Goal: Task Accomplishment & Management: Complete application form

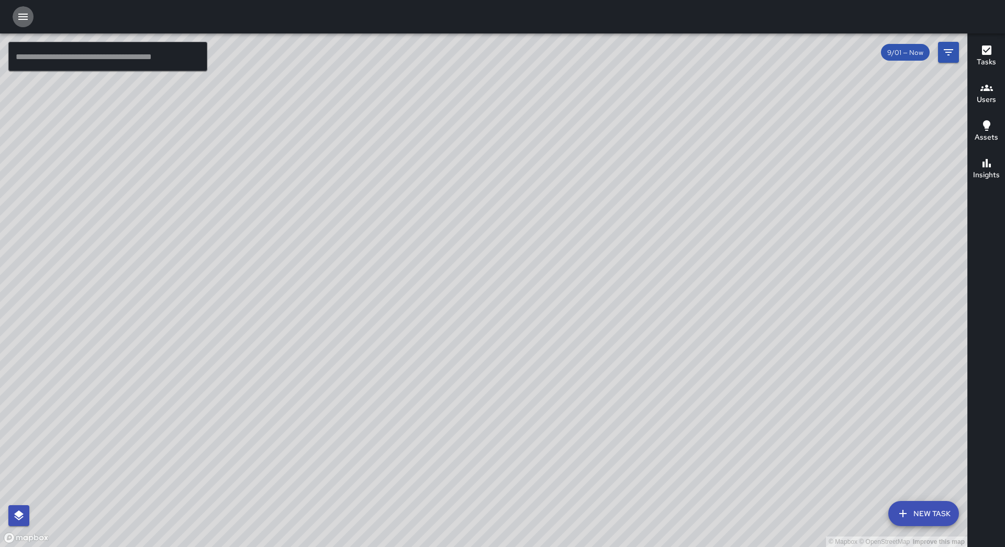
click at [25, 21] on icon "button" at bounding box center [23, 16] width 13 height 13
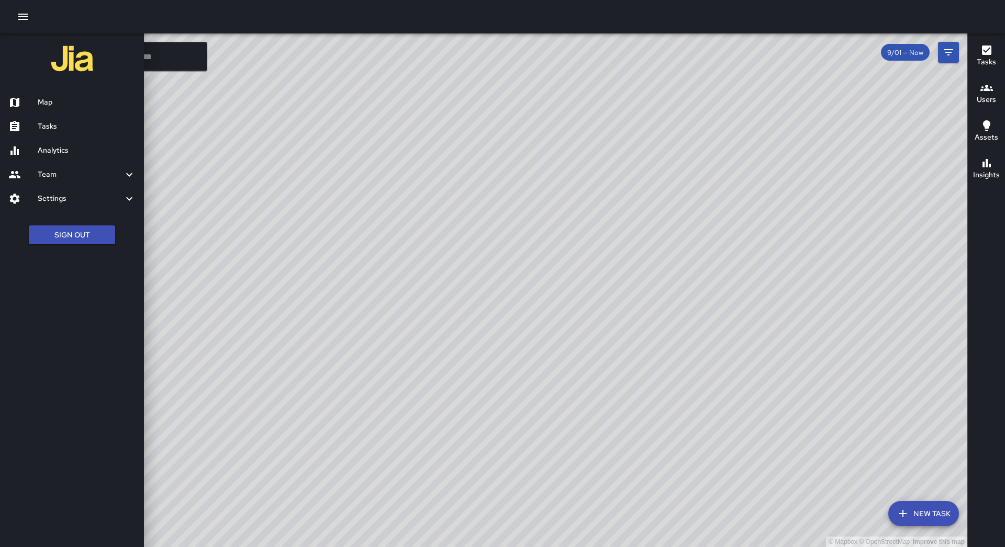
click at [112, 135] on link "Tasks" at bounding box center [72, 127] width 144 height 24
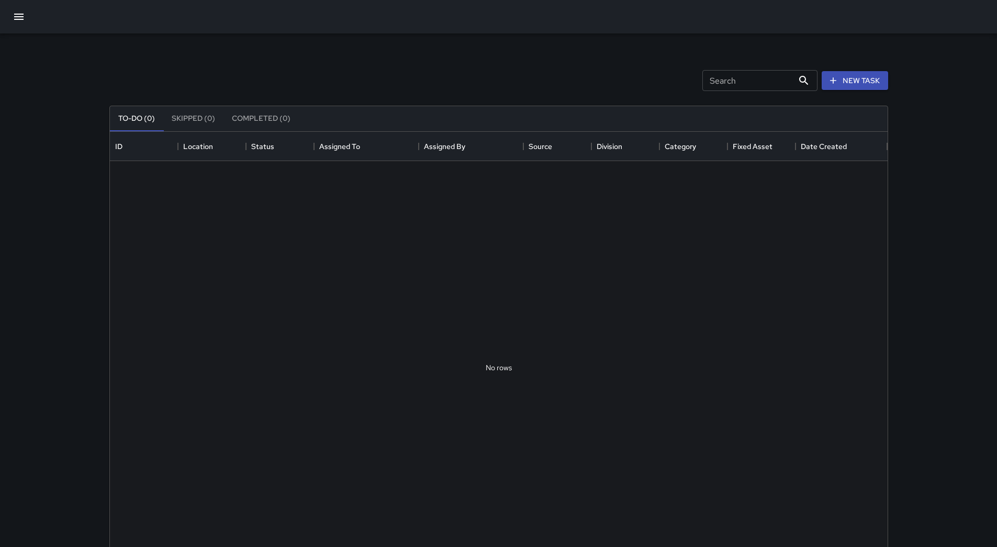
scroll to position [435, 770]
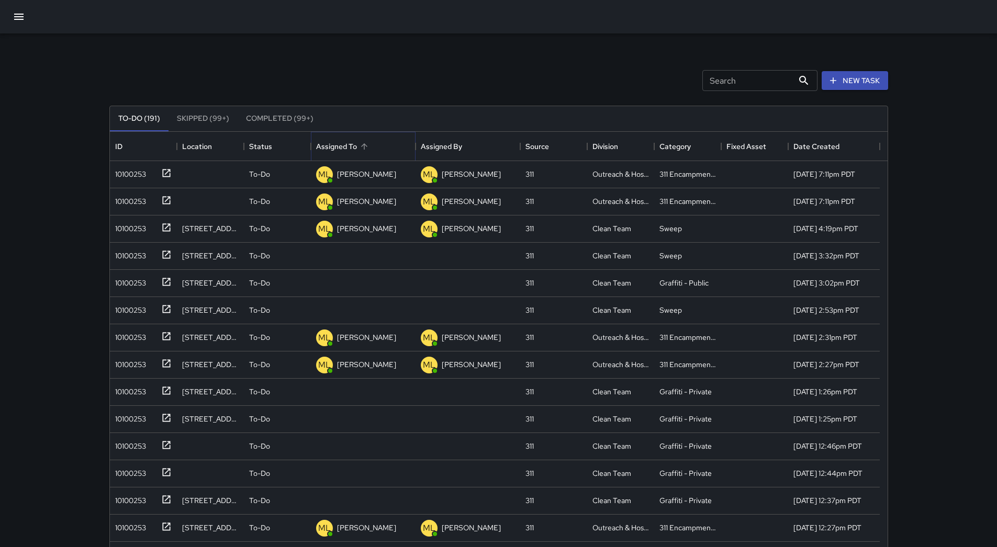
click at [363, 151] on icon "Sort" at bounding box center [363, 146] width 9 height 9
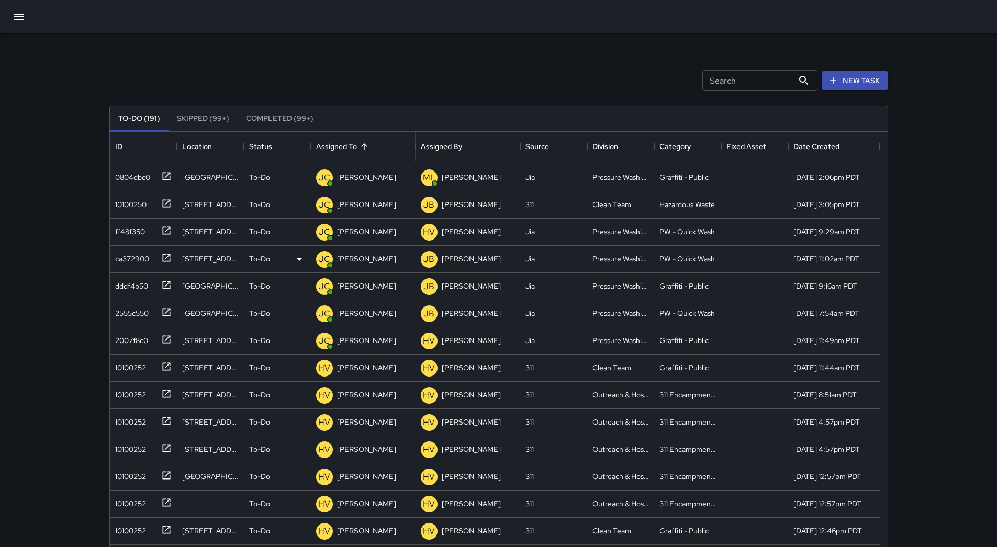
scroll to position [366, 0]
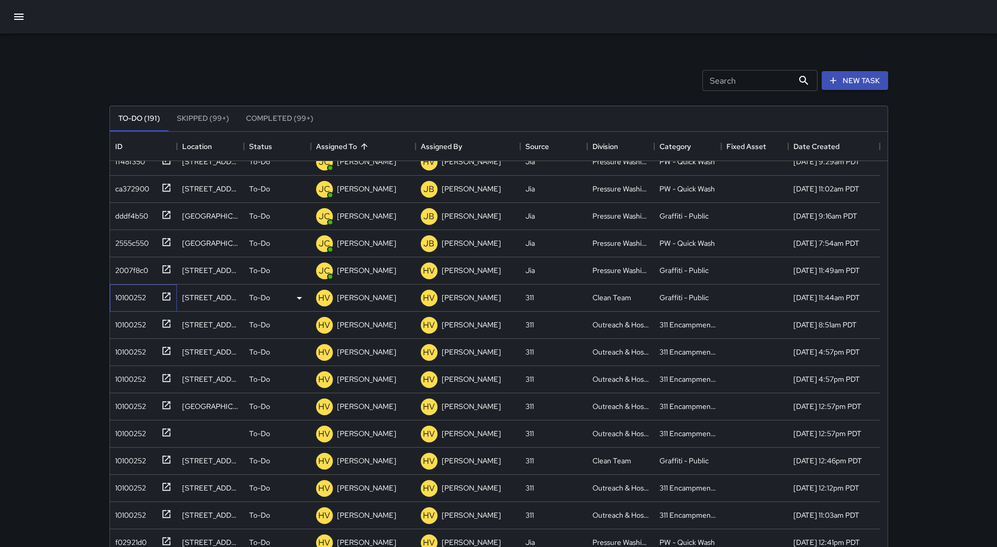
click at [128, 294] on div "10100252" at bounding box center [128, 295] width 35 height 15
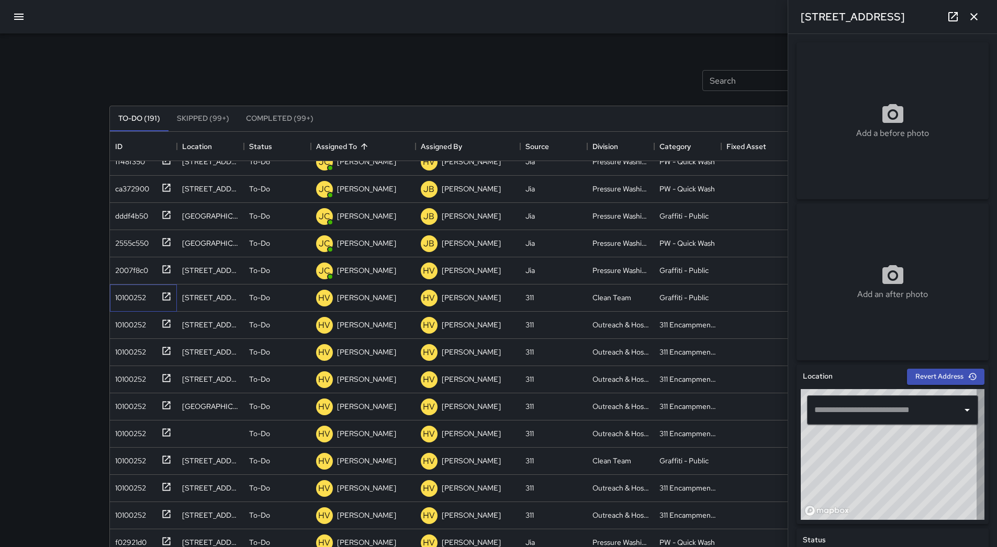
type input "**********"
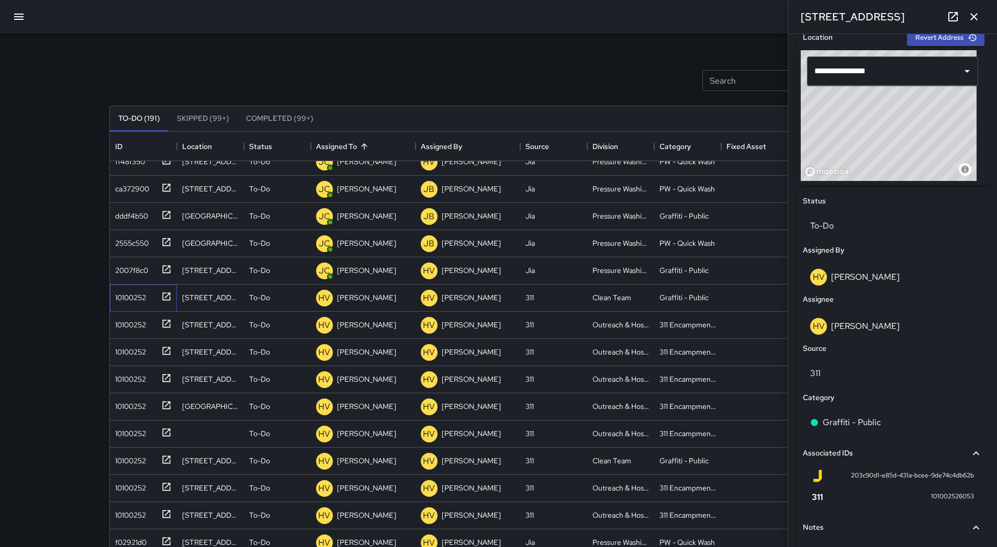
scroll to position [209, 0]
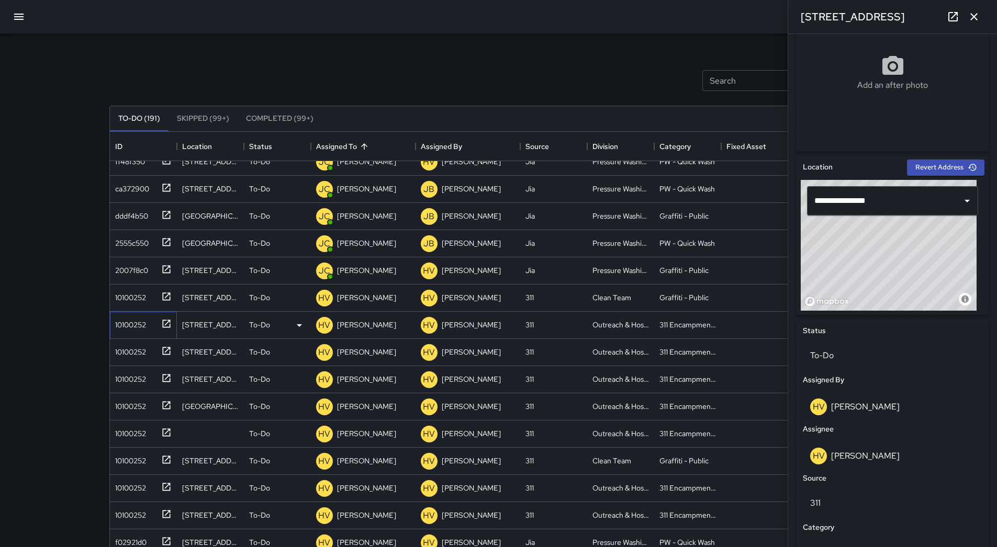
click at [135, 321] on div "10100252" at bounding box center [128, 323] width 35 height 15
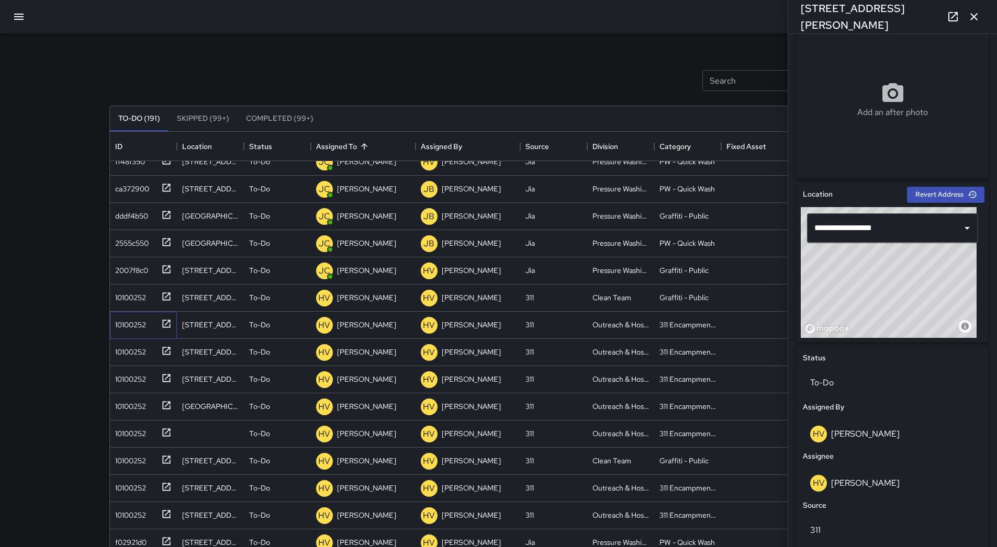
scroll to position [179, 0]
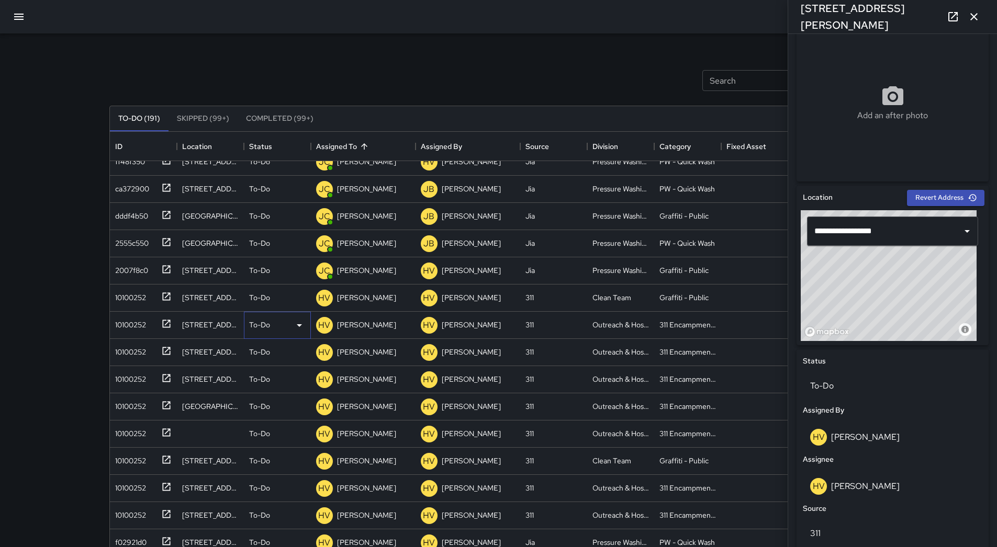
click at [301, 329] on icon at bounding box center [299, 325] width 13 height 13
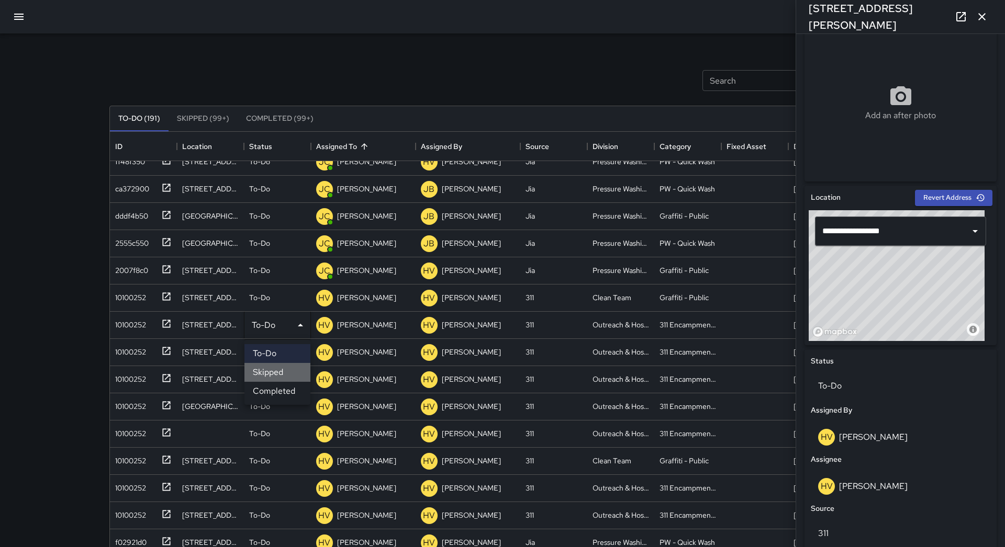
click at [272, 376] on li "Skipped" at bounding box center [277, 372] width 66 height 19
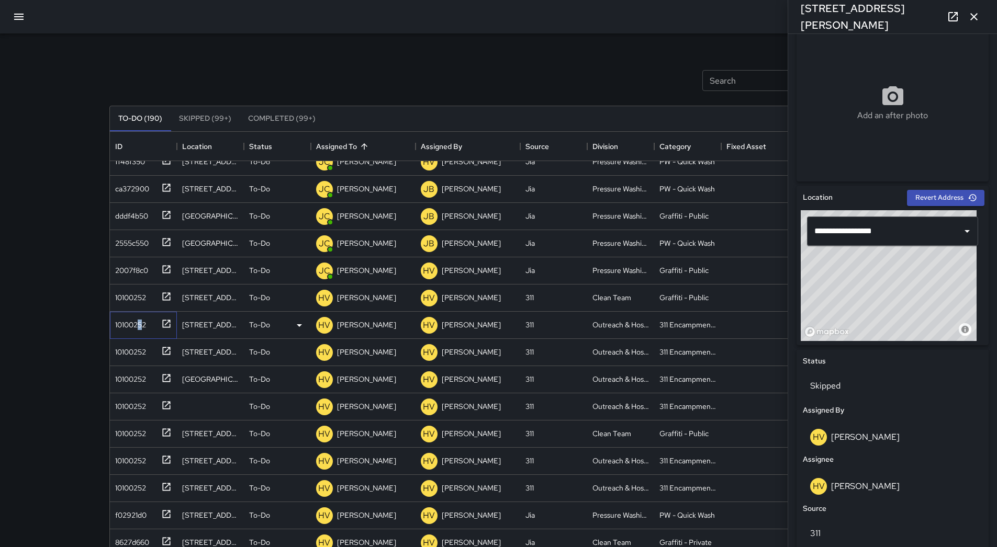
drag, startPoint x: 139, startPoint y: 318, endPoint x: 144, endPoint y: 321, distance: 5.7
click at [143, 320] on div "10100252" at bounding box center [128, 323] width 35 height 15
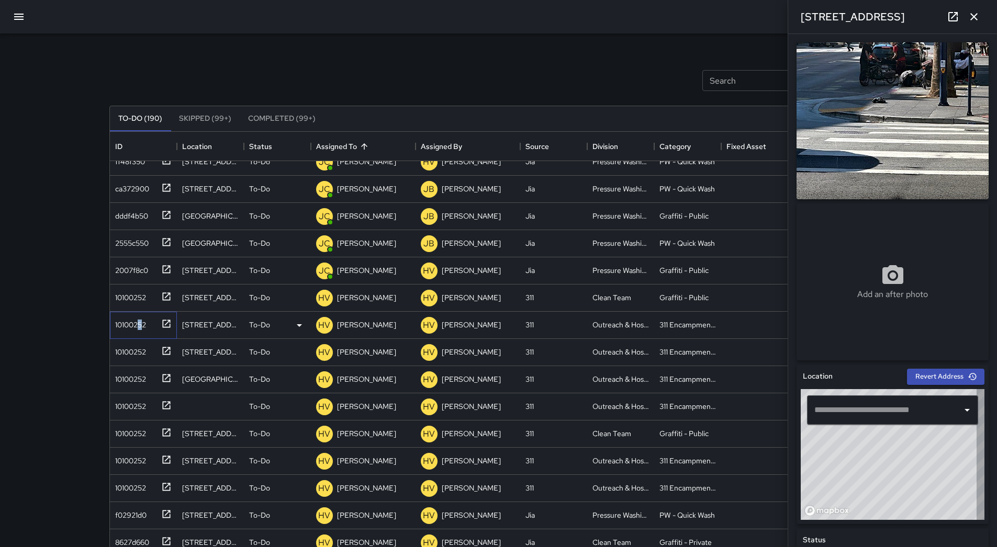
type input "**********"
click at [378, 326] on p "[PERSON_NAME]" at bounding box center [366, 325] width 59 height 10
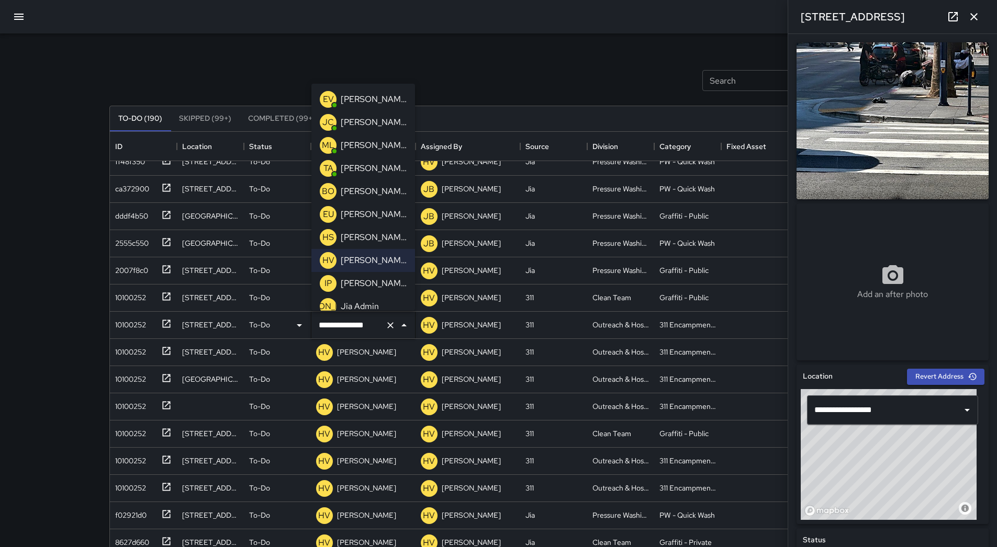
click at [364, 141] on p "[PERSON_NAME]" at bounding box center [374, 145] width 66 height 13
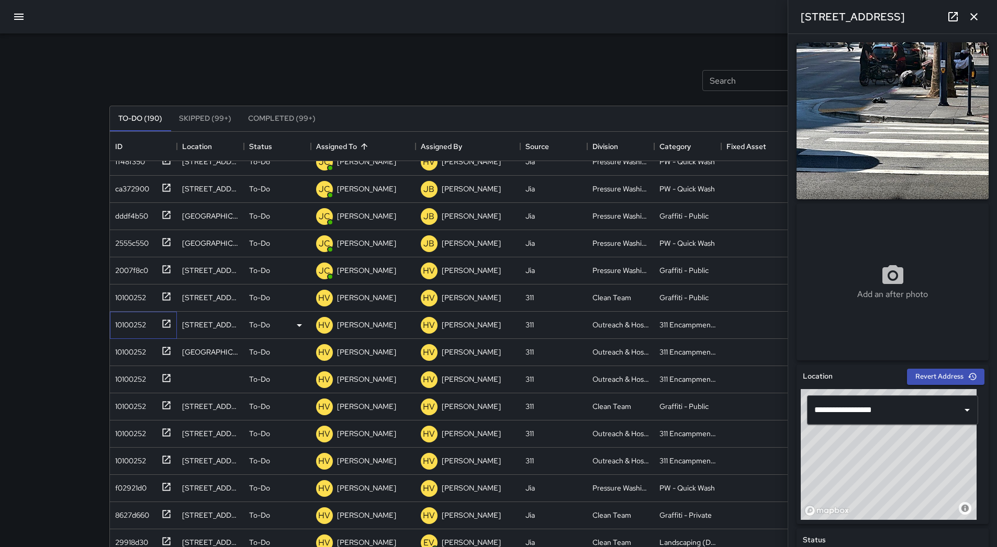
click at [115, 321] on div "10100252" at bounding box center [128, 323] width 35 height 15
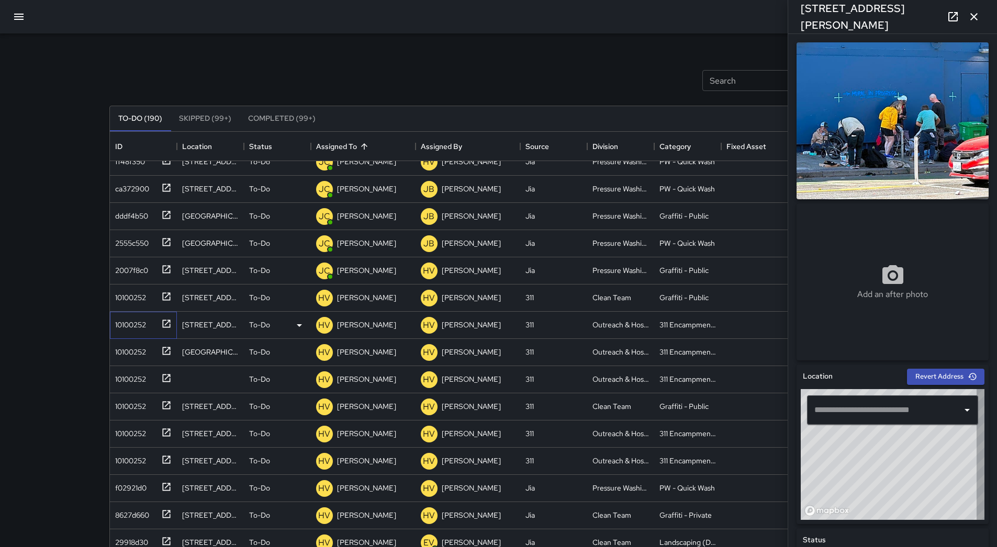
type input "**********"
click at [294, 323] on icon at bounding box center [299, 325] width 13 height 13
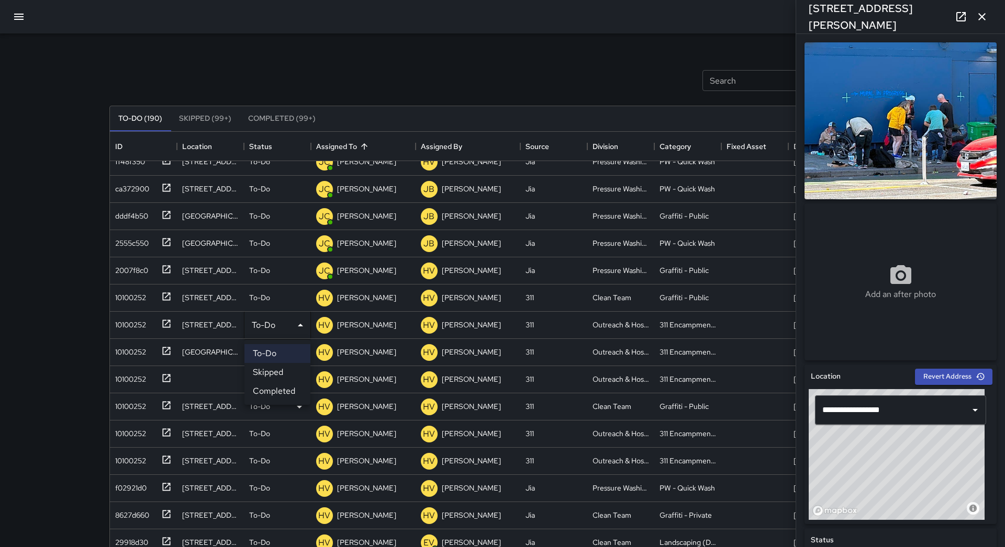
drag, startPoint x: 286, startPoint y: 373, endPoint x: 246, endPoint y: 369, distance: 39.9
click at [284, 373] on li "Skipped" at bounding box center [277, 372] width 66 height 19
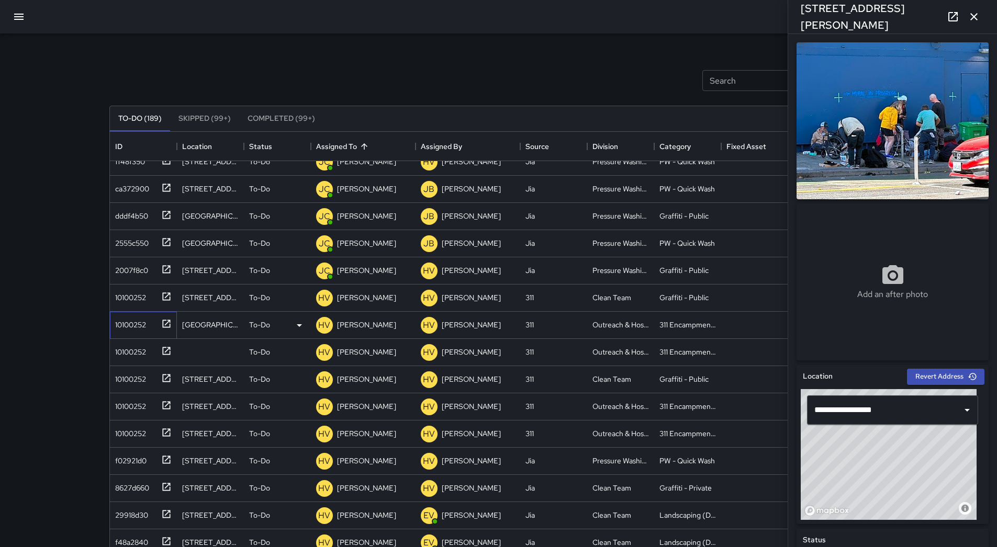
click at [141, 335] on div "10100252" at bounding box center [143, 325] width 67 height 27
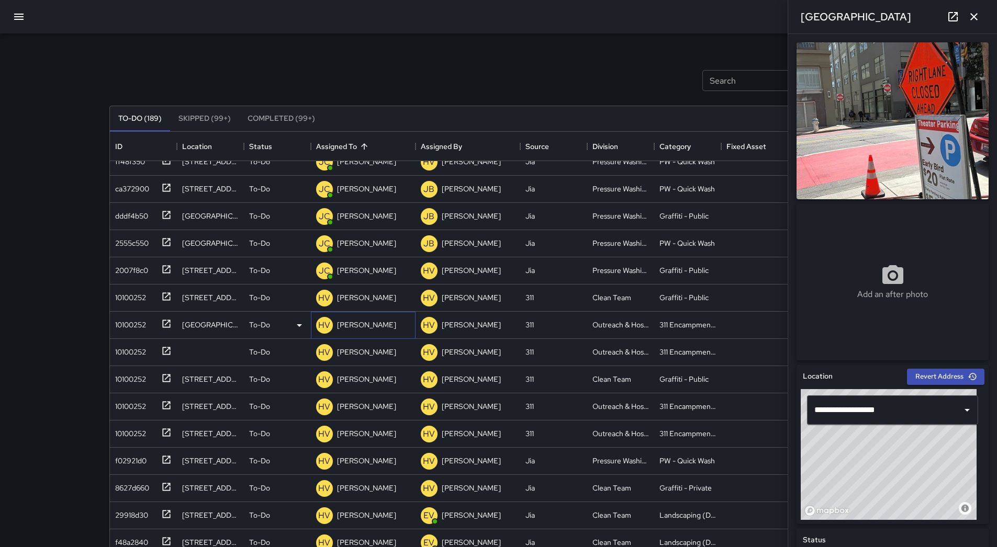
click at [360, 328] on p "[PERSON_NAME]" at bounding box center [366, 325] width 59 height 10
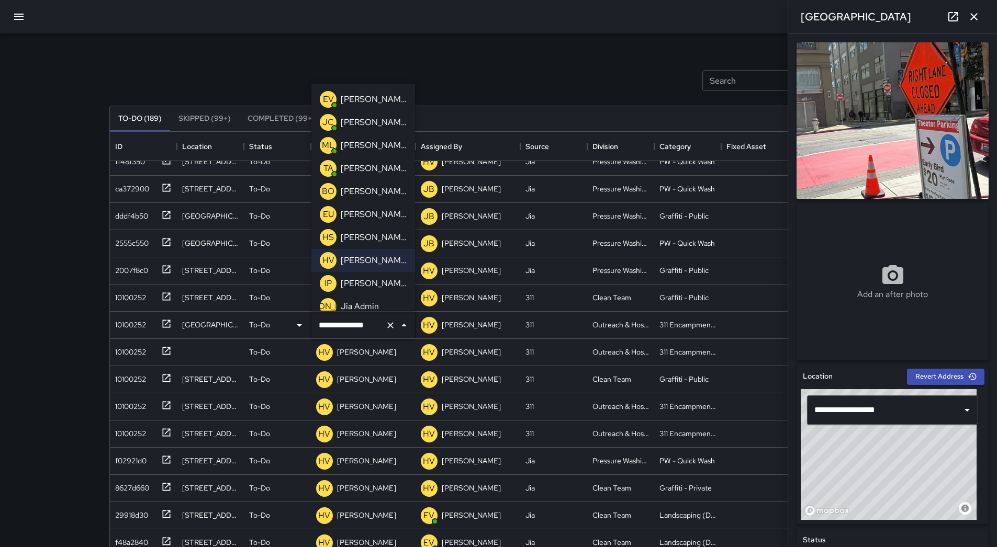
click at [375, 141] on p "[PERSON_NAME]" at bounding box center [374, 145] width 66 height 13
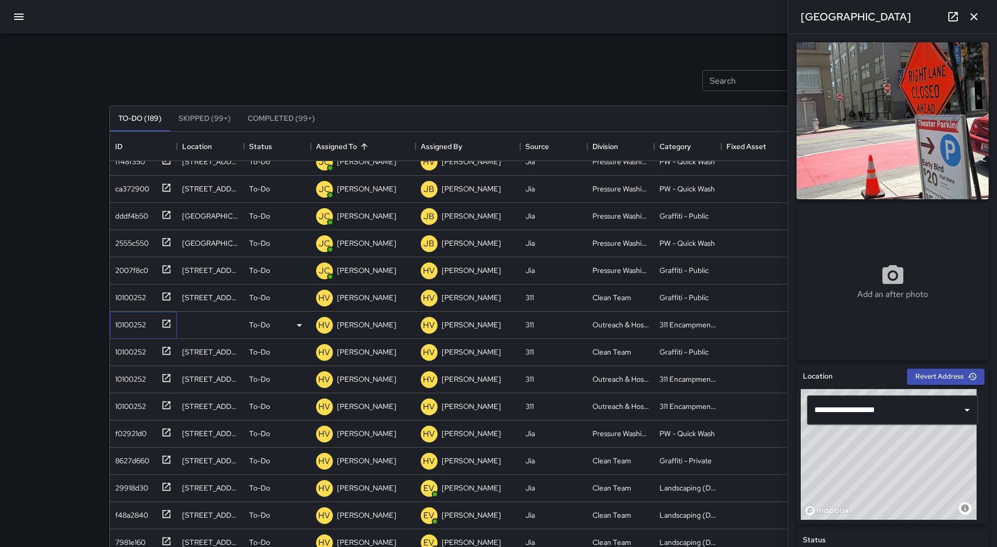
click at [126, 329] on div "10100252" at bounding box center [128, 323] width 35 height 15
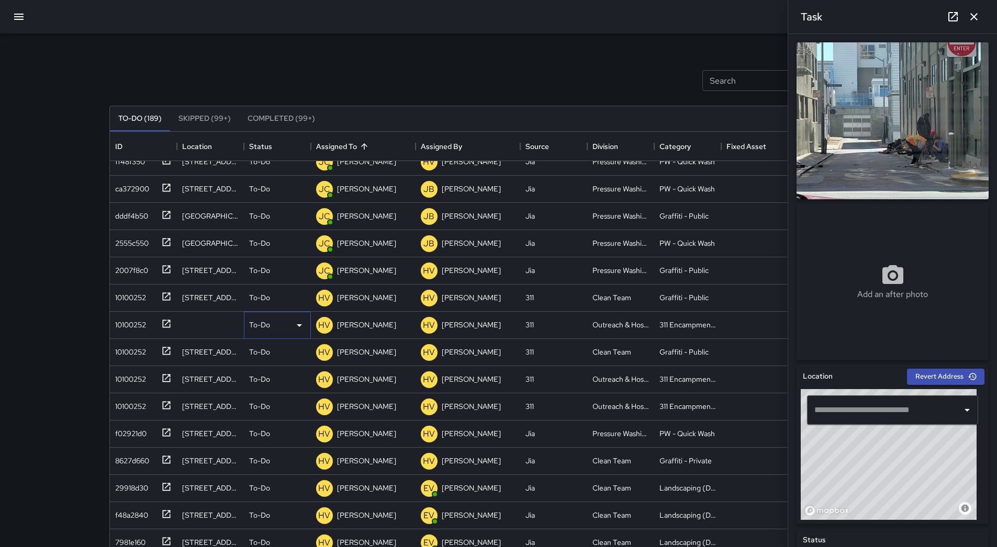
click at [294, 326] on icon at bounding box center [299, 325] width 13 height 13
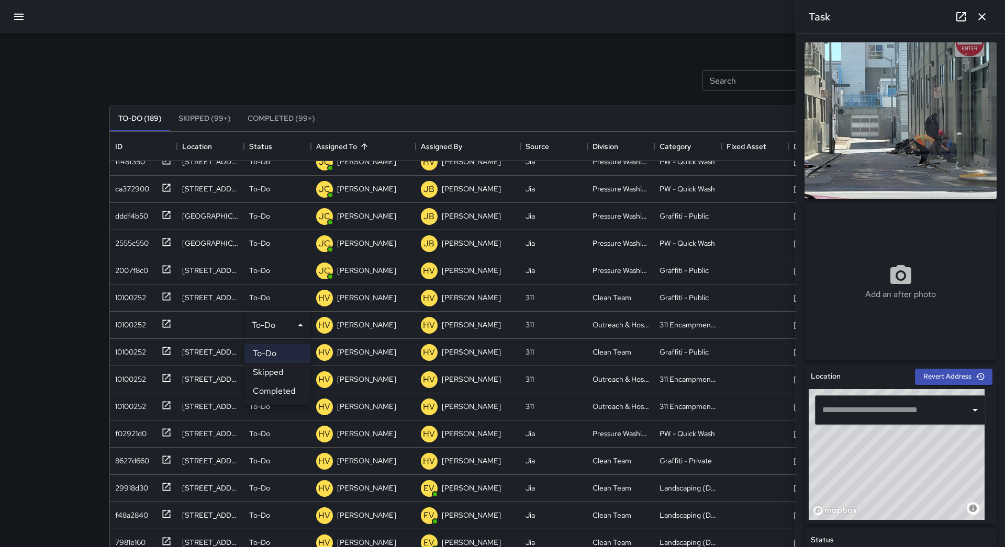
click at [288, 366] on li "Skipped" at bounding box center [277, 372] width 66 height 19
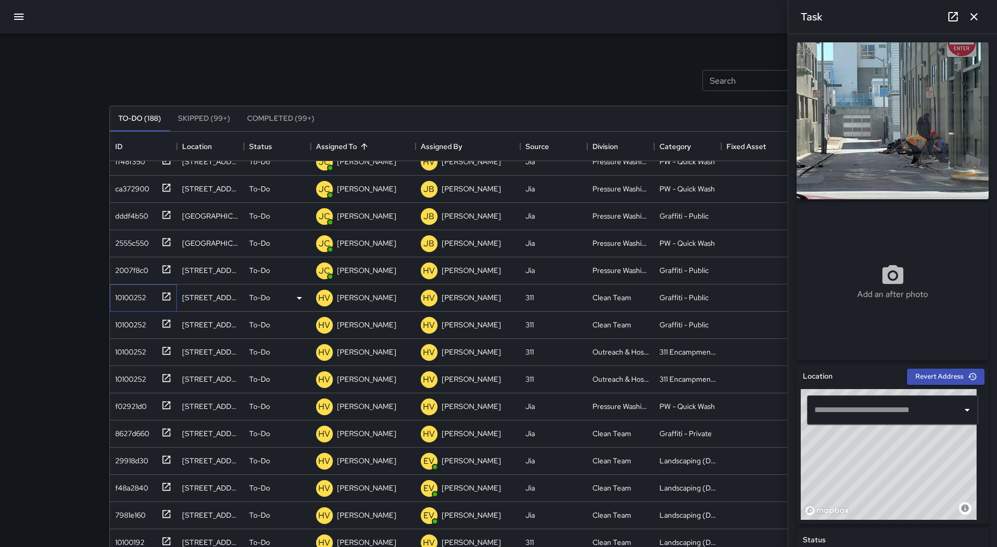
click at [135, 298] on div "10100252" at bounding box center [128, 295] width 35 height 15
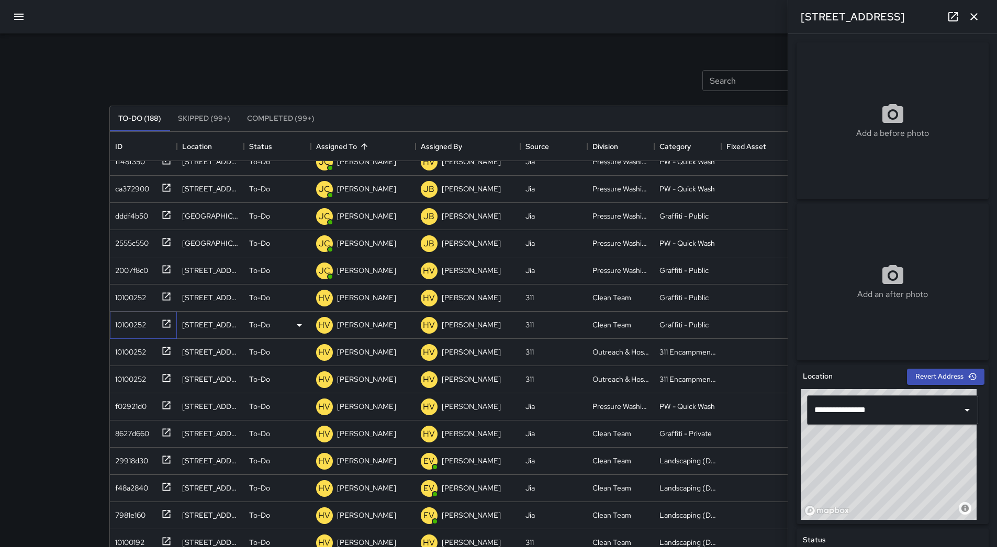
click at [123, 325] on div "10100252" at bounding box center [128, 323] width 35 height 15
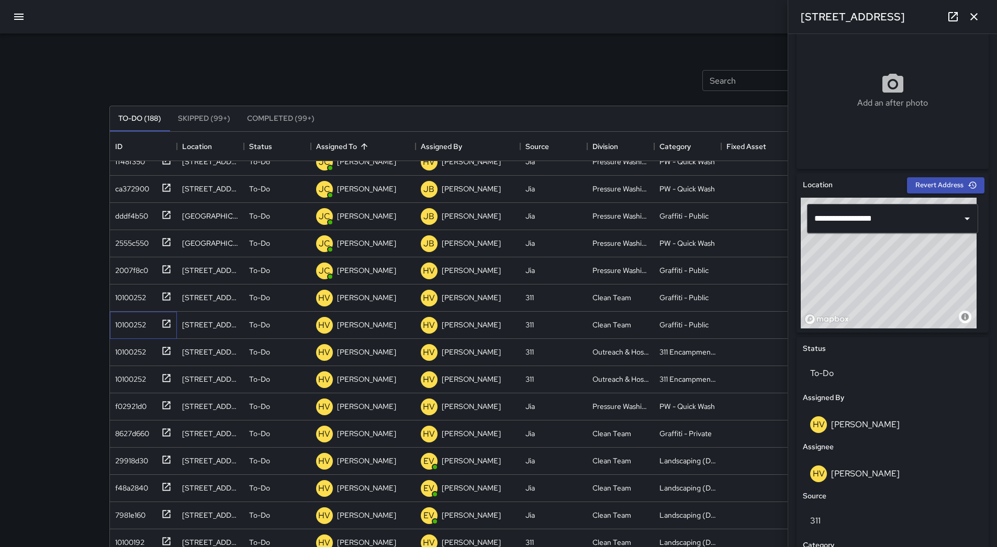
scroll to position [366, 0]
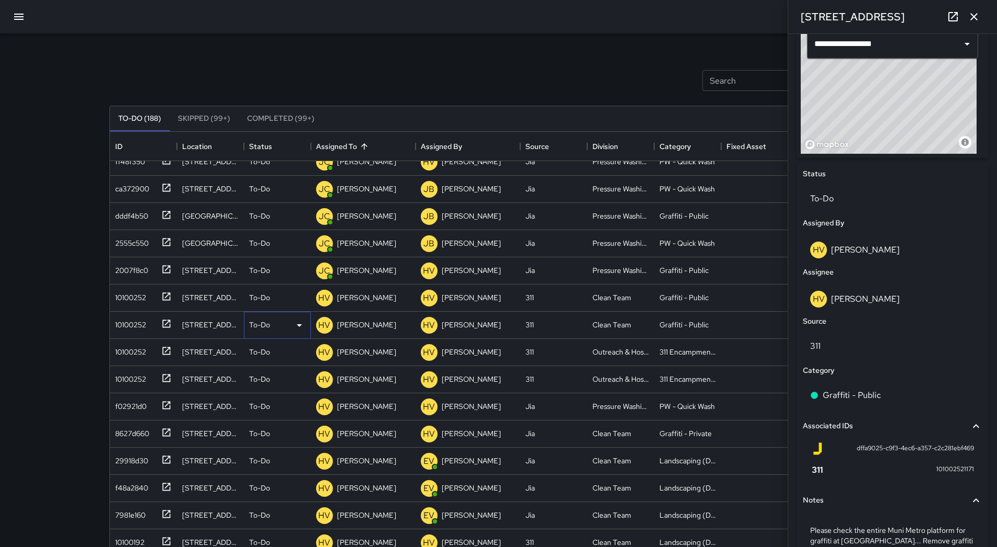
click at [294, 325] on icon at bounding box center [299, 325] width 13 height 13
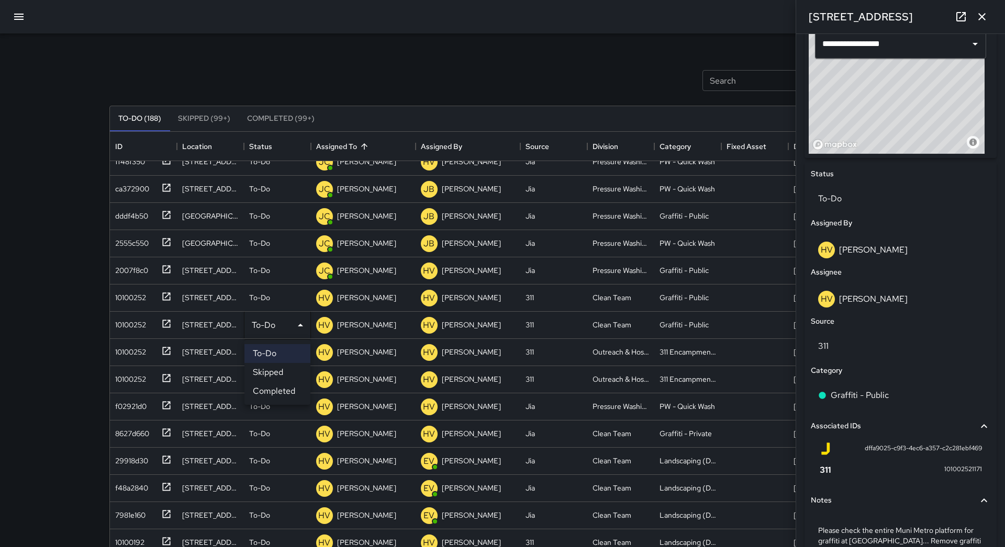
click at [283, 368] on li "Skipped" at bounding box center [277, 372] width 66 height 19
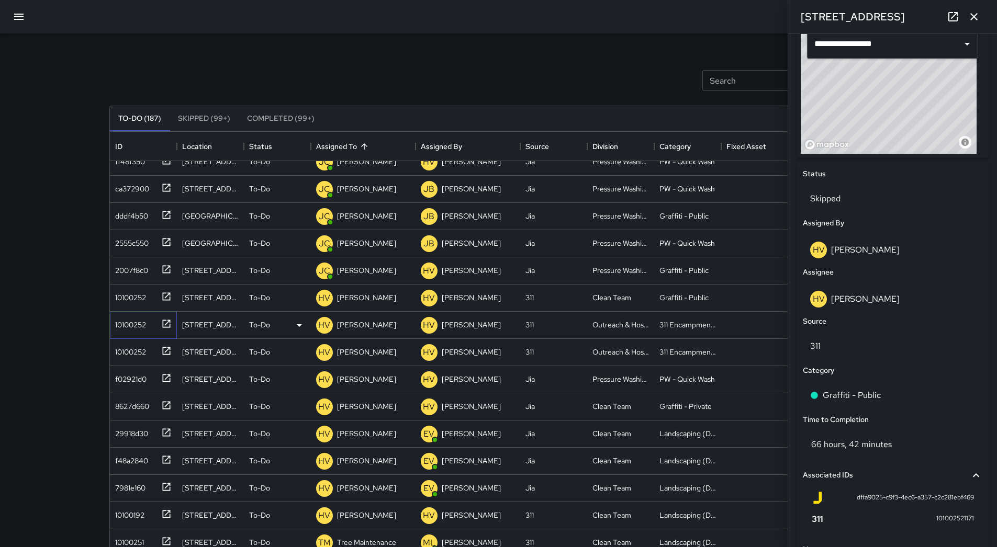
click at [132, 319] on div "10100252" at bounding box center [128, 323] width 35 height 15
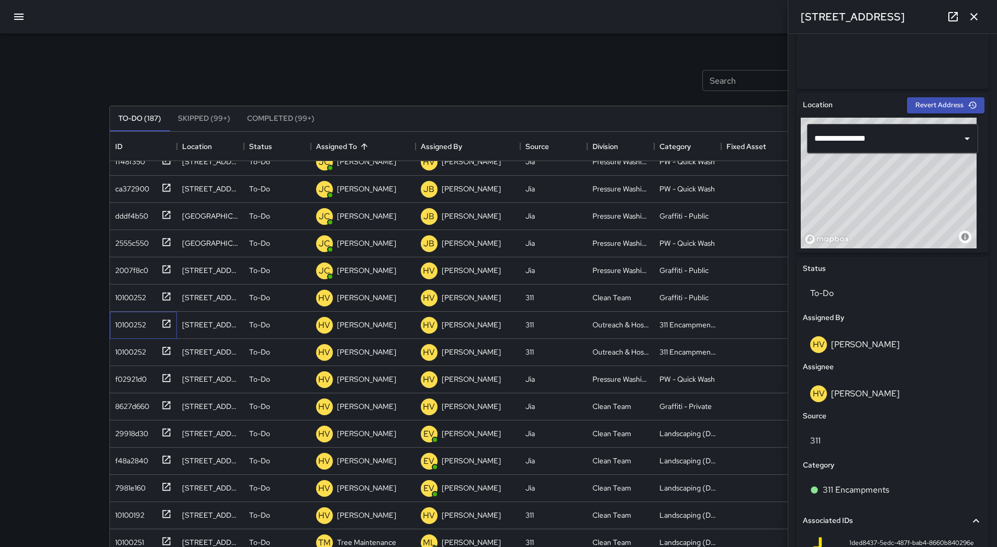
scroll to position [231, 0]
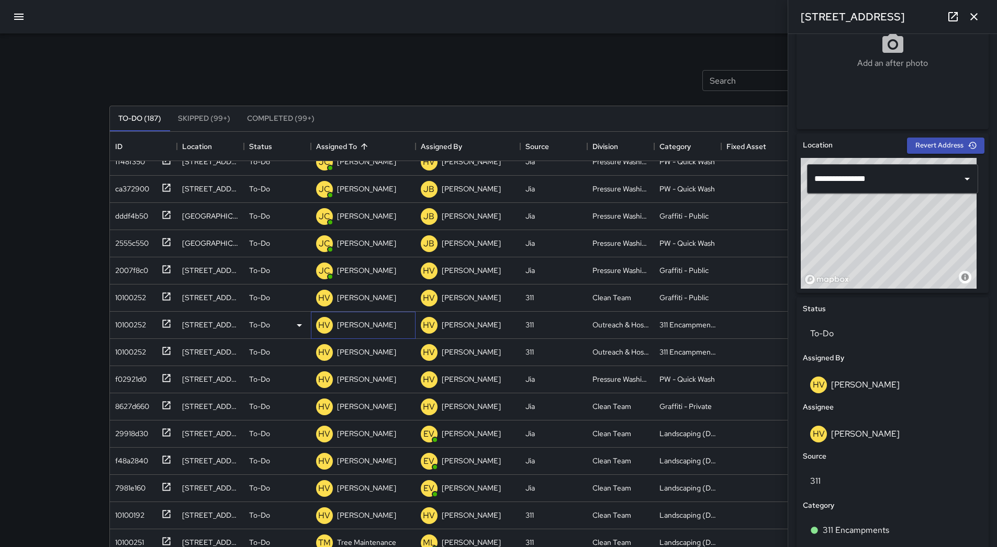
click at [374, 319] on div "[PERSON_NAME]" at bounding box center [366, 325] width 63 height 15
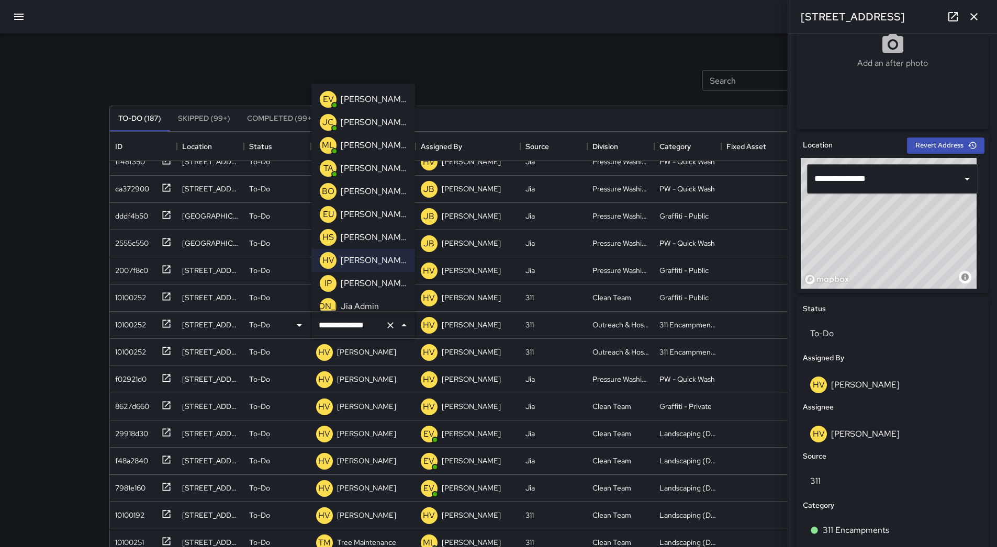
click at [355, 138] on div "[PERSON_NAME]" at bounding box center [374, 145] width 70 height 17
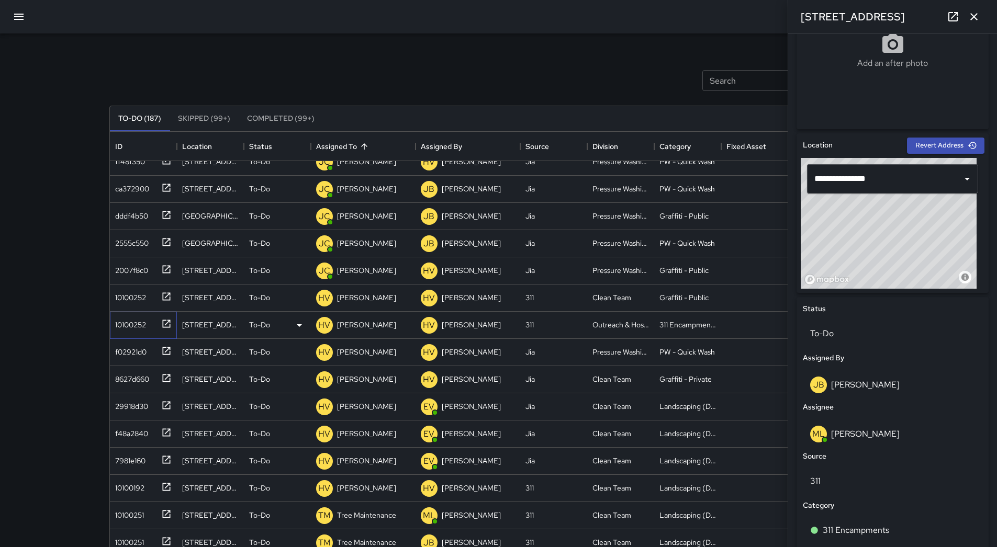
click at [135, 319] on div "10100252" at bounding box center [128, 323] width 35 height 15
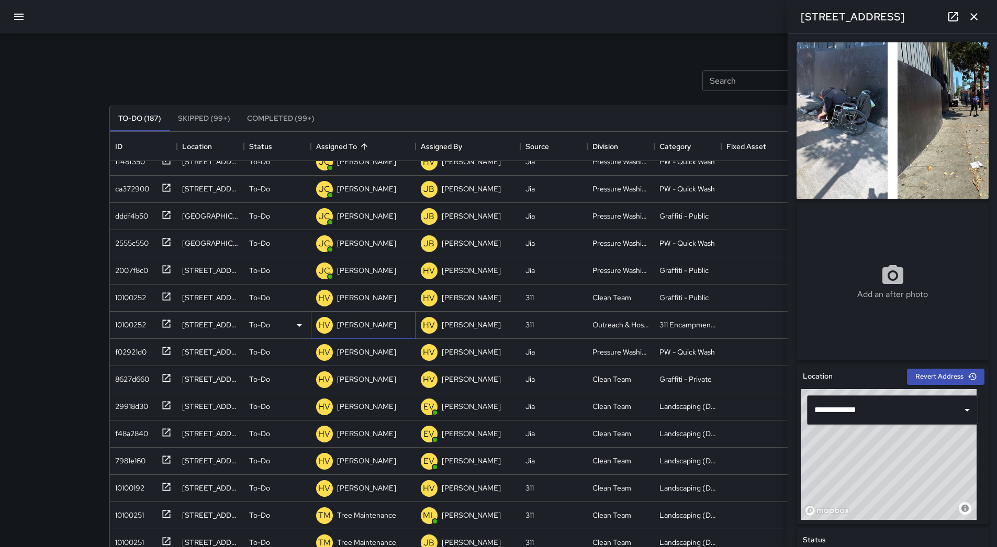
click at [369, 321] on p "[PERSON_NAME]" at bounding box center [366, 325] width 59 height 10
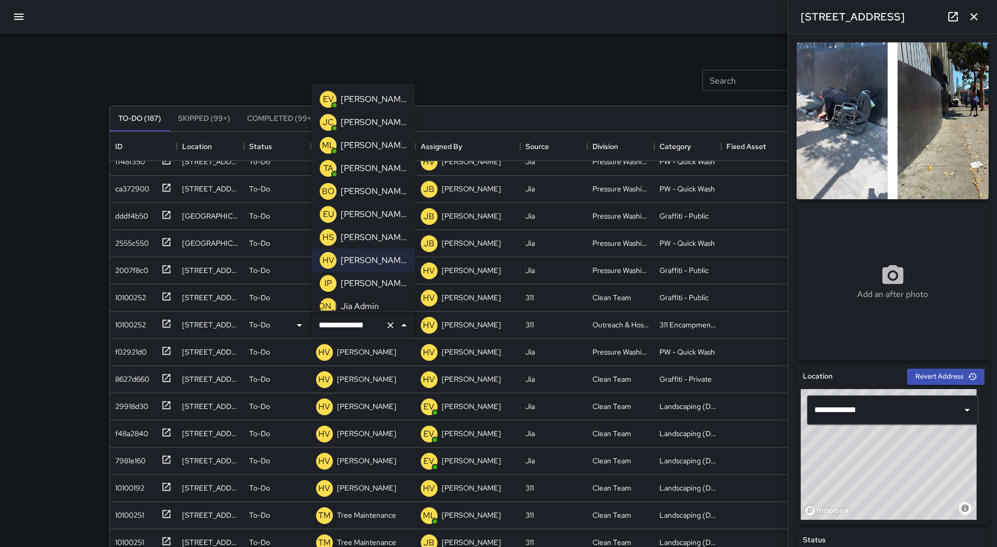
click at [375, 140] on p "[PERSON_NAME]" at bounding box center [374, 145] width 66 height 13
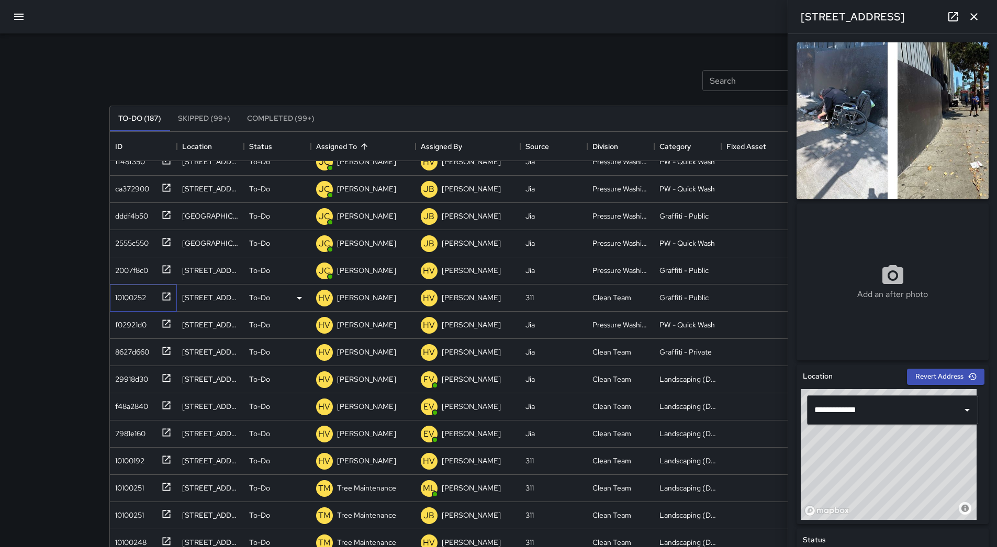
click at [146, 306] on div "10100252" at bounding box center [143, 298] width 67 height 27
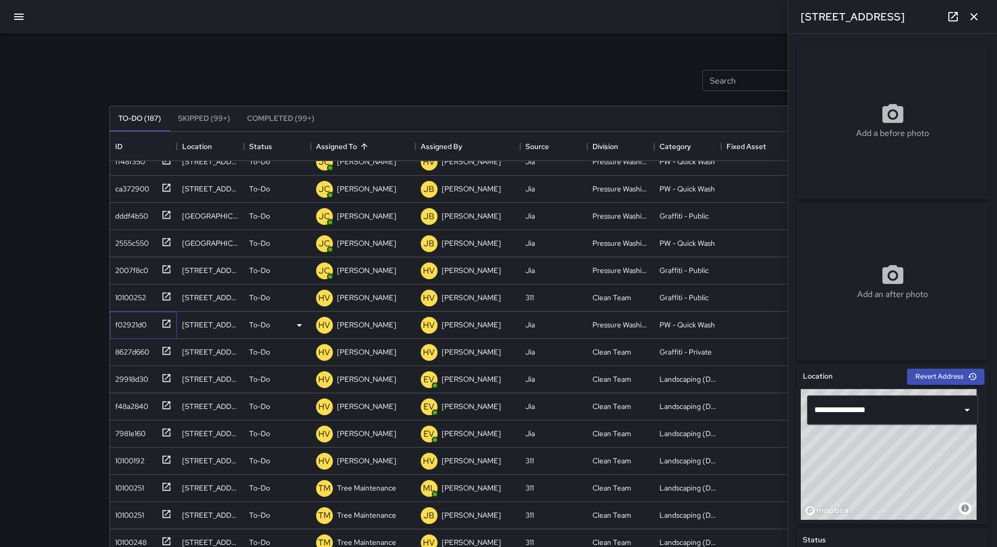
click at [144, 322] on div "f02921d0" at bounding box center [129, 323] width 36 height 15
type input "**********"
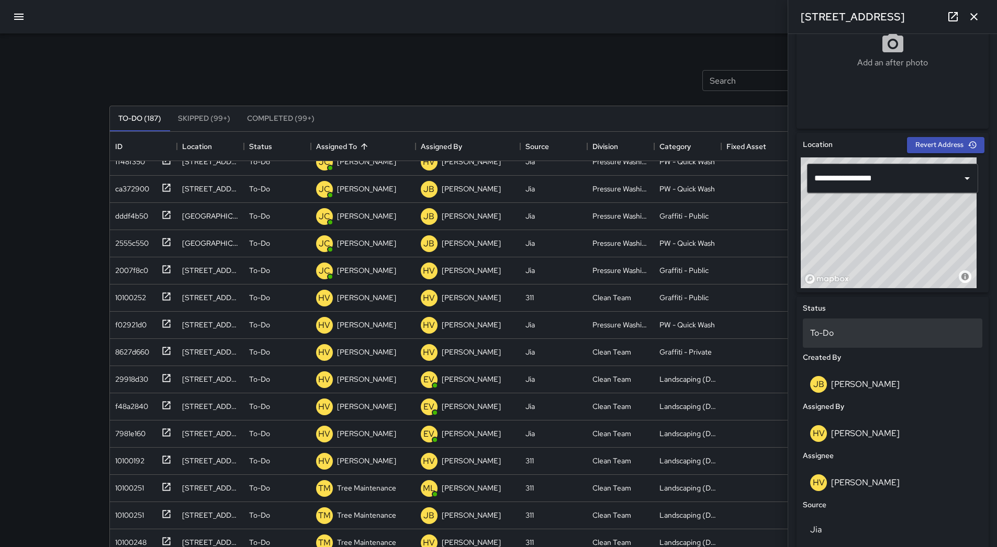
scroll to position [366, 0]
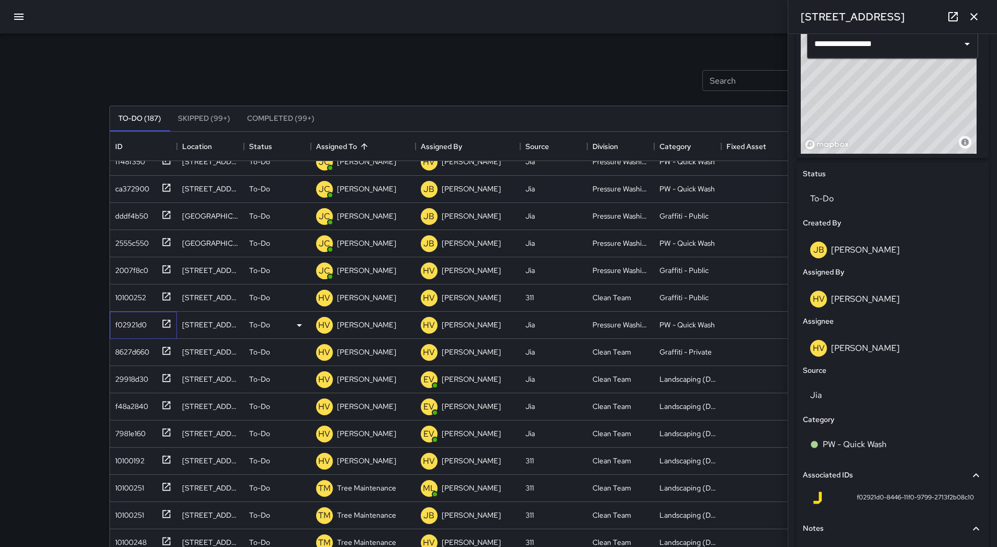
click at [152, 318] on div "f02921d0" at bounding box center [141, 322] width 61 height 17
click at [379, 327] on p "[PERSON_NAME]" at bounding box center [366, 325] width 59 height 10
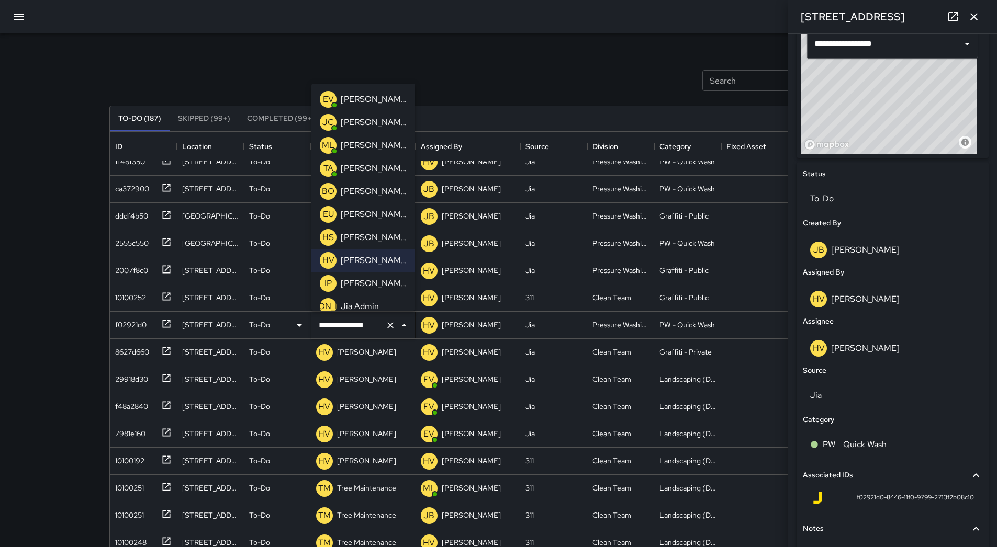
drag, startPoint x: 361, startPoint y: 116, endPoint x: 358, endPoint y: 120, distance: 5.7
click at [360, 116] on p "[PERSON_NAME]" at bounding box center [374, 122] width 66 height 13
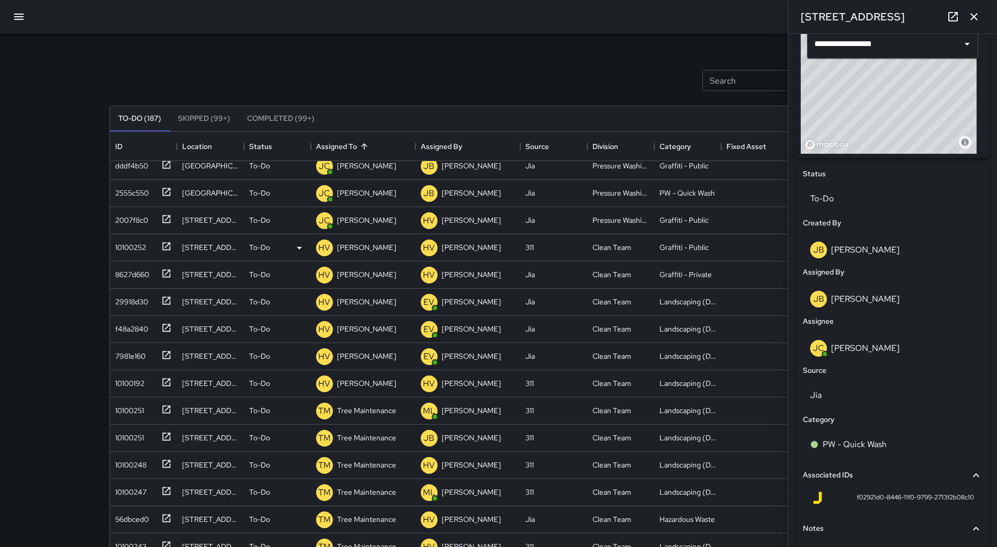
scroll to position [437, 0]
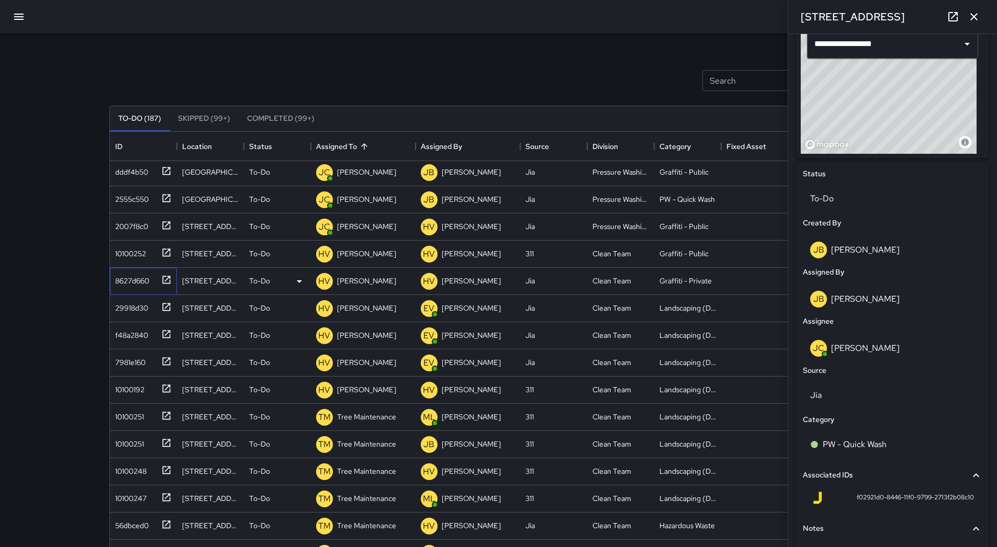
click at [132, 281] on div "8627d660" at bounding box center [130, 279] width 38 height 15
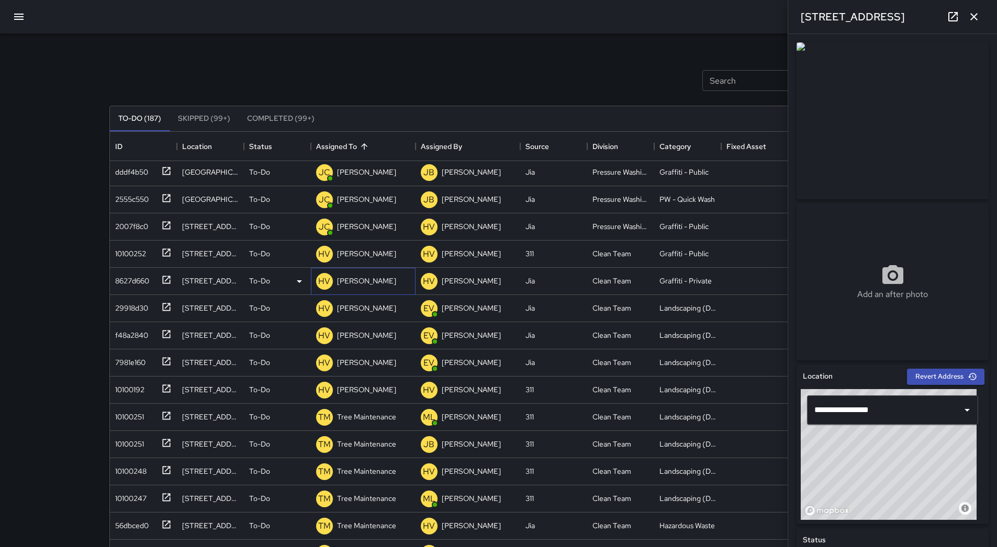
click at [365, 285] on p "[PERSON_NAME]" at bounding box center [366, 281] width 59 height 10
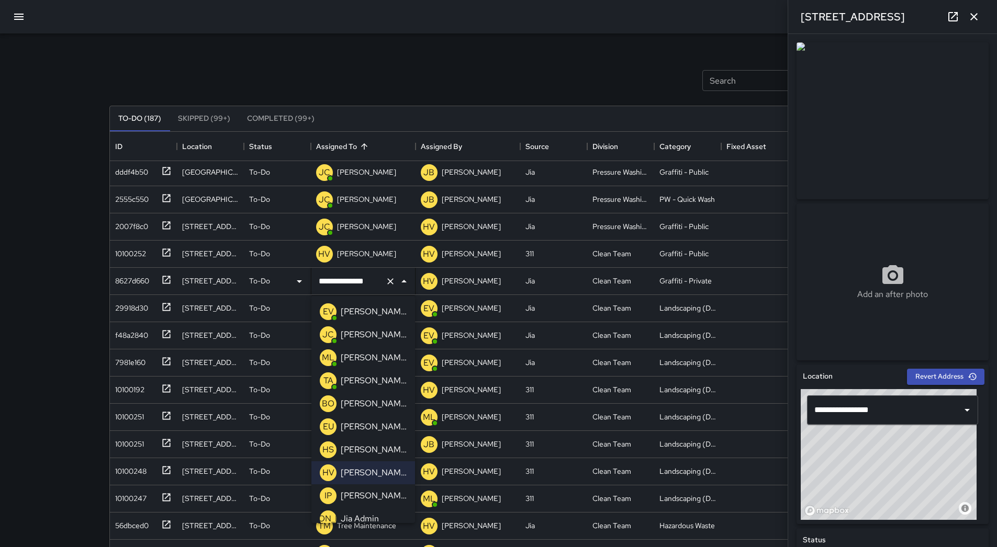
click at [377, 424] on p "[PERSON_NAME]" at bounding box center [374, 427] width 66 height 13
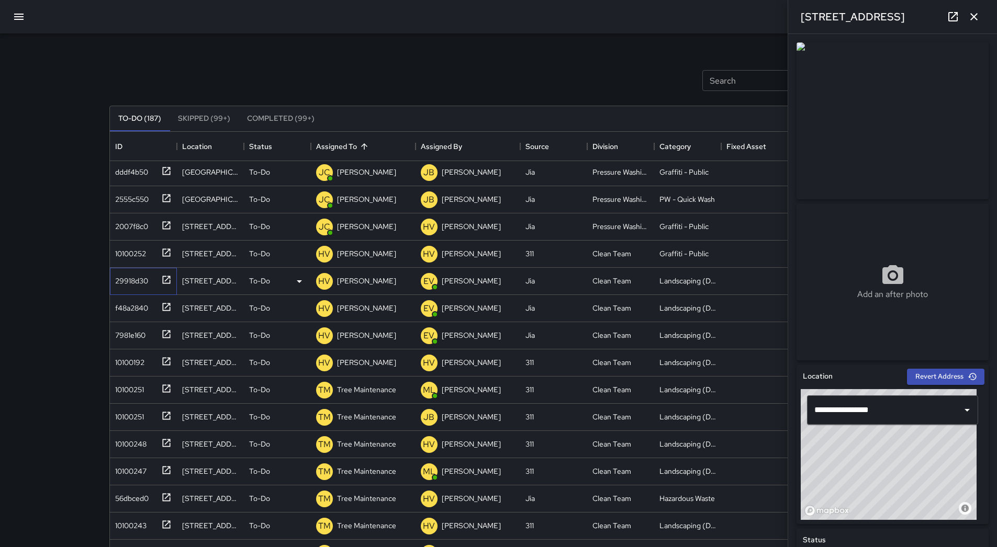
click at [152, 278] on div "29918d30" at bounding box center [141, 279] width 61 height 17
click at [297, 283] on icon at bounding box center [299, 281] width 13 height 13
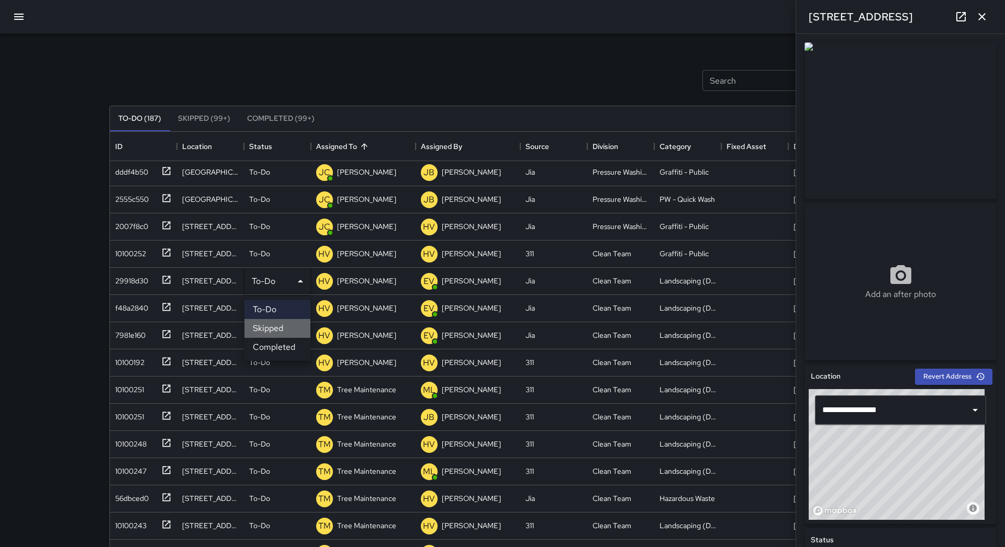
click at [281, 323] on li "Skipped" at bounding box center [277, 328] width 66 height 19
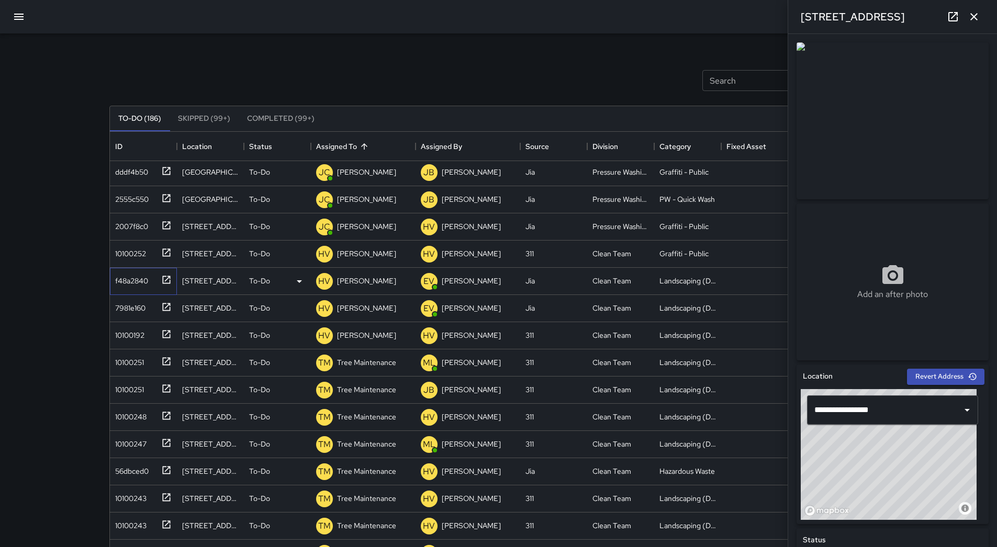
drag, startPoint x: 155, startPoint y: 283, endPoint x: 214, endPoint y: 283, distance: 58.6
click at [155, 283] on div "f48a2840" at bounding box center [141, 279] width 61 height 17
click at [301, 277] on icon at bounding box center [299, 281] width 13 height 13
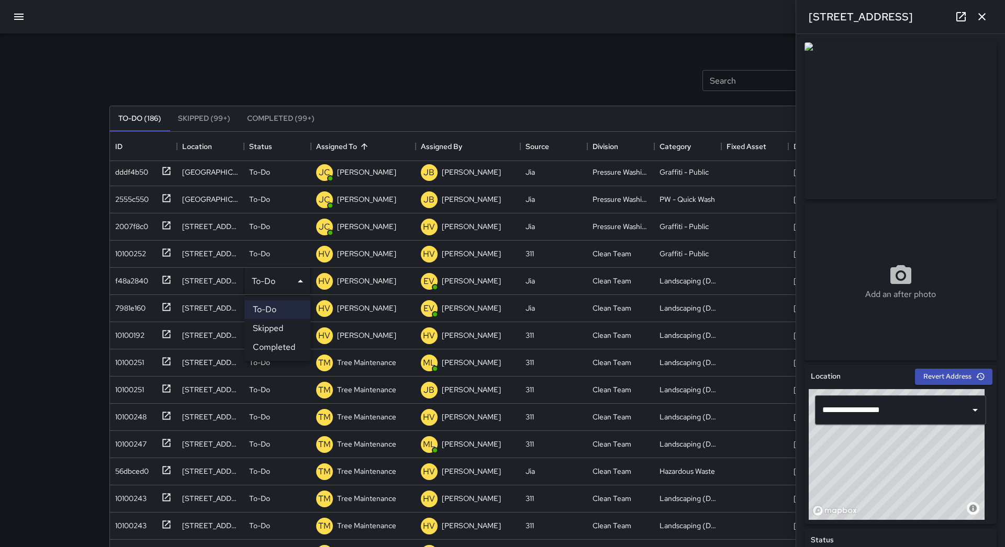
click at [291, 322] on li "Skipped" at bounding box center [277, 328] width 66 height 19
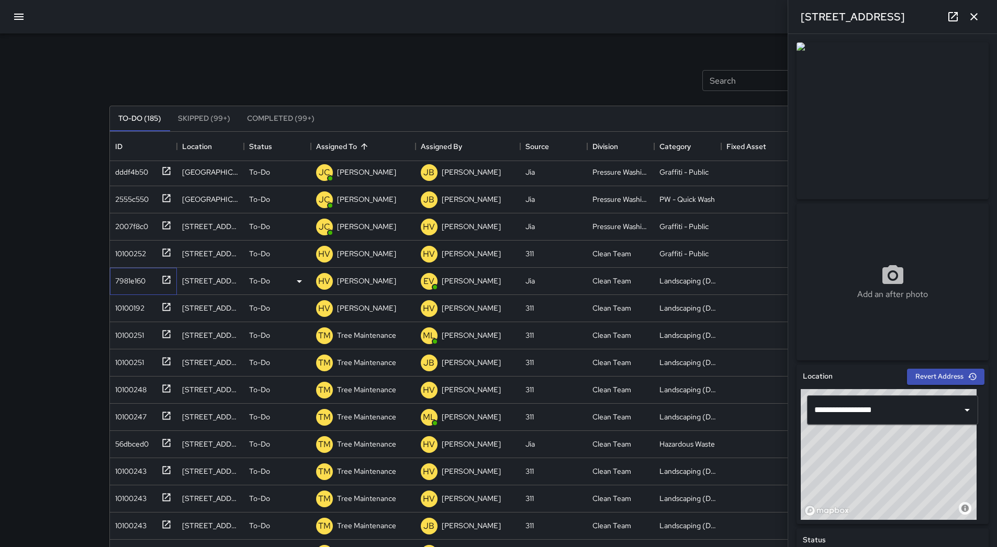
click at [126, 284] on div "7981e160" at bounding box center [128, 279] width 35 height 15
click at [295, 279] on icon at bounding box center [299, 281] width 13 height 13
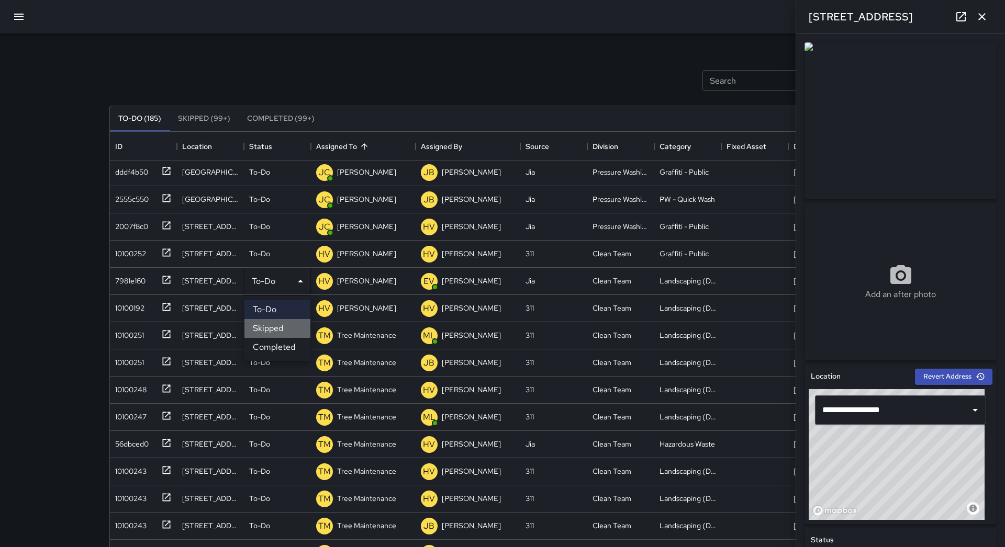
click at [288, 327] on li "Skipped" at bounding box center [277, 328] width 66 height 19
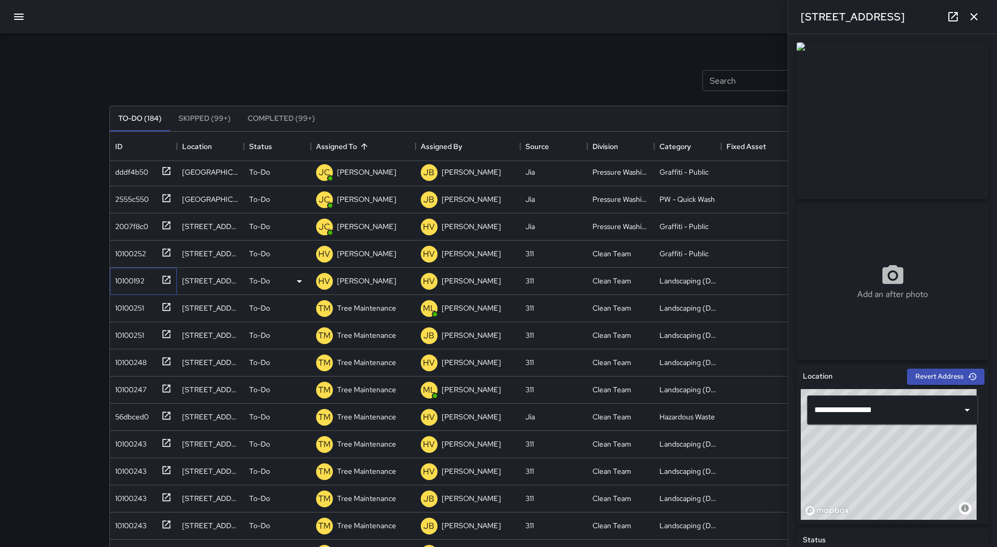
click at [126, 277] on div "10100192" at bounding box center [127, 279] width 33 height 15
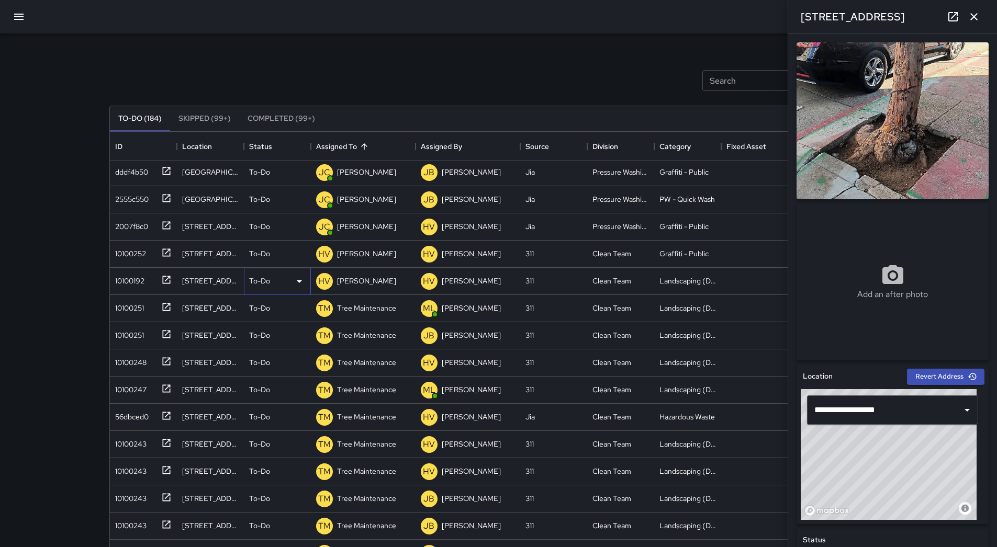
click at [298, 284] on icon at bounding box center [299, 281] width 13 height 13
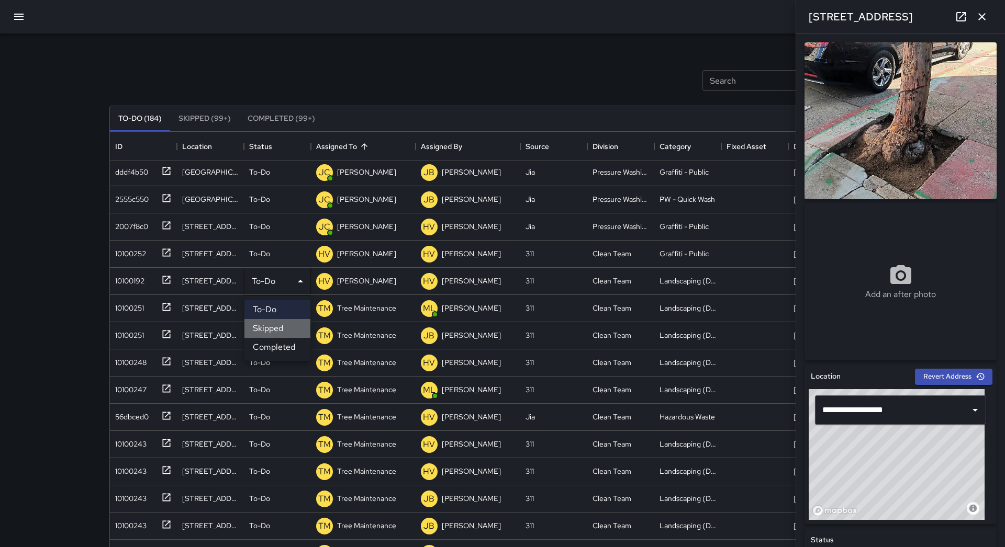
click at [290, 321] on li "Skipped" at bounding box center [277, 328] width 66 height 19
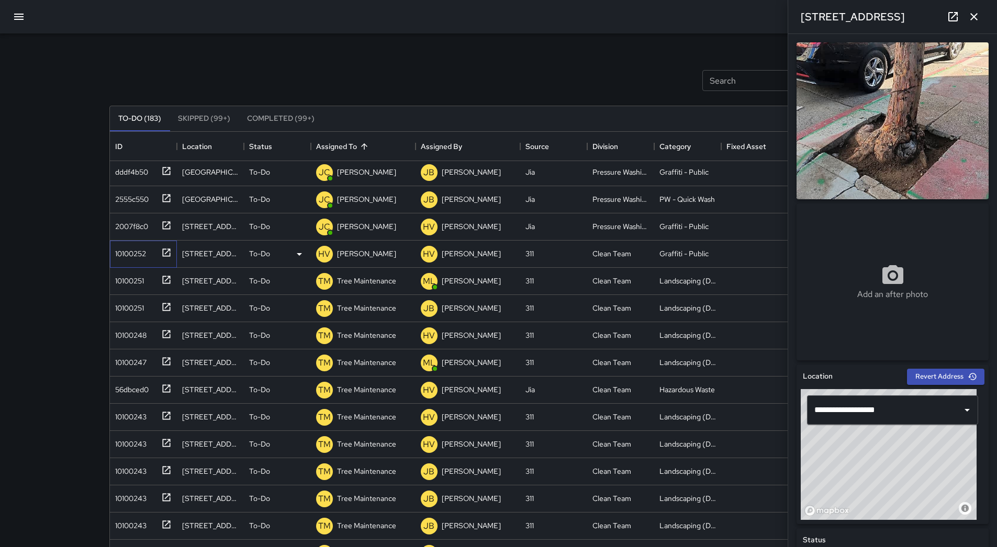
click at [119, 256] on div "10100252" at bounding box center [128, 251] width 35 height 15
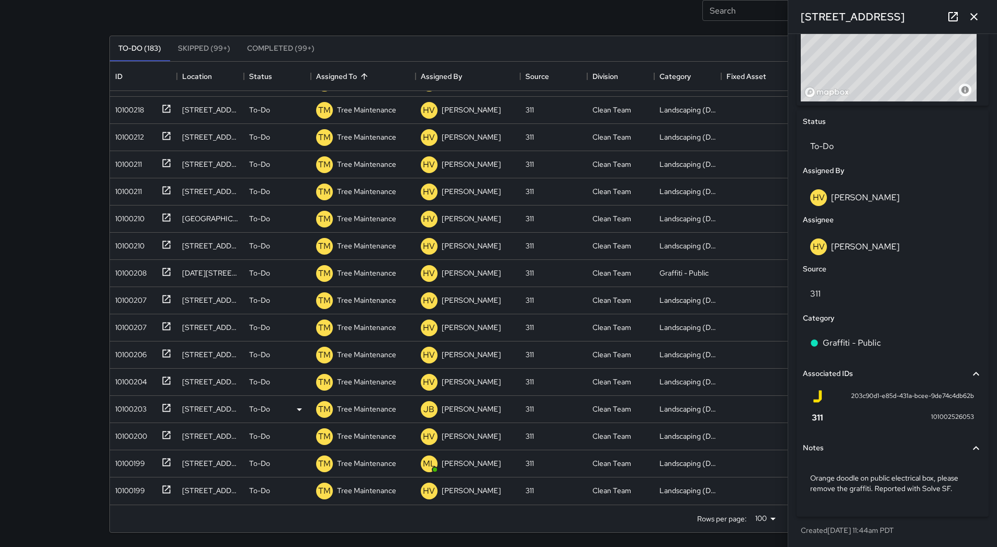
scroll to position [71, 0]
click at [972, 14] on icon "button" at bounding box center [973, 16] width 13 height 13
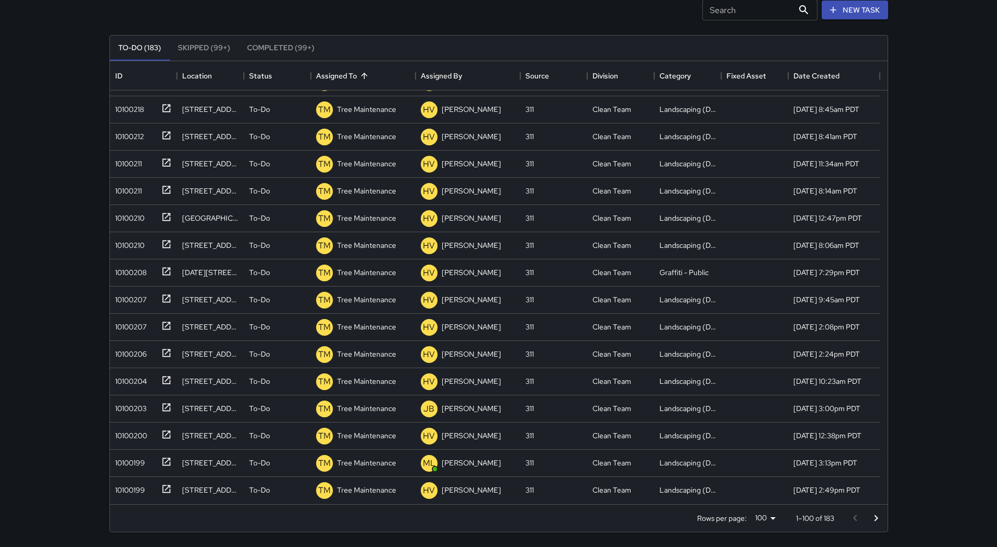
click at [873, 515] on icon "Go to next page" at bounding box center [876, 518] width 13 height 13
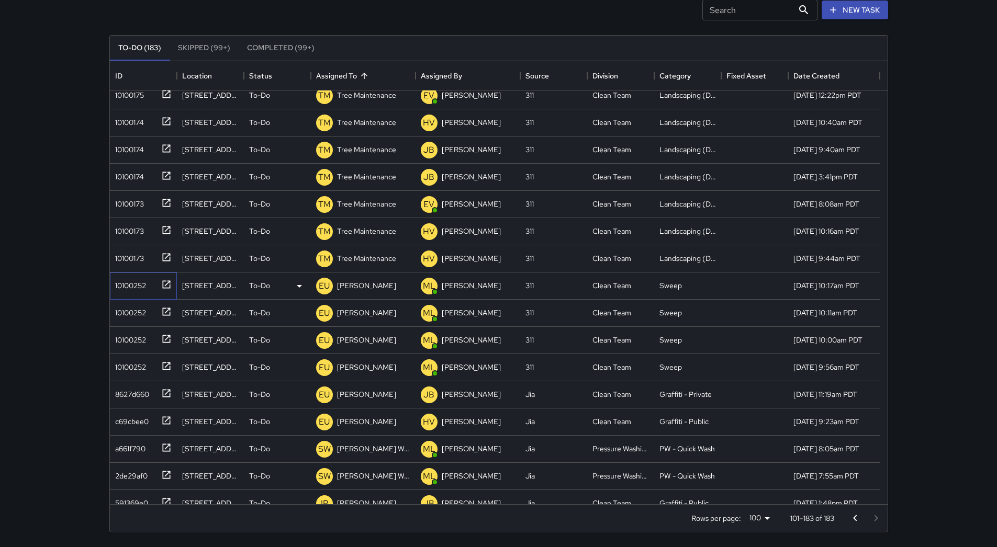
click at [117, 282] on div "10100252" at bounding box center [128, 283] width 35 height 15
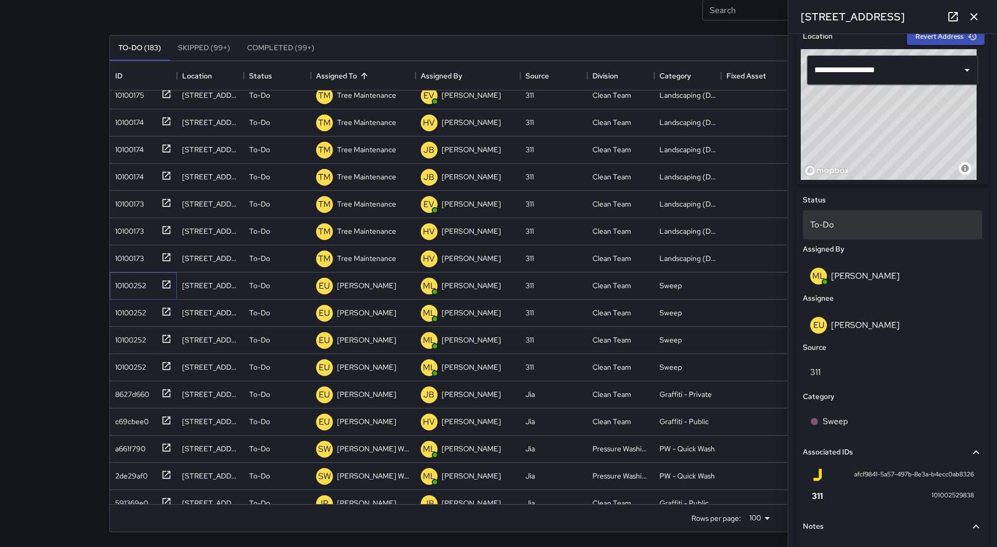
scroll to position [200, 0]
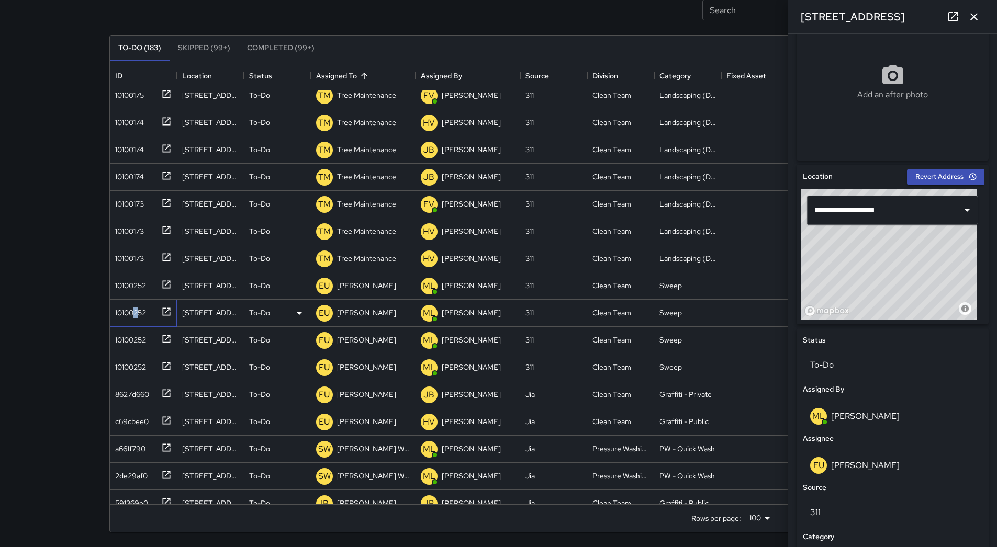
click at [136, 307] on div "10100252" at bounding box center [128, 310] width 35 height 15
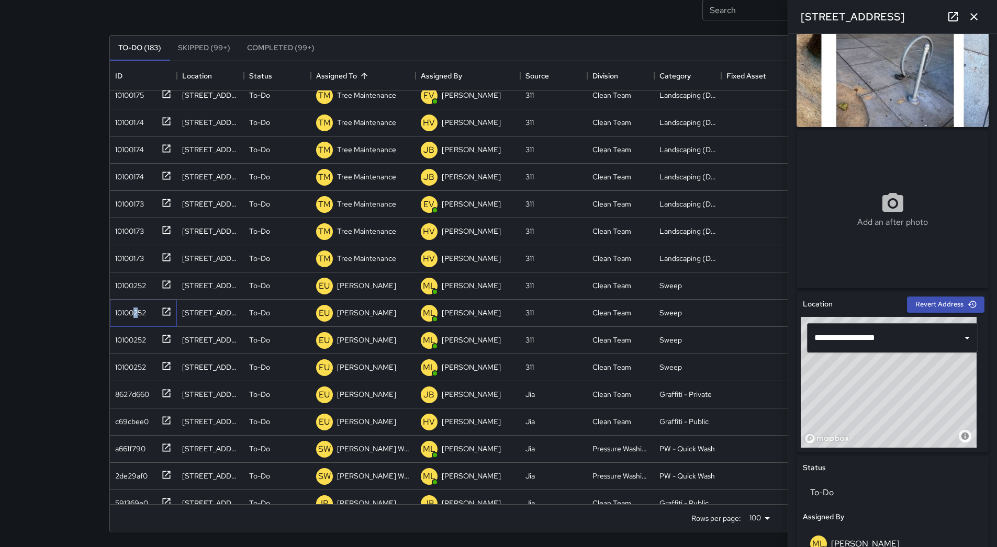
scroll to position [262, 0]
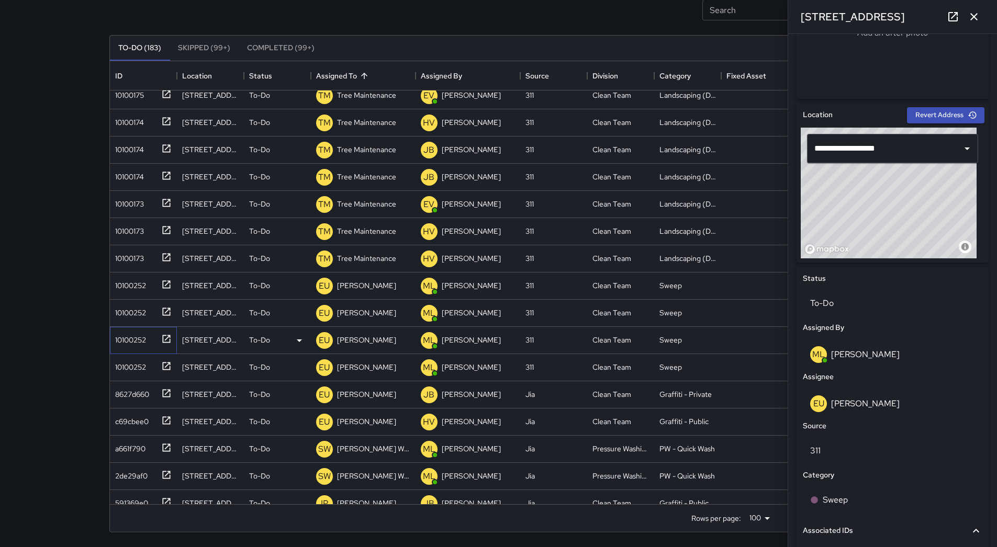
click at [133, 335] on div "10100252" at bounding box center [128, 338] width 35 height 15
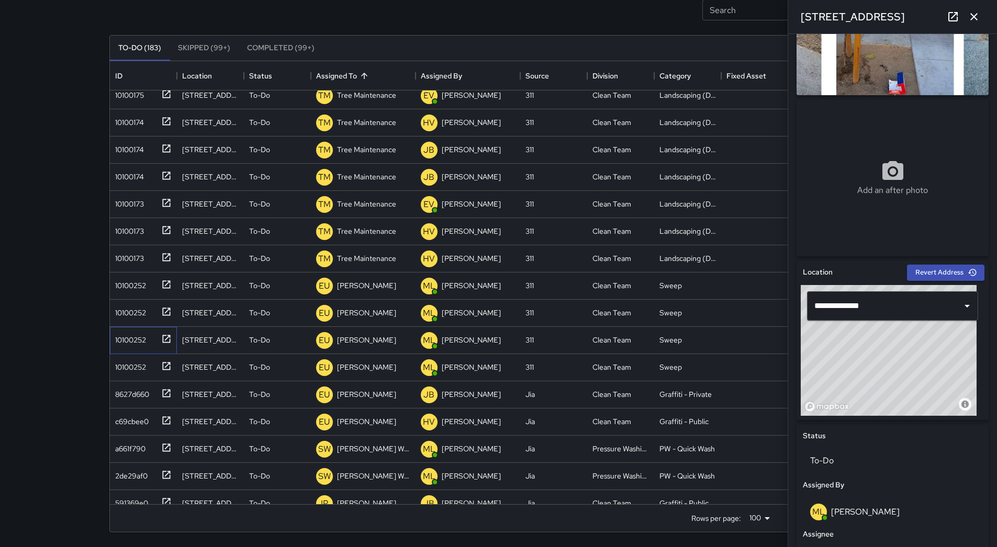
scroll to position [105, 0]
click at [137, 363] on div "10100252" at bounding box center [128, 365] width 35 height 15
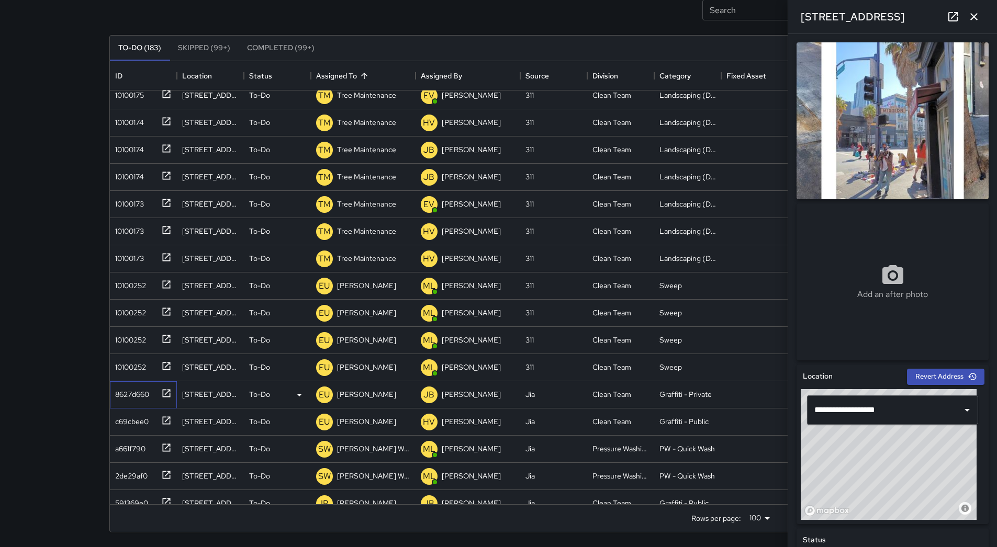
click at [147, 397] on div "8627d660" at bounding box center [130, 392] width 38 height 15
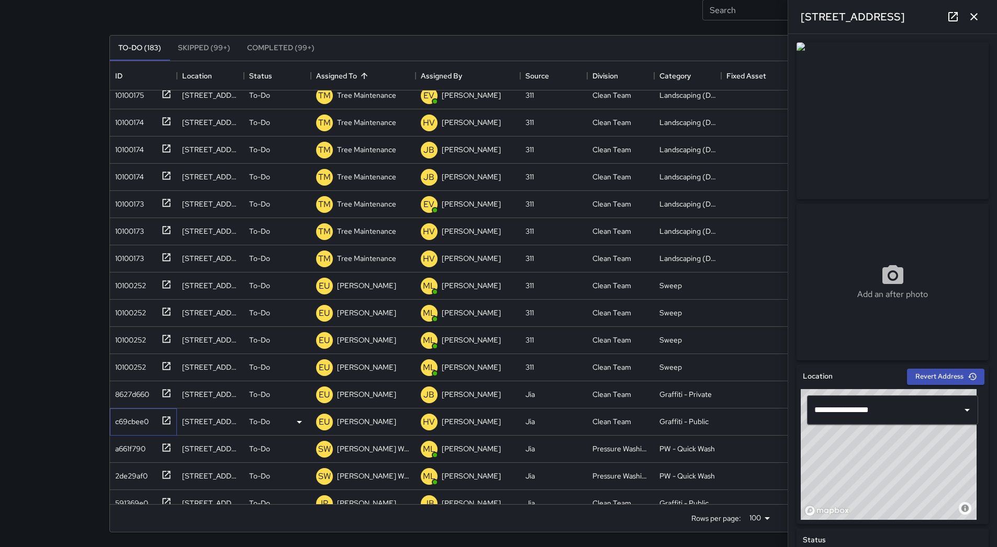
click at [149, 423] on div "c69cbee0" at bounding box center [141, 419] width 61 height 17
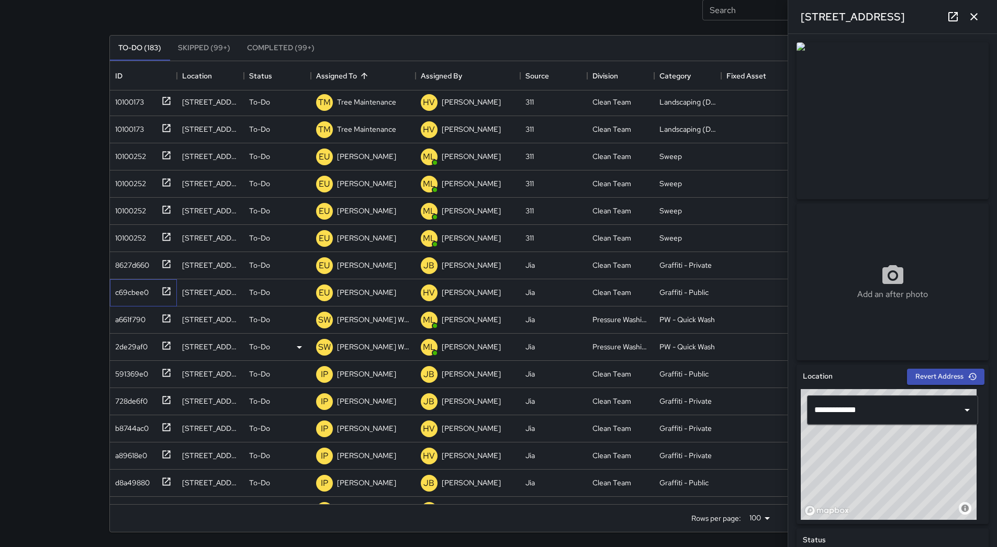
scroll to position [1308, 0]
click at [142, 346] on div "591369e0" at bounding box center [129, 344] width 37 height 15
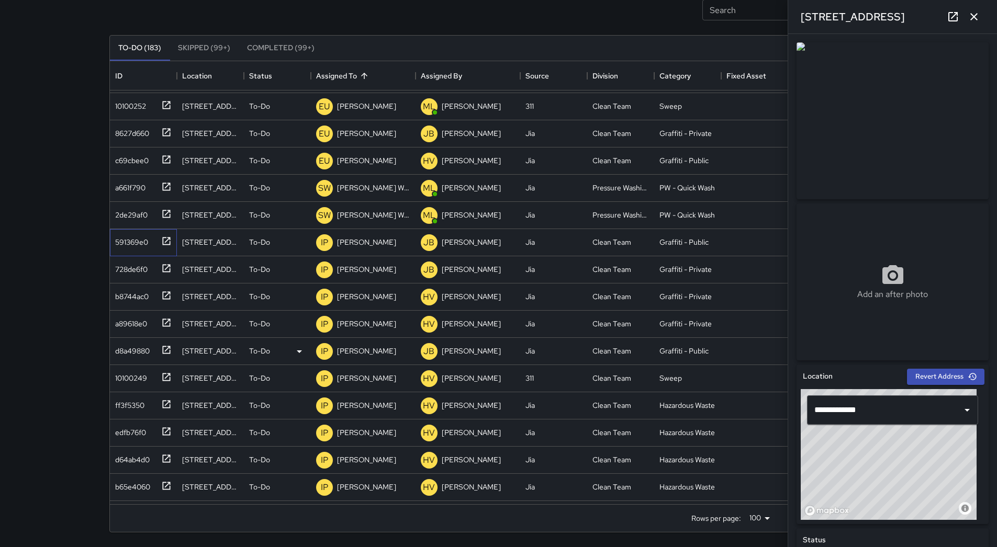
scroll to position [1413, 0]
click at [142, 268] on div "728de6f0" at bounding box center [129, 267] width 37 height 15
drag, startPoint x: 142, startPoint y: 268, endPoint x: 150, endPoint y: 298, distance: 31.3
click at [150, 298] on div "b8744ac0" at bounding box center [141, 294] width 61 height 17
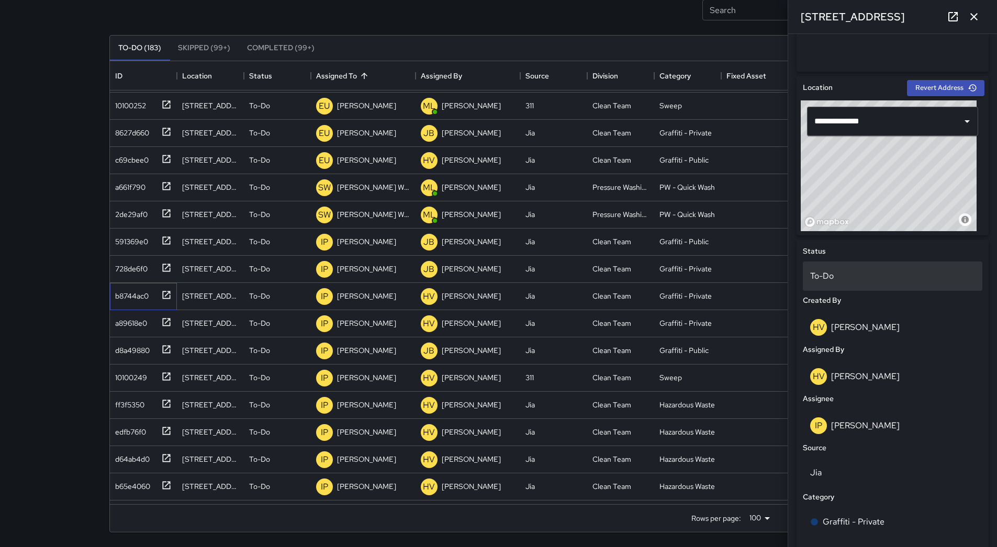
scroll to position [419, 0]
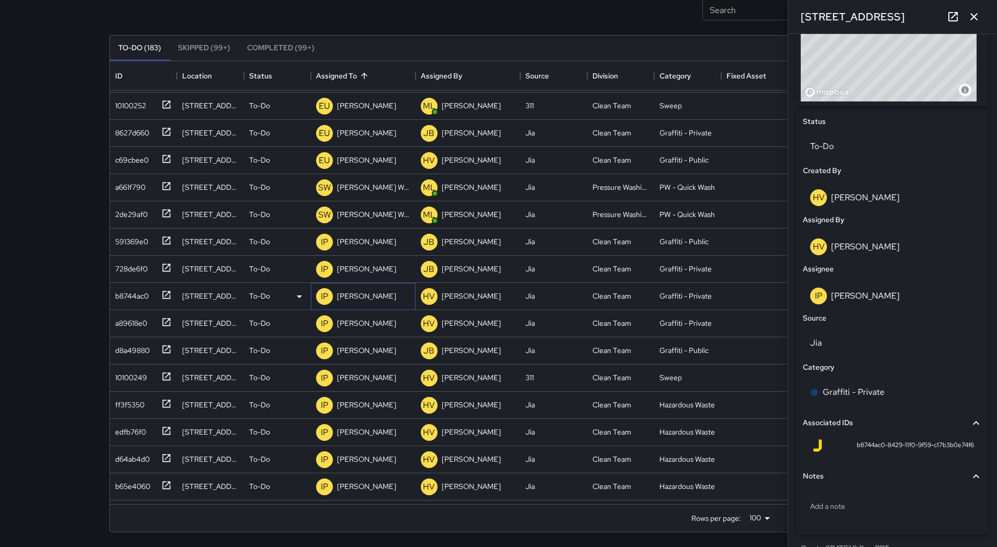
click at [362, 294] on p "[PERSON_NAME]" at bounding box center [366, 296] width 59 height 10
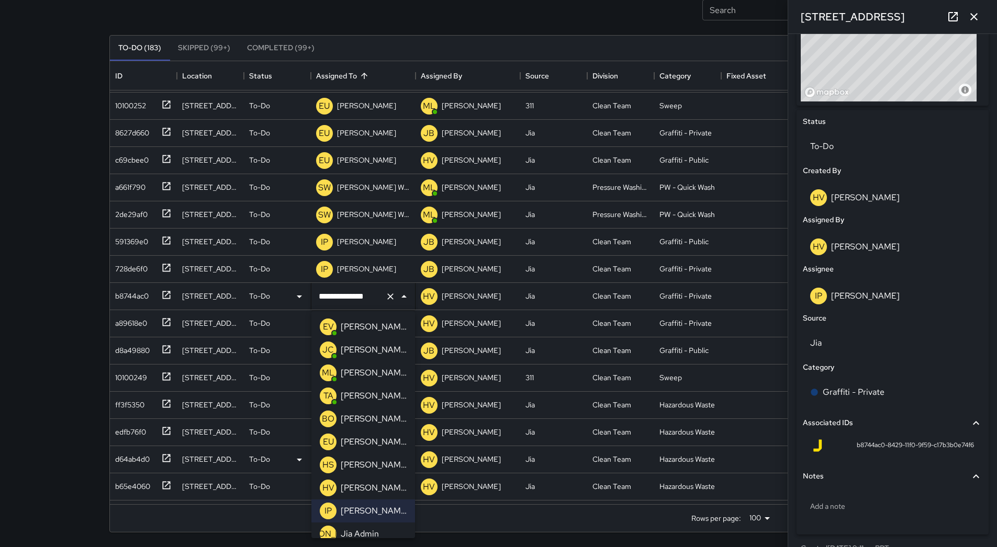
click at [385, 447] on p "[PERSON_NAME]" at bounding box center [374, 442] width 66 height 13
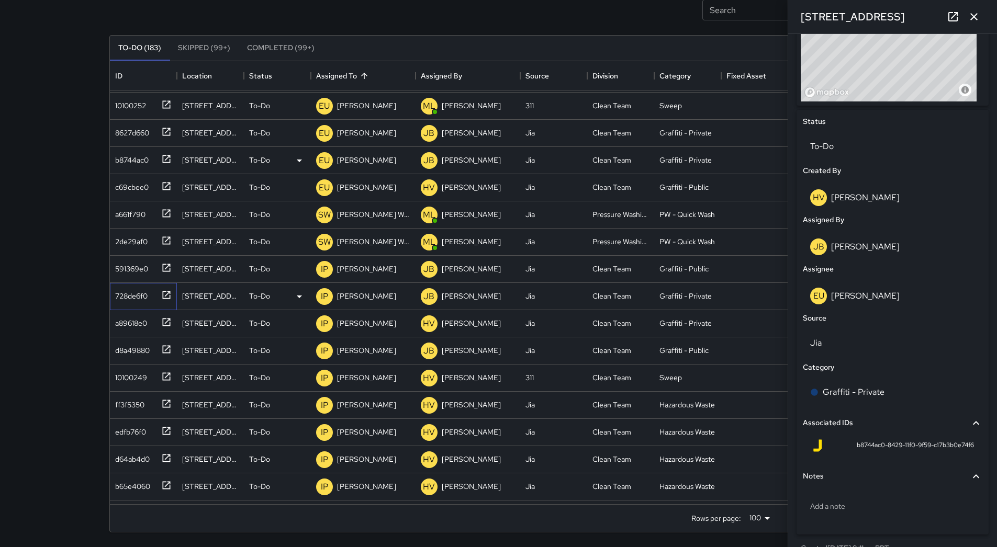
click at [126, 295] on div "728de6f0" at bounding box center [129, 294] width 37 height 15
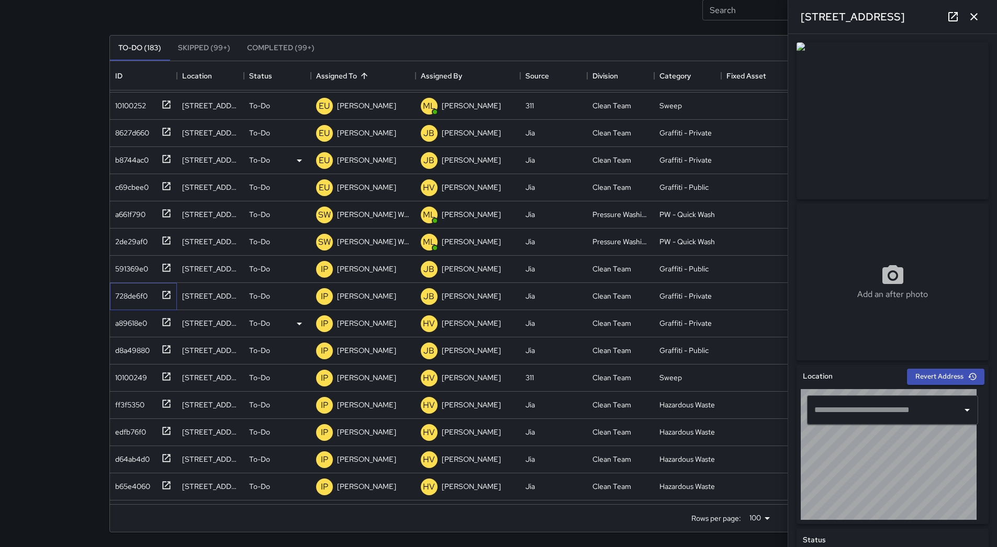
type input "**********"
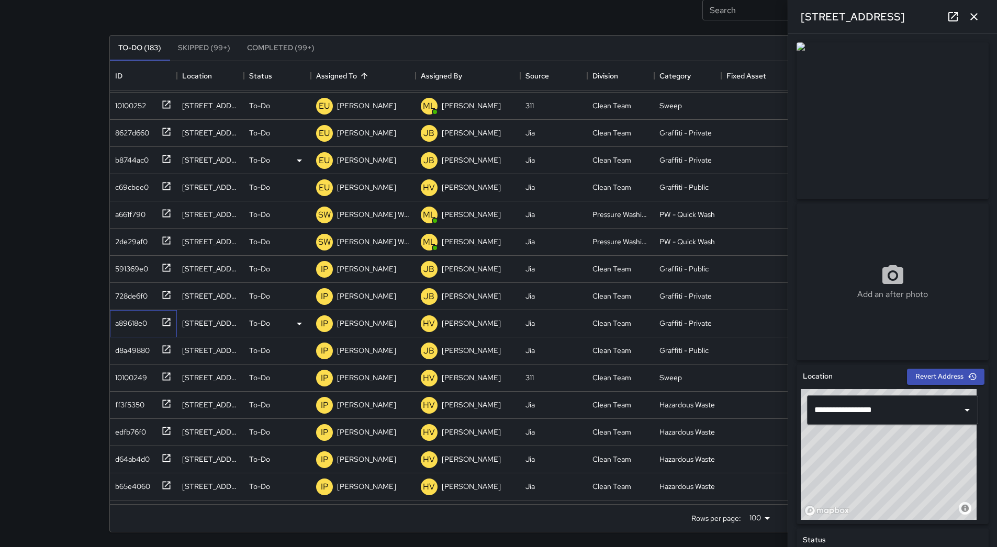
click at [137, 322] on div "a89618e0" at bounding box center [129, 321] width 36 height 15
click at [351, 321] on p "[PERSON_NAME]" at bounding box center [366, 323] width 59 height 10
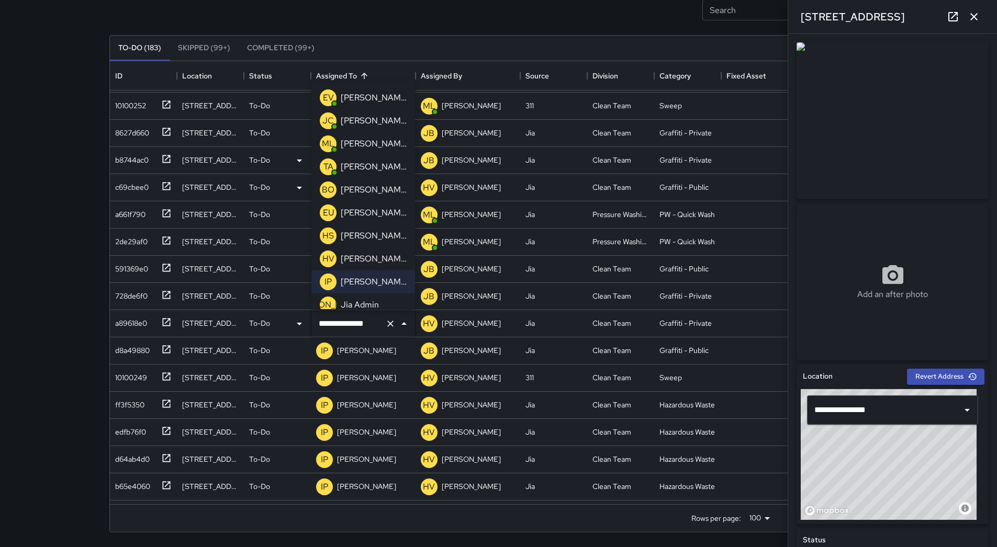
click at [374, 218] on p "[PERSON_NAME]" at bounding box center [374, 213] width 66 height 13
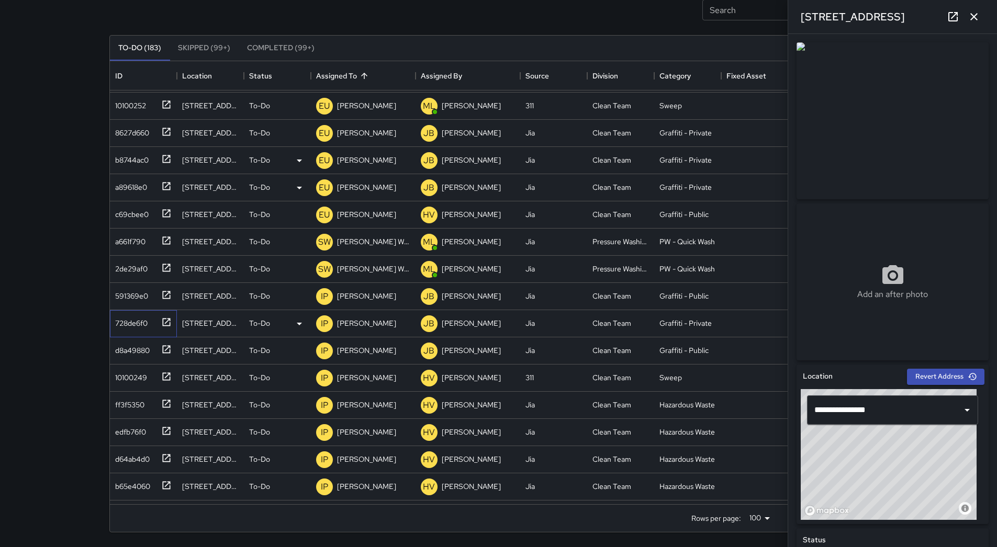
click at [141, 323] on div "728de6f0" at bounding box center [129, 321] width 37 height 15
click at [140, 347] on div "d8a49880" at bounding box center [130, 348] width 39 height 15
click at [364, 352] on p "[PERSON_NAME]" at bounding box center [366, 350] width 59 height 10
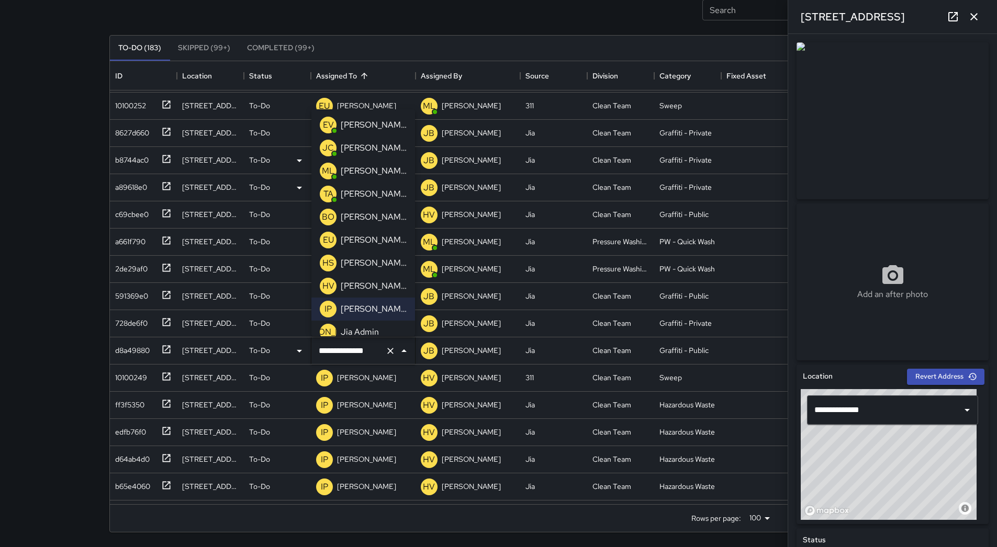
click at [9, 341] on div "Search Search New Task To-Do (183) Skipped (99+) Completed (99+) ID Location St…" at bounding box center [498, 238] width 997 height 618
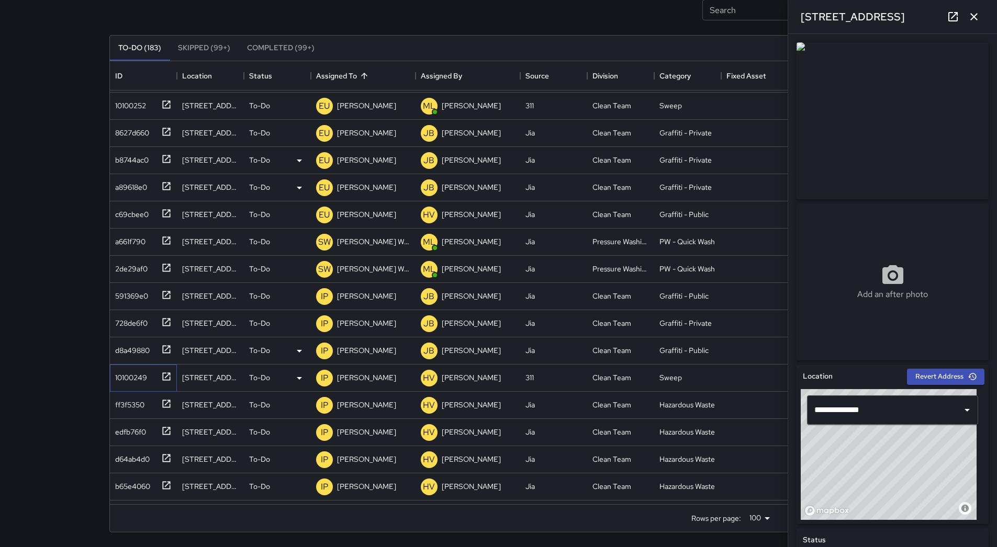
click at [130, 375] on div "10100249" at bounding box center [129, 375] width 36 height 15
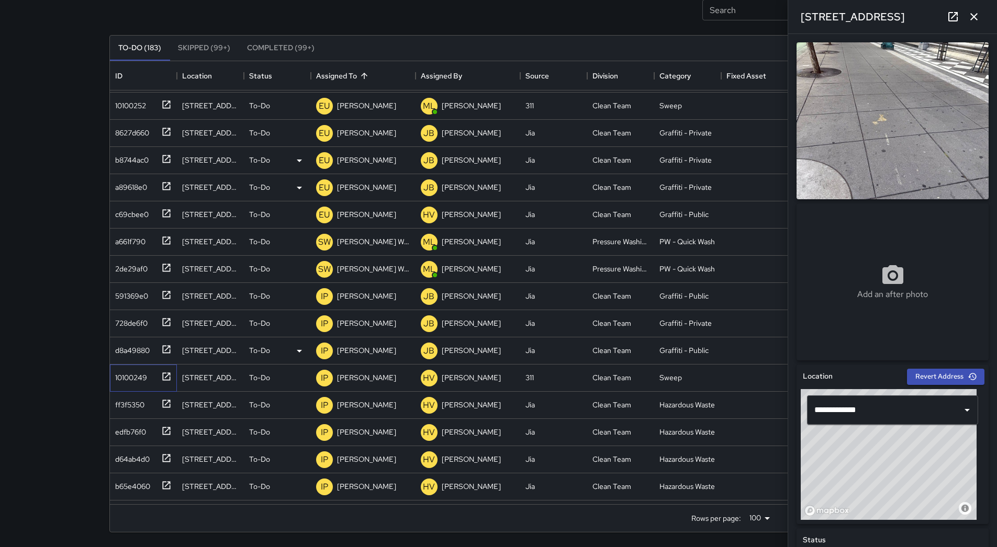
scroll to position [409, 0]
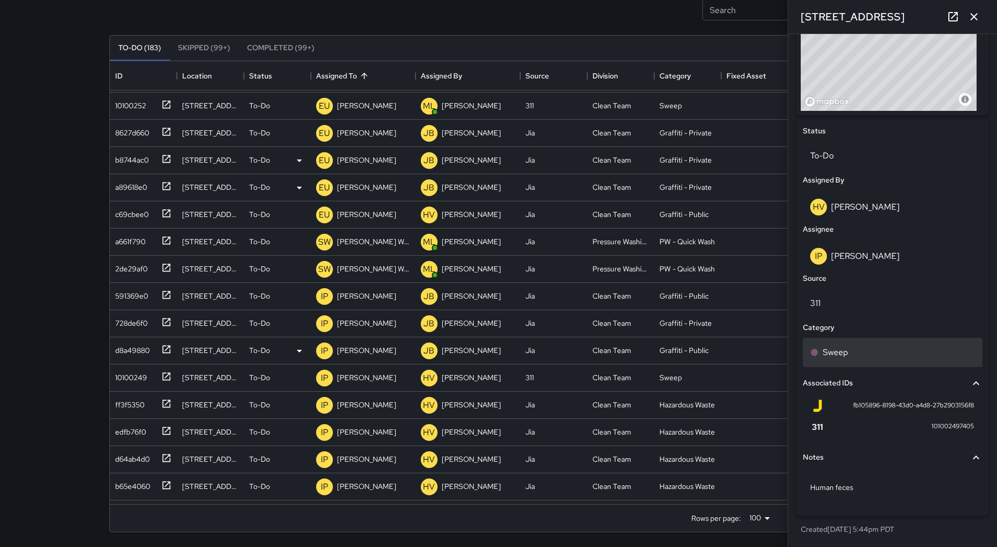
click at [854, 349] on div "Sweep" at bounding box center [892, 352] width 165 height 13
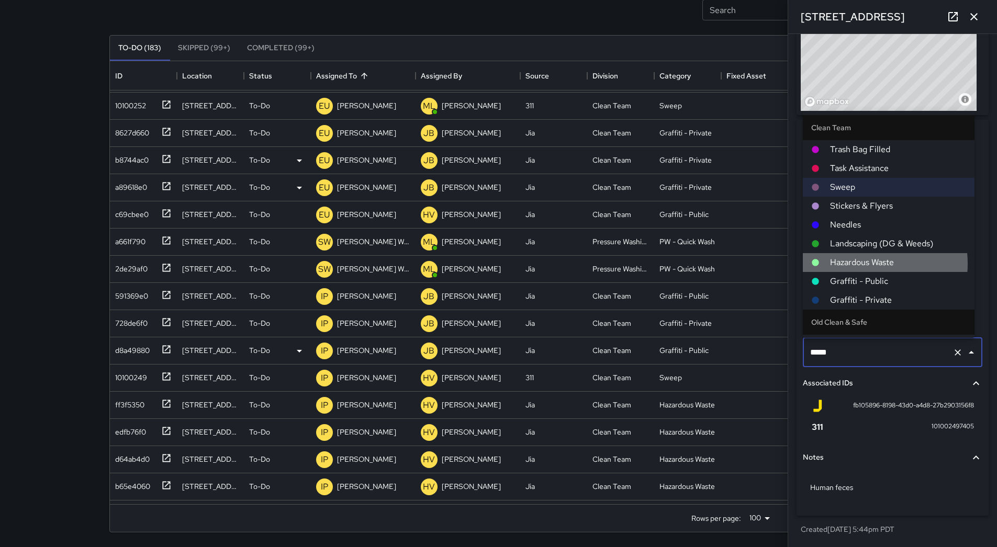
click at [860, 264] on span "Hazardous Waste" at bounding box center [898, 262] width 136 height 13
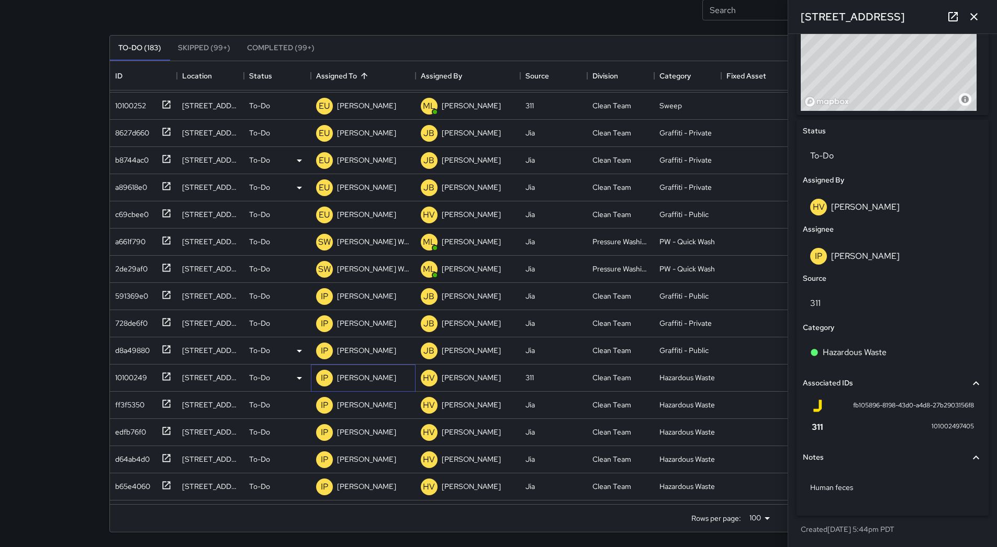
click at [358, 381] on p "[PERSON_NAME]" at bounding box center [366, 378] width 59 height 10
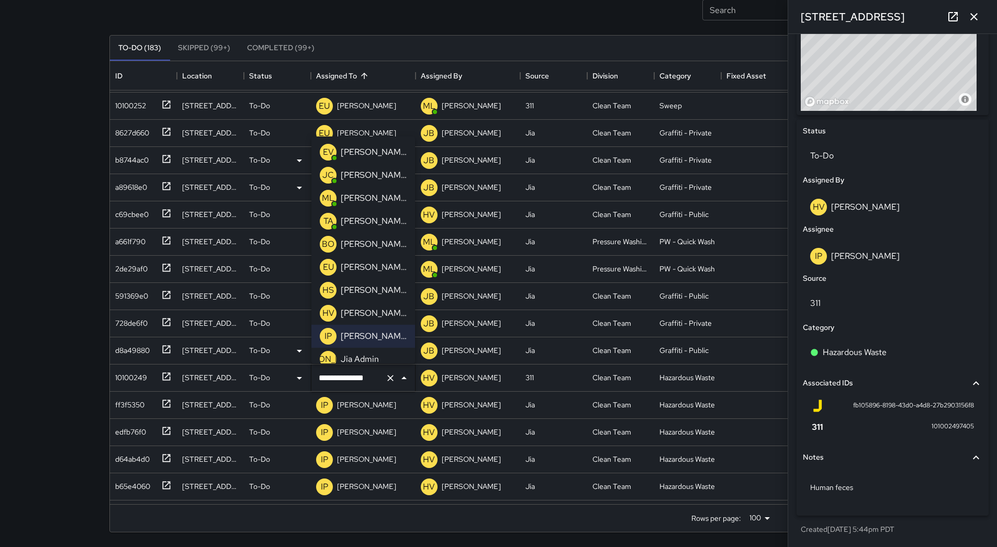
click at [366, 266] on p "[PERSON_NAME]" at bounding box center [374, 267] width 66 height 13
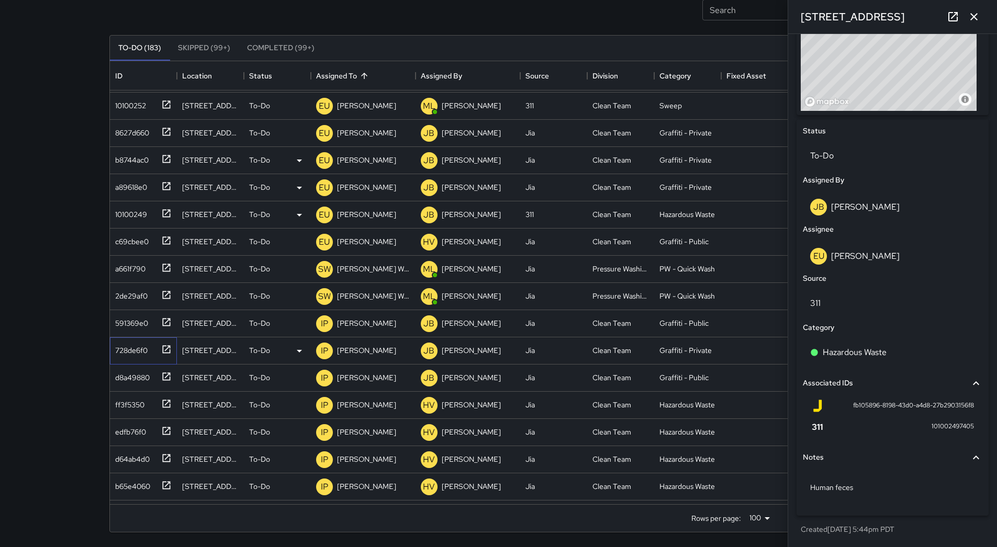
click at [132, 339] on div "728de6f0" at bounding box center [143, 350] width 67 height 27
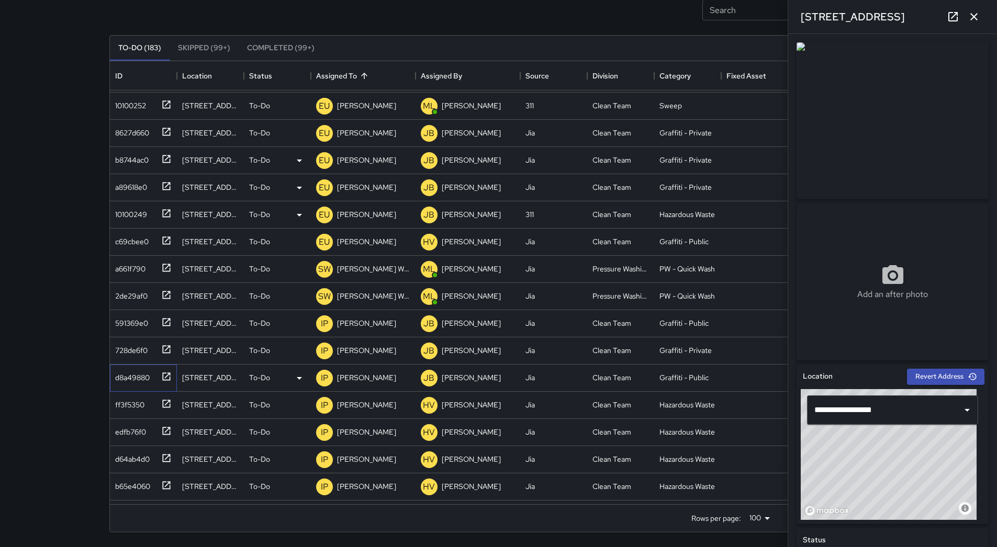
click at [132, 376] on div "d8a49880" at bounding box center [130, 375] width 39 height 15
click at [132, 408] on div "ff3f5350" at bounding box center [127, 403] width 33 height 15
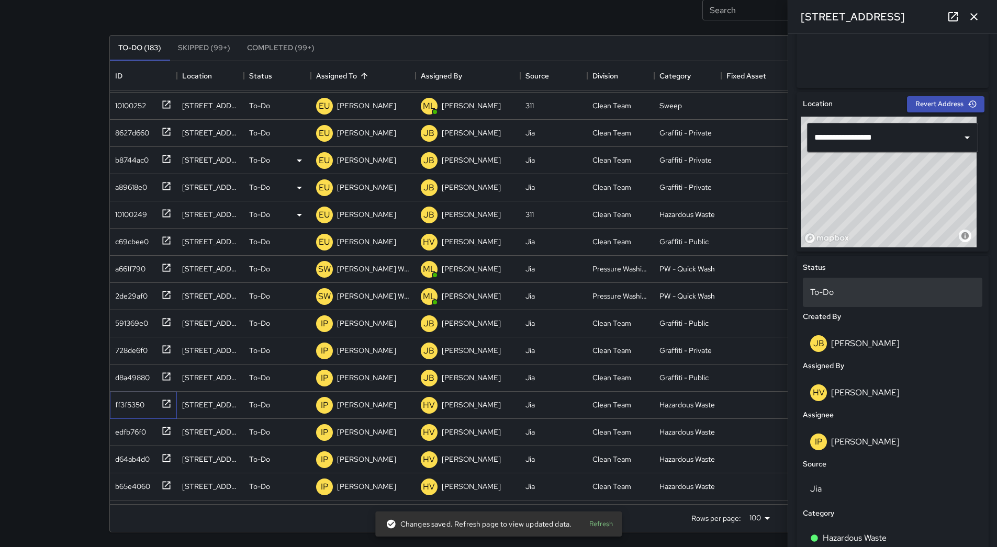
scroll to position [419, 0]
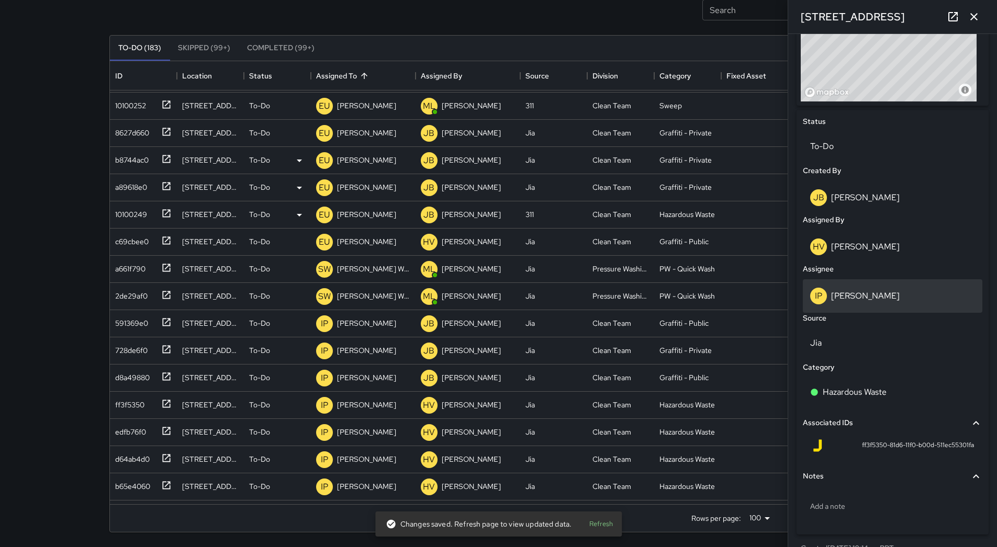
click at [884, 299] on p "[PERSON_NAME]" at bounding box center [865, 295] width 69 height 11
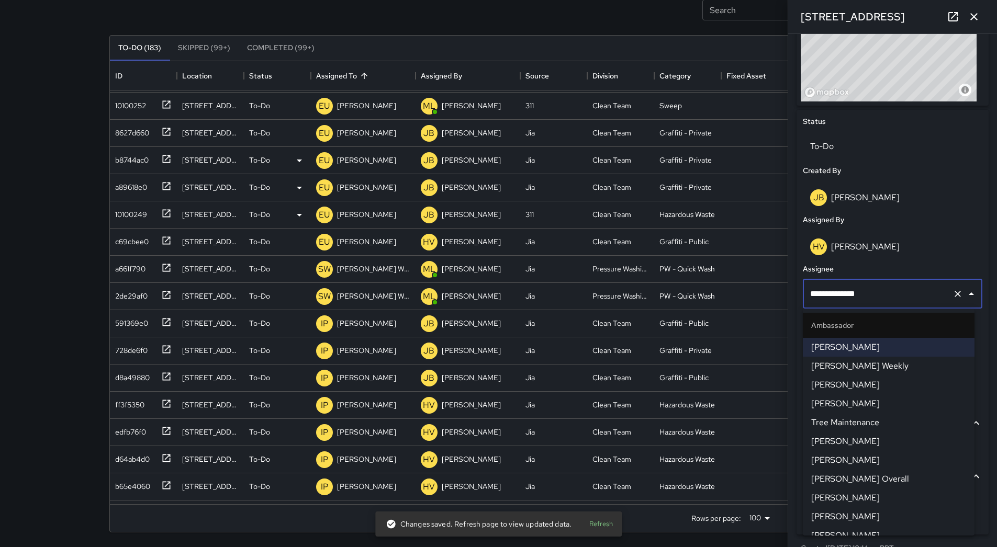
click at [880, 386] on span "[PERSON_NAME]" at bounding box center [888, 385] width 155 height 13
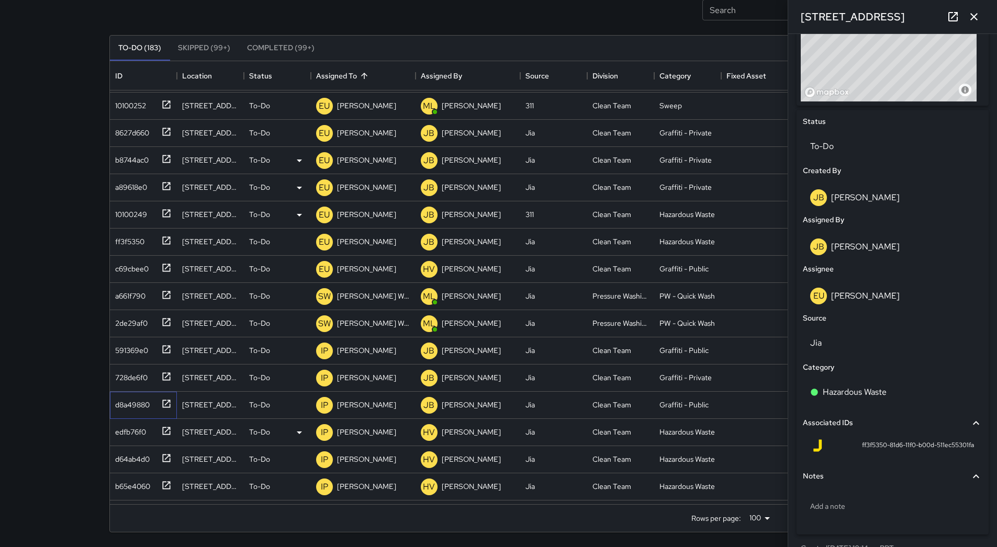
click at [122, 420] on div "10100252 [STREET_ADDRESS] To-Do EU [PERSON_NAME] ML [PERSON_NAME] 311 Clean Tea…" at bounding box center [495, 310] width 770 height 599
drag, startPoint x: 122, startPoint y: 420, endPoint x: 126, endPoint y: 432, distance: 13.1
click at [126, 432] on div "edfb76f0" at bounding box center [128, 430] width 35 height 15
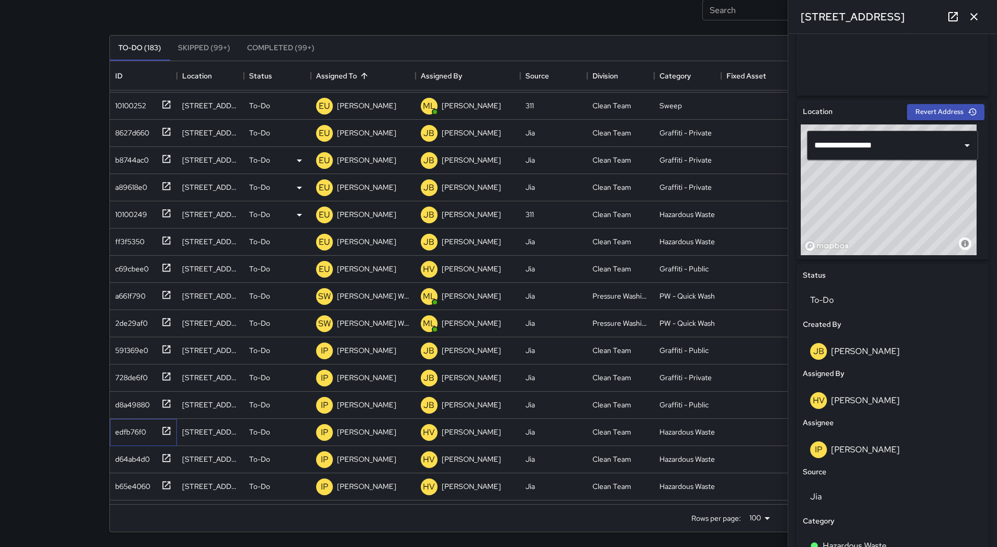
scroll to position [437, 0]
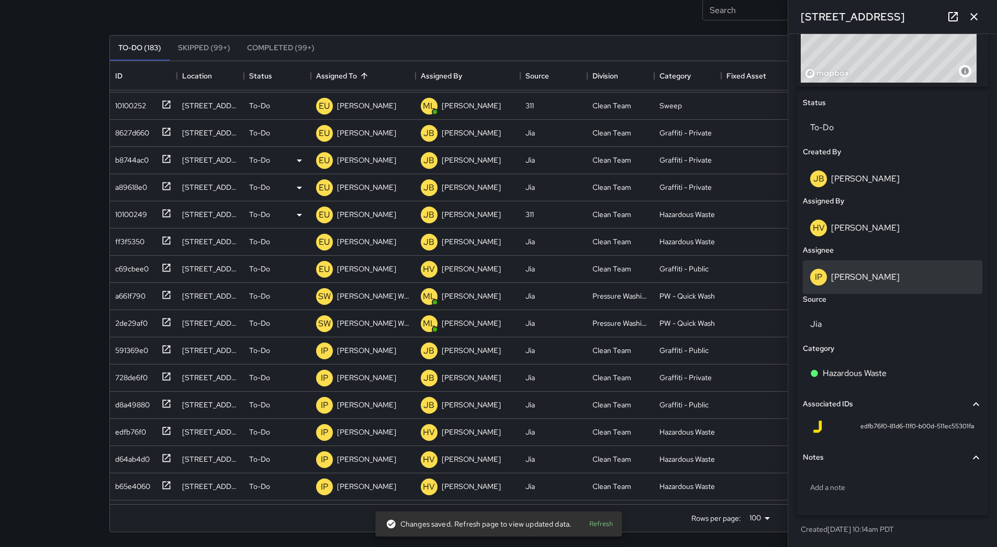
click at [835, 269] on div "IP [PERSON_NAME]" at bounding box center [892, 277] width 165 height 17
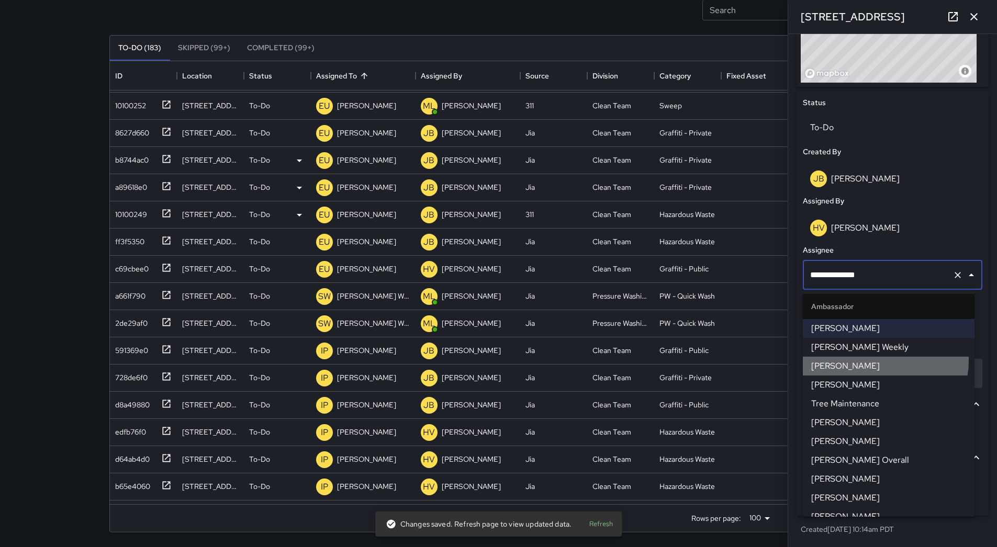
click at [881, 362] on span "[PERSON_NAME]" at bounding box center [888, 366] width 155 height 13
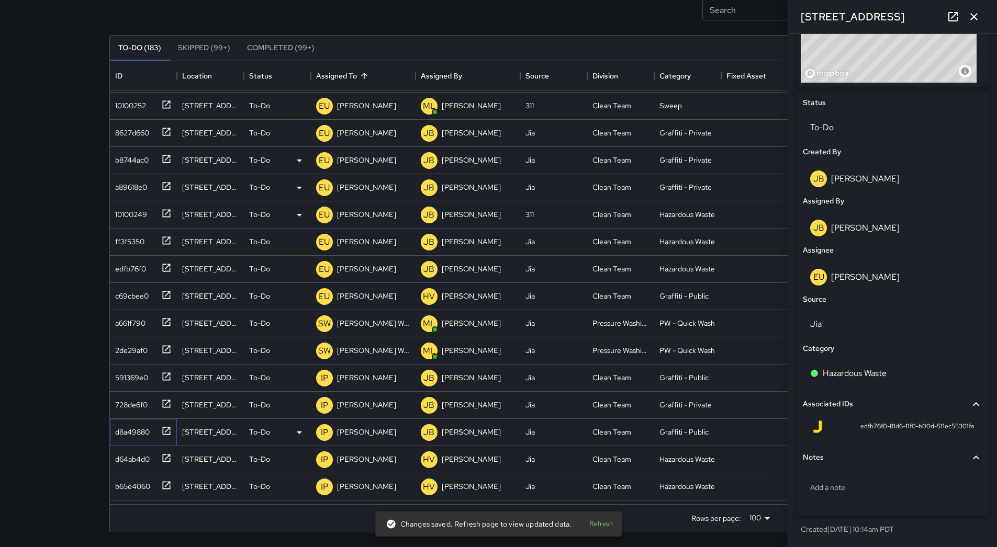
click at [134, 445] on div "d8a49880" at bounding box center [143, 432] width 67 height 27
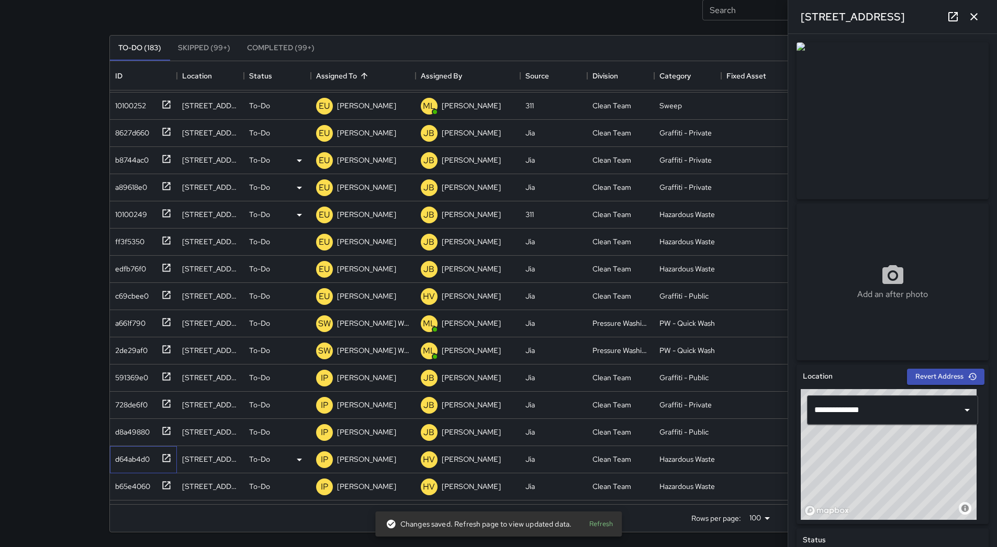
click at [139, 459] on div "d64ab4d0" at bounding box center [130, 457] width 39 height 15
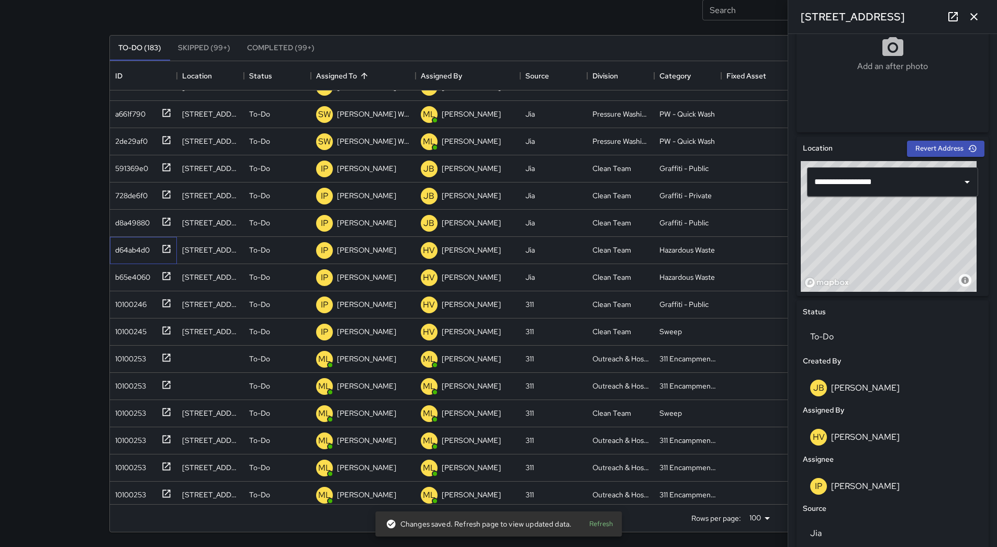
scroll to position [366, 0]
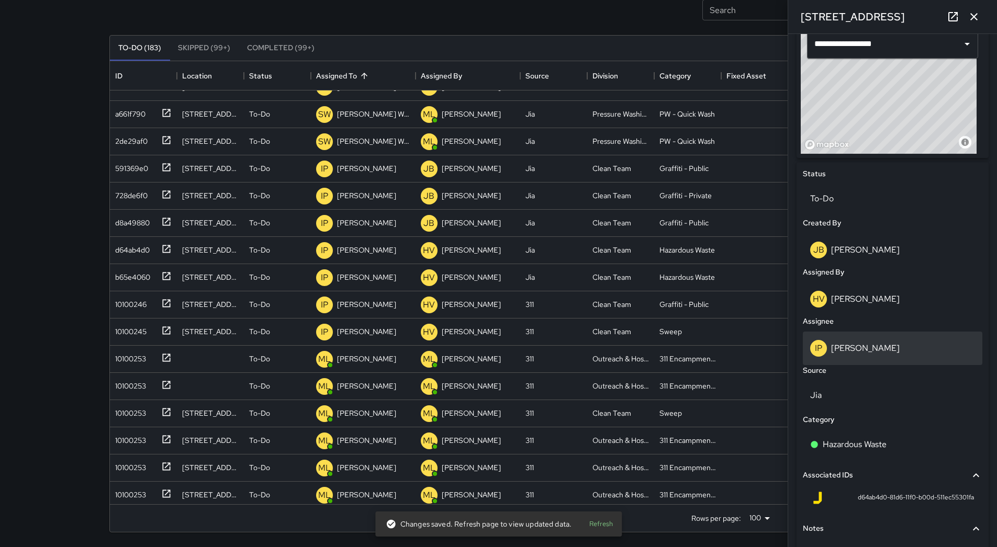
click at [889, 341] on div "IP [PERSON_NAME]" at bounding box center [892, 348] width 165 height 17
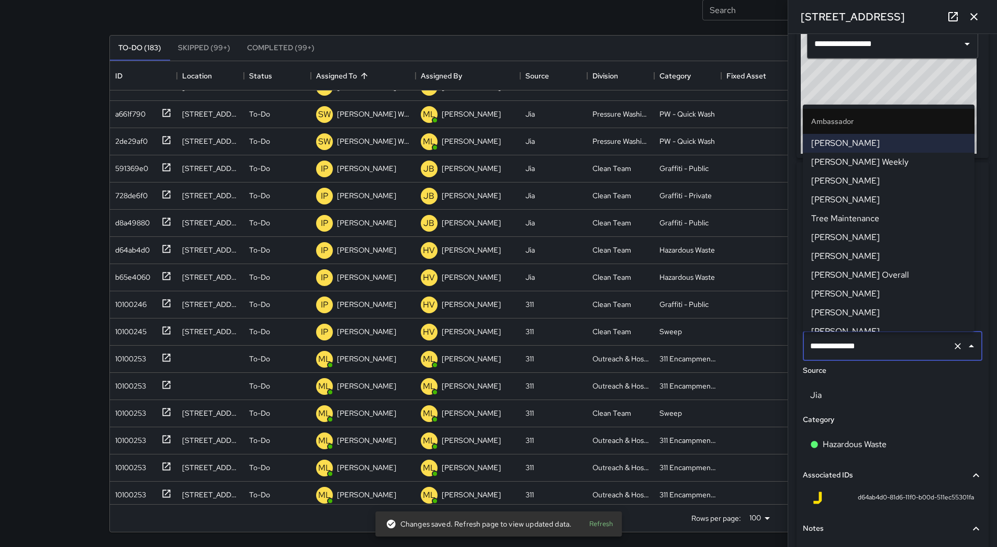
click at [863, 175] on span "[PERSON_NAME]" at bounding box center [888, 181] width 155 height 13
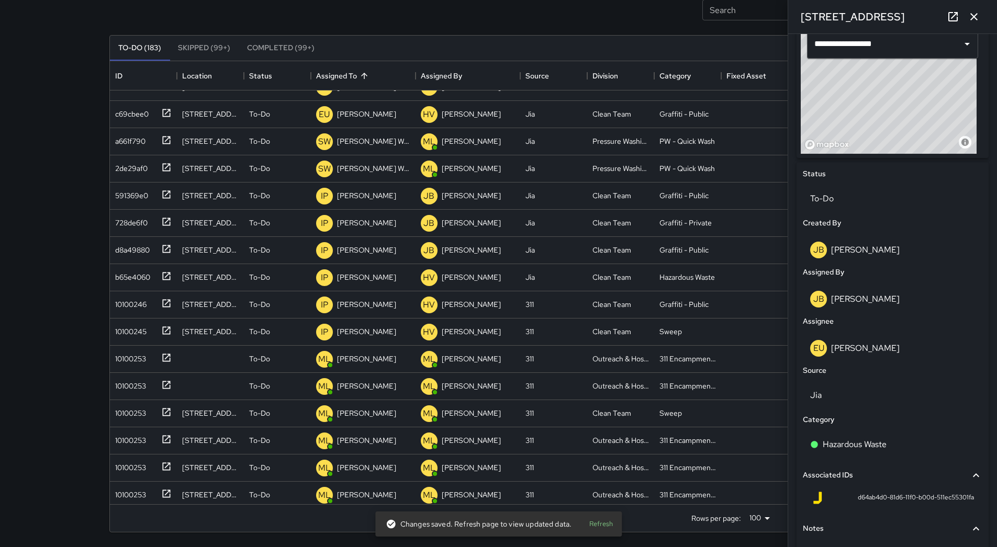
scroll to position [1459, 0]
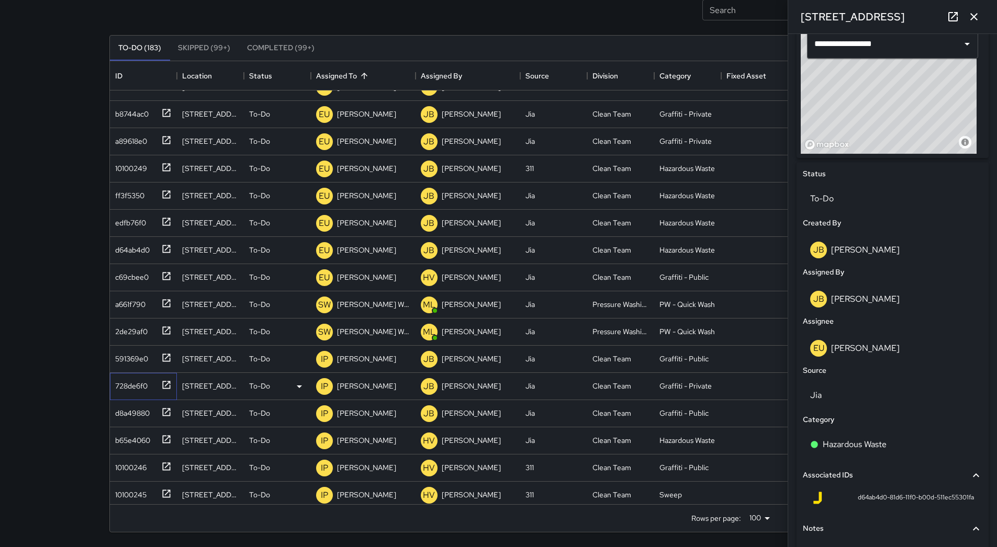
click at [156, 397] on div "728de6f0" at bounding box center [143, 386] width 67 height 27
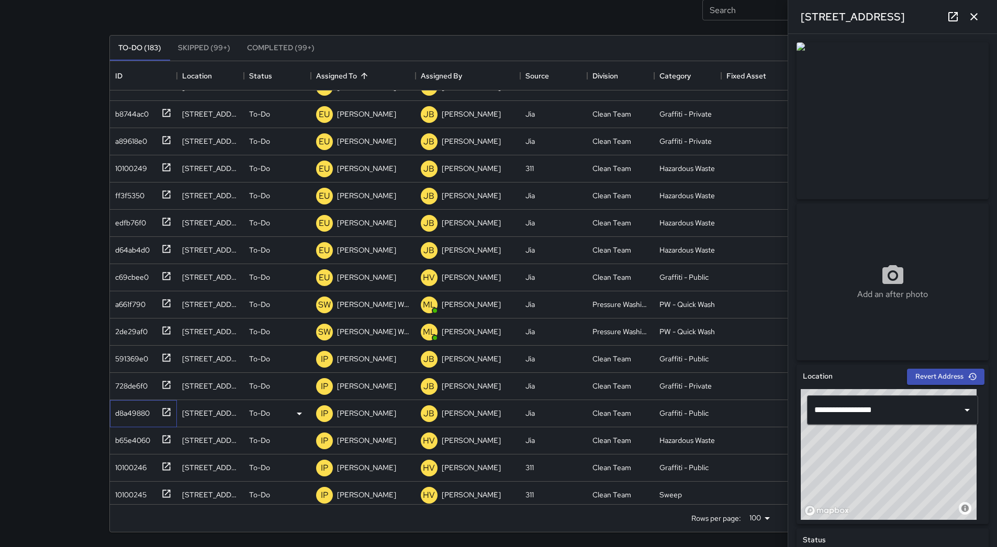
drag, startPoint x: 155, startPoint y: 414, endPoint x: 155, endPoint y: 421, distance: 6.8
click at [154, 415] on div "d8a49880" at bounding box center [141, 411] width 61 height 17
click at [158, 443] on div at bounding box center [164, 438] width 15 height 17
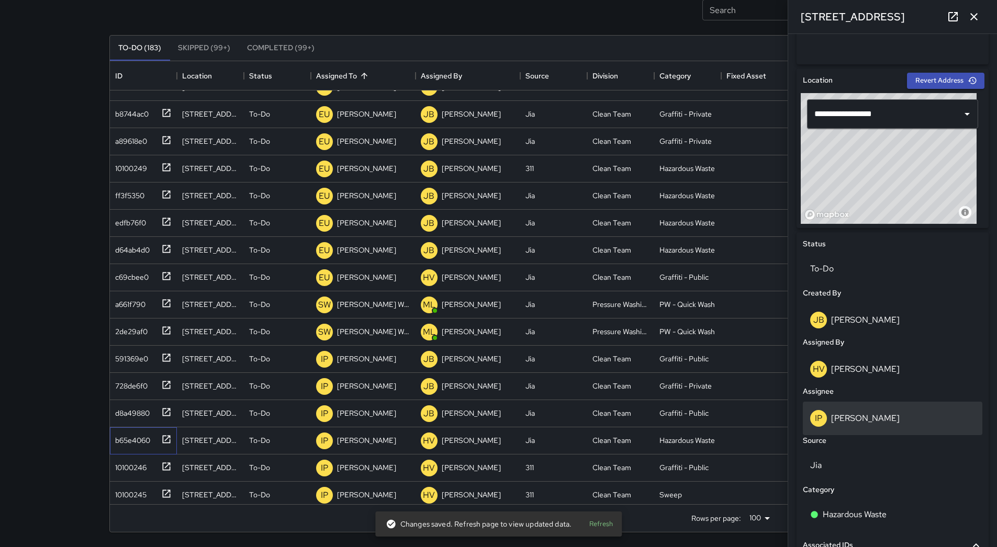
scroll to position [314, 0]
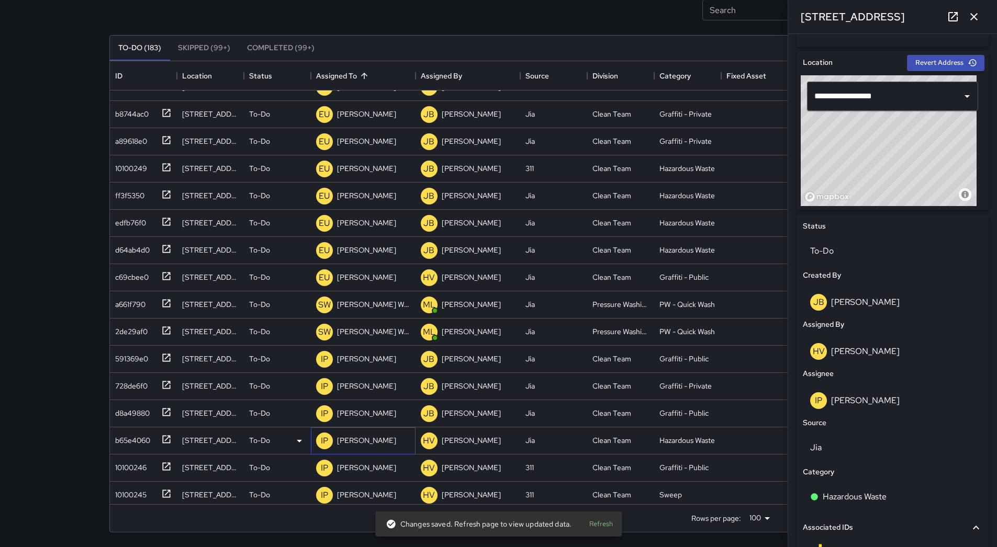
click at [371, 438] on p "[PERSON_NAME]" at bounding box center [366, 440] width 59 height 10
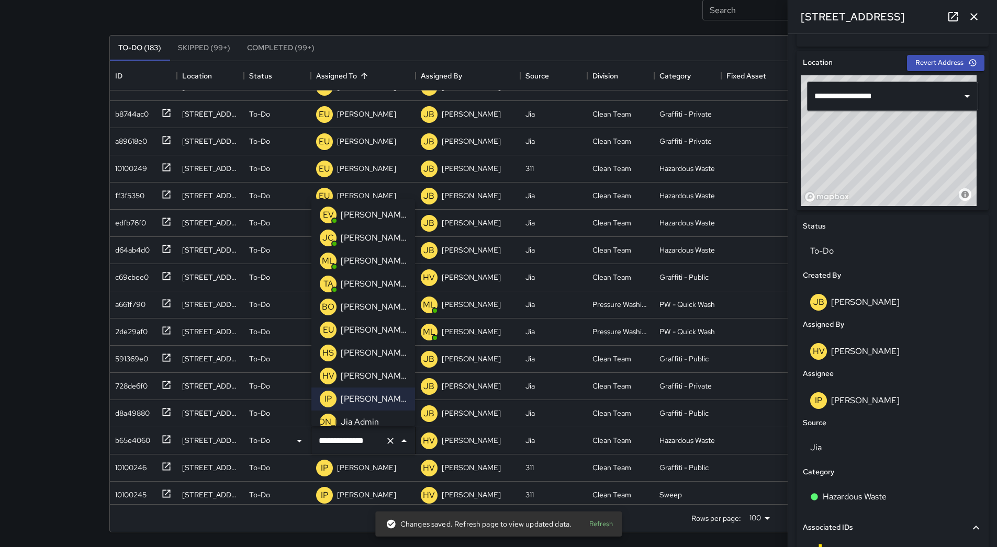
click at [381, 334] on p "[PERSON_NAME]" at bounding box center [374, 330] width 66 height 13
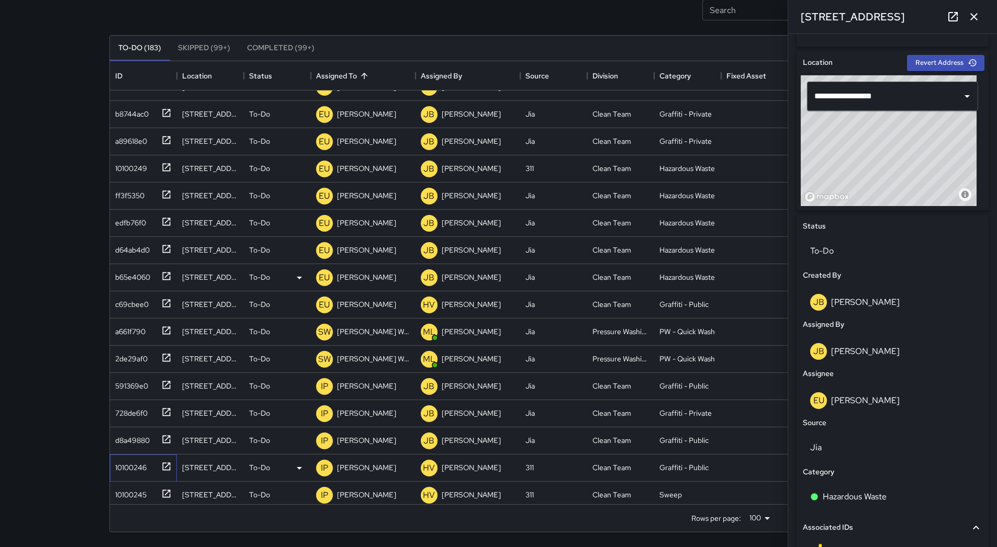
click at [144, 464] on div "10100246" at bounding box center [129, 465] width 36 height 15
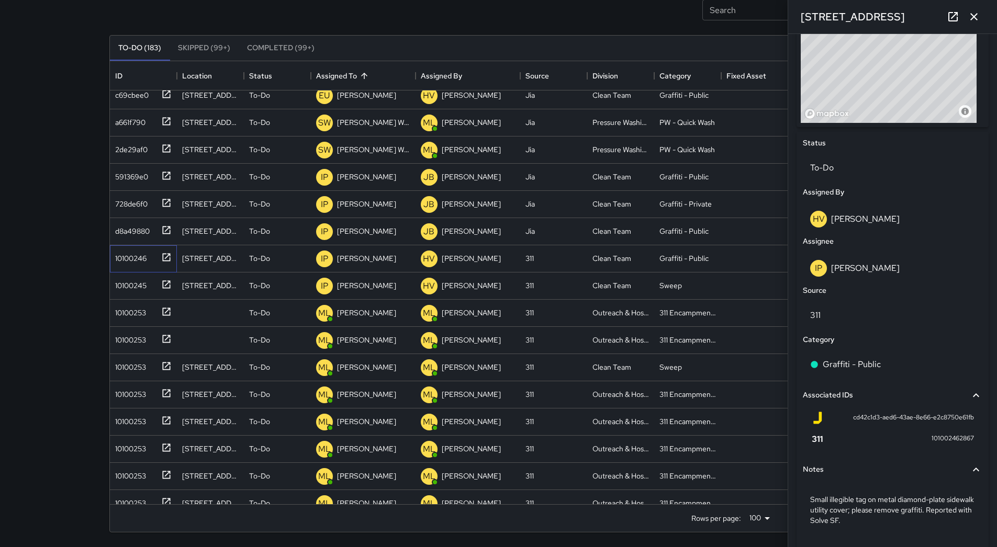
scroll to position [430, 0]
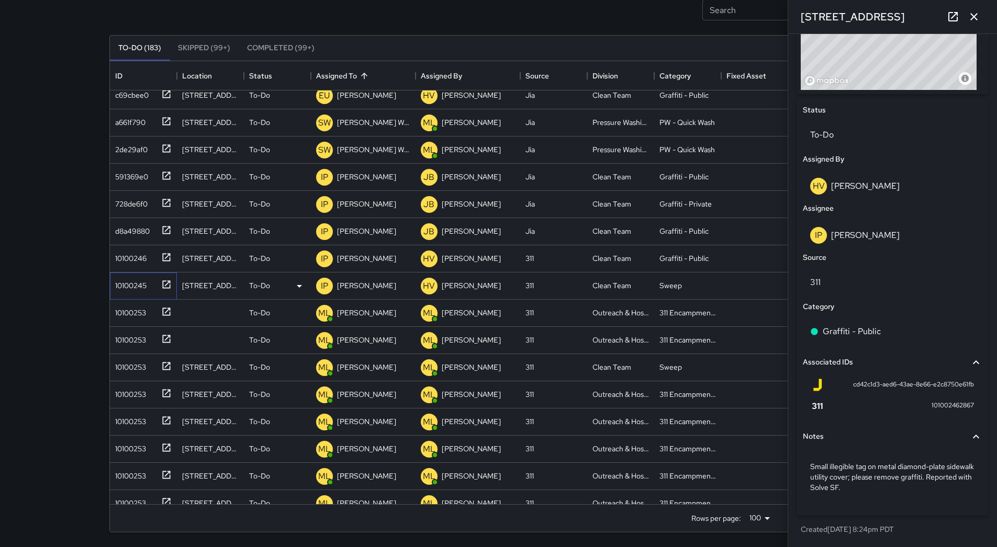
click at [150, 283] on div "10100245" at bounding box center [141, 283] width 61 height 17
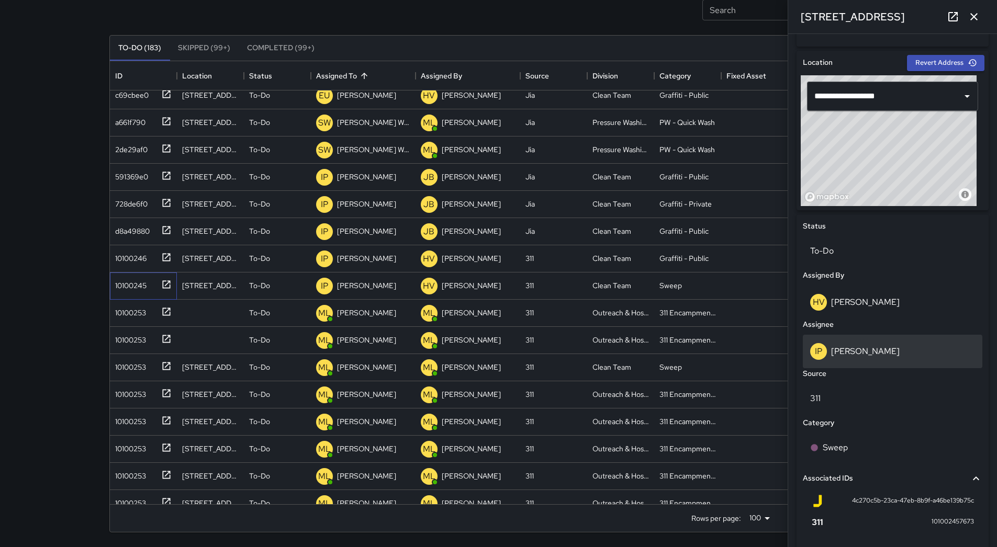
scroll to position [273, 0]
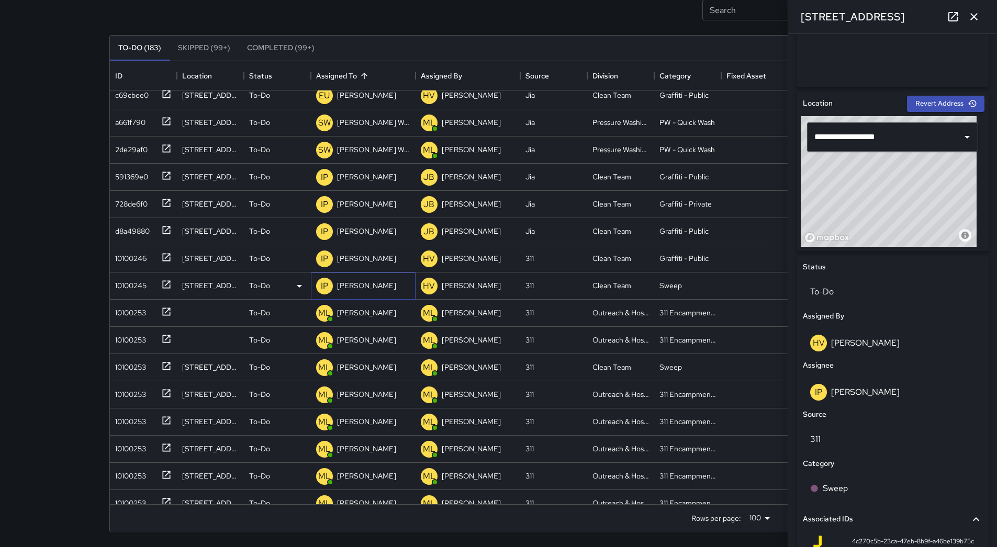
click at [371, 286] on p "[PERSON_NAME]" at bounding box center [366, 285] width 59 height 10
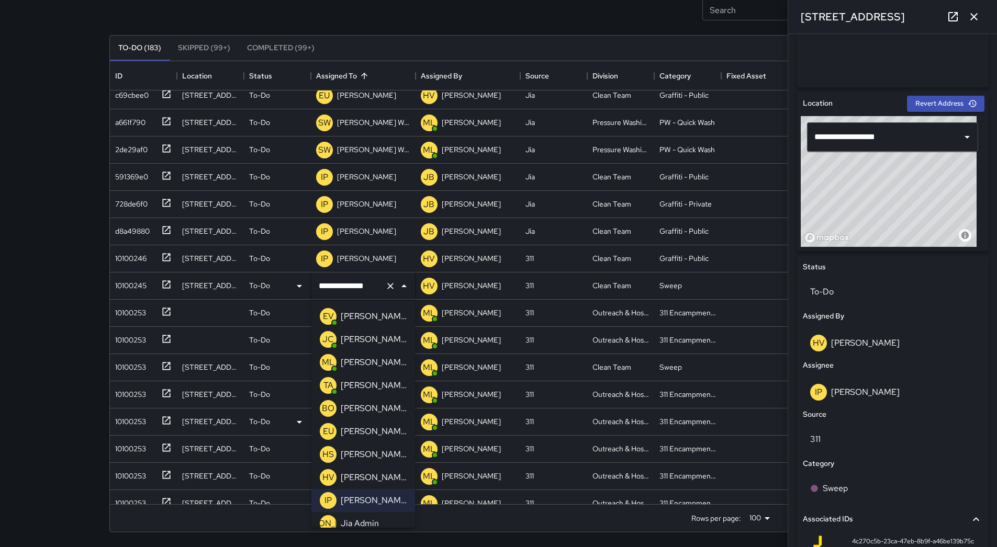
click at [365, 429] on p "[PERSON_NAME]" at bounding box center [374, 431] width 66 height 13
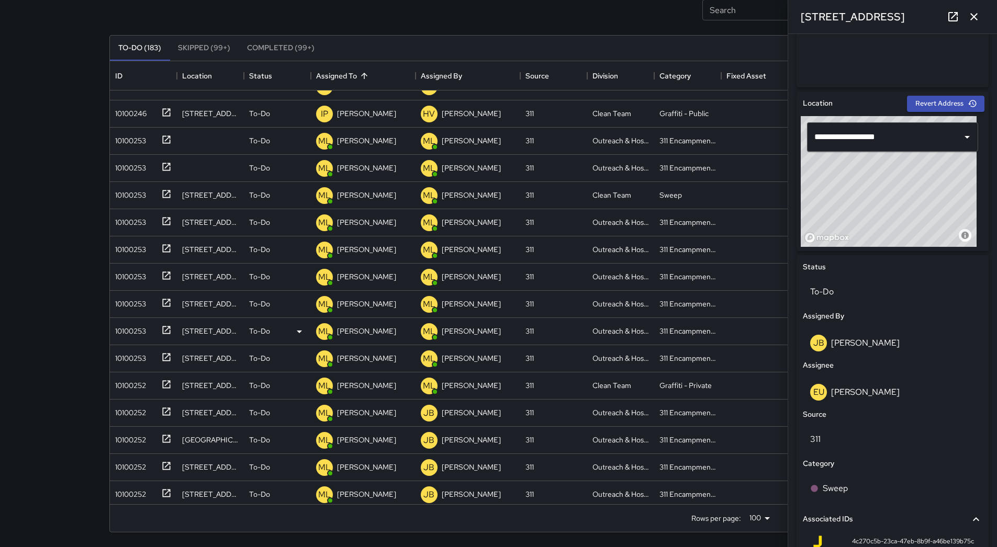
scroll to position [1844, 0]
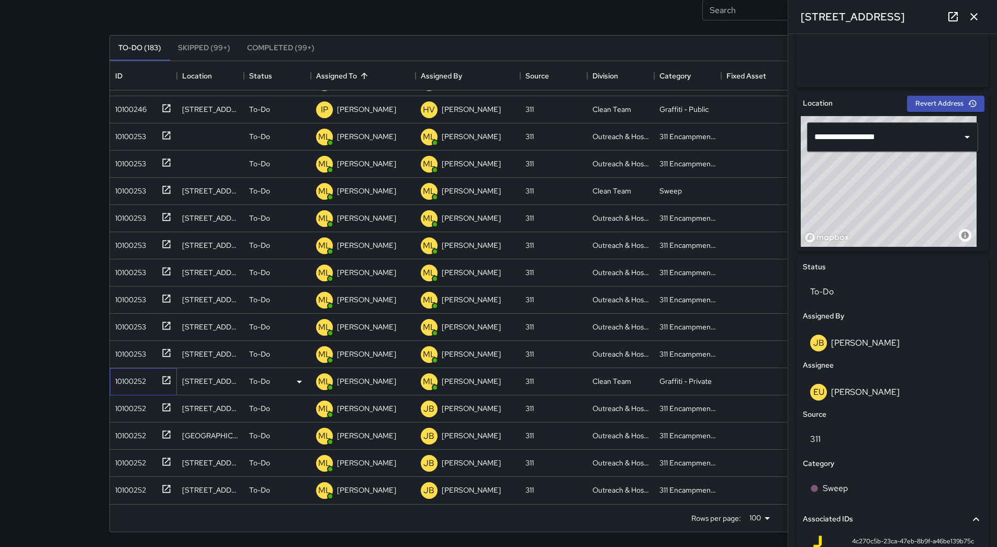
click at [126, 378] on div "10100252" at bounding box center [128, 379] width 35 height 15
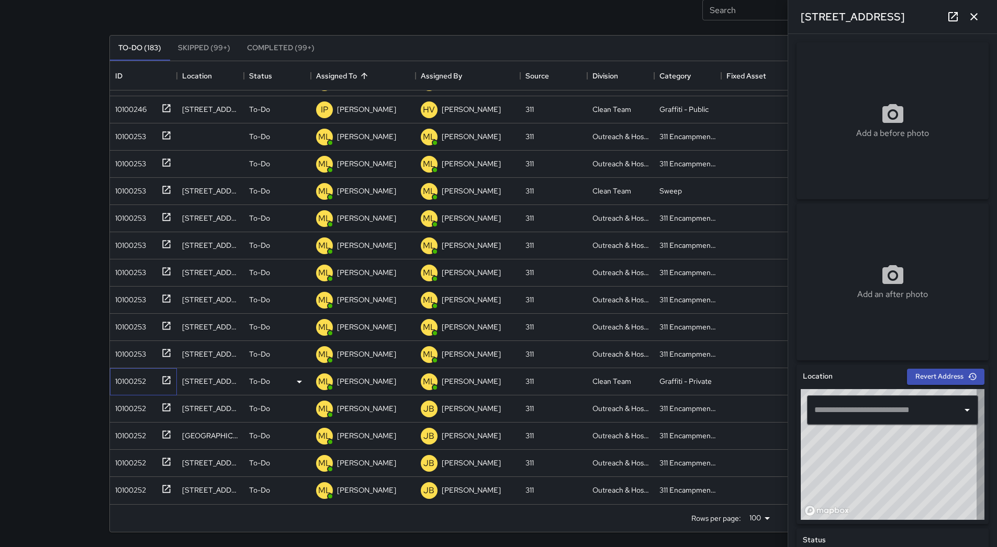
type input "**********"
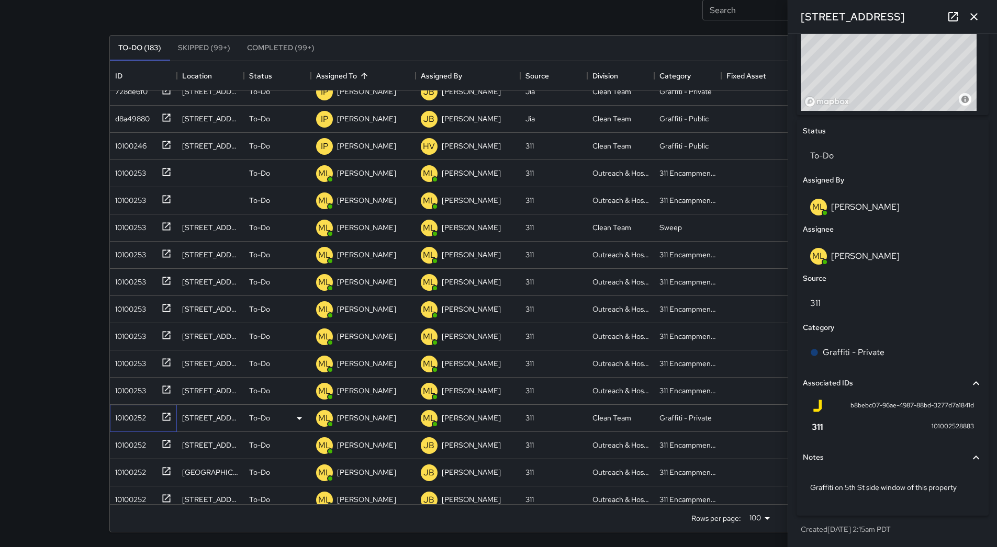
scroll to position [1792, 0]
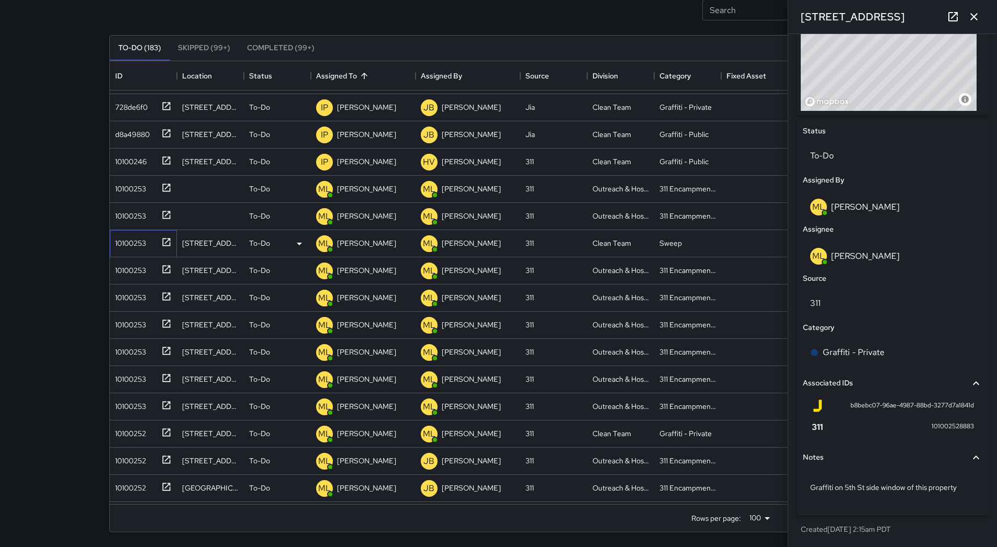
click at [140, 245] on div "10100253" at bounding box center [128, 241] width 35 height 15
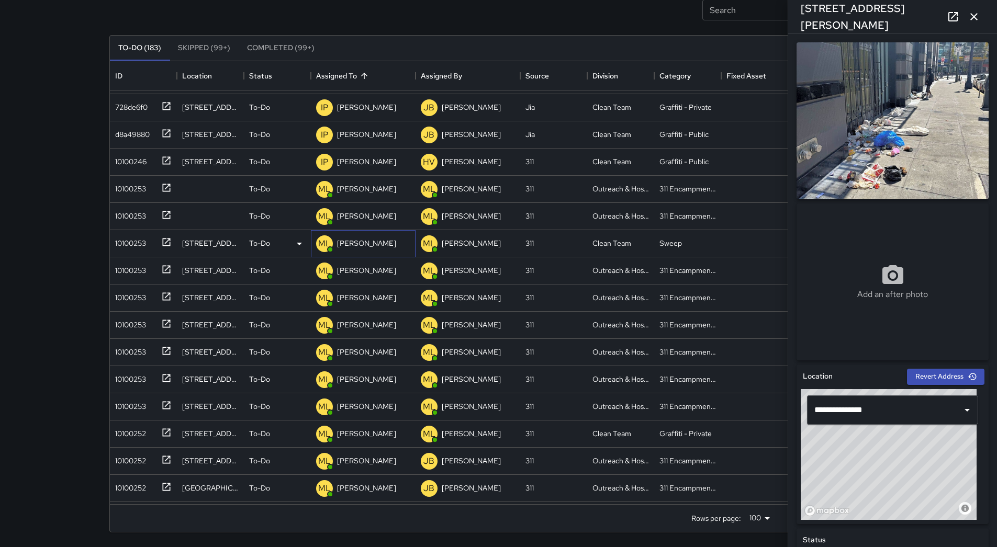
click at [333, 246] on div "ML" at bounding box center [324, 243] width 21 height 21
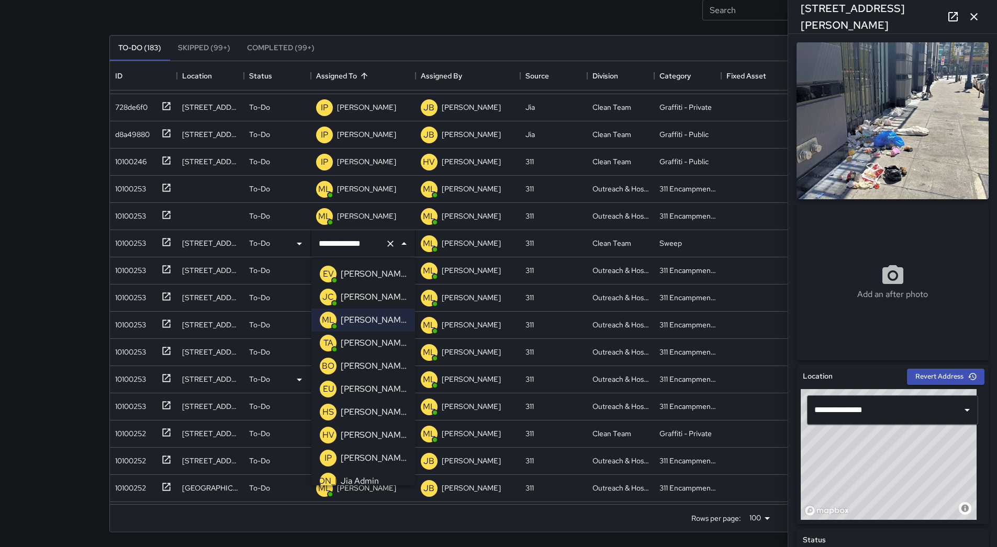
click at [378, 342] on p "[PERSON_NAME]" at bounding box center [374, 343] width 66 height 13
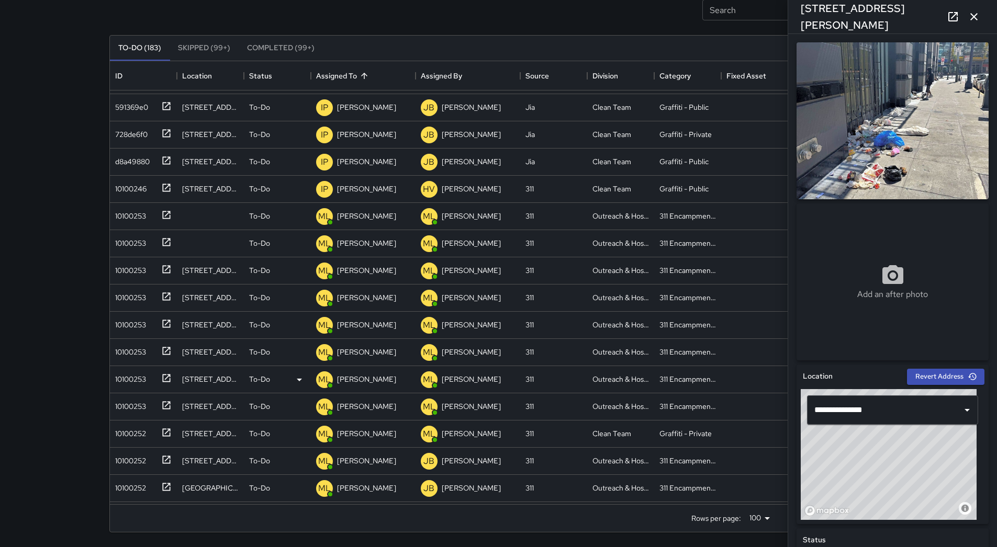
scroll to position [1819, 0]
click at [126, 407] on div "10100252" at bounding box center [128, 404] width 35 height 15
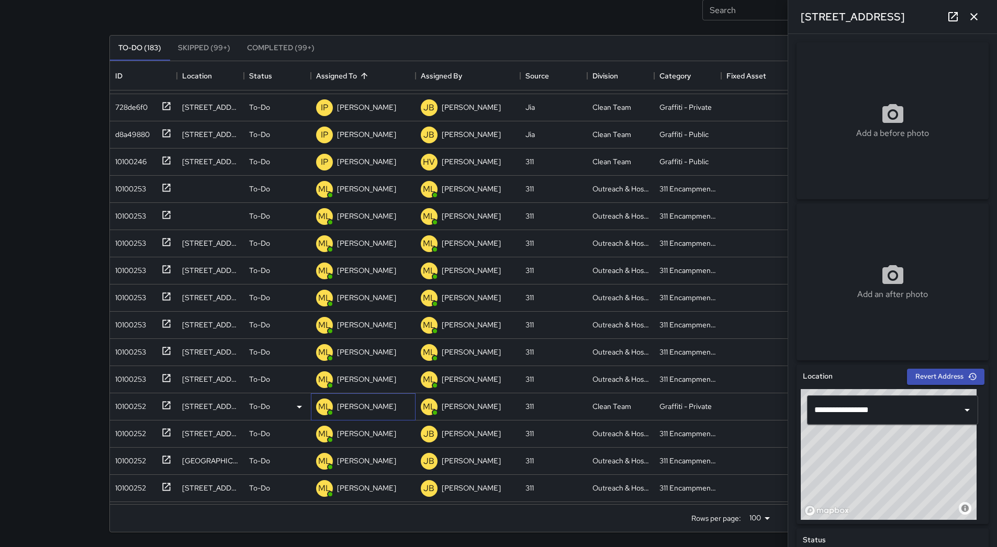
click at [361, 406] on p "[PERSON_NAME]" at bounding box center [366, 406] width 59 height 10
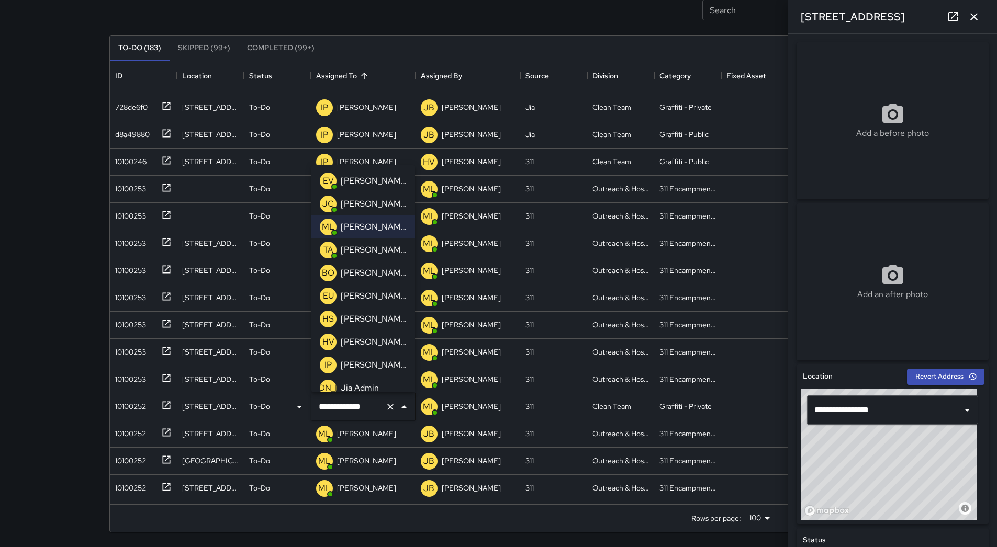
click at [374, 258] on div "[PERSON_NAME]" at bounding box center [374, 250] width 70 height 17
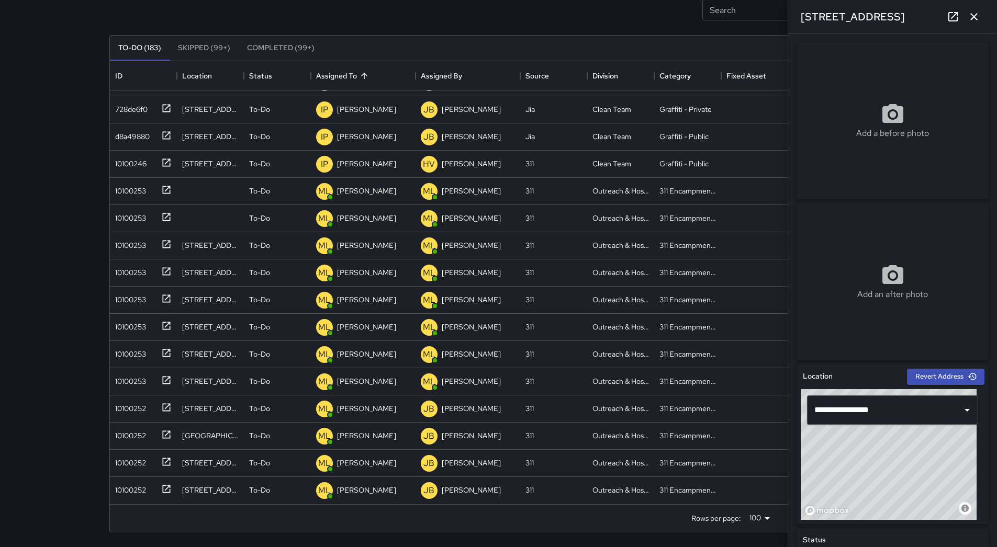
click at [974, 15] on icon "button" at bounding box center [973, 16] width 13 height 13
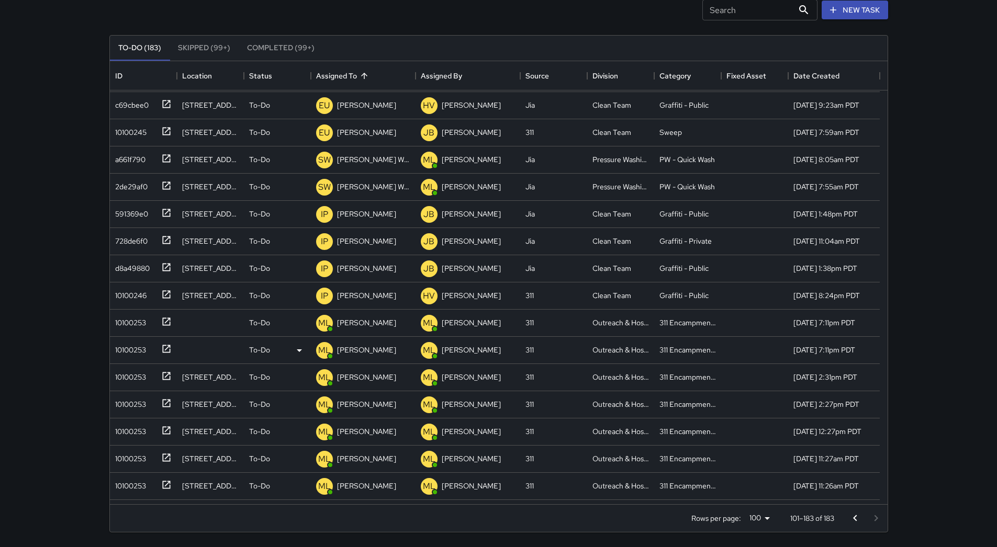
scroll to position [1635, 0]
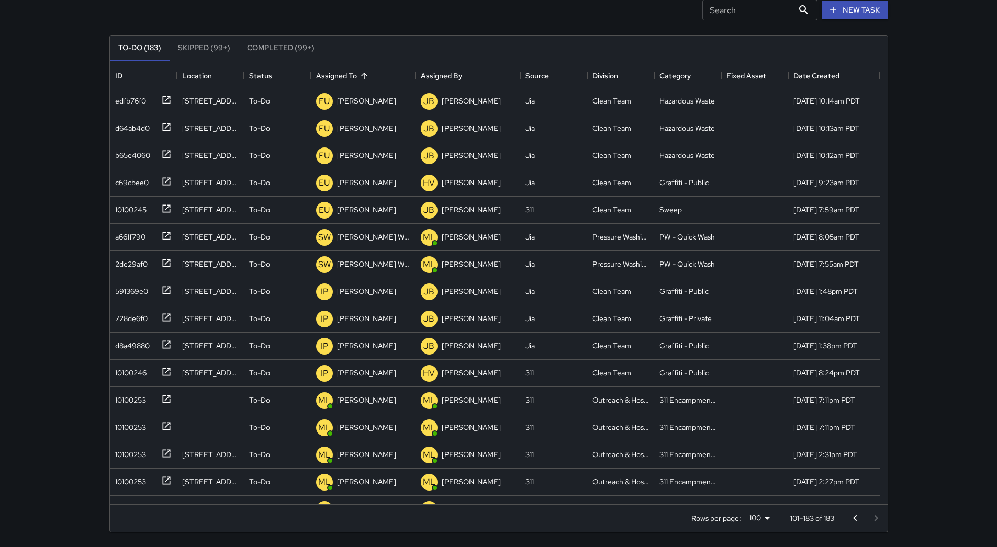
click at [857, 514] on icon "Go to previous page" at bounding box center [855, 518] width 13 height 13
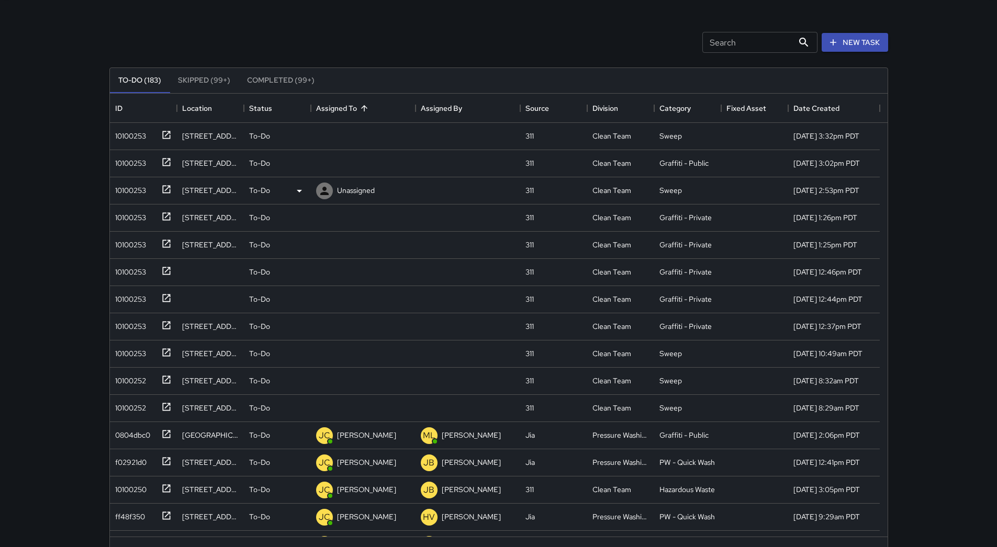
scroll to position [0, 0]
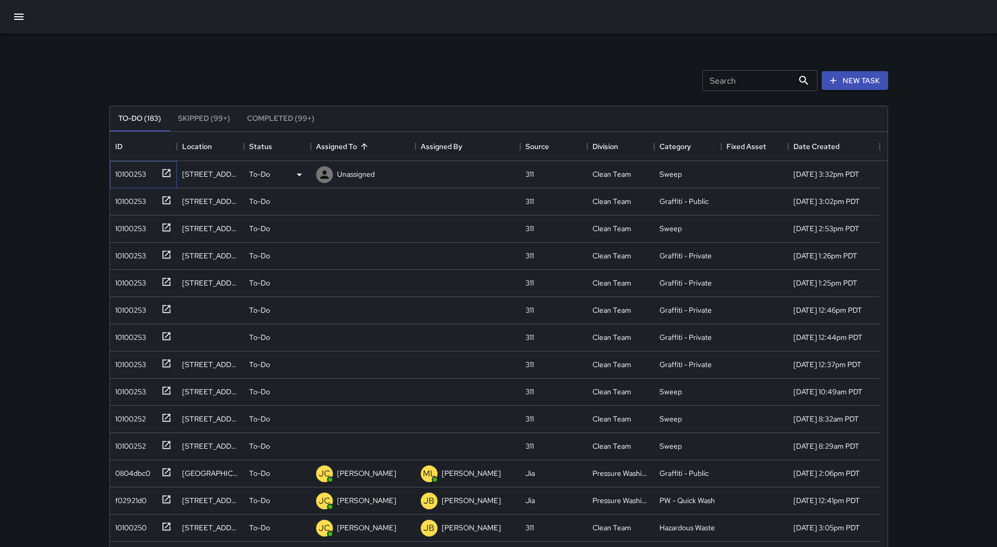
click at [140, 172] on div "10100253" at bounding box center [128, 172] width 35 height 15
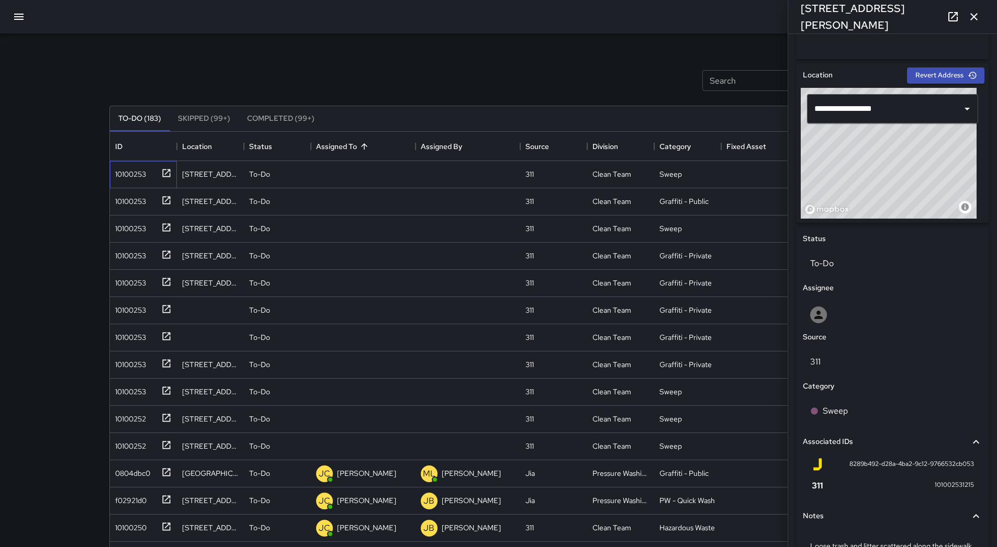
scroll to position [391, 0]
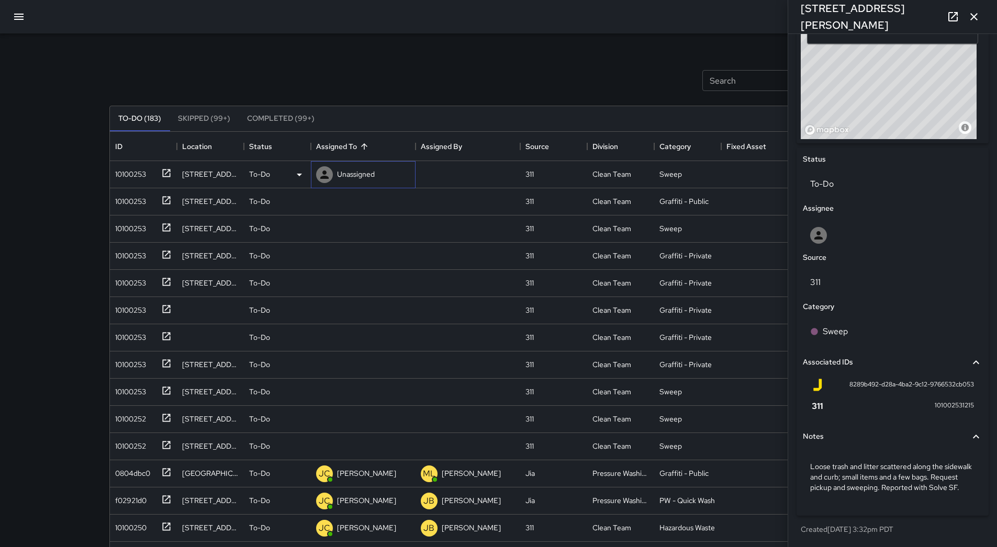
click at [365, 169] on p "Unassigned" at bounding box center [356, 174] width 38 height 10
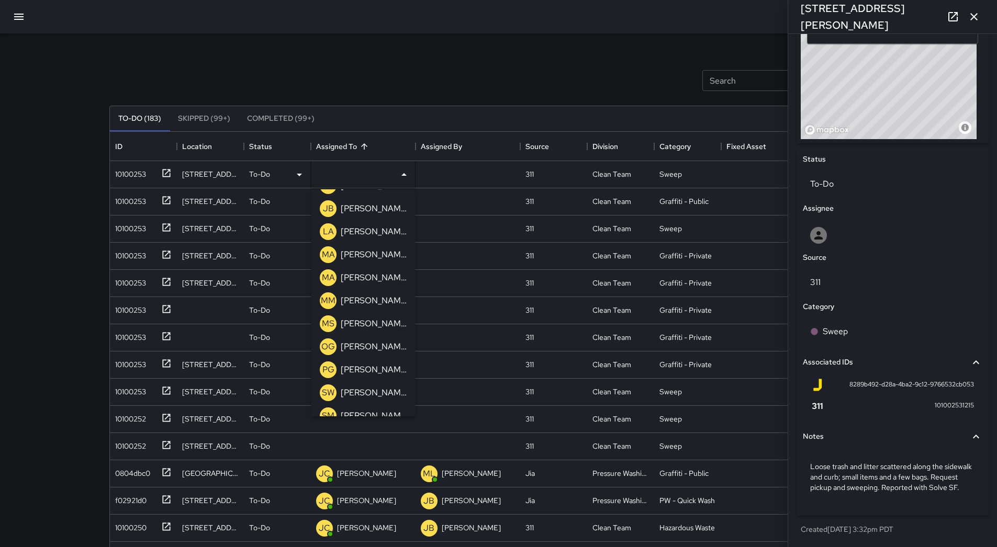
scroll to position [314, 0]
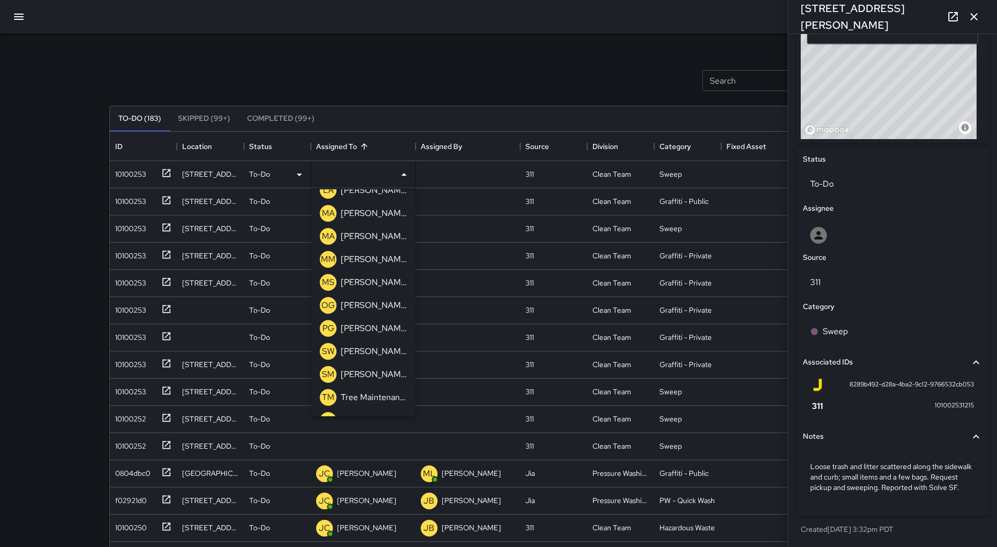
click at [379, 303] on p "[PERSON_NAME]" at bounding box center [374, 305] width 66 height 13
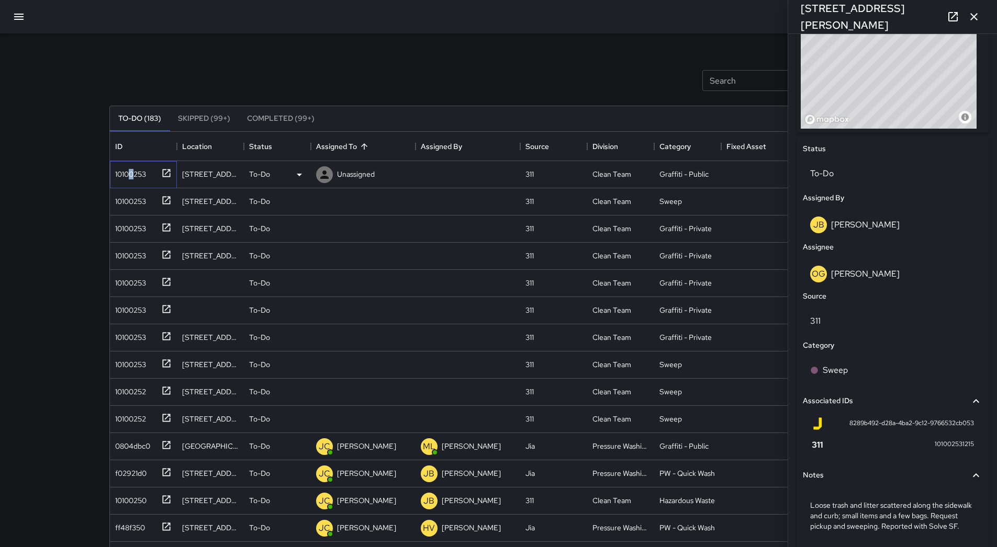
click at [132, 175] on div "10100253" at bounding box center [128, 172] width 35 height 15
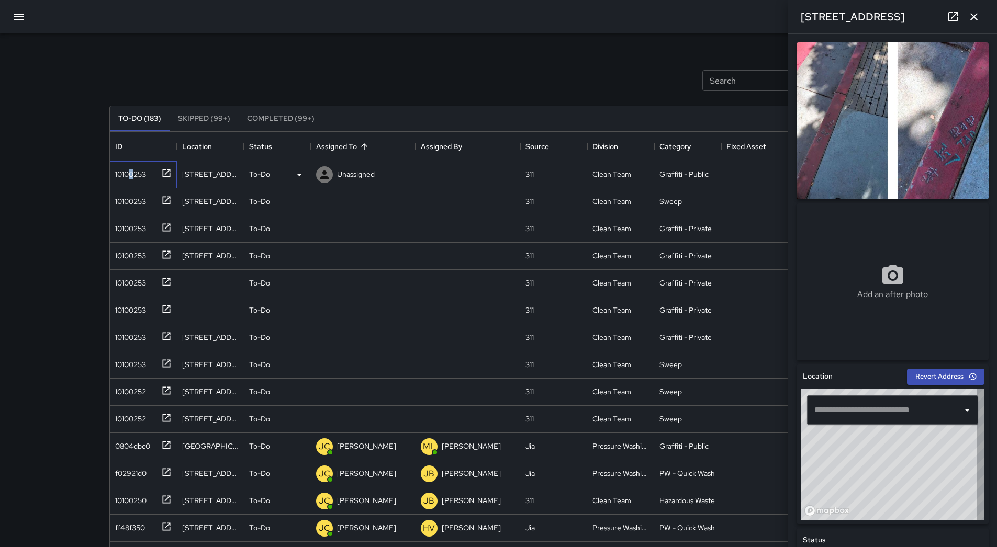
type input "**********"
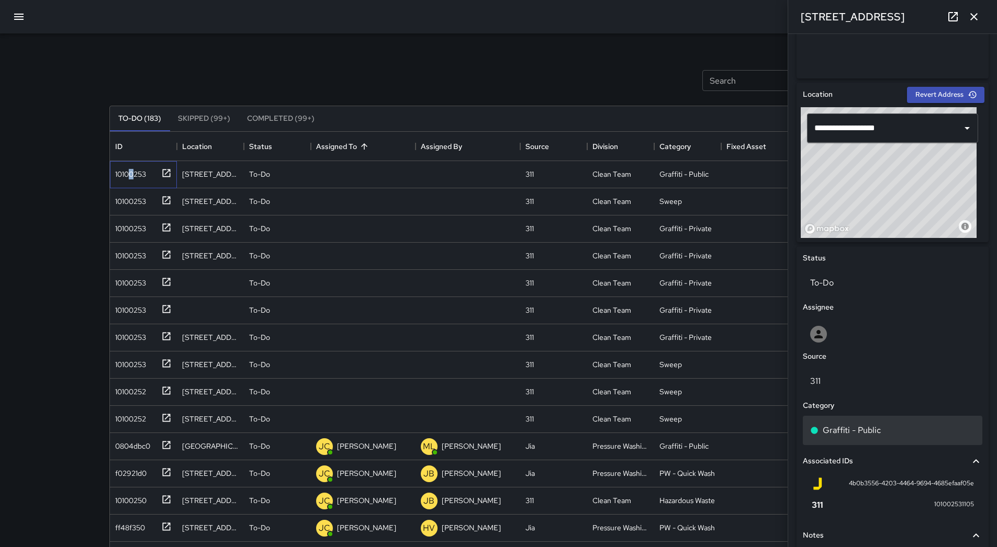
scroll to position [360, 0]
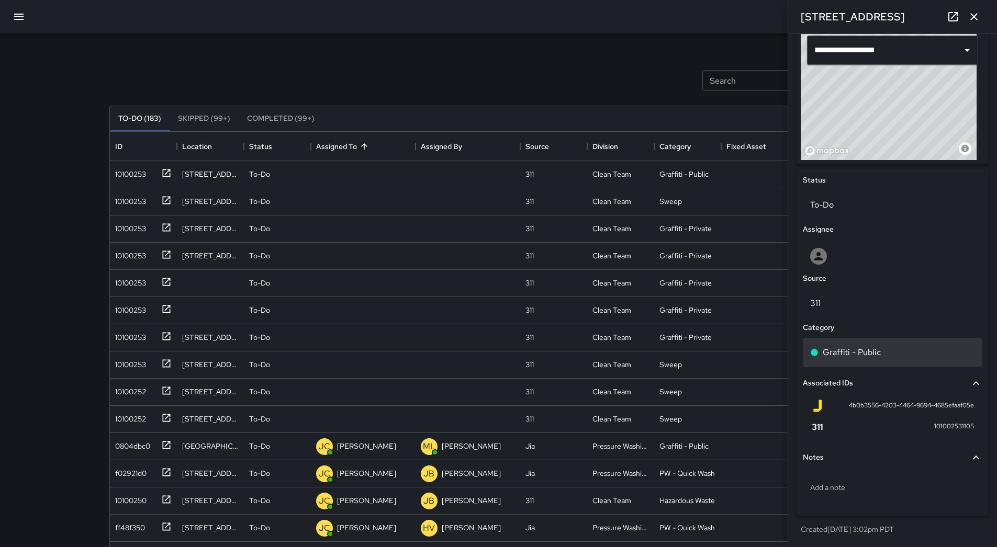
click at [897, 349] on div "Graffiti - Public" at bounding box center [892, 352] width 165 height 13
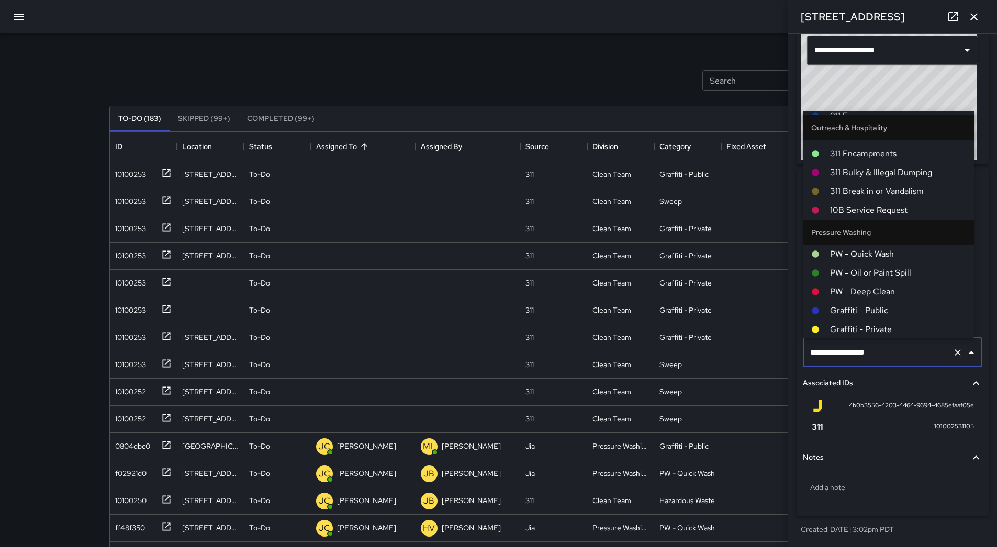
scroll to position [861, 0]
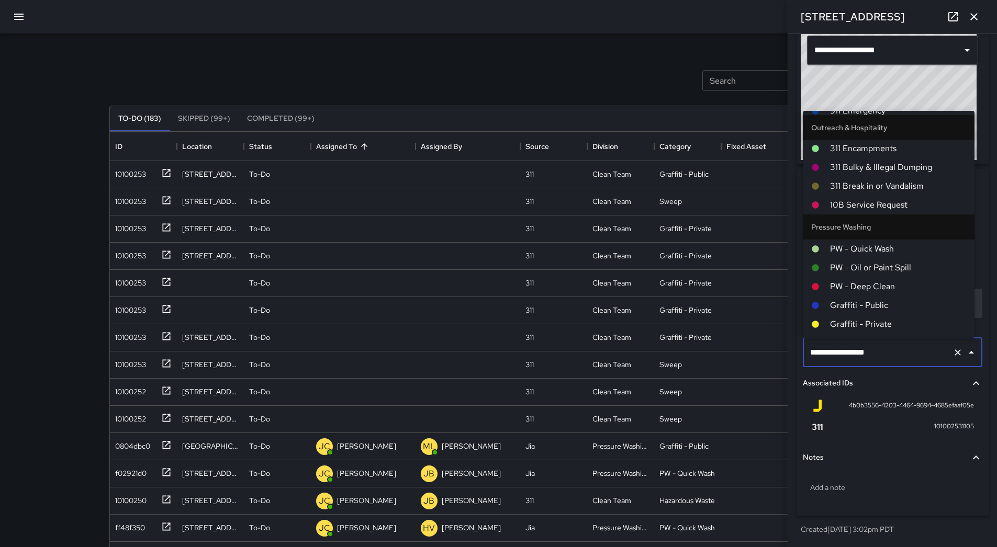
click at [893, 307] on span "Graffiti - Public" at bounding box center [898, 305] width 136 height 13
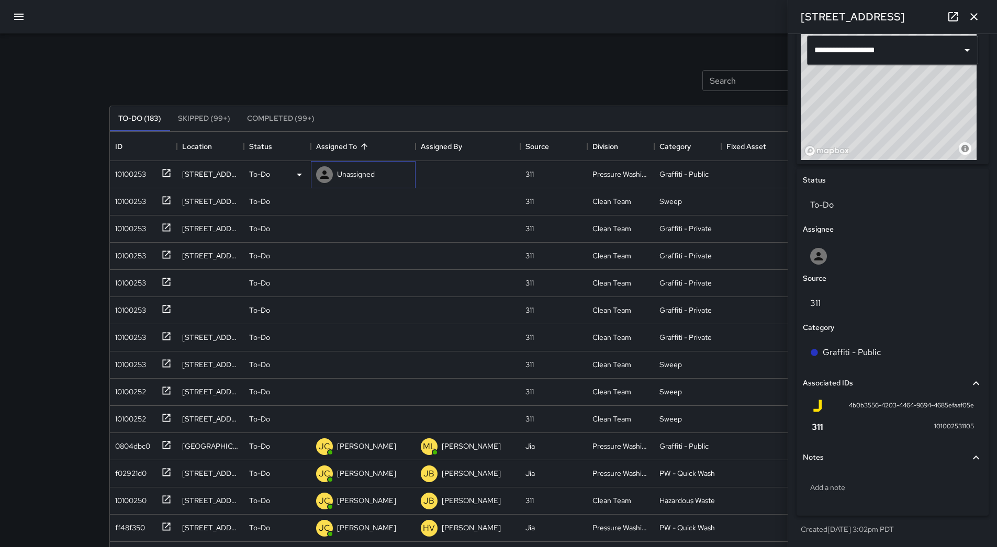
click at [352, 171] on p "Unassigned" at bounding box center [356, 174] width 38 height 10
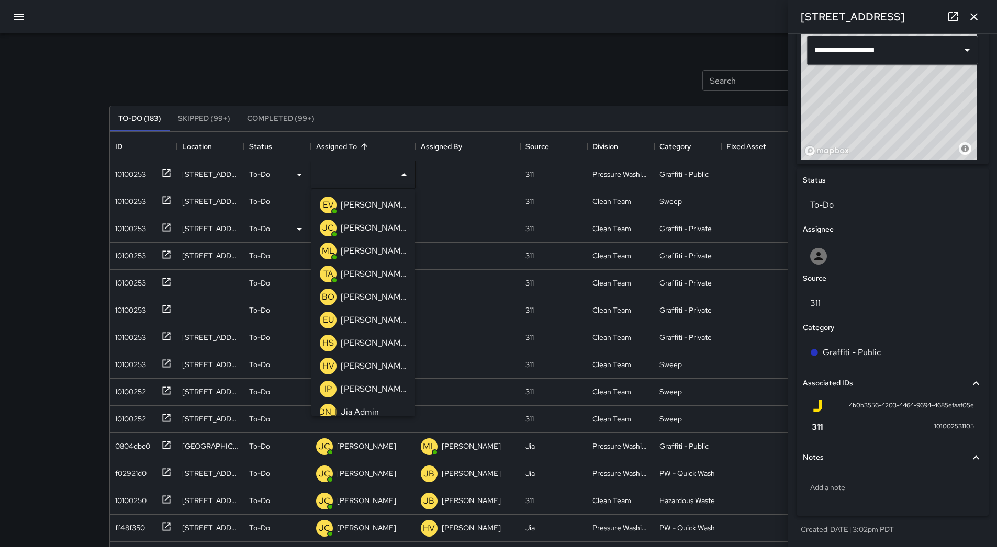
drag, startPoint x: 375, startPoint y: 230, endPoint x: 214, endPoint y: 214, distance: 162.0
click at [375, 230] on p "[PERSON_NAME]" at bounding box center [374, 228] width 66 height 13
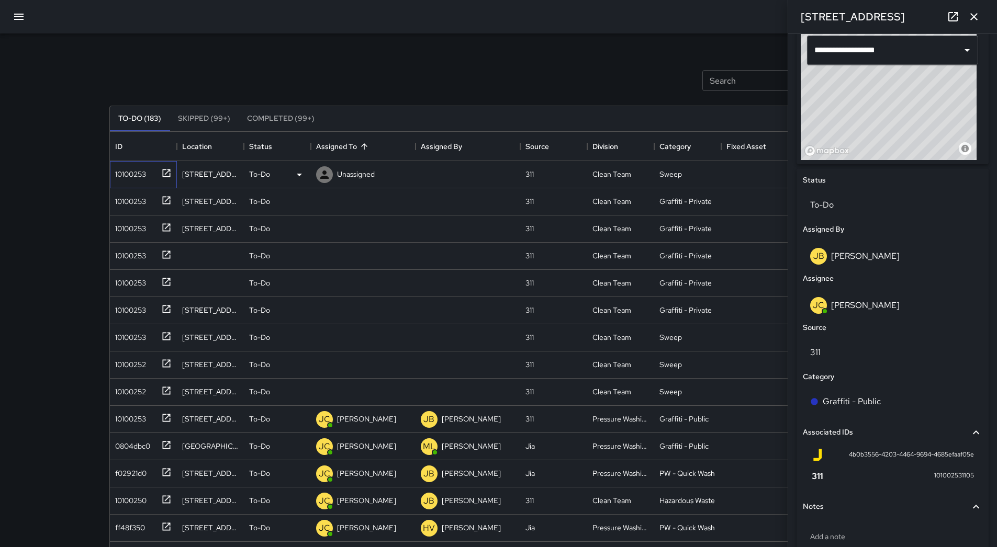
click at [130, 168] on div "10100253" at bounding box center [128, 172] width 35 height 15
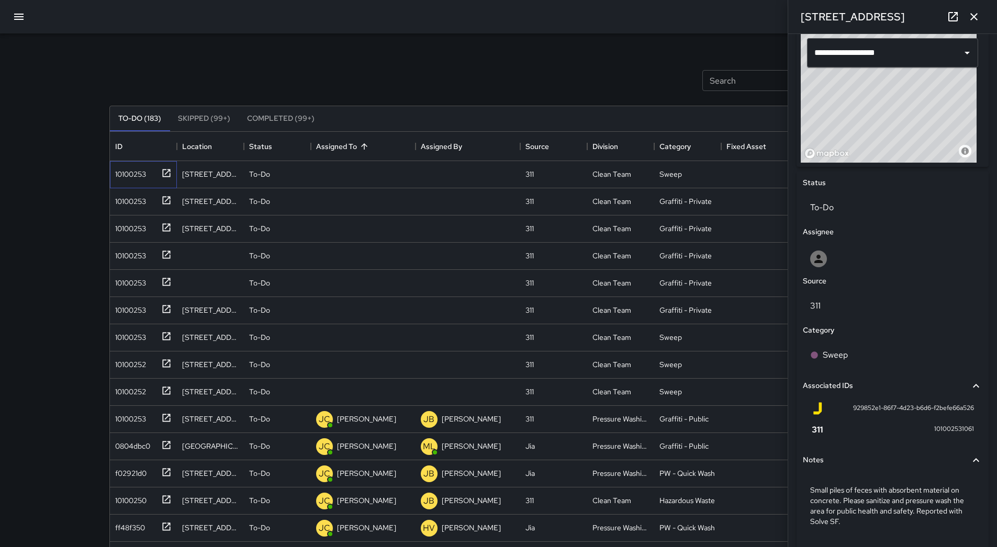
scroll to position [339, 0]
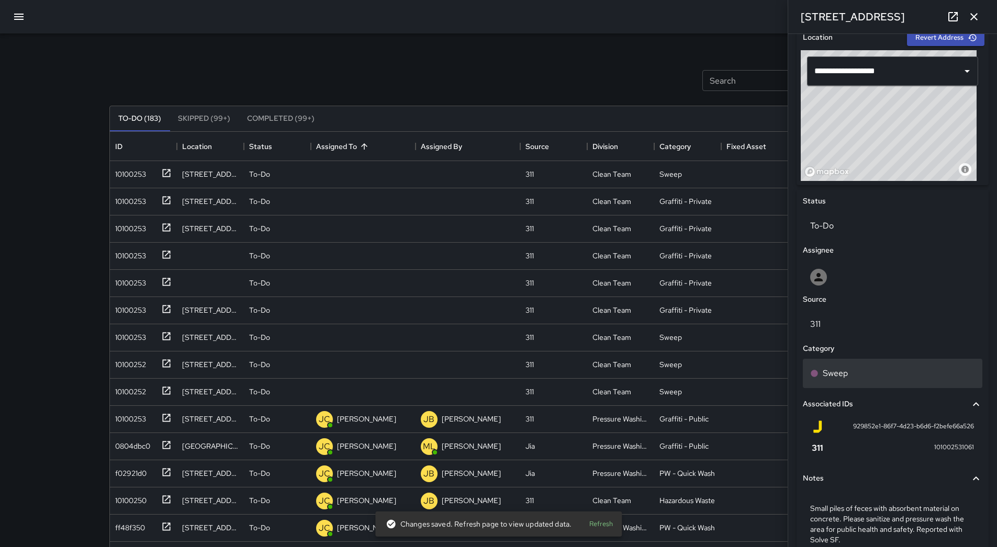
click at [889, 368] on div "Sweep" at bounding box center [892, 373] width 165 height 13
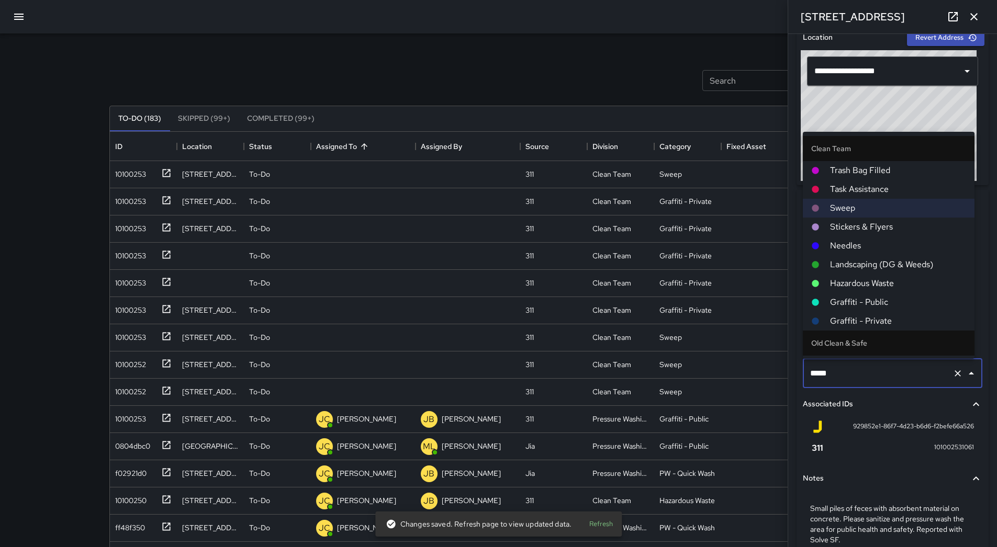
click at [869, 283] on span "Hazardous Waste" at bounding box center [898, 283] width 136 height 13
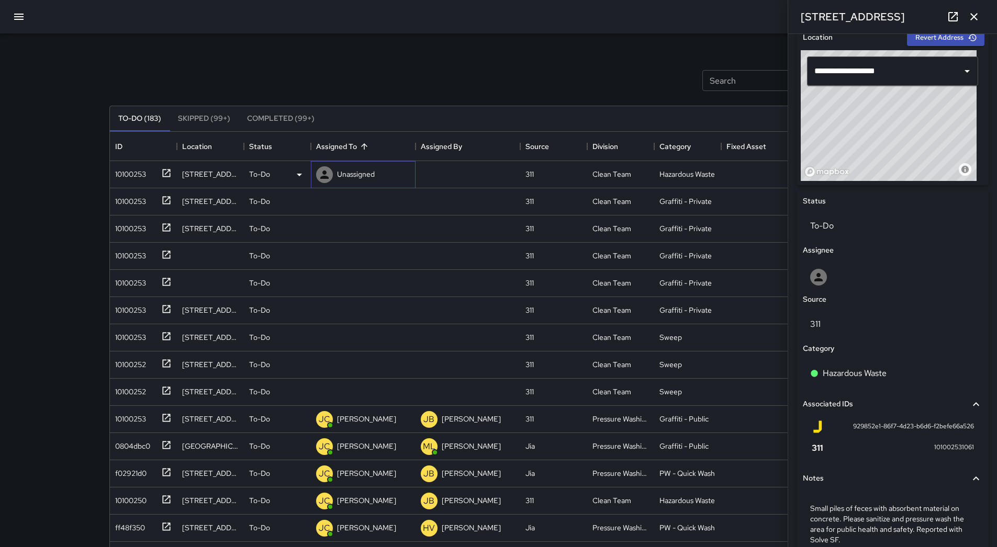
click at [365, 173] on p "Unassigned" at bounding box center [356, 174] width 38 height 10
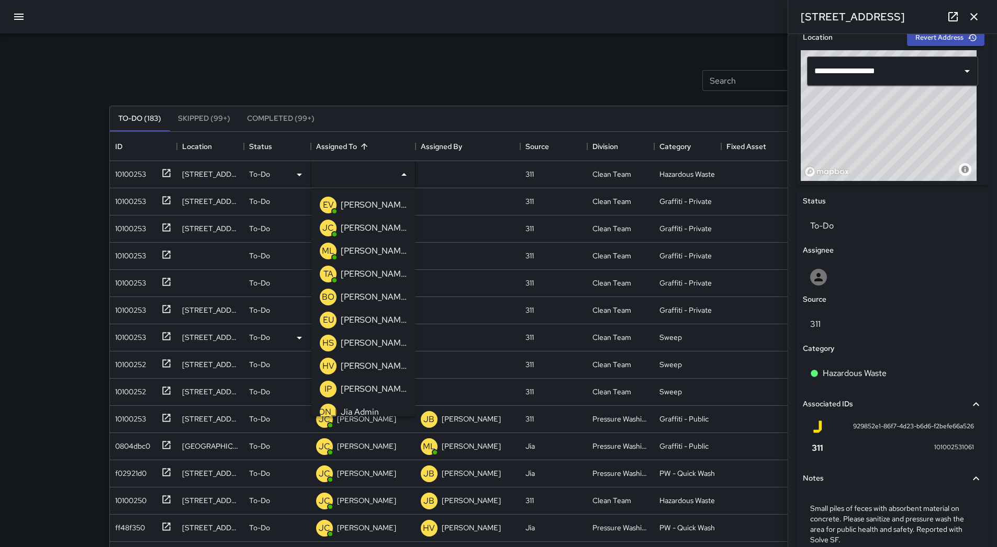
click at [387, 320] on p "[PERSON_NAME]" at bounding box center [374, 320] width 66 height 13
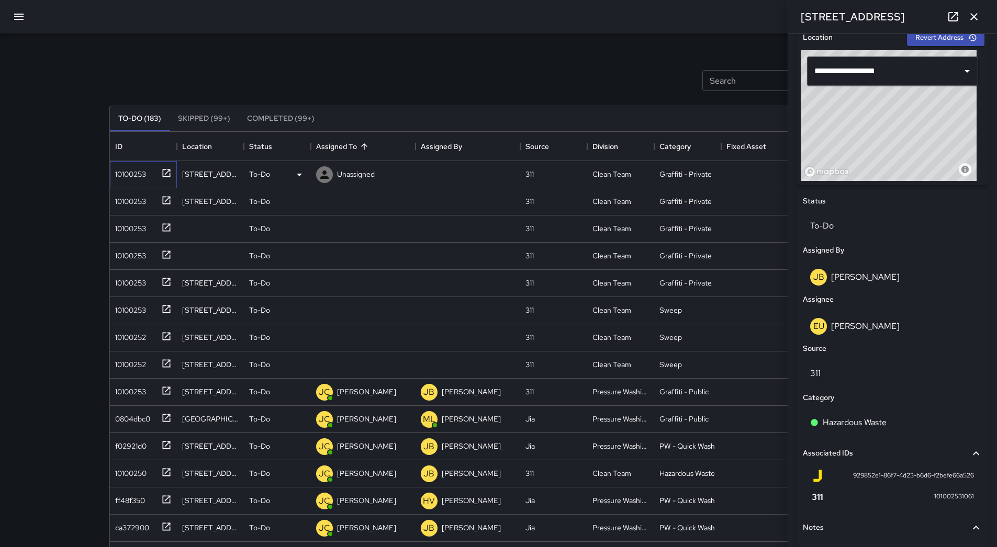
click at [129, 176] on div "10100253" at bounding box center [128, 172] width 35 height 15
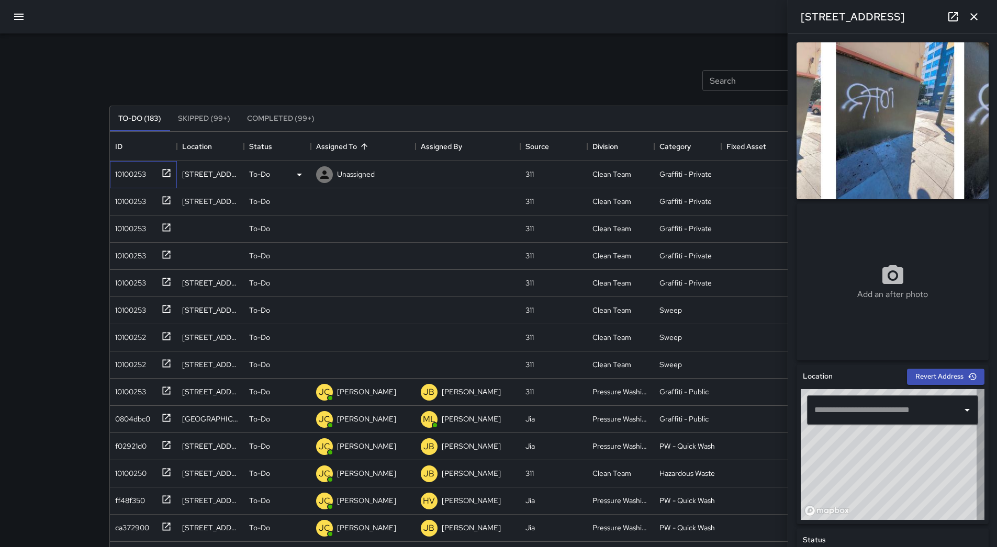
type input "**********"
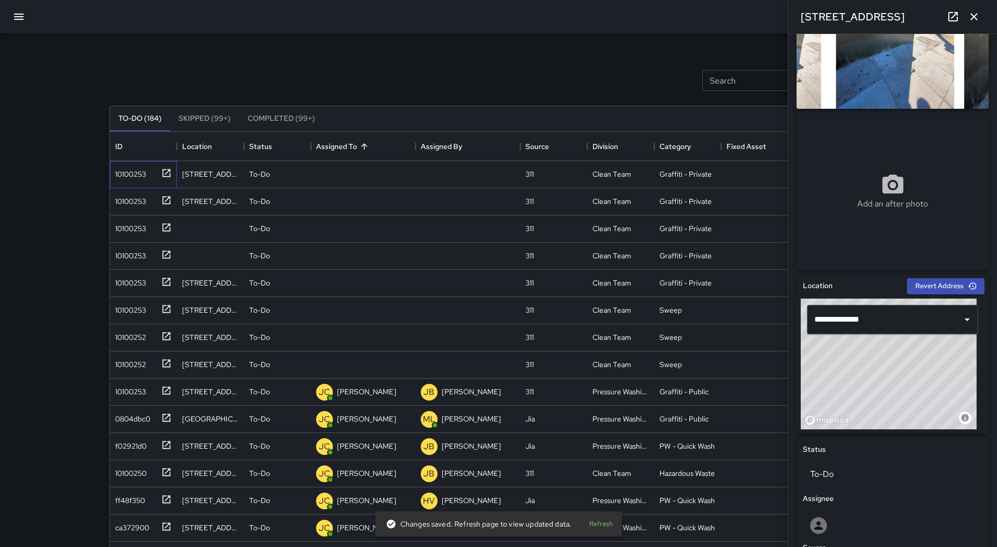
scroll to position [360, 0]
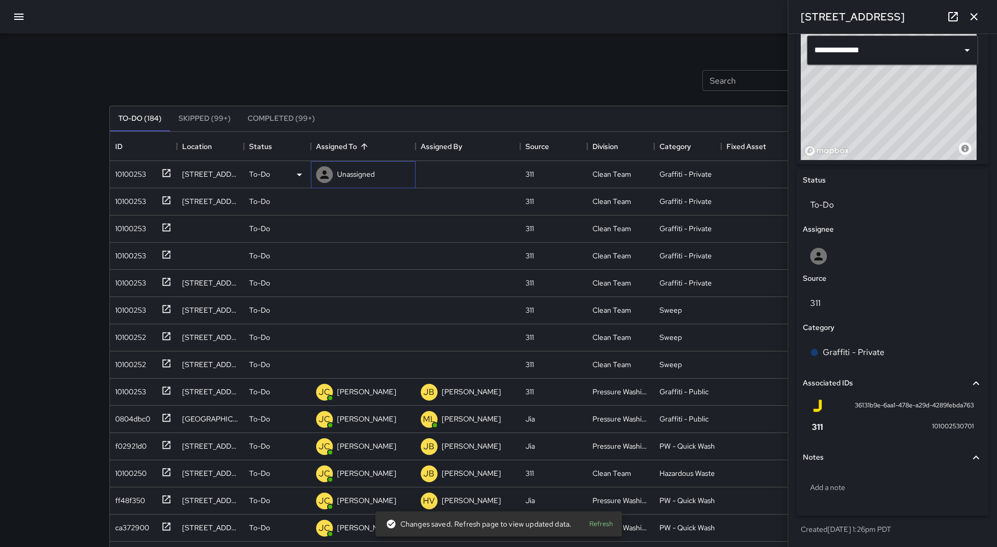
click at [355, 178] on p "Unassigned" at bounding box center [356, 174] width 38 height 10
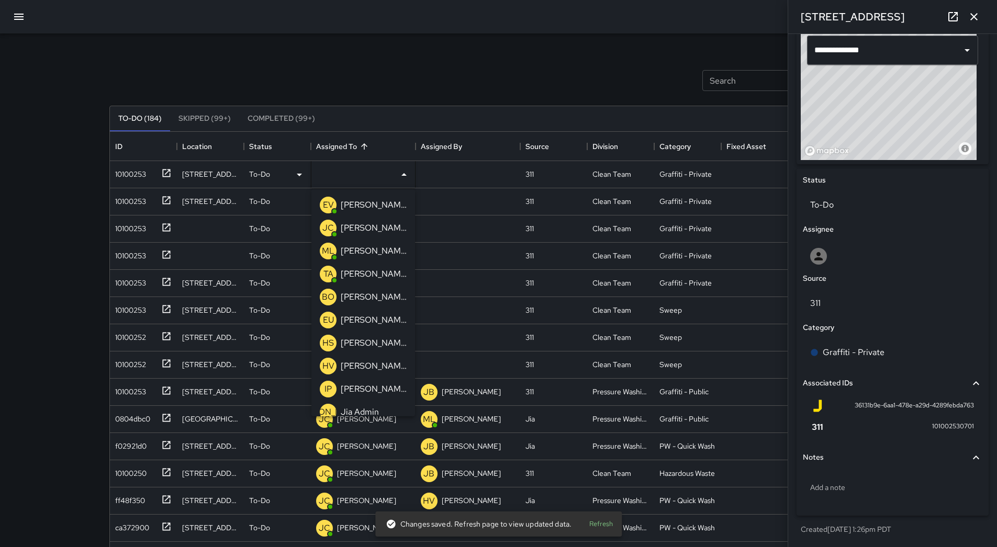
click at [379, 321] on p "[PERSON_NAME]" at bounding box center [374, 320] width 66 height 13
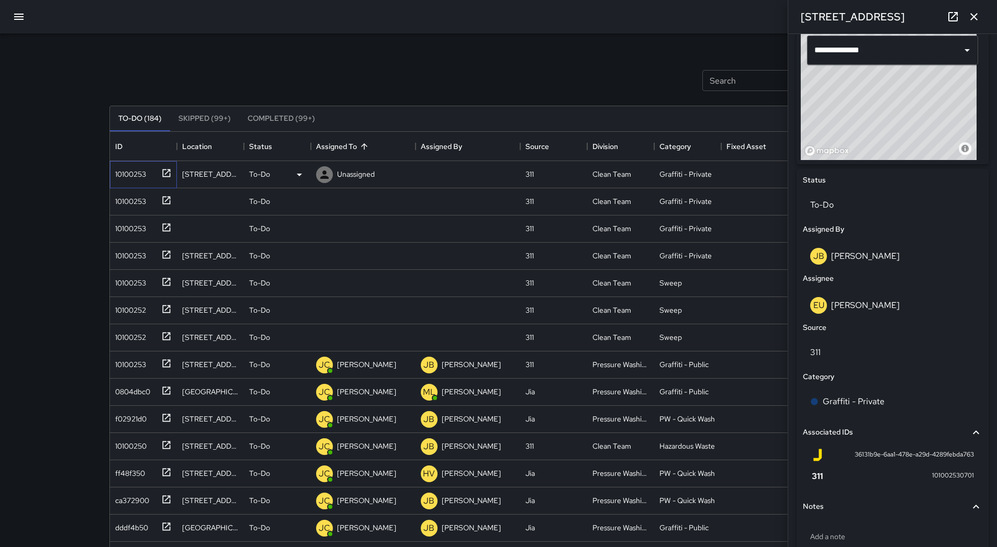
click at [129, 172] on div "10100253" at bounding box center [128, 172] width 35 height 15
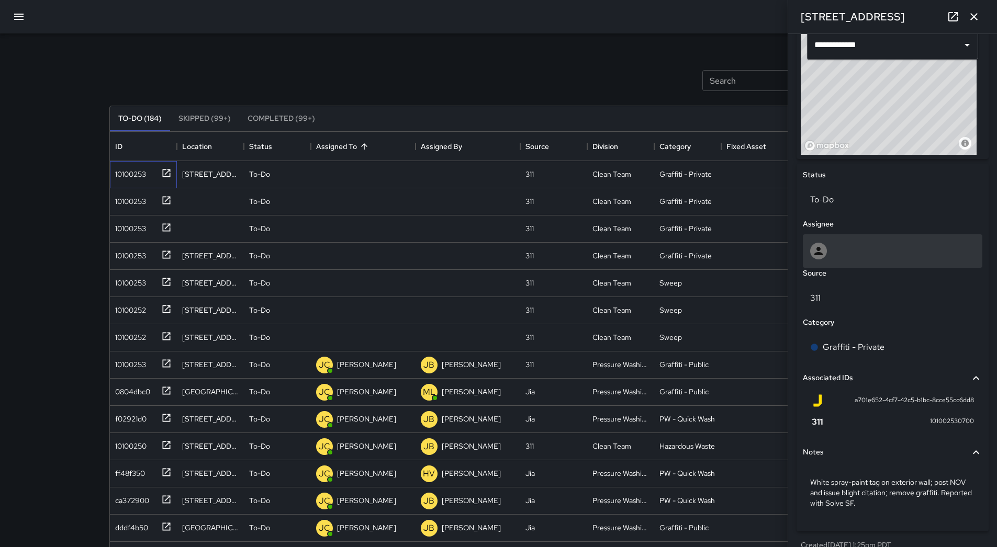
scroll to position [366, 0]
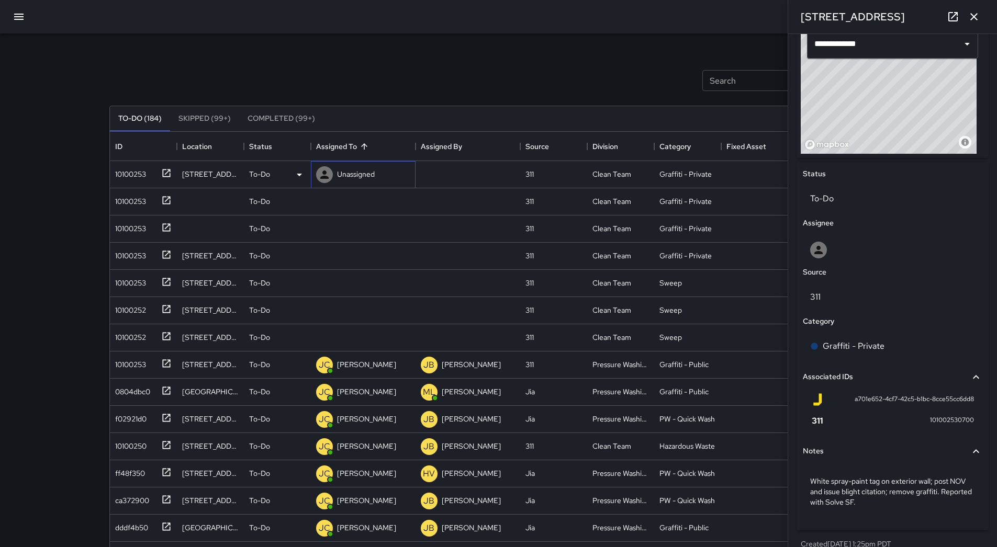
click at [346, 176] on p "Unassigned" at bounding box center [356, 174] width 38 height 10
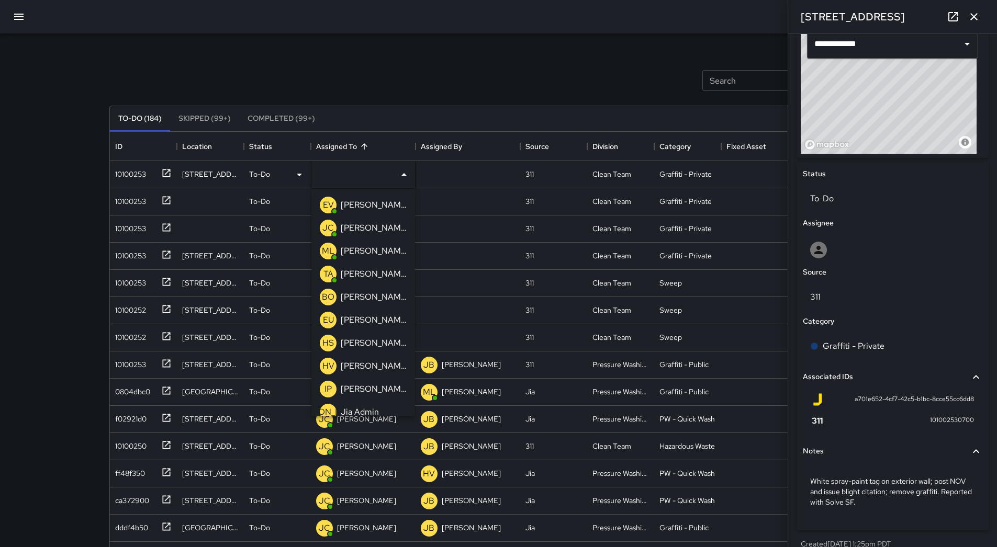
click at [382, 321] on p "[PERSON_NAME]" at bounding box center [374, 320] width 66 height 13
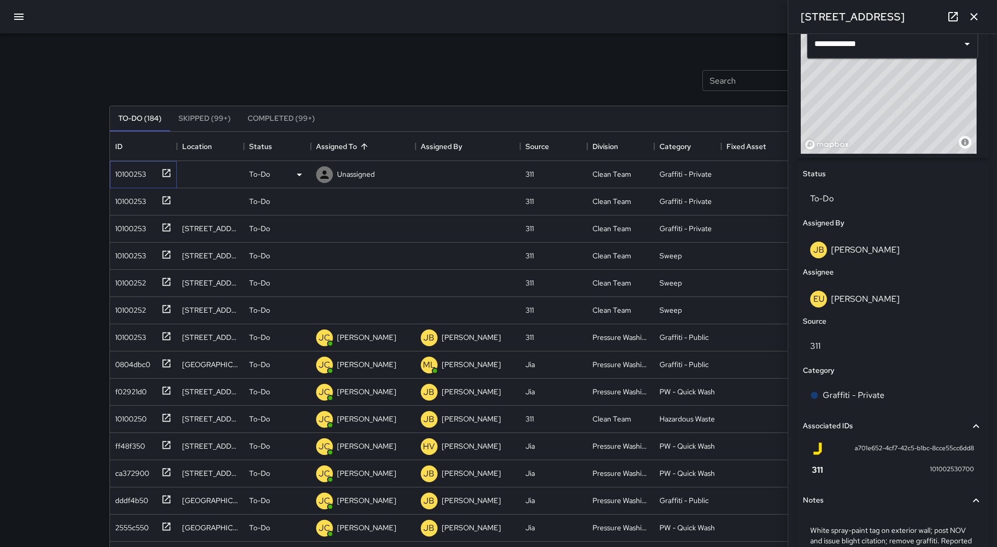
click at [138, 178] on div "10100253" at bounding box center [128, 172] width 35 height 15
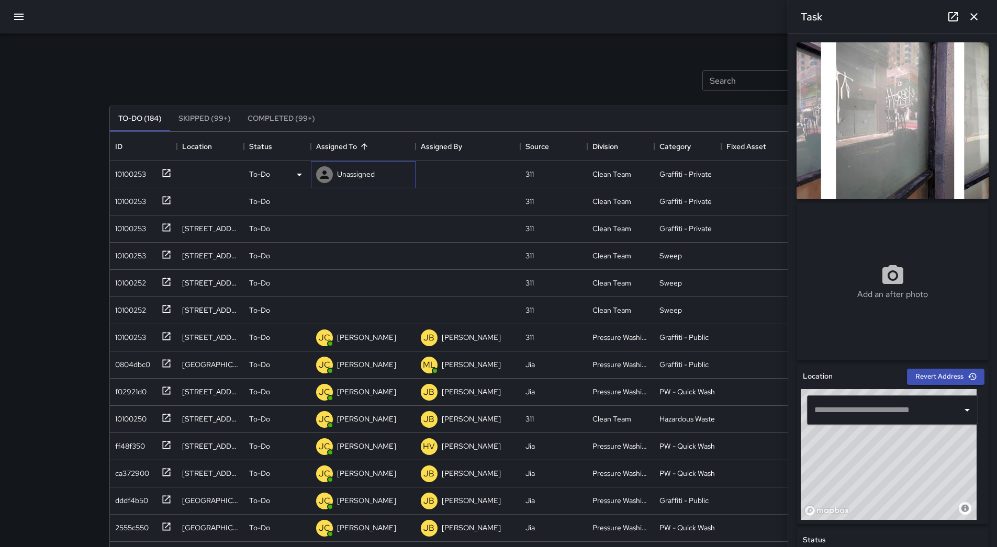
click at [362, 170] on p "Unassigned" at bounding box center [356, 174] width 38 height 10
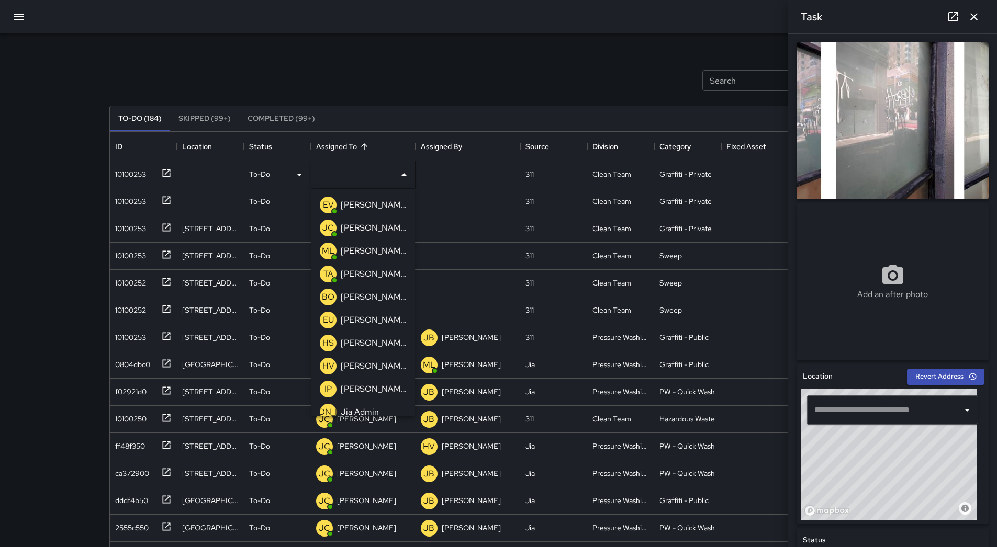
click at [366, 297] on p "[PERSON_NAME] Overall" at bounding box center [374, 297] width 66 height 13
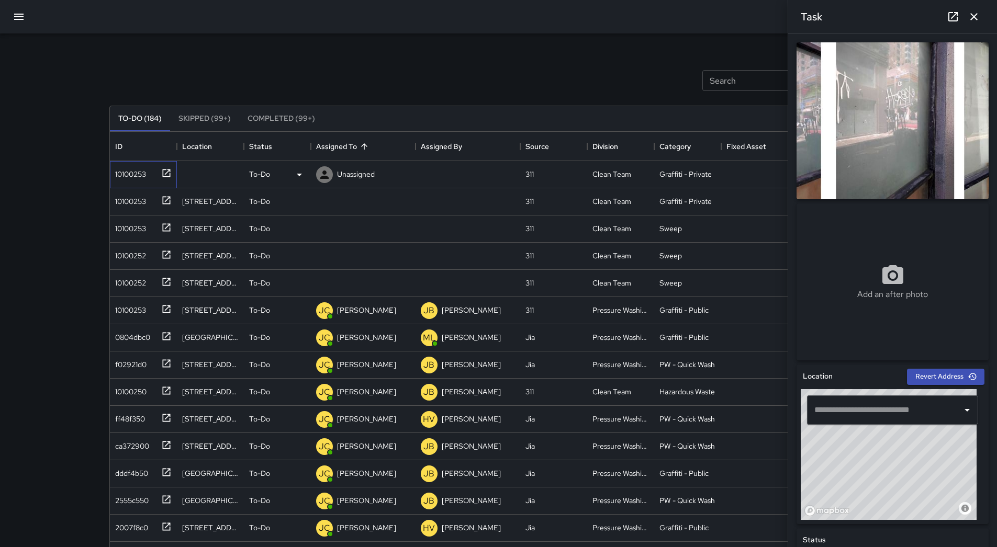
click at [128, 181] on div "10100253" at bounding box center [143, 174] width 67 height 27
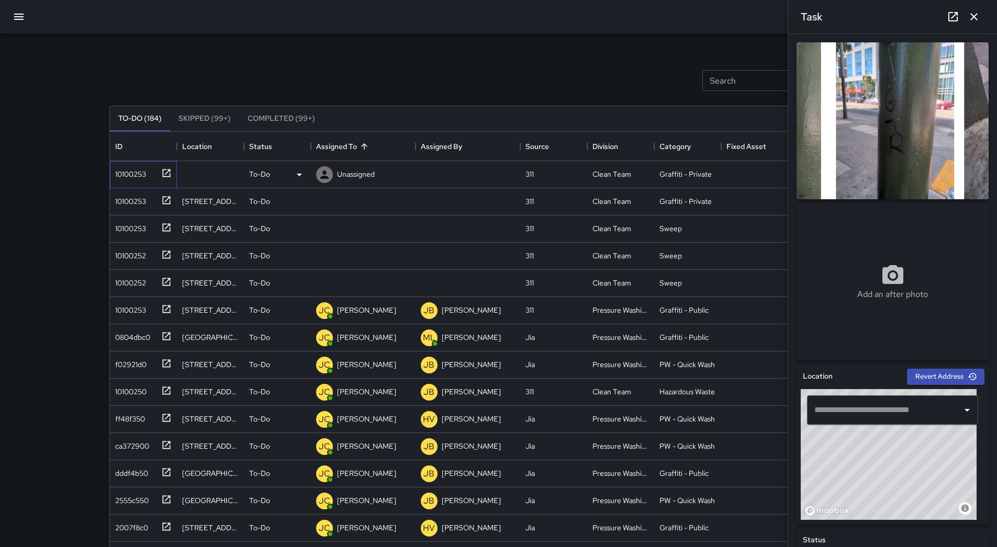
click at [128, 167] on div "10100253" at bounding box center [128, 172] width 35 height 15
click at [346, 171] on p "Unassigned" at bounding box center [356, 174] width 38 height 10
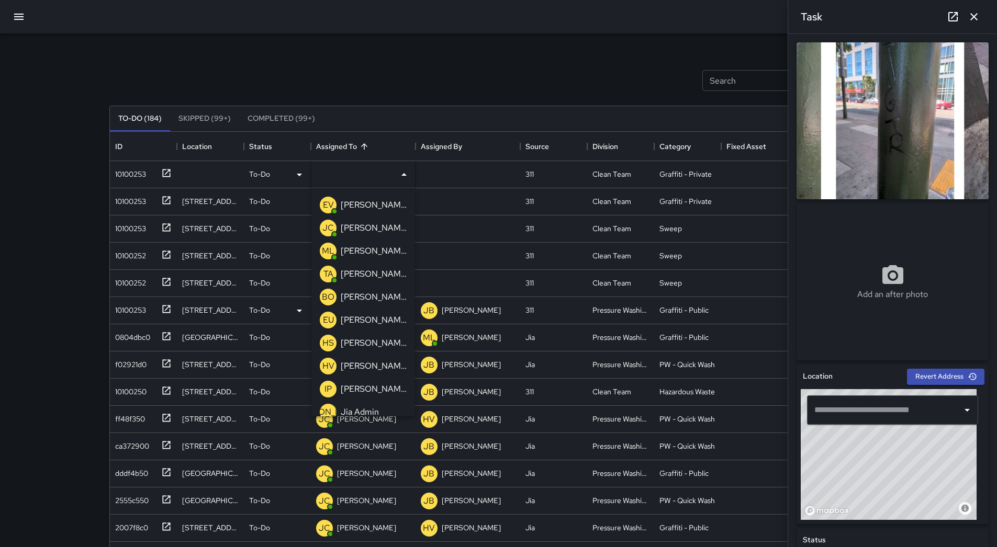
click at [379, 290] on div "[PERSON_NAME] Overall" at bounding box center [363, 297] width 91 height 21
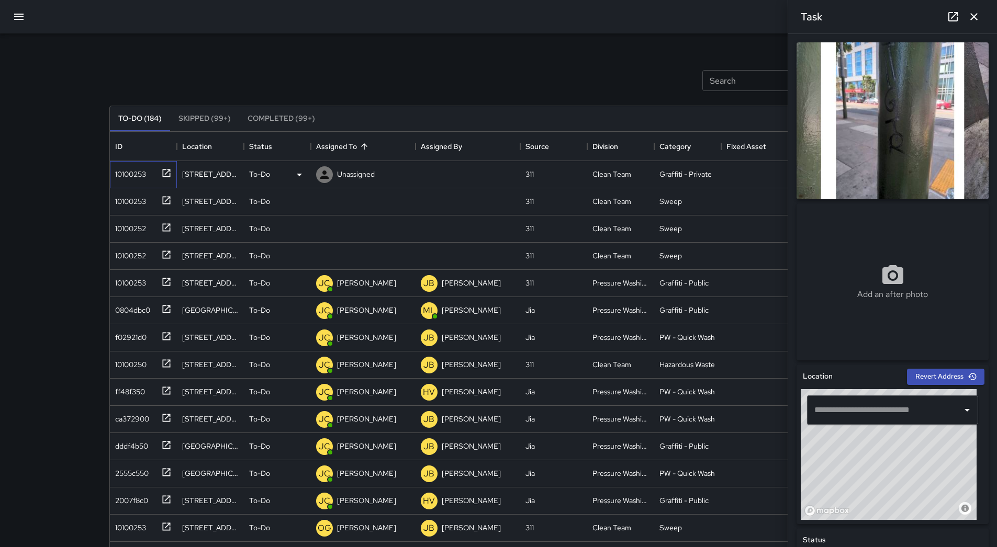
click at [139, 178] on div "10100253" at bounding box center [128, 172] width 35 height 15
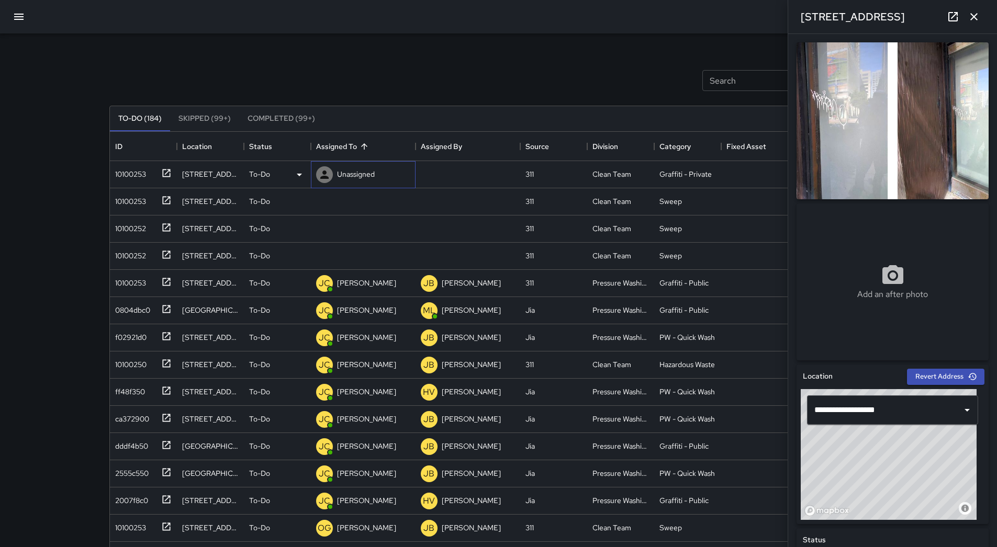
click at [343, 172] on p "Unassigned" at bounding box center [356, 174] width 38 height 10
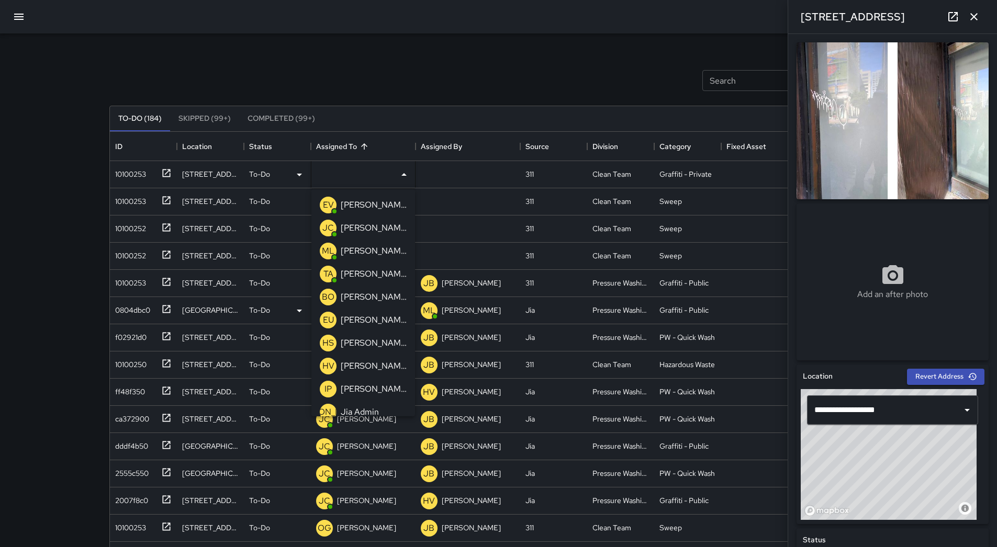
click at [377, 287] on div "[PERSON_NAME] Overall" at bounding box center [363, 297] width 91 height 21
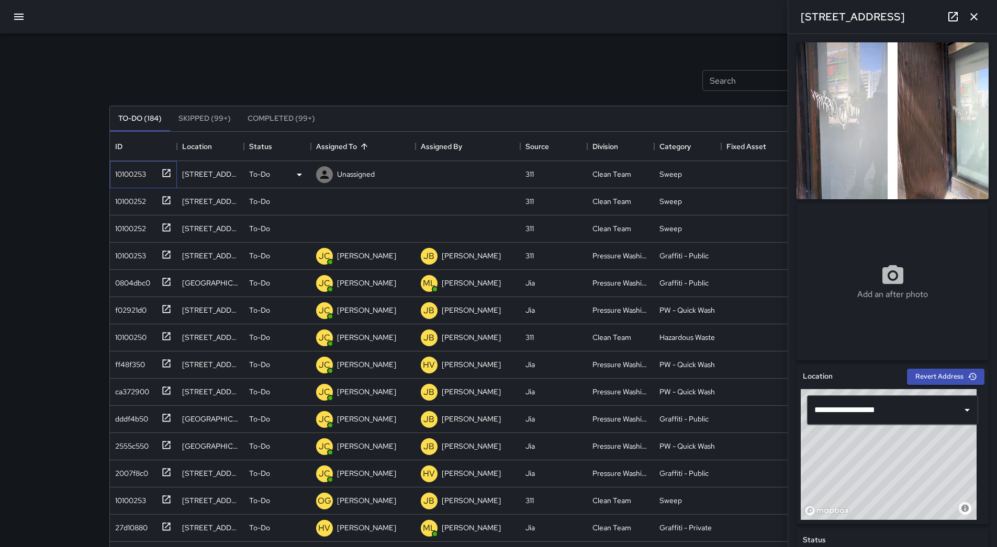
drag, startPoint x: 144, startPoint y: 175, endPoint x: 162, endPoint y: 173, distance: 18.4
click at [143, 174] on div "10100253" at bounding box center [128, 172] width 35 height 15
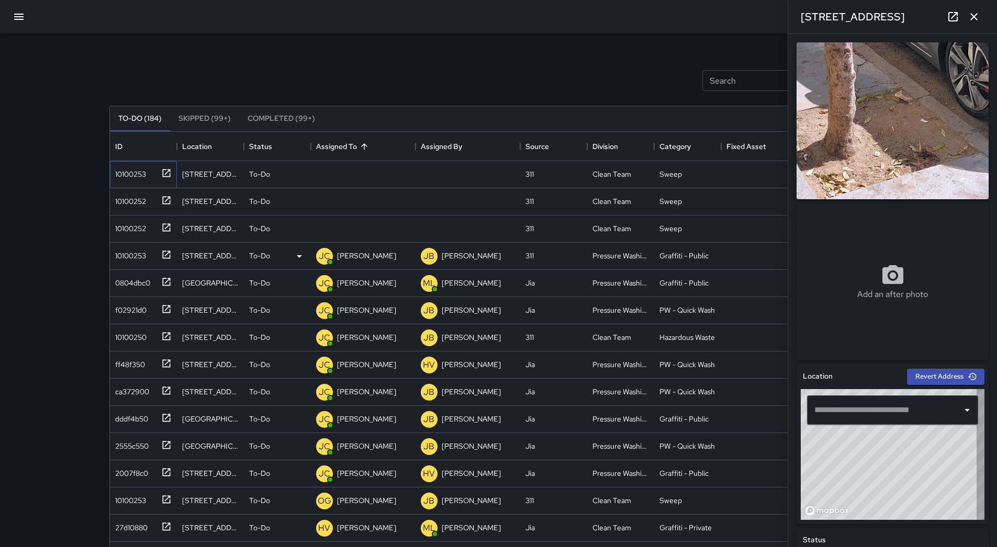
type input "**********"
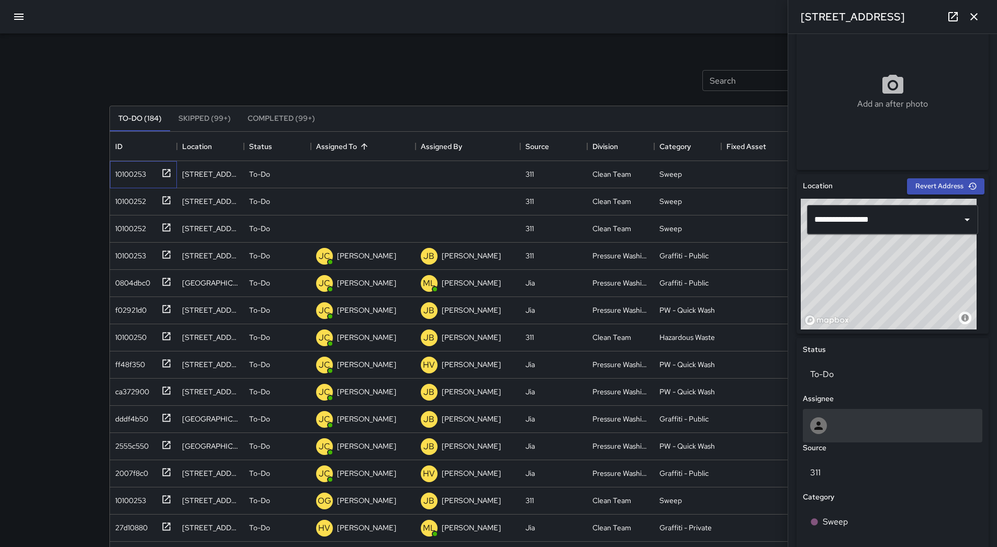
scroll to position [360, 0]
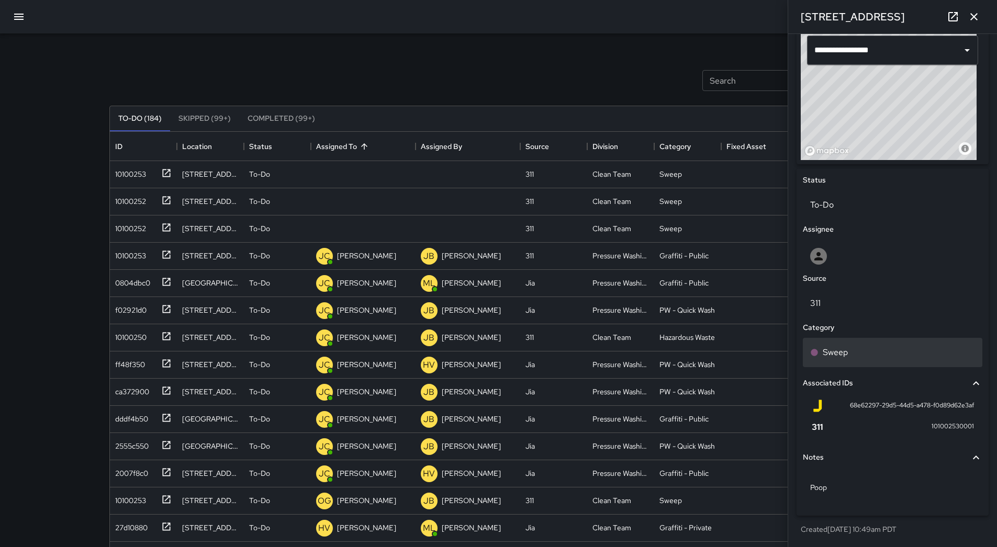
click at [904, 347] on div "Sweep" at bounding box center [892, 352] width 165 height 13
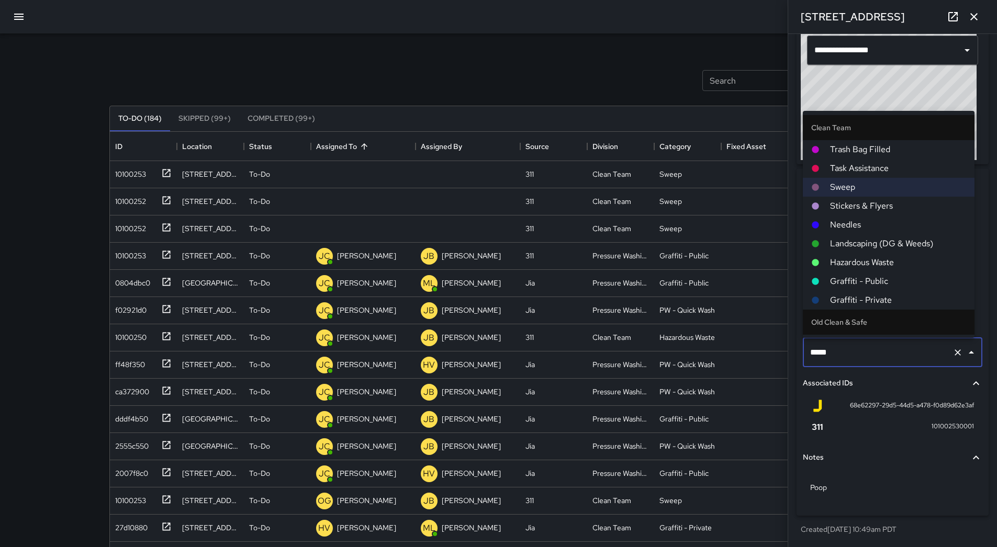
click at [880, 256] on span "Hazardous Waste" at bounding box center [898, 262] width 136 height 13
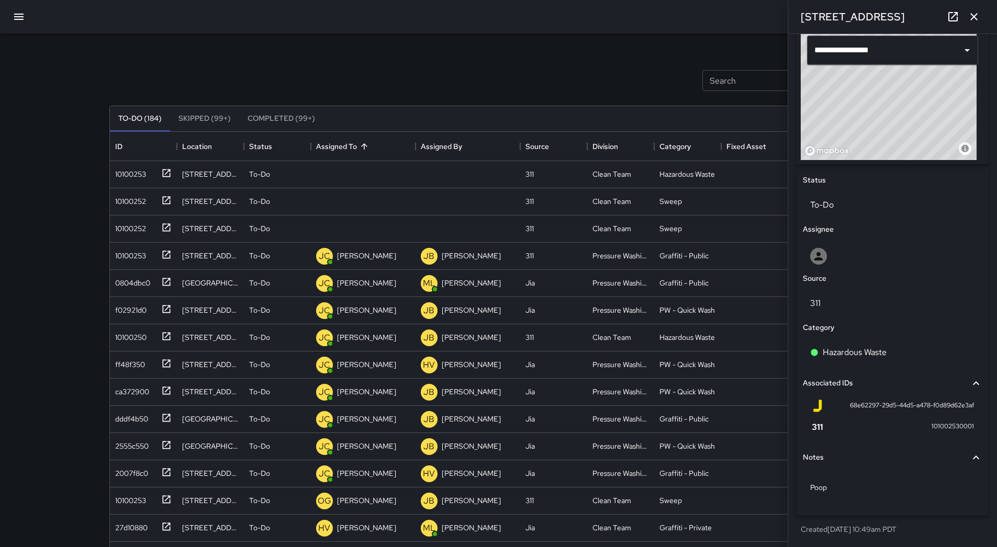
scroll to position [0, 0]
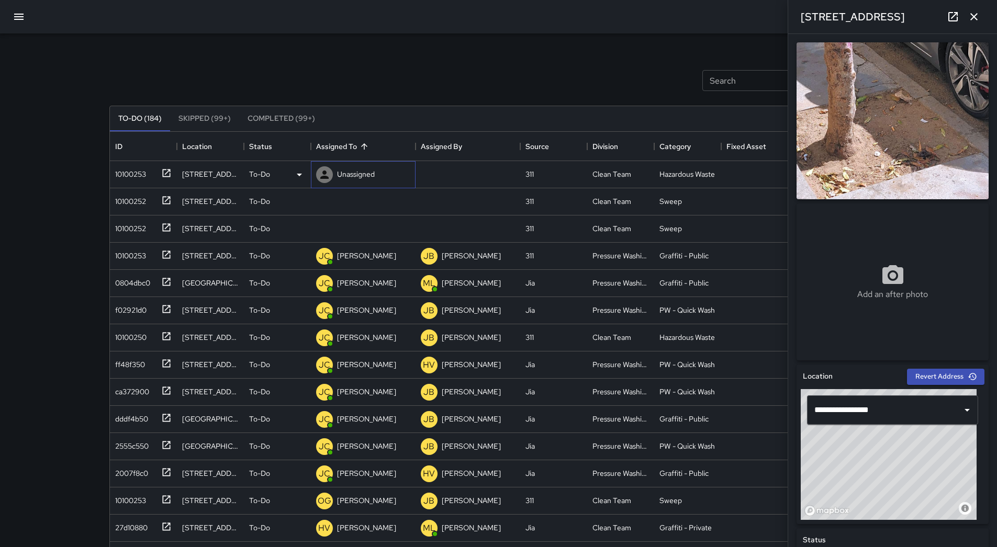
click at [356, 171] on p "Unassigned" at bounding box center [356, 174] width 38 height 10
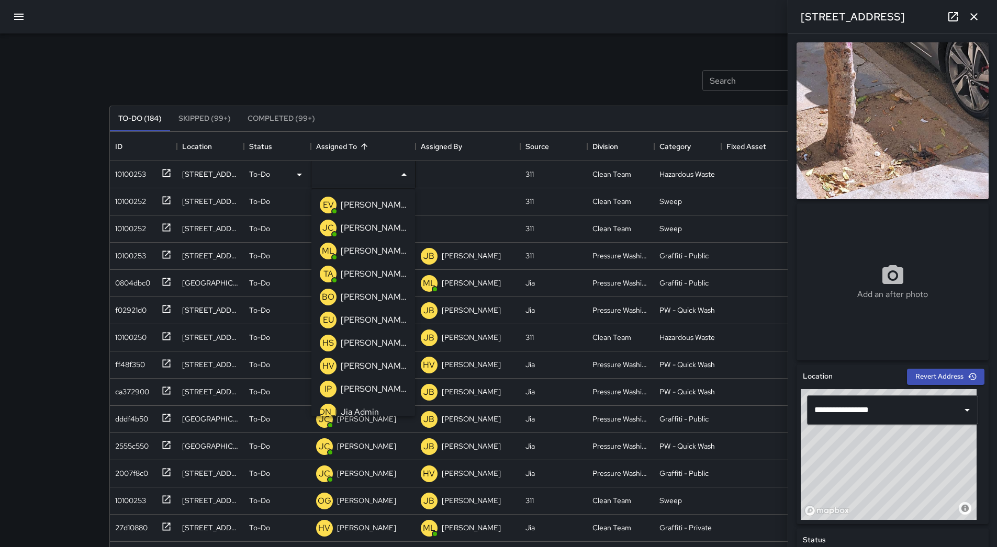
click at [369, 289] on div "[PERSON_NAME] Overall" at bounding box center [374, 297] width 70 height 17
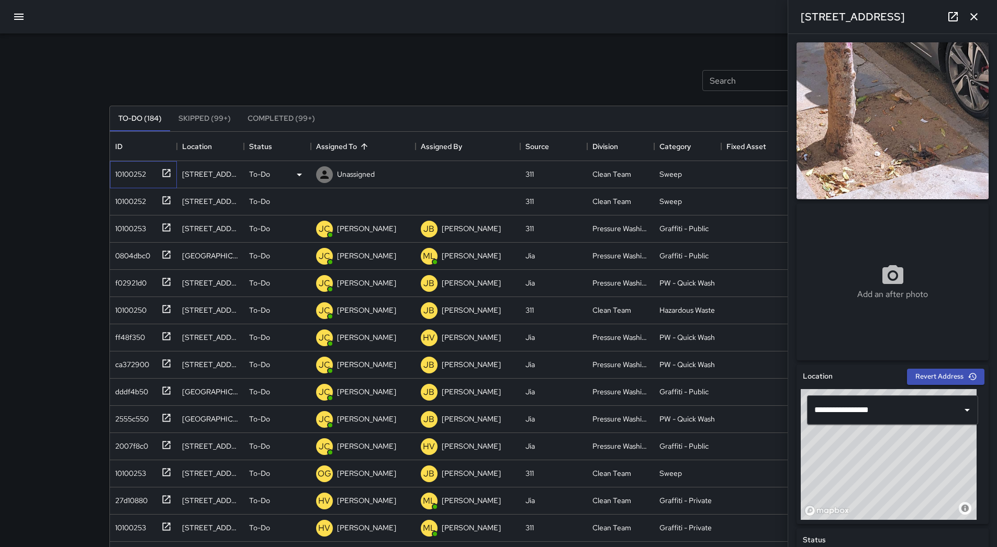
drag, startPoint x: 141, startPoint y: 179, endPoint x: 147, endPoint y: 179, distance: 6.3
click at [141, 179] on div "10100252" at bounding box center [128, 172] width 35 height 15
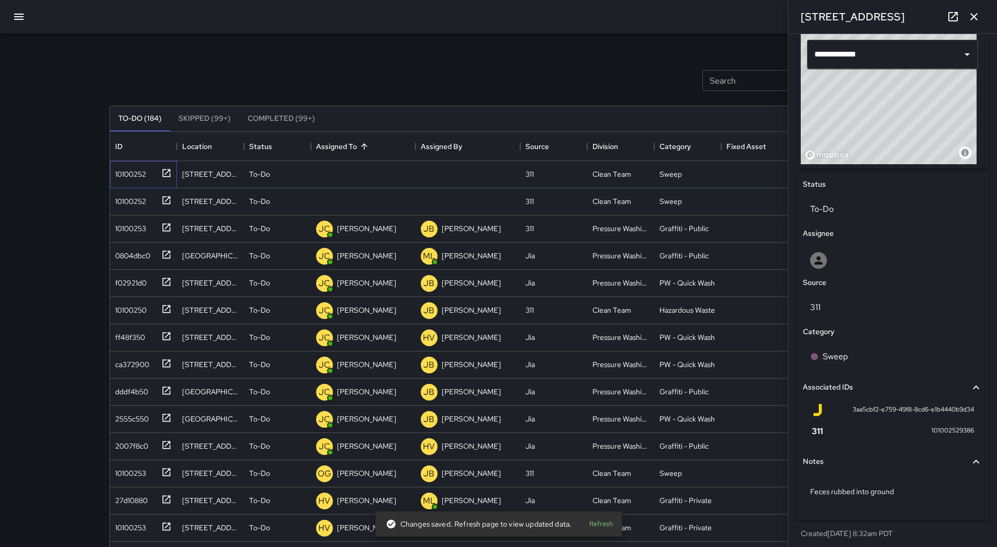
scroll to position [360, 0]
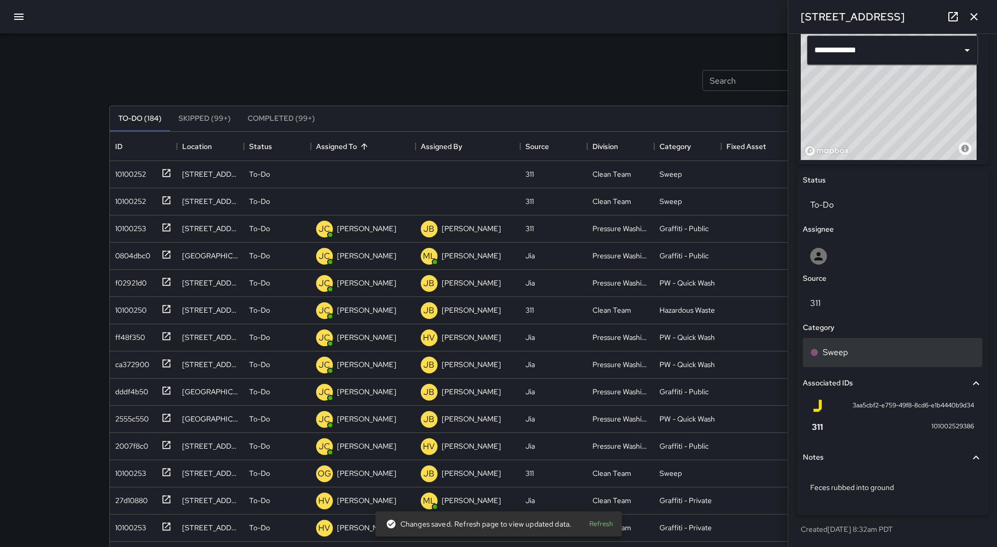
click at [870, 348] on div "Sweep" at bounding box center [892, 352] width 165 height 13
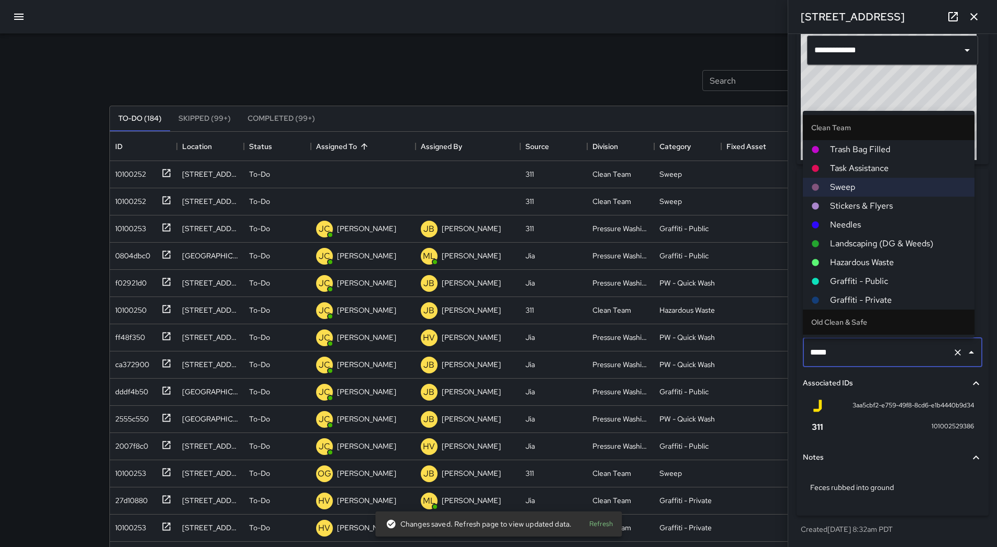
click at [879, 264] on span "Hazardous Waste" at bounding box center [898, 262] width 136 height 13
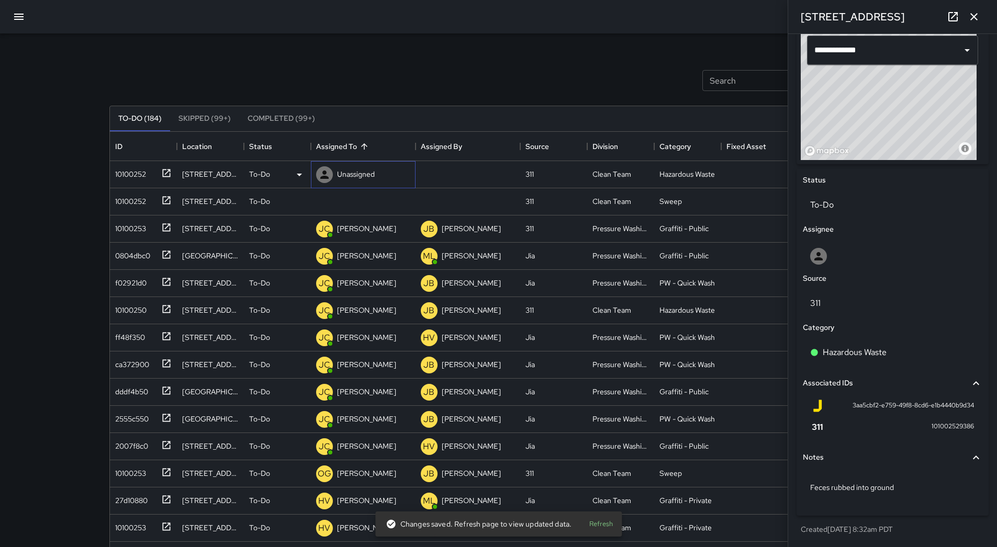
click at [356, 185] on div "Unassigned" at bounding box center [345, 174] width 63 height 21
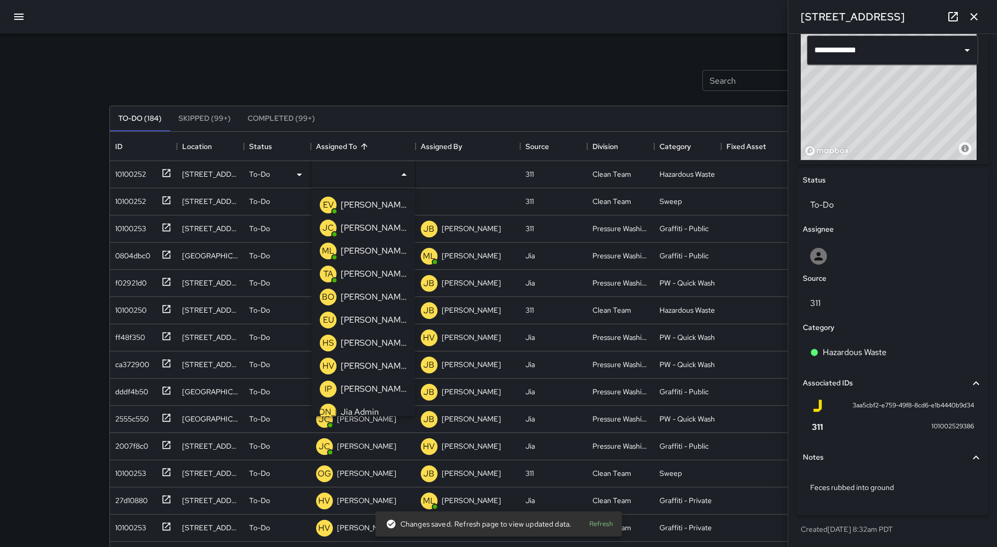
click at [364, 288] on div "[PERSON_NAME] Overall" at bounding box center [363, 297] width 91 height 21
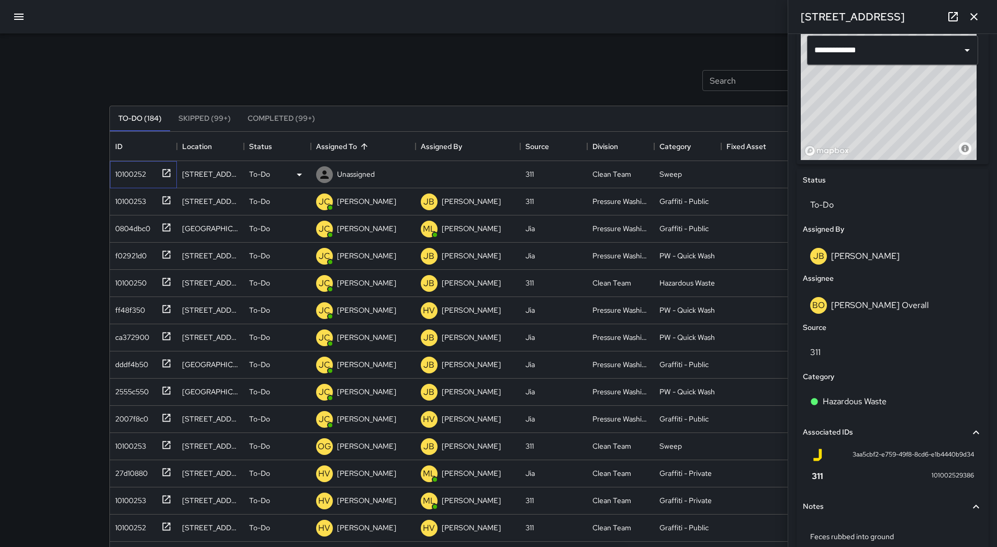
click at [154, 171] on div "10100252" at bounding box center [141, 172] width 61 height 17
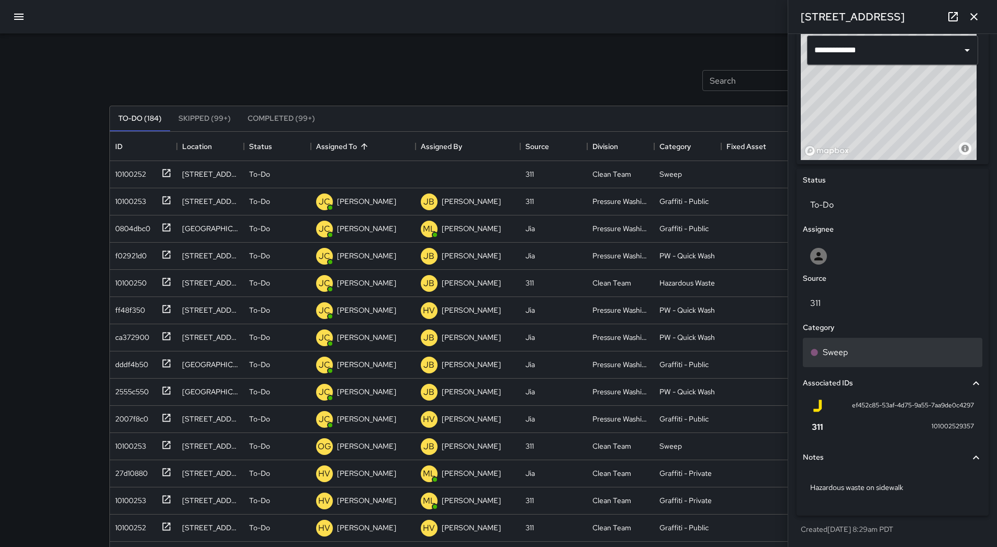
click at [889, 347] on div "Sweep" at bounding box center [892, 352] width 165 height 13
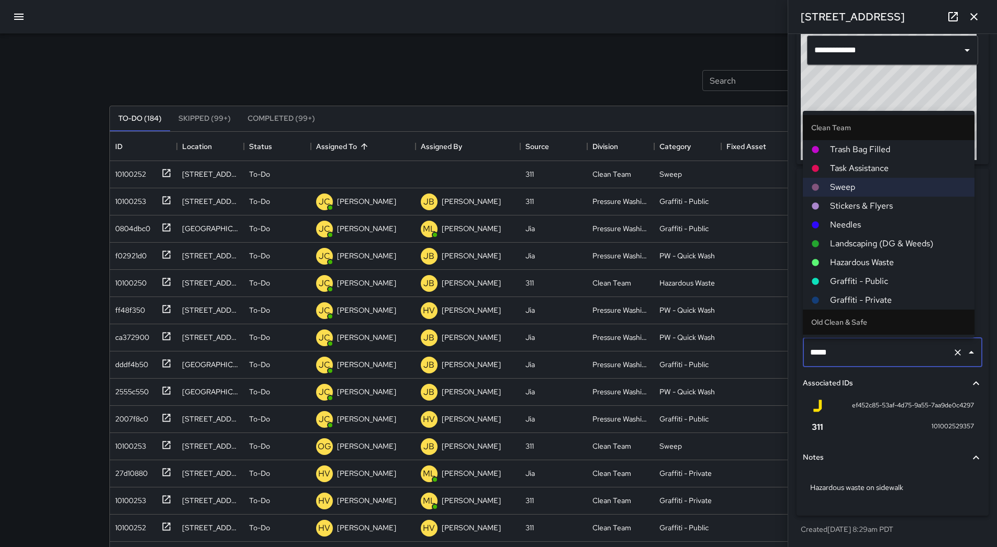
click at [875, 260] on span "Hazardous Waste" at bounding box center [898, 262] width 136 height 13
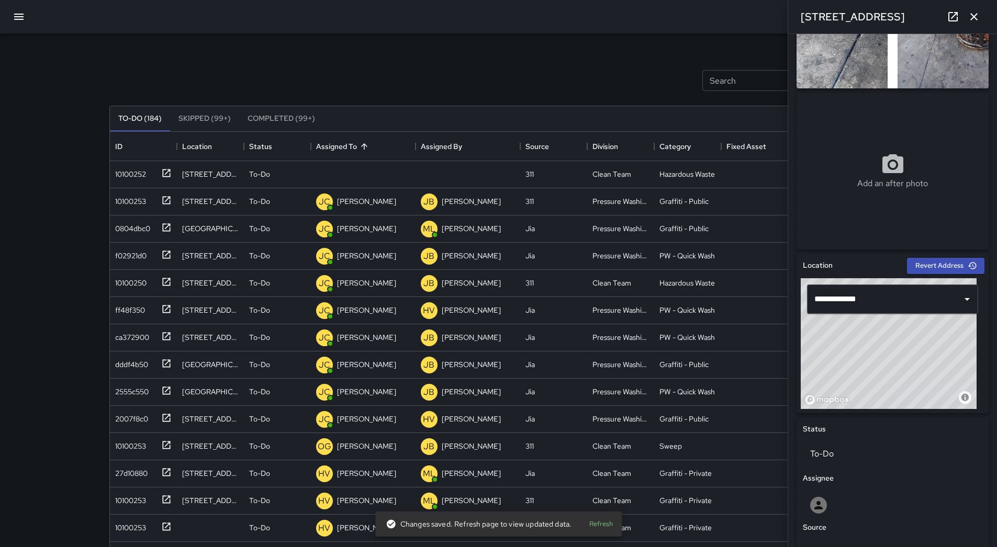
scroll to position [0, 0]
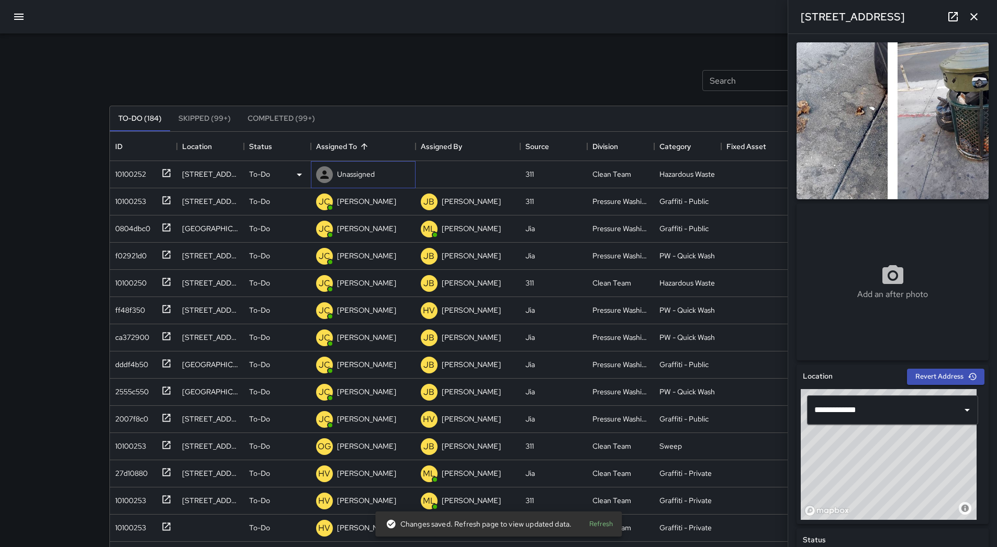
click at [342, 167] on div "Unassigned" at bounding box center [345, 174] width 63 height 21
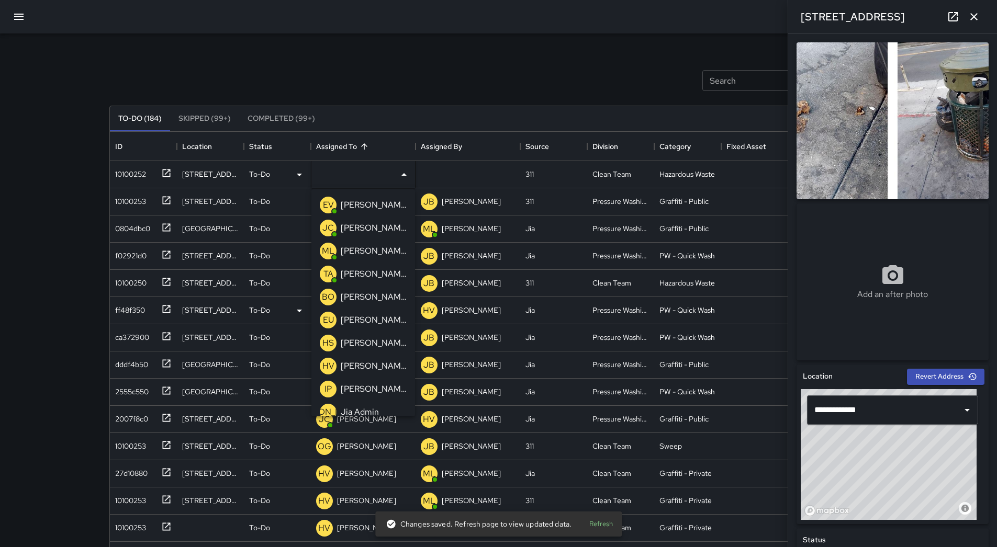
click at [356, 272] on p "[PERSON_NAME]" at bounding box center [374, 274] width 66 height 13
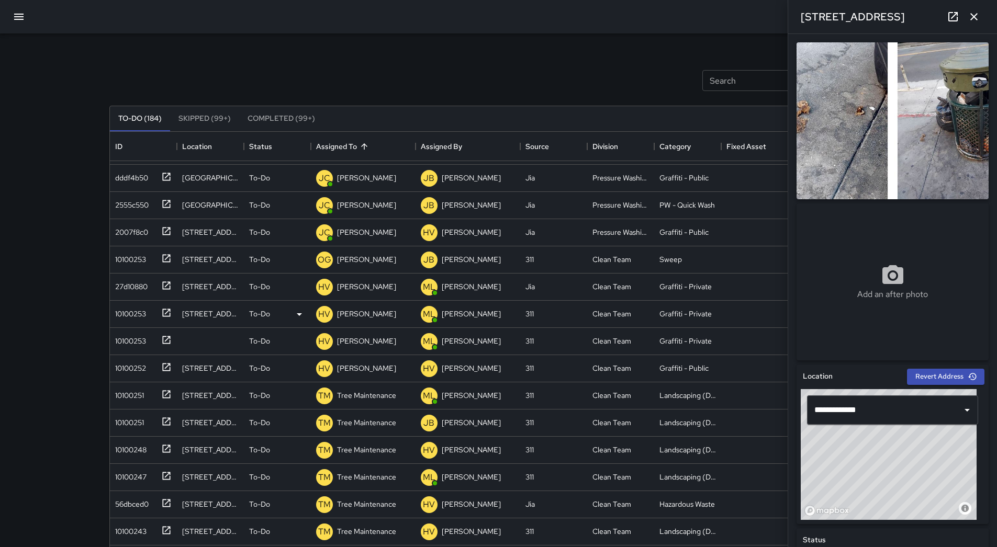
scroll to position [157, 0]
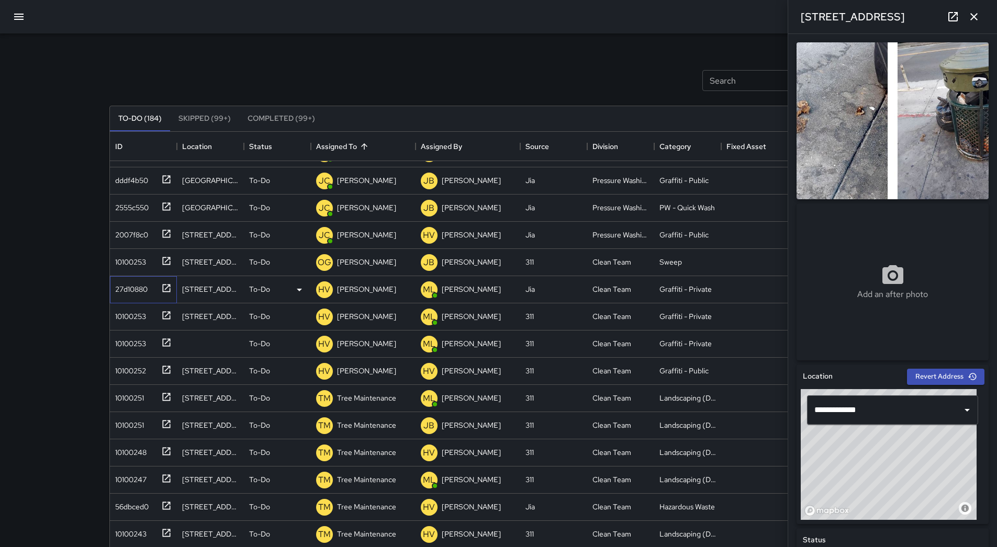
click at [118, 283] on div "27d10880" at bounding box center [129, 287] width 37 height 15
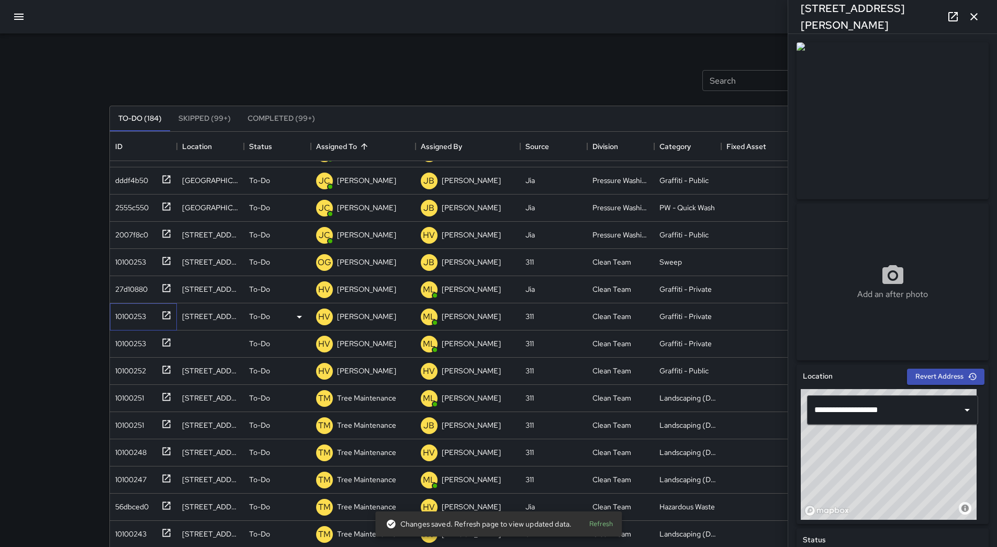
click at [159, 320] on div at bounding box center [164, 314] width 15 height 17
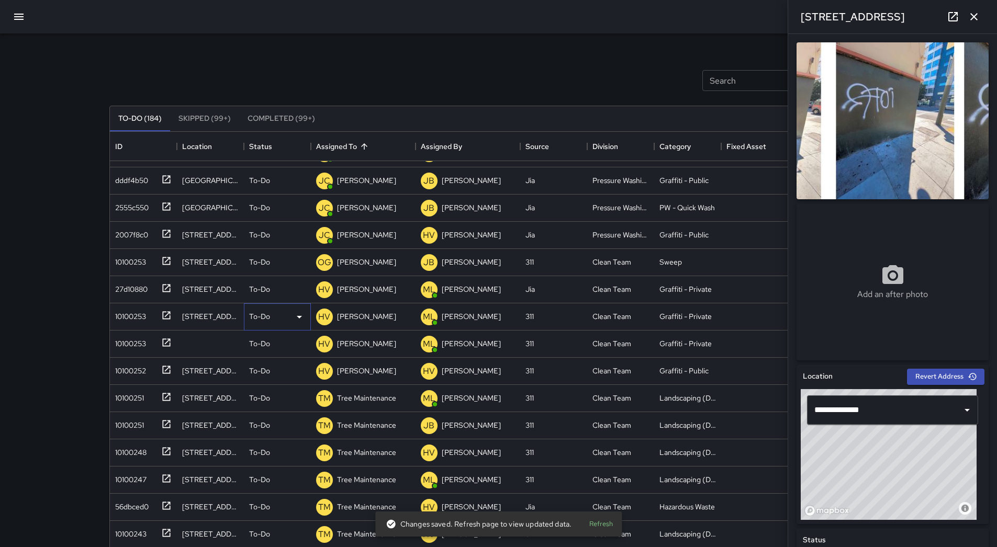
click at [301, 316] on icon at bounding box center [299, 317] width 13 height 13
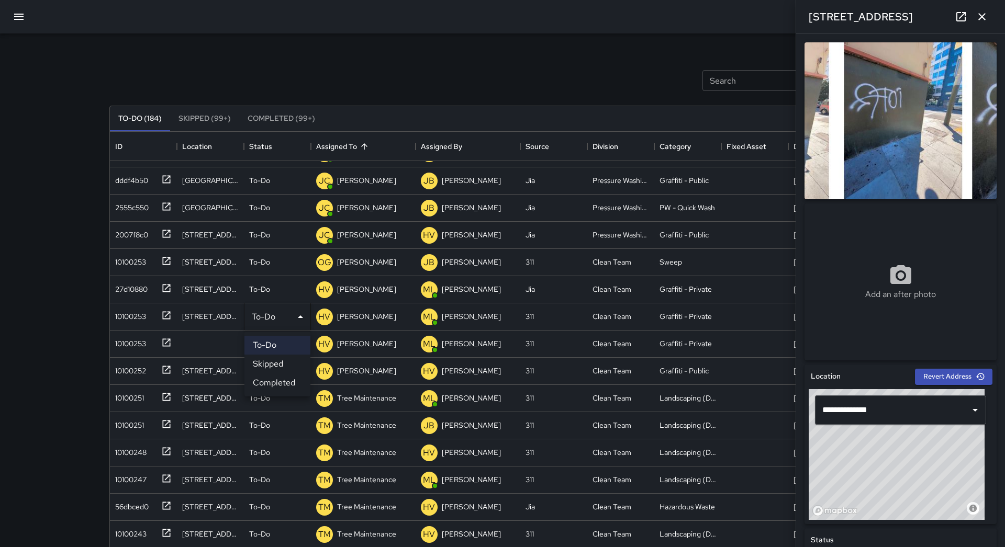
click at [26, 251] on div at bounding box center [502, 273] width 1005 height 547
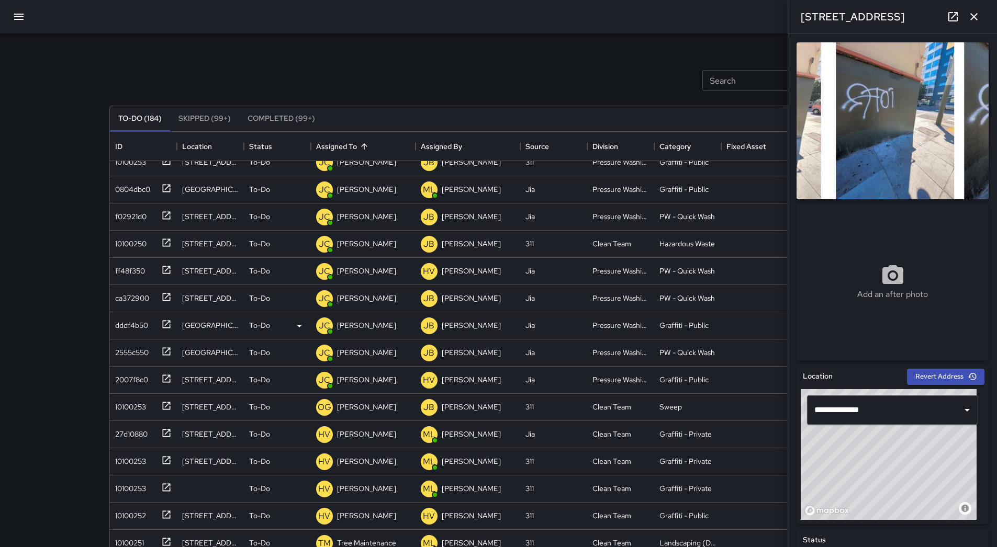
scroll to position [0, 0]
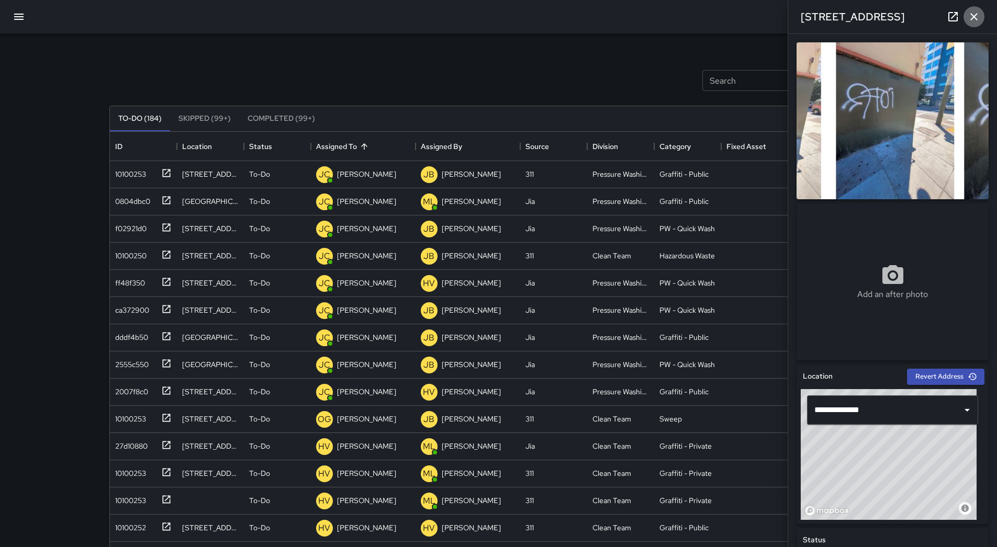
click at [971, 17] on icon "button" at bounding box center [973, 16] width 13 height 13
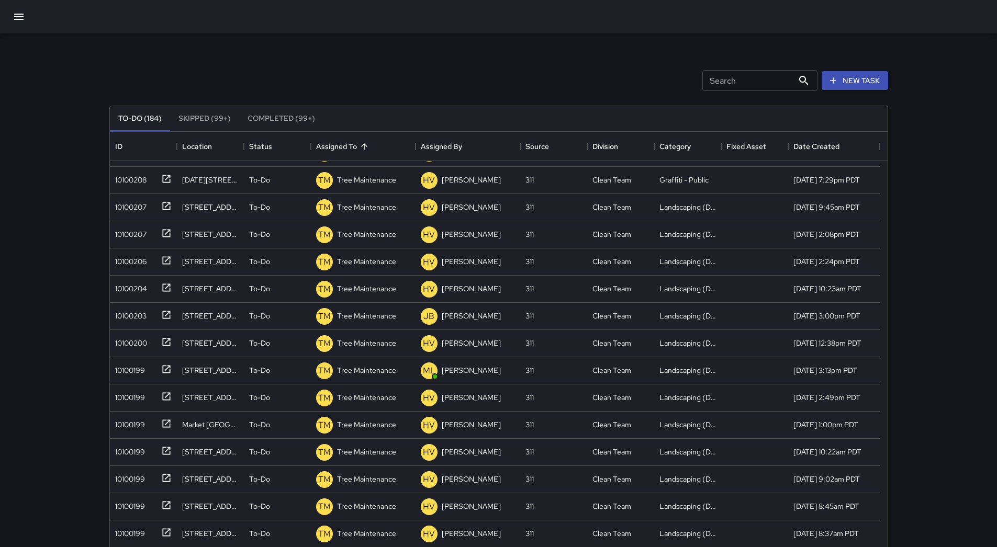
scroll to position [71, 0]
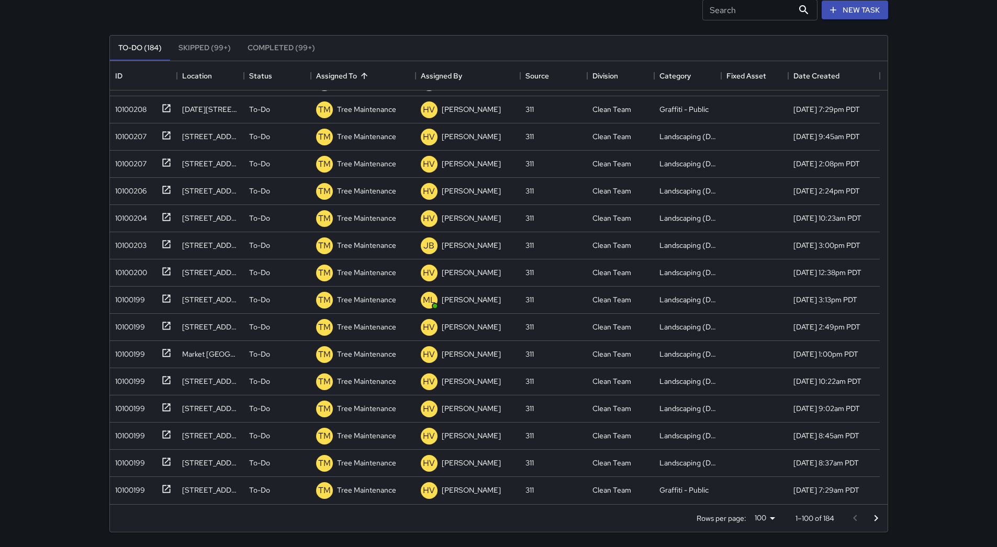
click at [872, 516] on icon "Go to next page" at bounding box center [876, 518] width 13 height 13
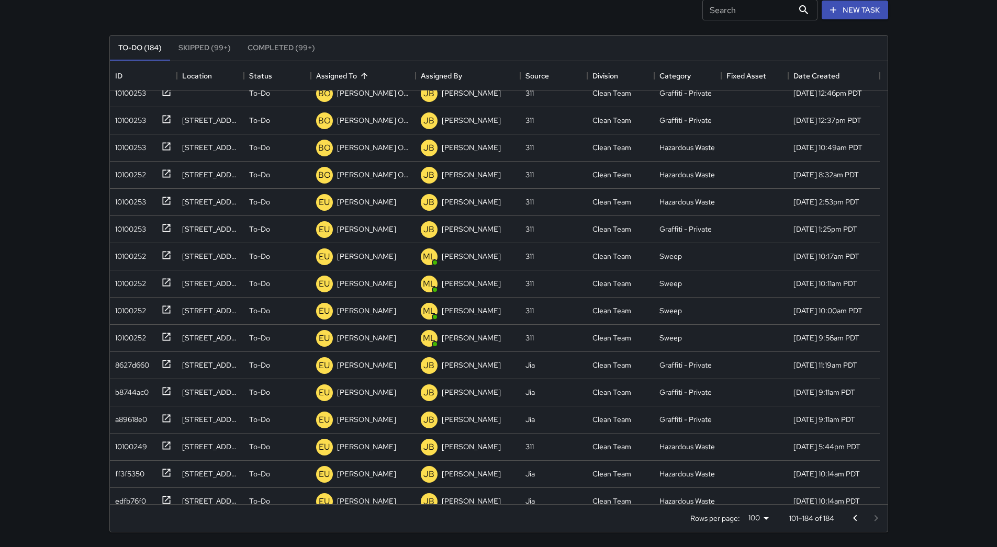
scroll to position [1203, 0]
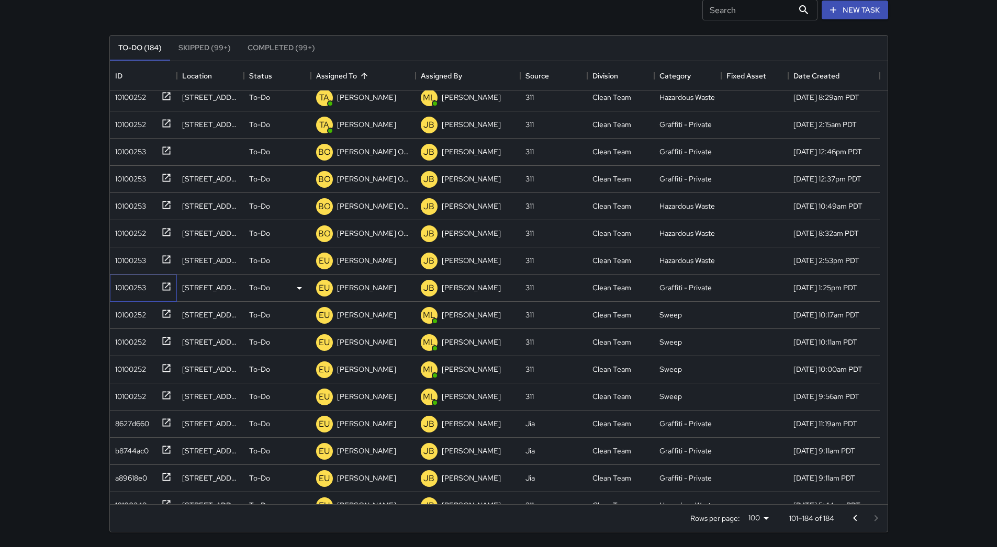
click at [124, 284] on div "10100253" at bounding box center [128, 285] width 35 height 15
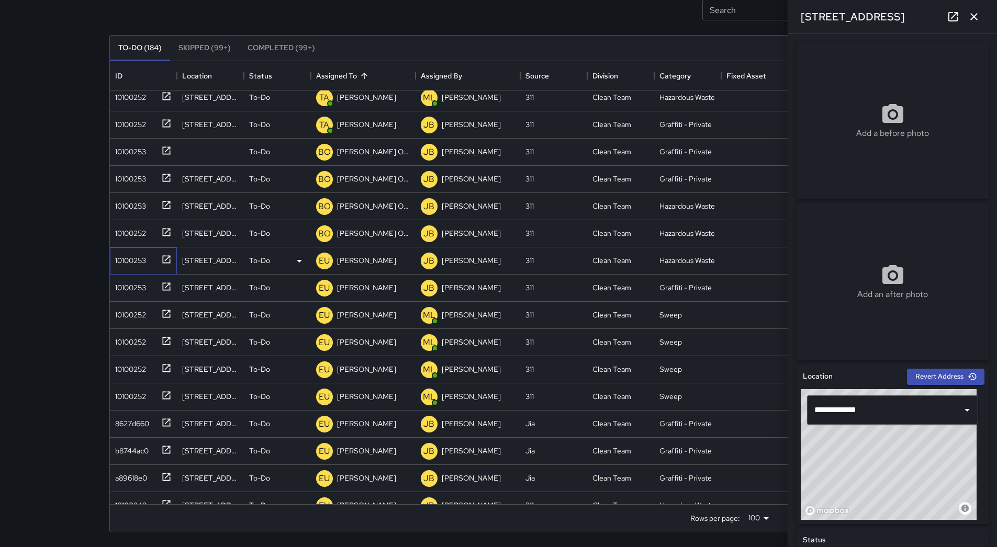
click at [140, 272] on div "10100253" at bounding box center [143, 260] width 67 height 27
click at [140, 237] on div "10100252" at bounding box center [128, 231] width 35 height 15
click at [149, 264] on div "10100253" at bounding box center [141, 258] width 61 height 17
click at [146, 290] on div "10100253" at bounding box center [128, 285] width 35 height 15
click at [155, 320] on div "10100252" at bounding box center [141, 313] width 61 height 17
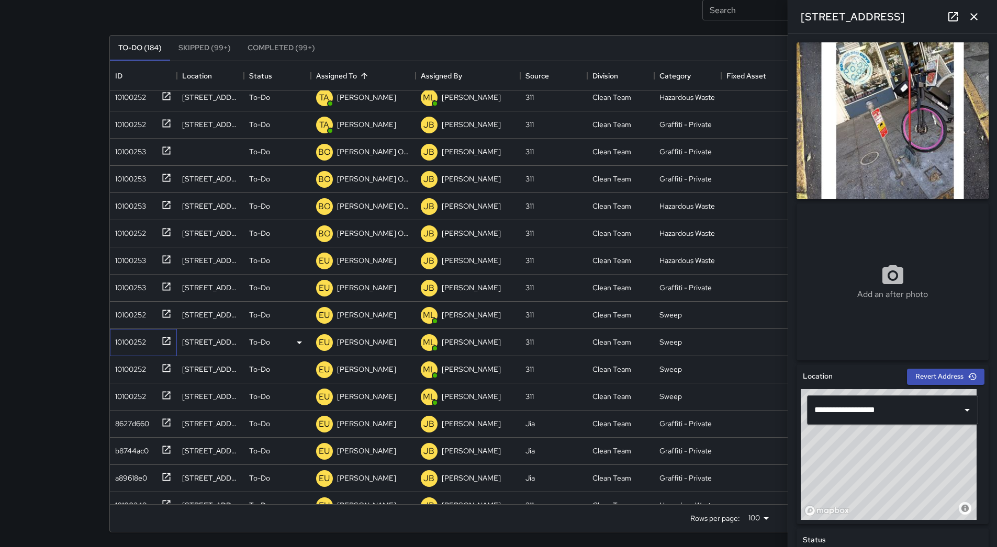
click at [152, 347] on div "10100252" at bounding box center [141, 340] width 61 height 17
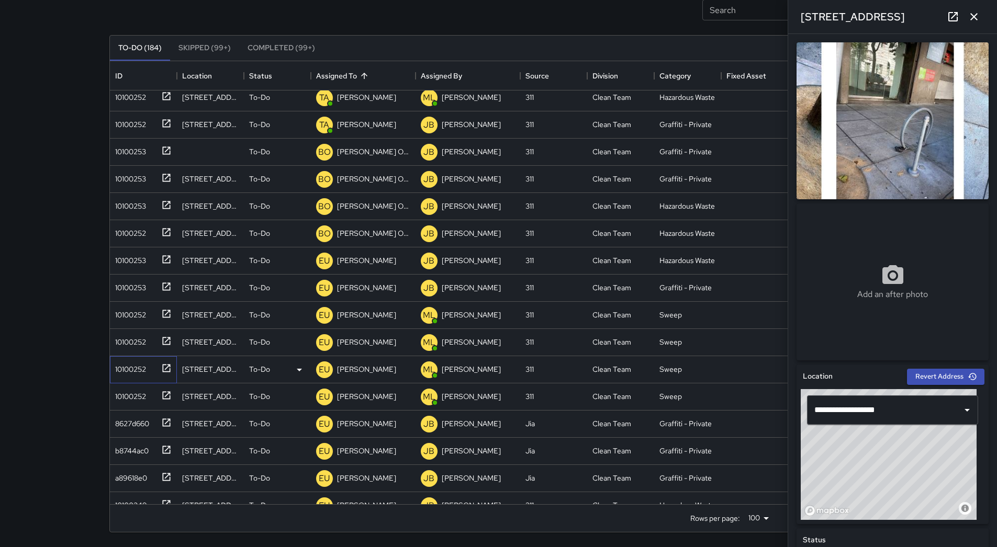
click at [152, 376] on div "10100252" at bounding box center [141, 367] width 61 height 17
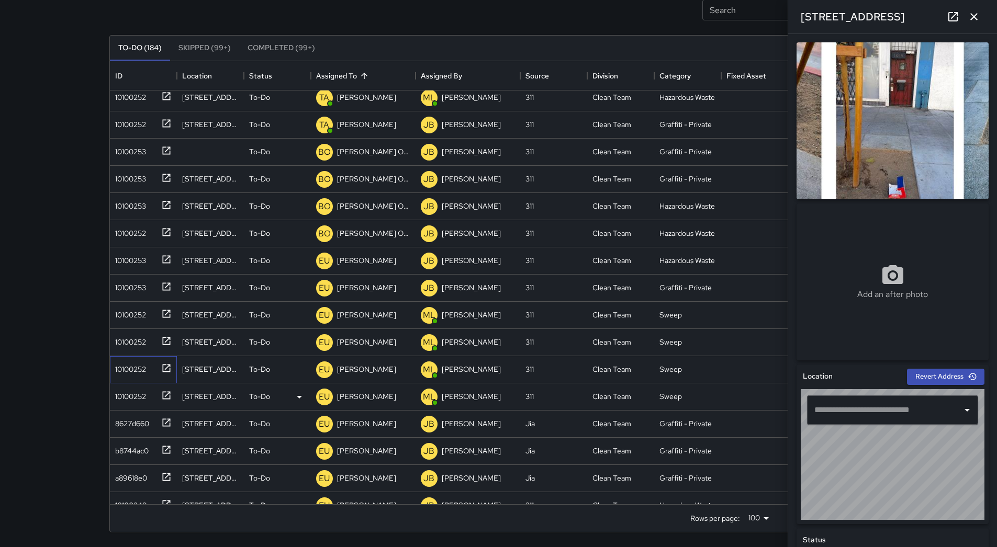
type input "**********"
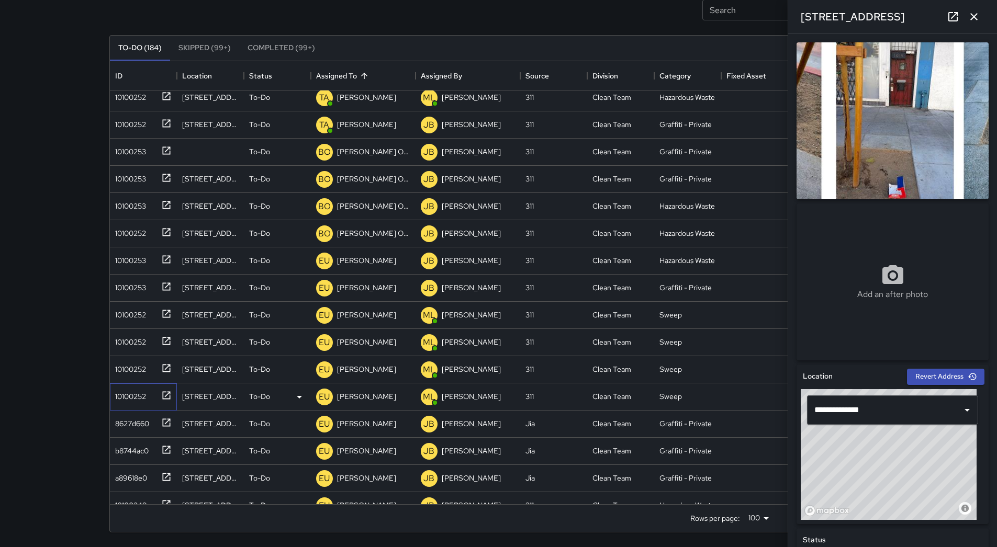
click at [151, 399] on div "10100252" at bounding box center [141, 394] width 61 height 17
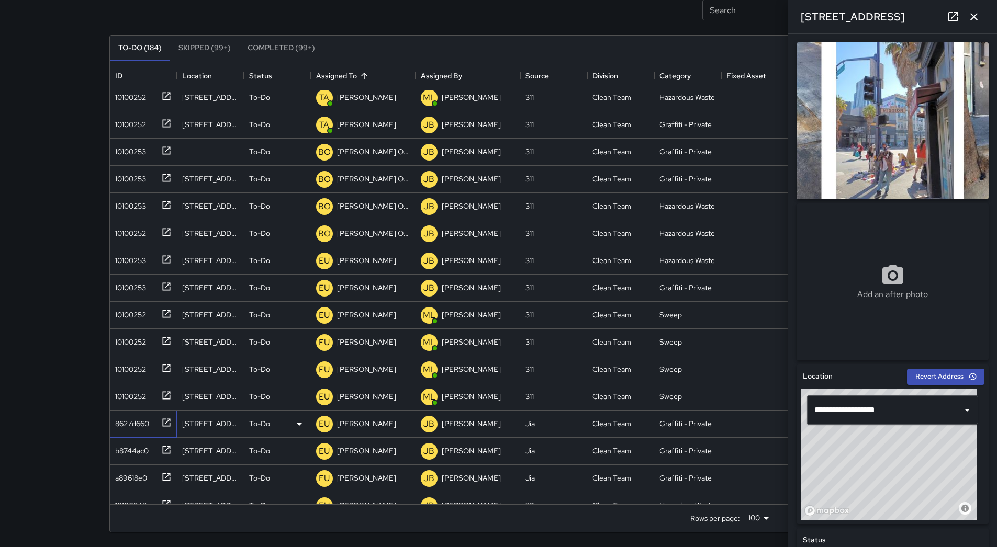
click at [151, 423] on div "8627d660" at bounding box center [141, 421] width 61 height 17
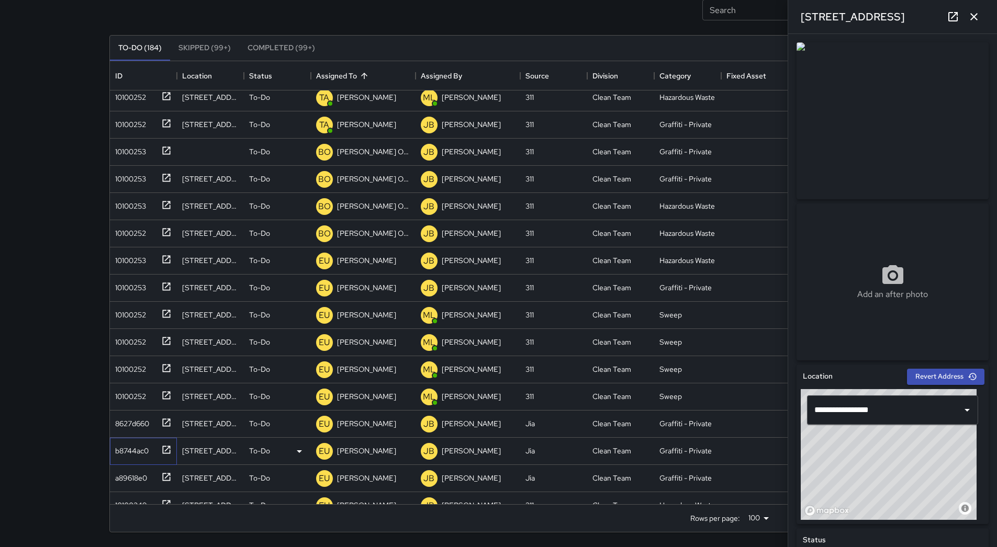
click at [144, 451] on div "b8744ac0" at bounding box center [130, 449] width 38 height 15
click at [151, 473] on div "a89618e0" at bounding box center [141, 476] width 61 height 17
type input "**********"
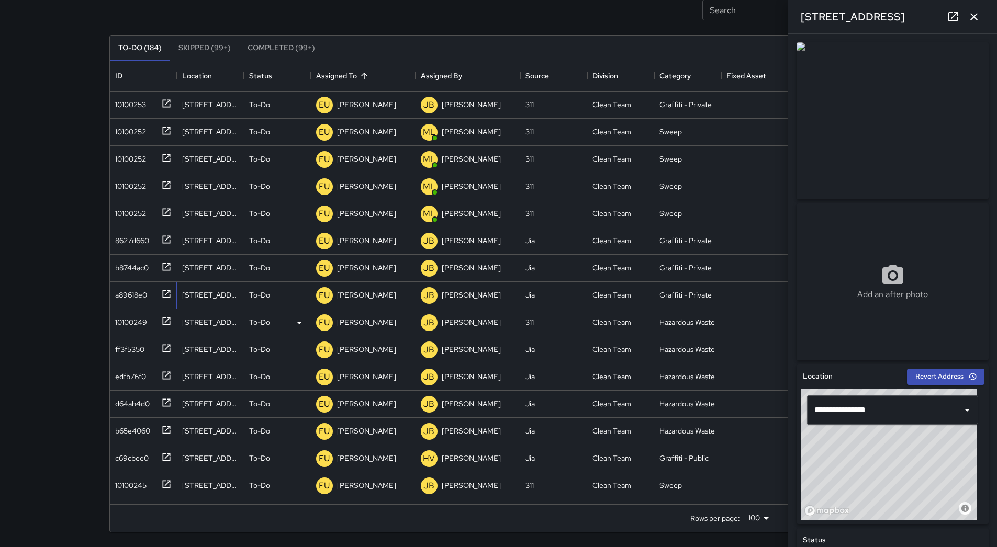
scroll to position [1413, 0]
click at [142, 296] on div "10100249" at bounding box center [129, 294] width 36 height 15
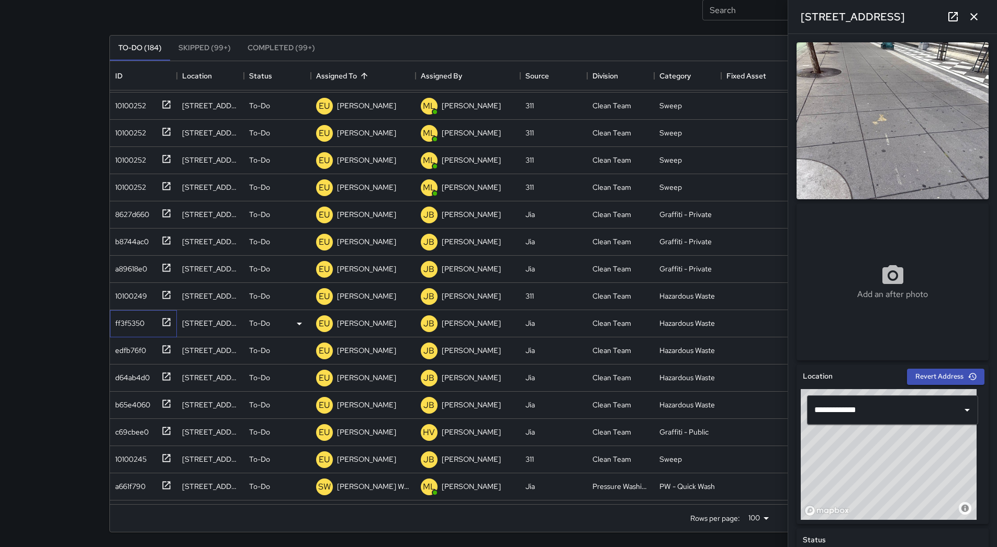
click at [139, 325] on div "ff3f5350" at bounding box center [127, 321] width 33 height 15
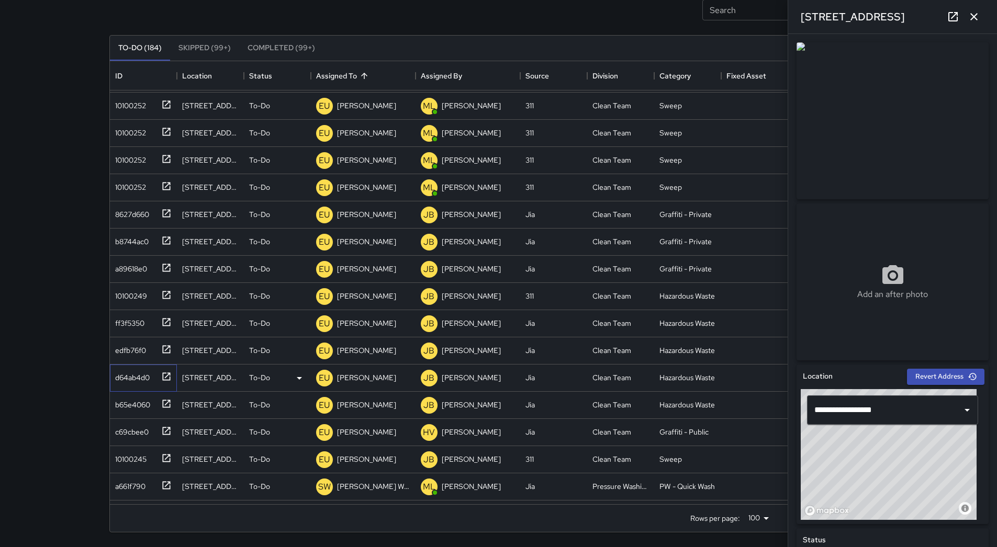
click at [138, 369] on div "d64ab4d0" at bounding box center [130, 375] width 39 height 15
click at [138, 404] on div "b65e4060" at bounding box center [130, 403] width 39 height 15
type input "**********"
click at [143, 433] on div "c69cbee0" at bounding box center [130, 430] width 38 height 15
click at [153, 474] on div "10100252 [GEOGRAPHIC_DATA] To-Do [PERSON_NAME] Overall [PERSON_NAME] 311 Clean …" at bounding box center [495, 310] width 770 height 599
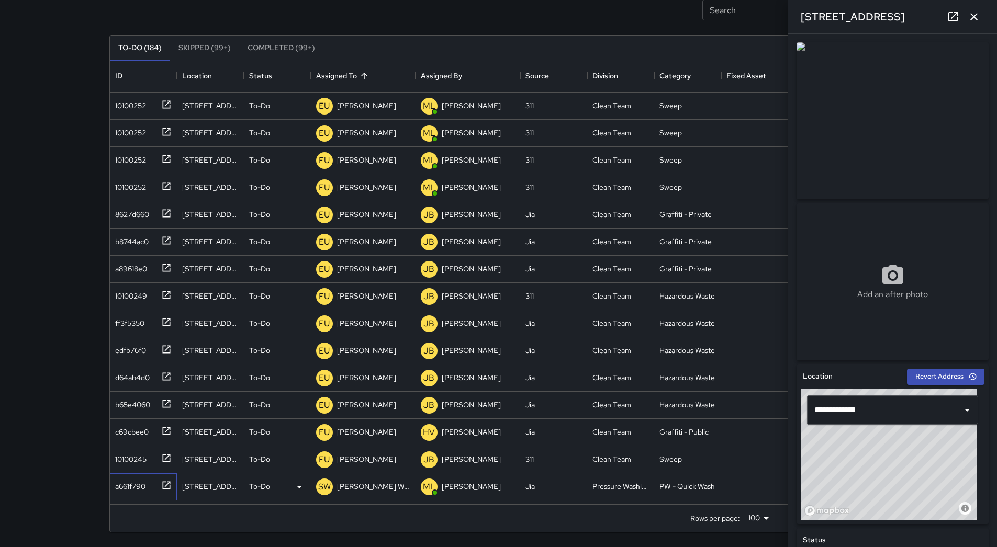
click at [148, 486] on div "a661f790" at bounding box center [141, 484] width 61 height 17
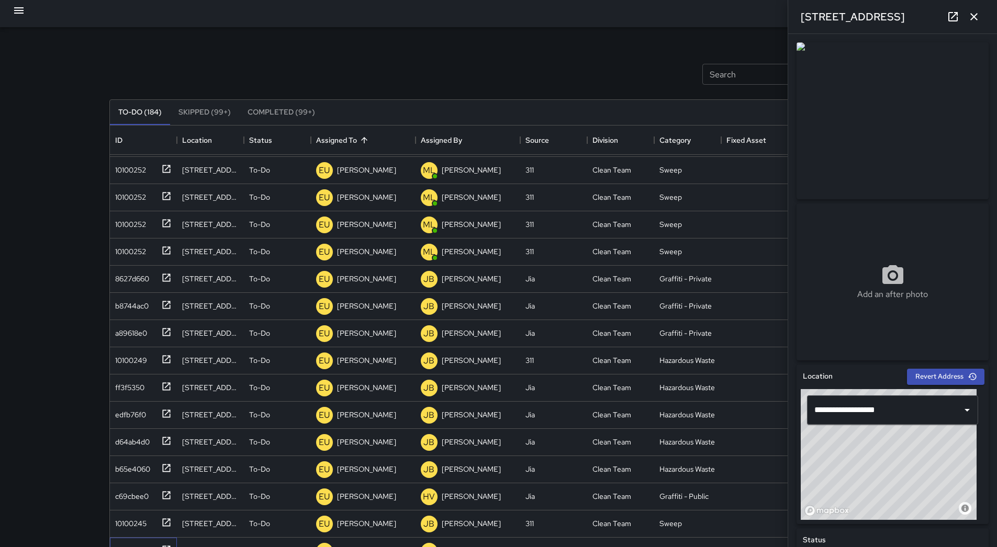
scroll to position [0, 0]
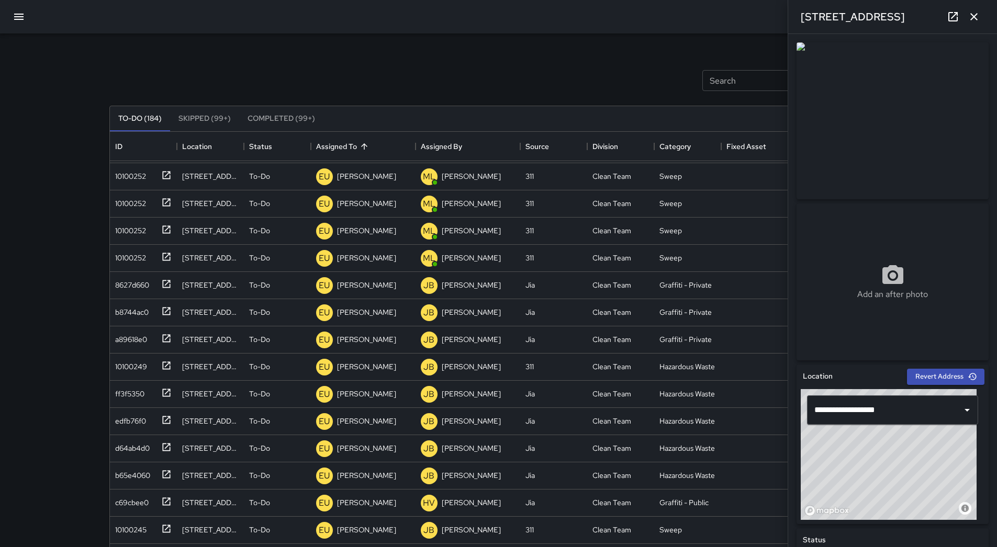
click at [972, 16] on icon "button" at bounding box center [973, 16] width 13 height 13
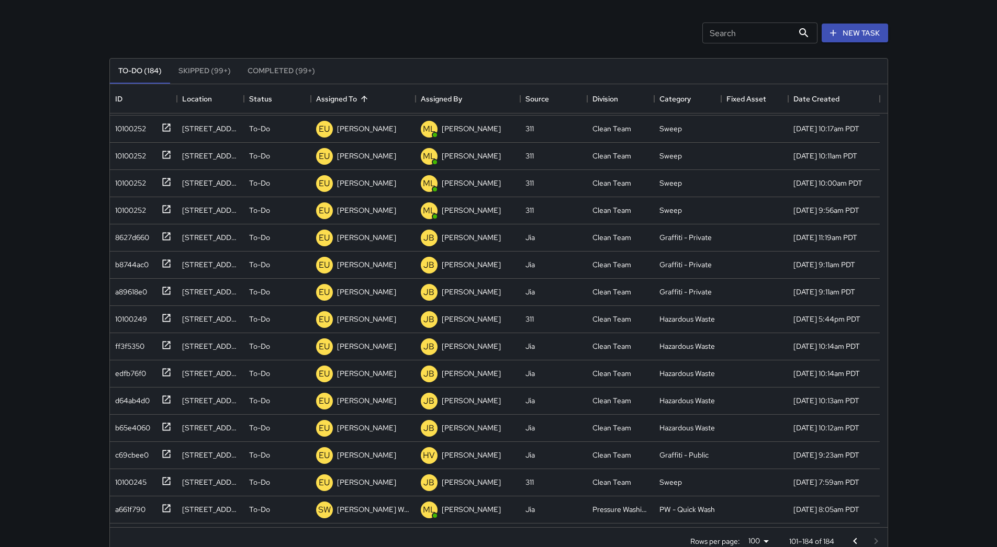
scroll to position [71, 0]
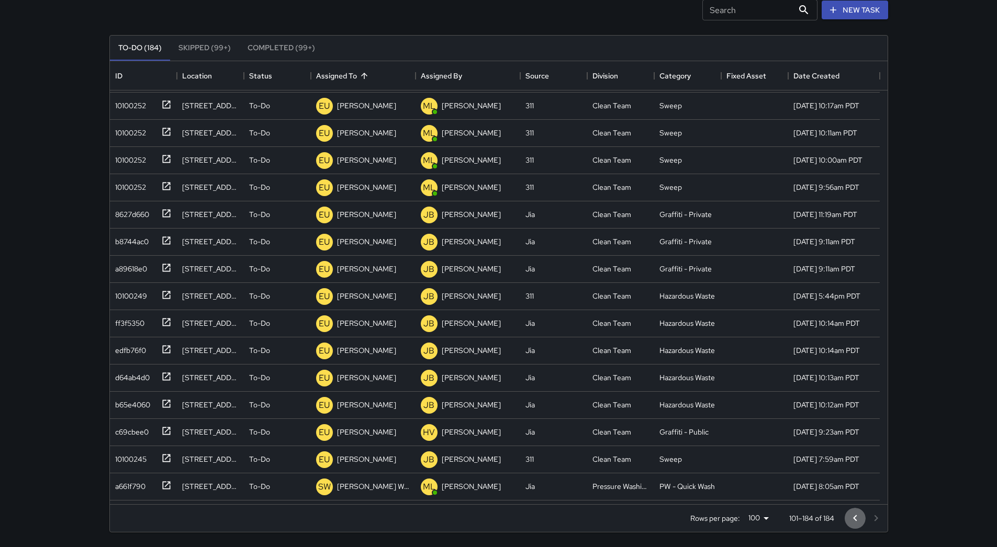
click at [852, 519] on icon "Go to previous page" at bounding box center [855, 518] width 13 height 13
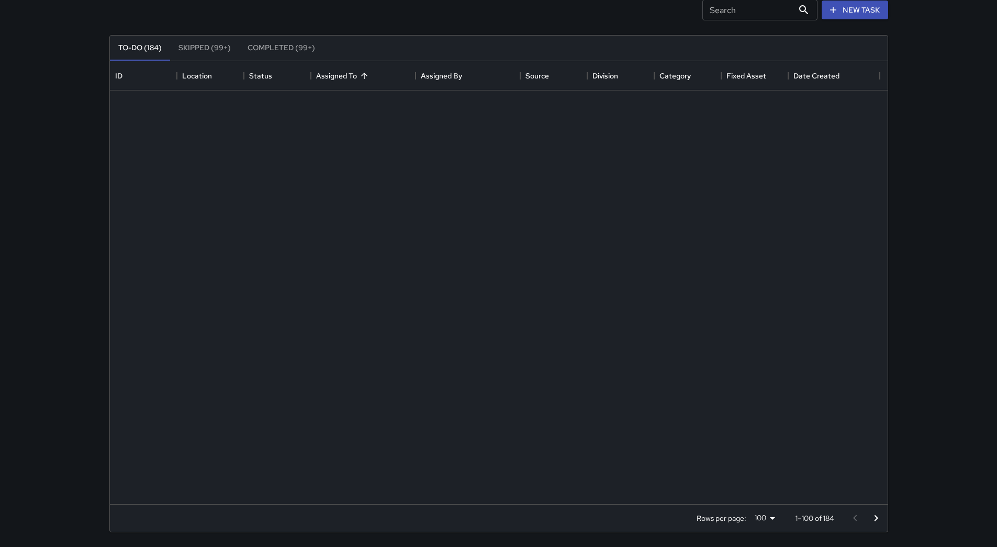
scroll to position [0, 0]
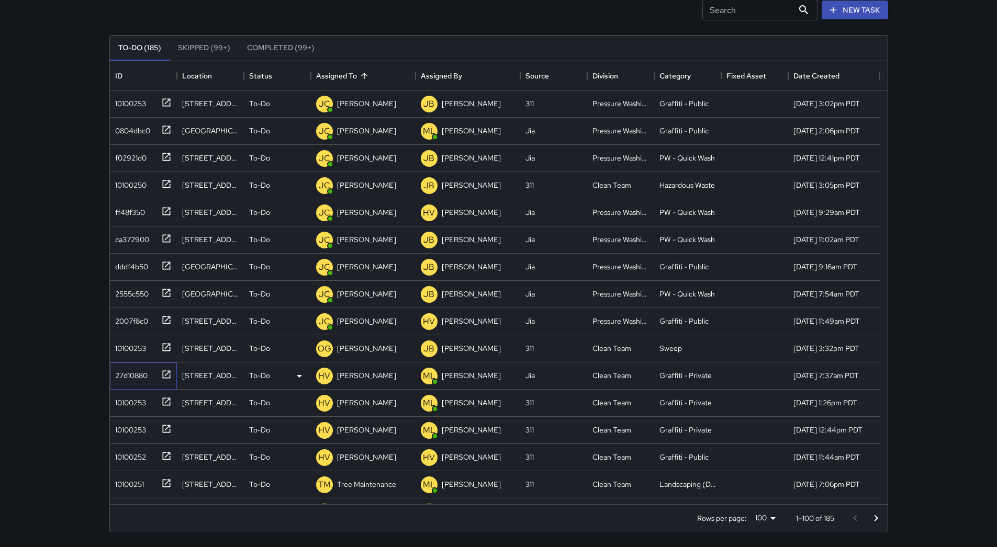
click at [139, 379] on div "27d10880" at bounding box center [129, 373] width 37 height 15
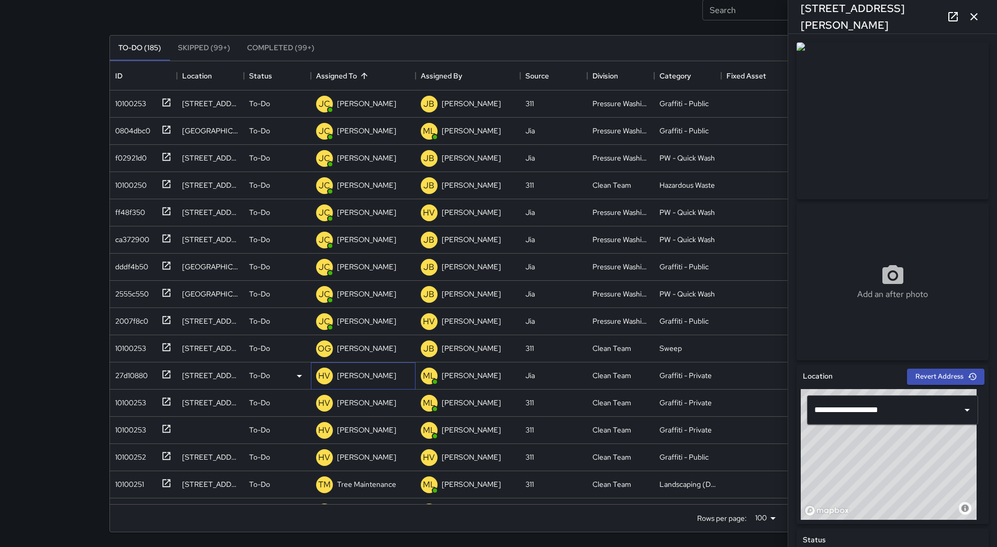
click at [369, 371] on div "[PERSON_NAME]" at bounding box center [366, 375] width 63 height 15
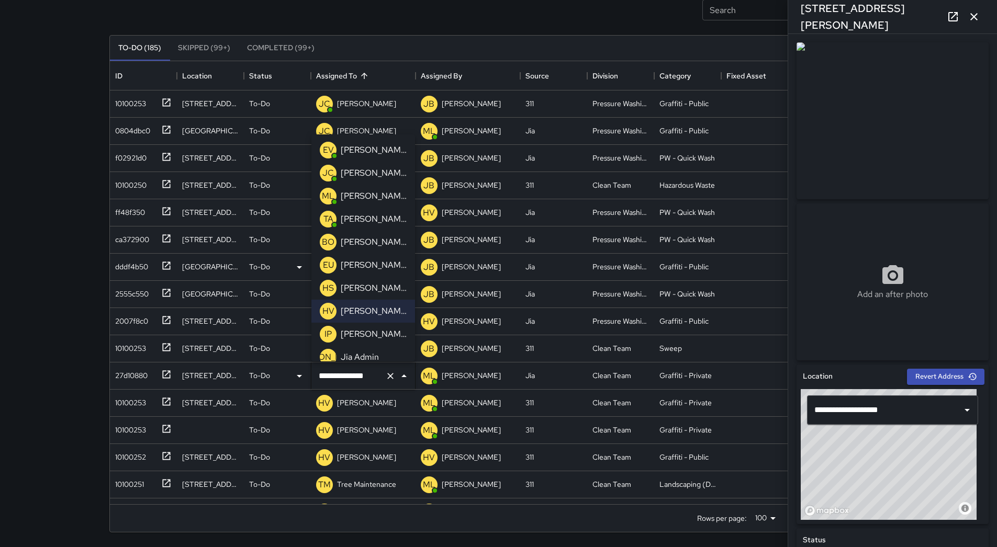
drag, startPoint x: 366, startPoint y: 269, endPoint x: 355, endPoint y: 271, distance: 11.1
click at [366, 269] on p "[PERSON_NAME]" at bounding box center [374, 265] width 66 height 13
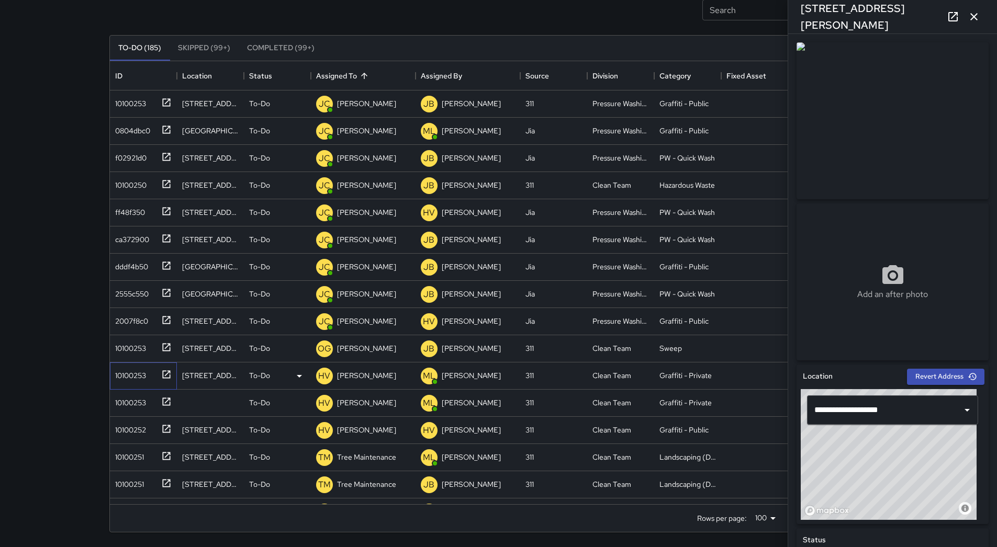
click at [133, 376] on div "10100253" at bounding box center [128, 373] width 35 height 15
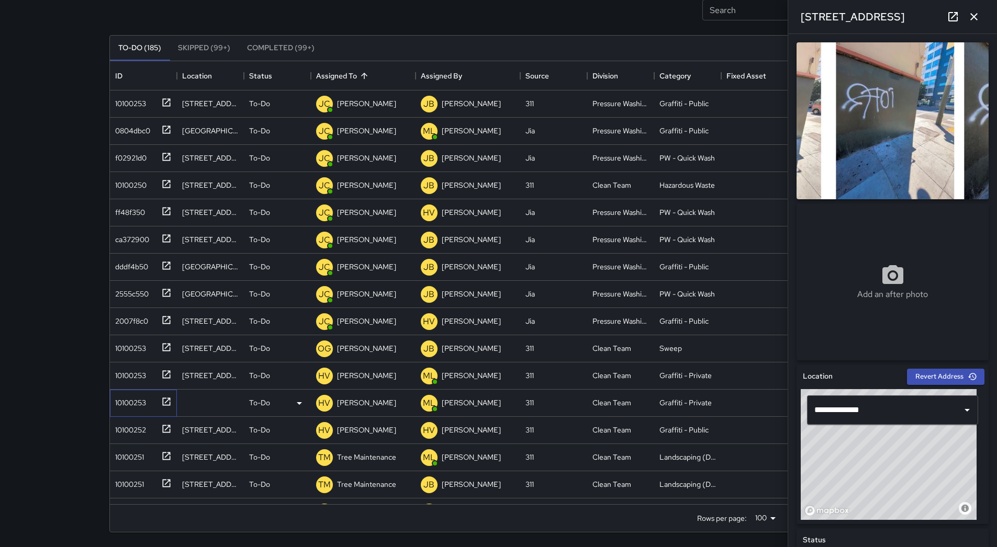
click at [137, 403] on div "10100253" at bounding box center [128, 400] width 35 height 15
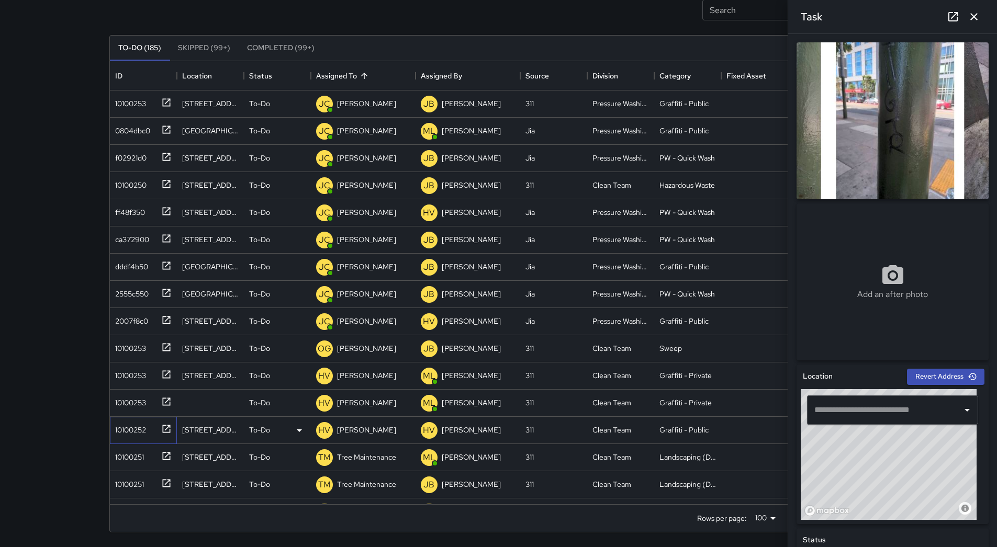
click at [131, 430] on div "10100252" at bounding box center [128, 428] width 35 height 15
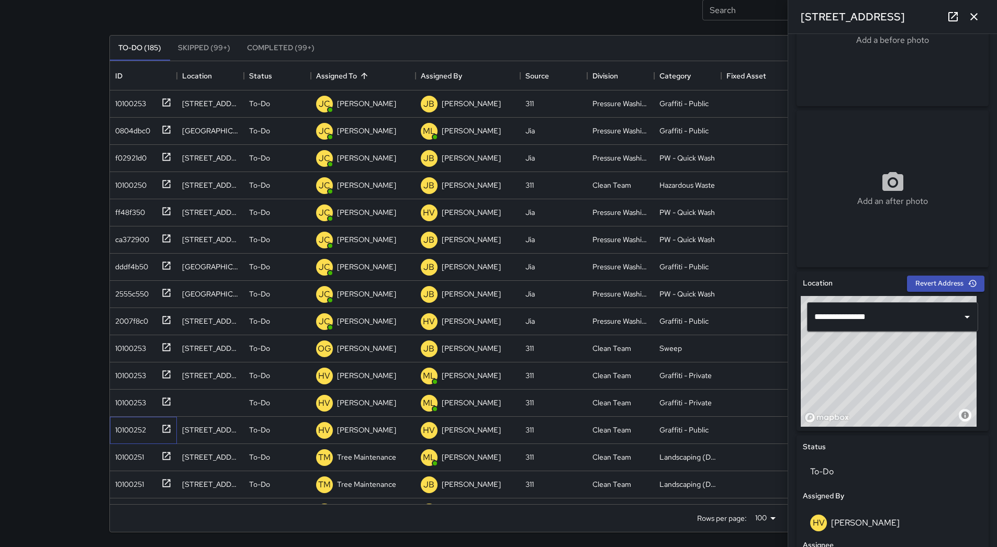
scroll to position [366, 0]
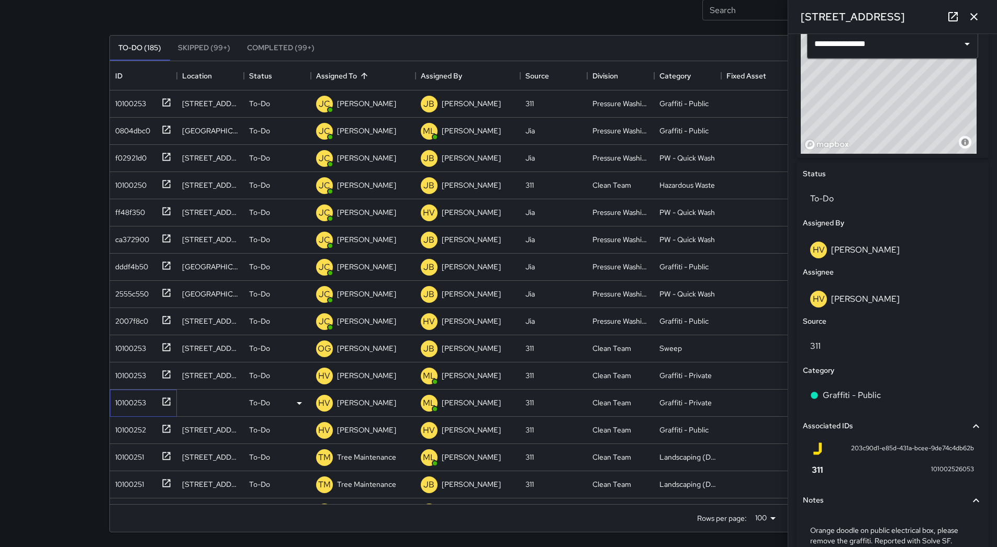
click at [137, 407] on div "10100253" at bounding box center [128, 400] width 35 height 15
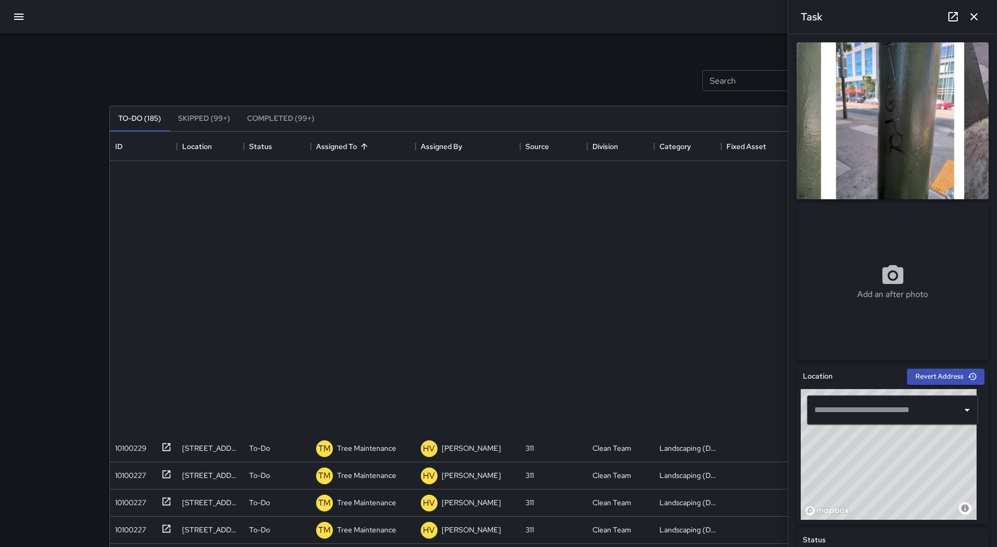
scroll to position [1670, 0]
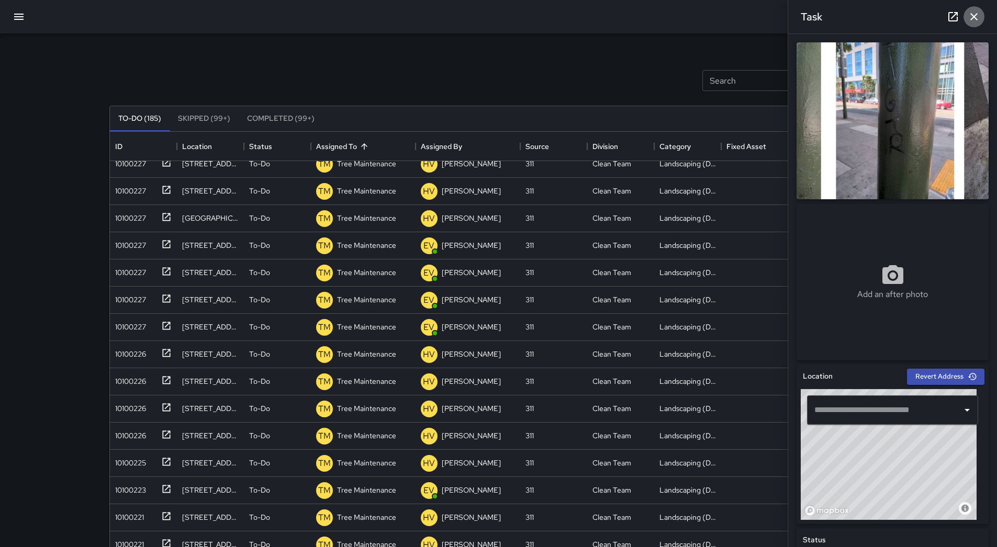
click at [974, 16] on icon "button" at bounding box center [973, 16] width 7 height 7
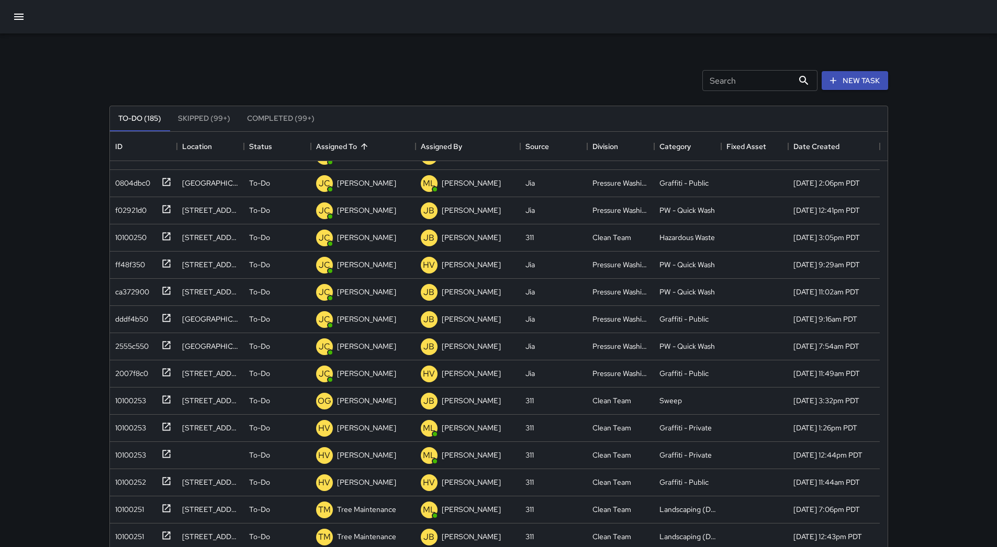
scroll to position [0, 0]
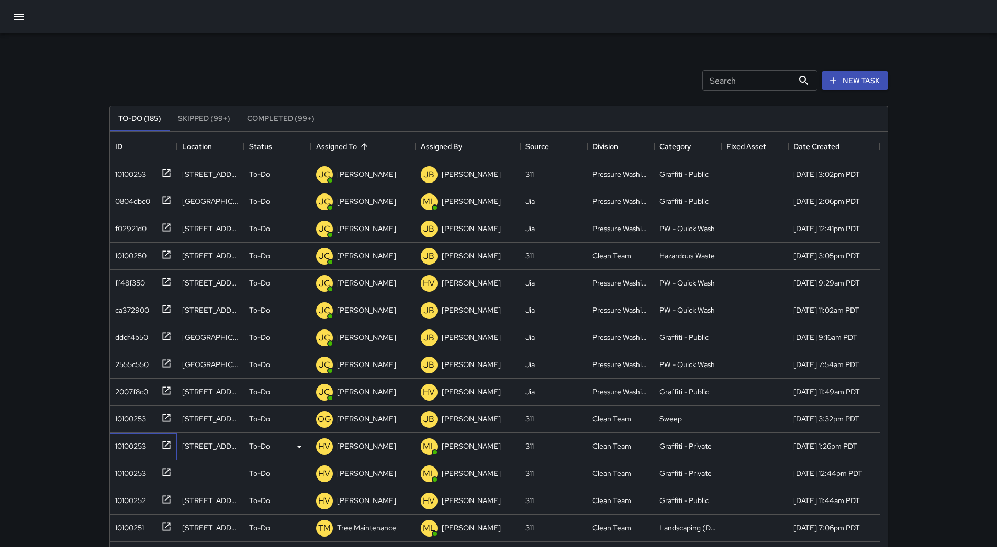
click at [140, 455] on div "10100253" at bounding box center [143, 446] width 67 height 27
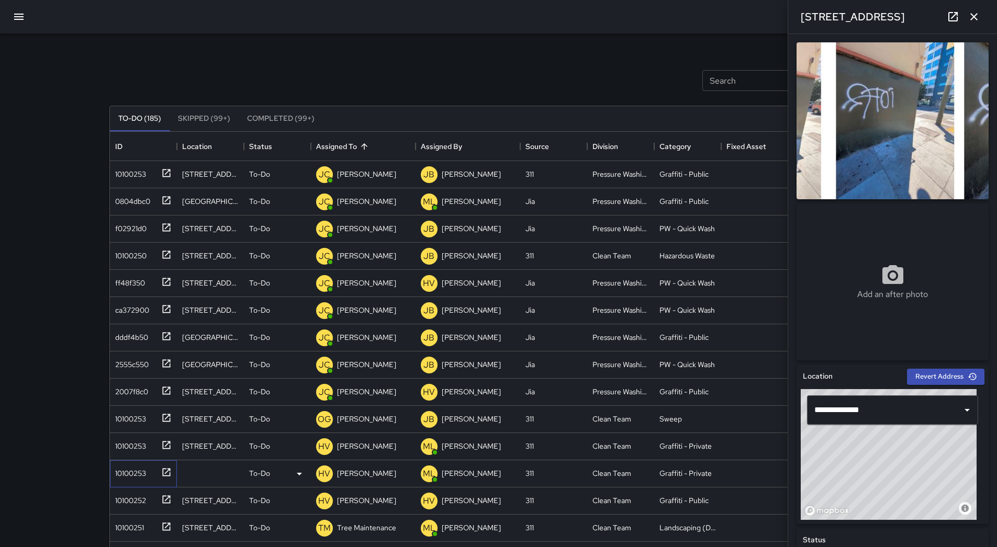
click at [141, 473] on div "10100253" at bounding box center [128, 471] width 35 height 15
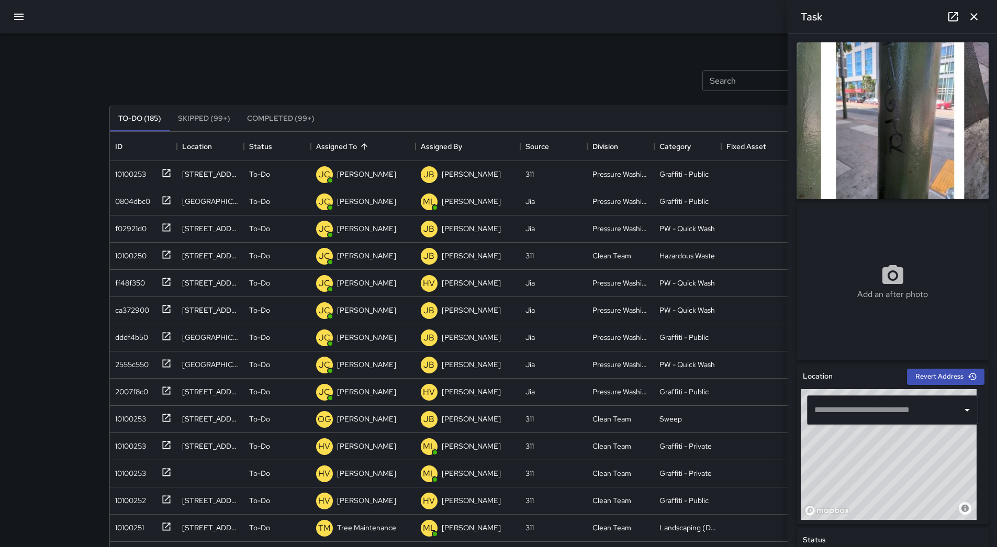
click at [981, 21] on button "button" at bounding box center [973, 16] width 21 height 21
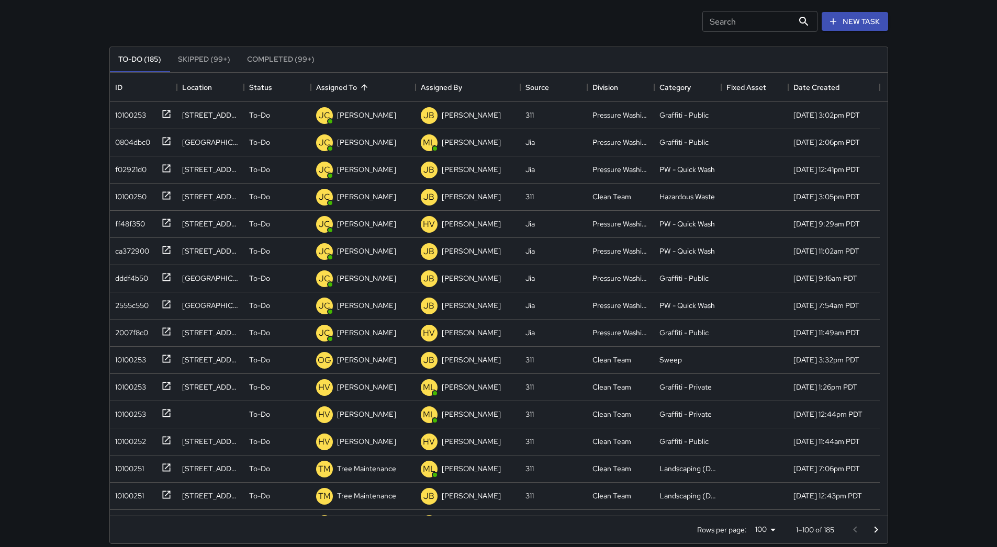
scroll to position [71, 0]
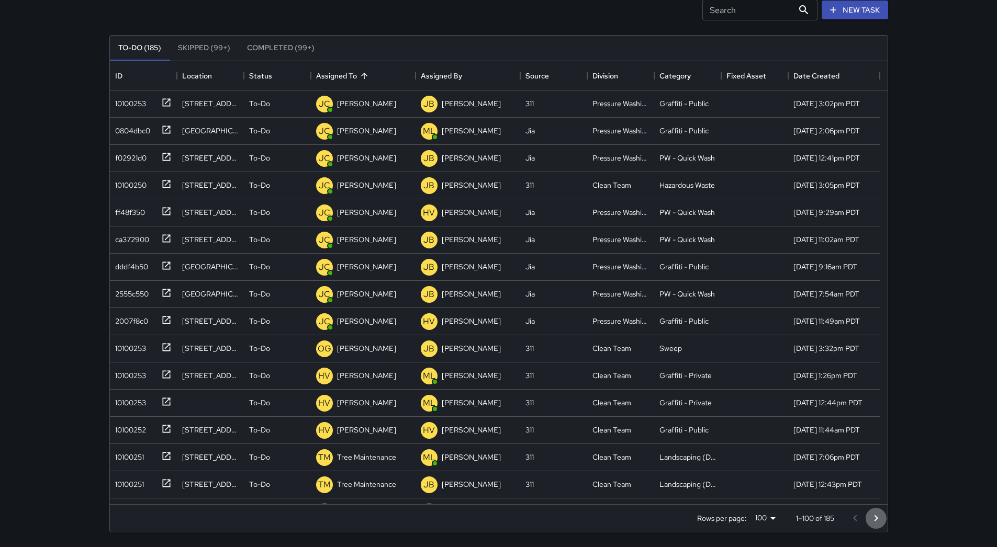
click at [877, 524] on icon "Go to next page" at bounding box center [876, 518] width 13 height 13
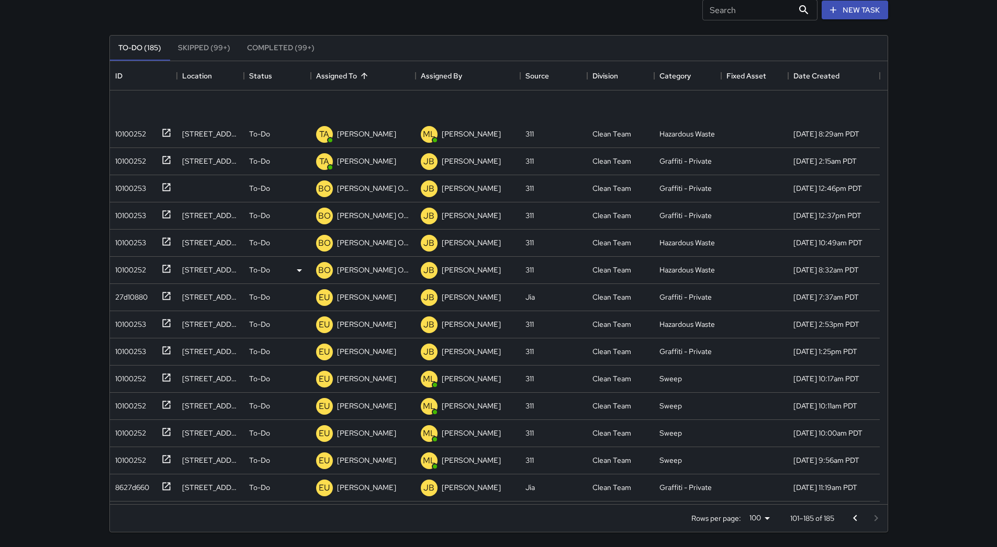
scroll to position [1046, 0]
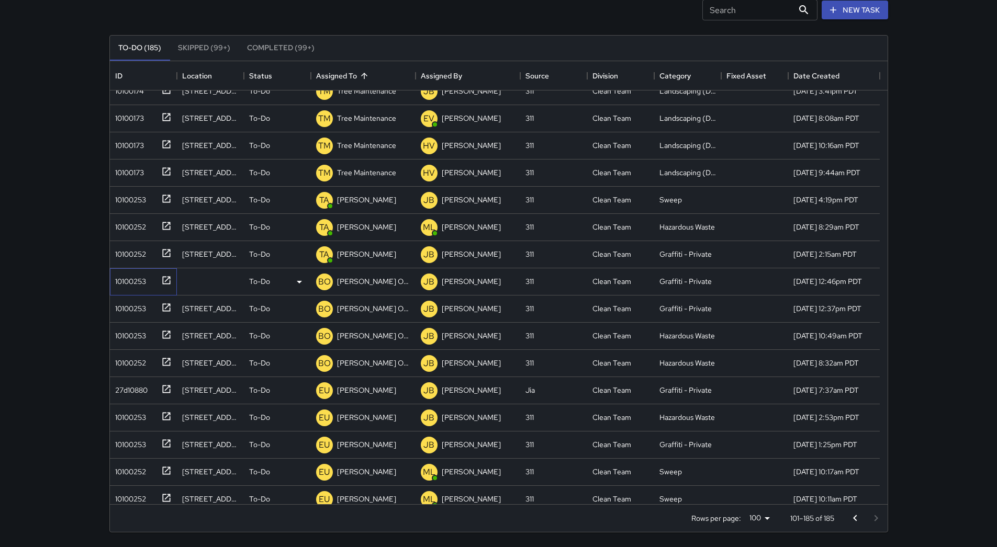
click at [134, 289] on div "10100253" at bounding box center [143, 281] width 67 height 27
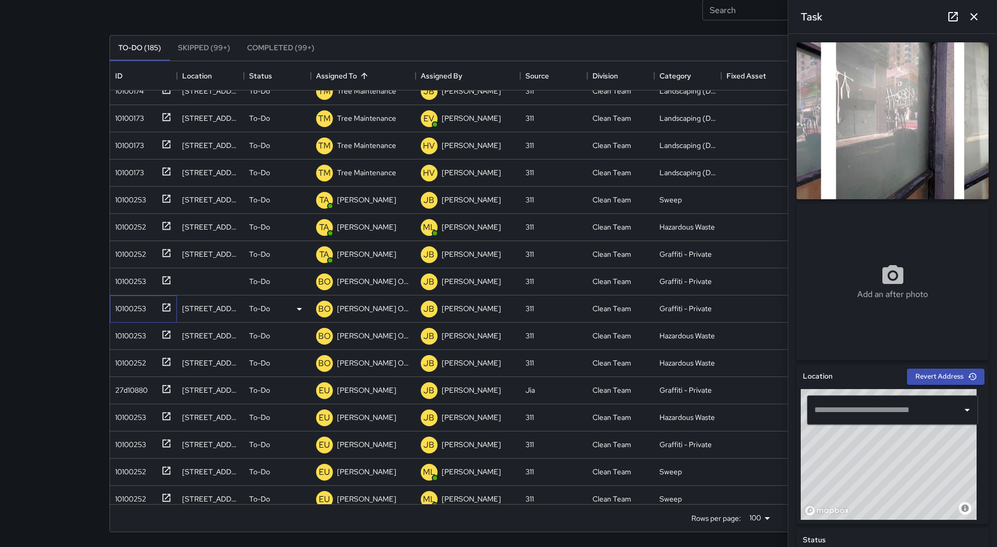
click at [136, 315] on div "10100253" at bounding box center [141, 306] width 61 height 17
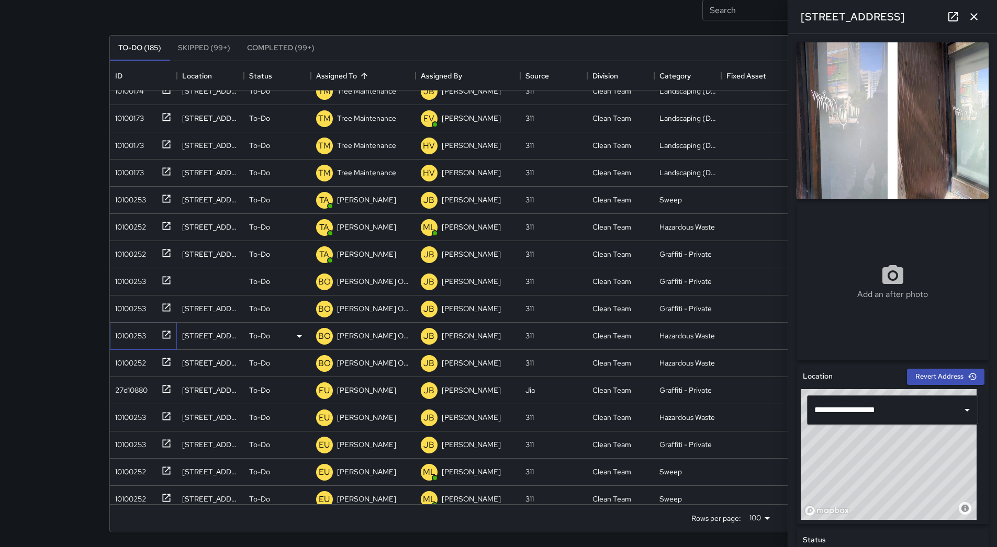
drag, startPoint x: 143, startPoint y: 339, endPoint x: 145, endPoint y: 344, distance: 5.5
click at [144, 340] on div "10100253" at bounding box center [128, 333] width 35 height 15
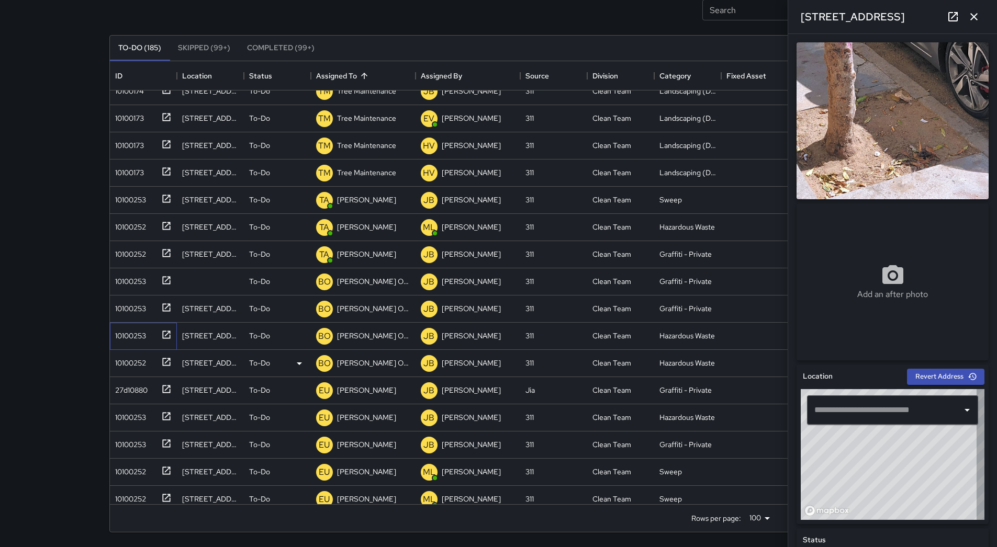
type input "**********"
click at [146, 366] on div "10100252" at bounding box center [128, 361] width 35 height 15
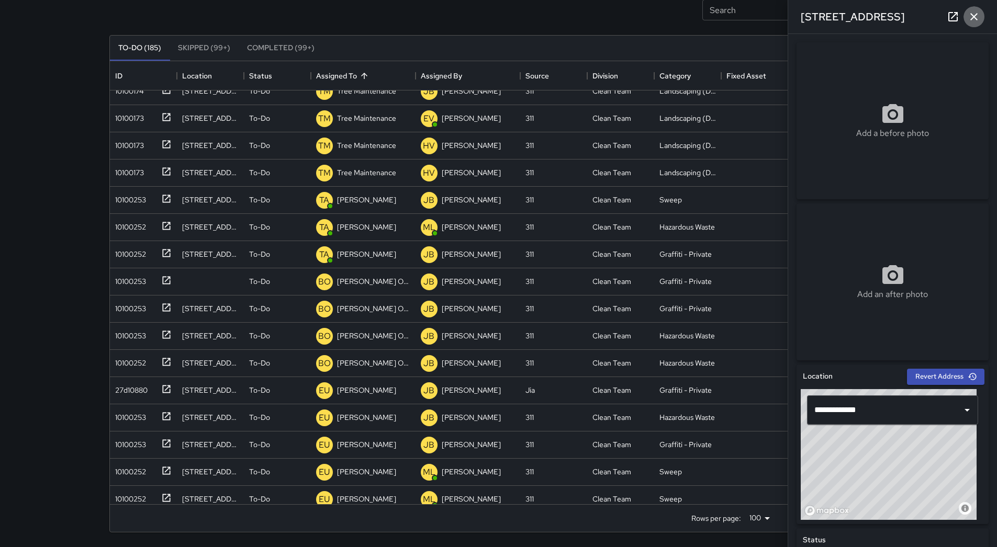
click at [981, 10] on button "button" at bounding box center [973, 16] width 21 height 21
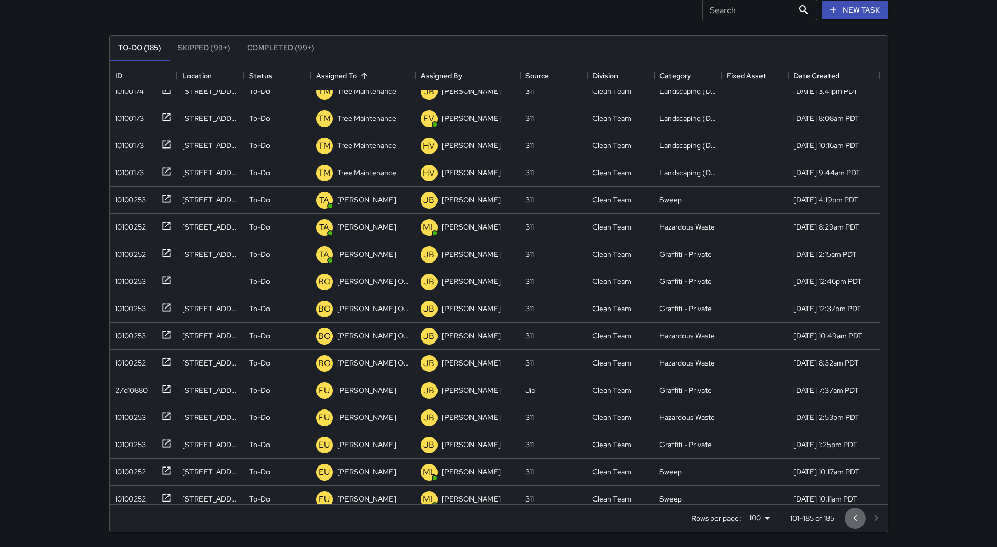
click at [853, 517] on icon "Go to previous page" at bounding box center [855, 518] width 13 height 13
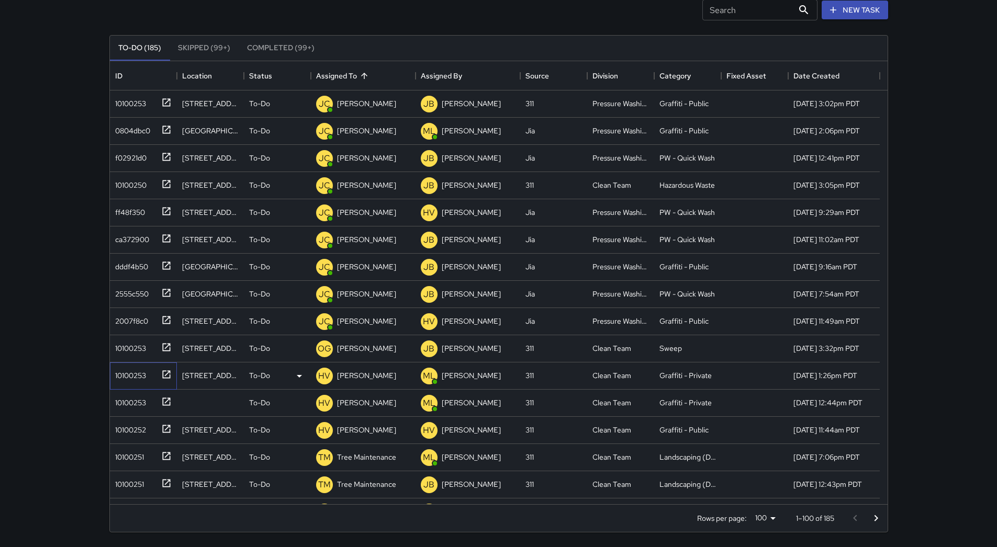
click at [140, 374] on div "10100253" at bounding box center [128, 373] width 35 height 15
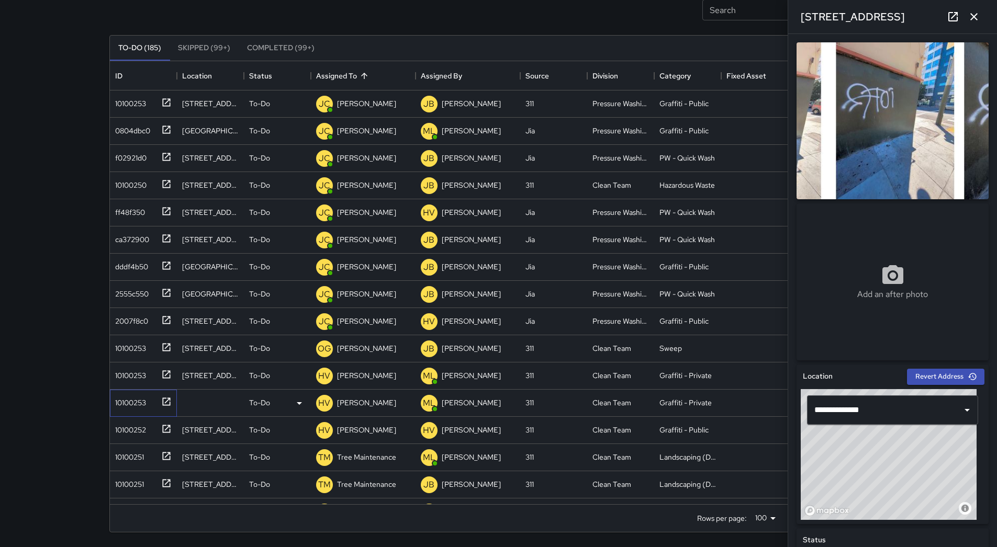
click at [125, 400] on div "10100253" at bounding box center [128, 400] width 35 height 15
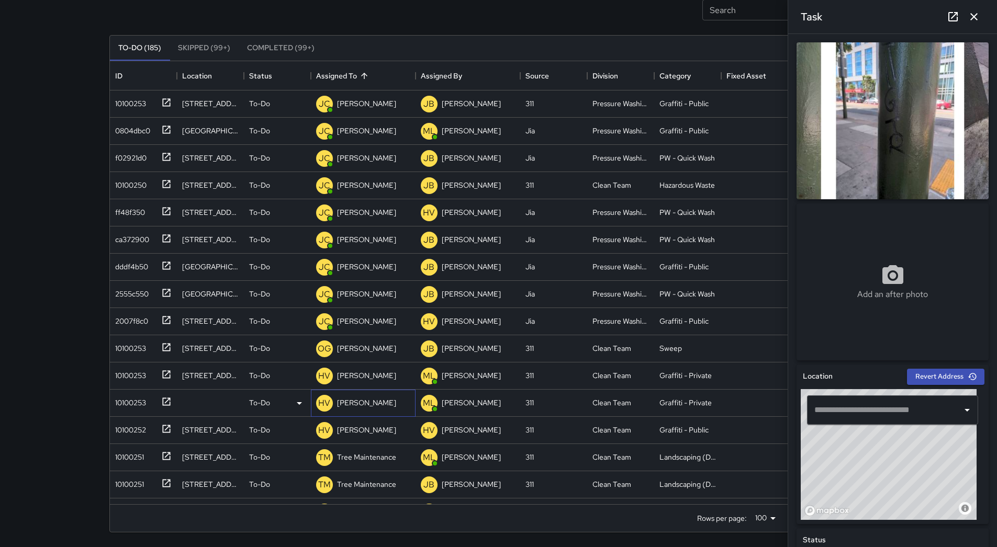
click at [365, 398] on p "[PERSON_NAME]" at bounding box center [366, 403] width 59 height 10
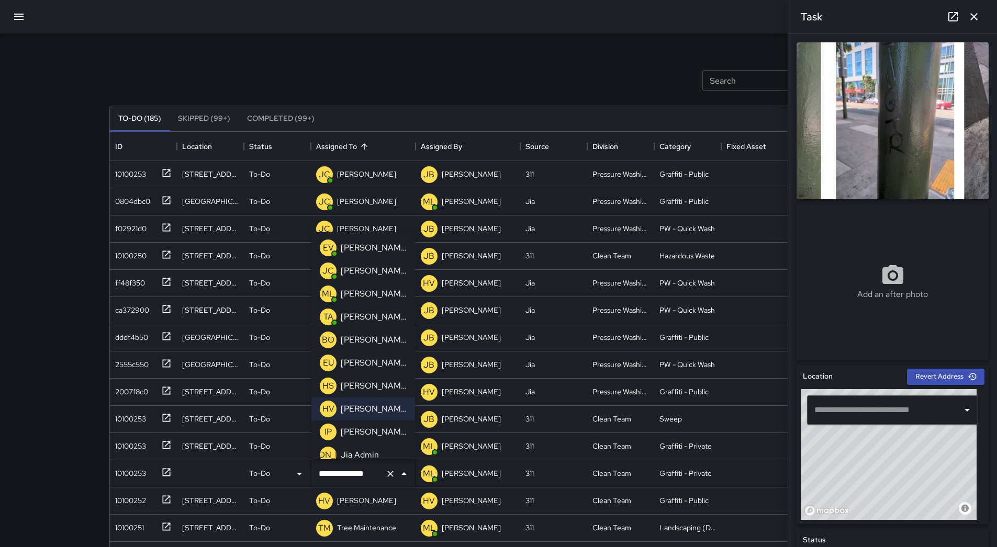
click at [374, 343] on p "[PERSON_NAME] Overall" at bounding box center [374, 340] width 66 height 13
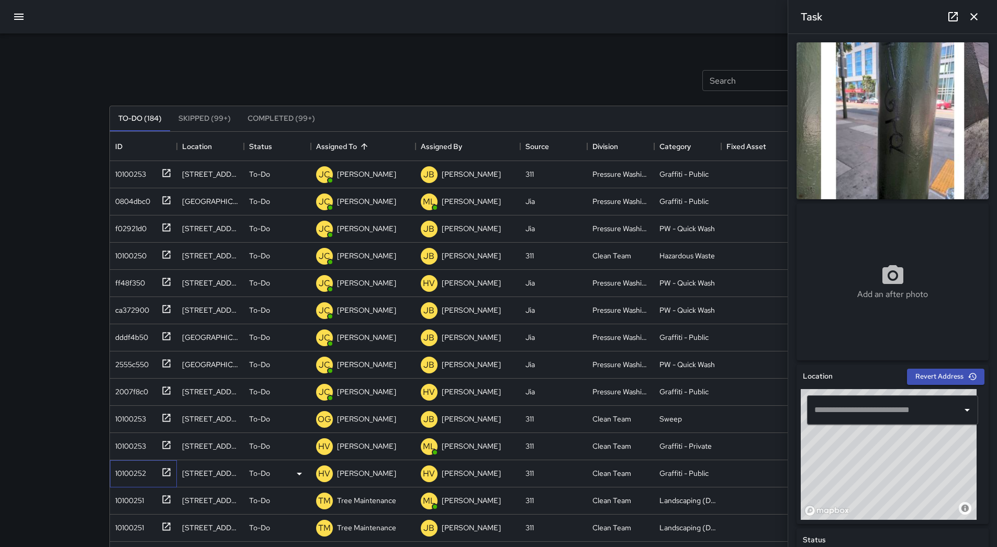
click at [137, 471] on div "10100252" at bounding box center [128, 471] width 35 height 15
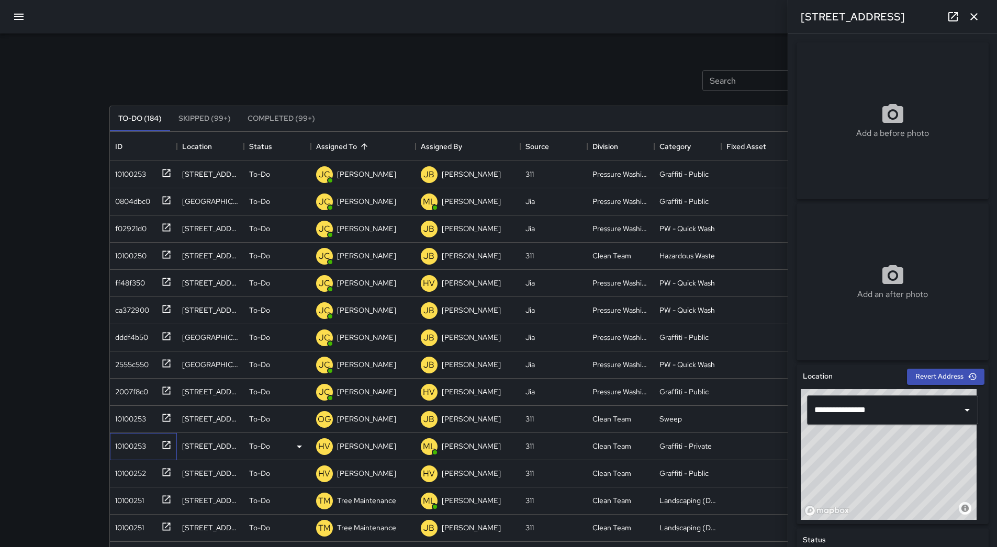
click at [134, 436] on div "10100253" at bounding box center [141, 444] width 61 height 17
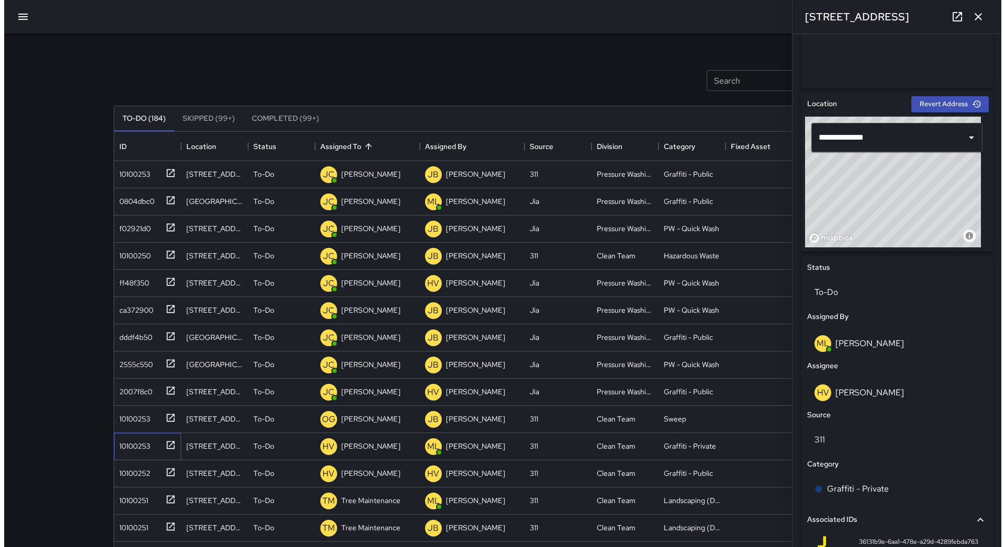
scroll to position [262, 0]
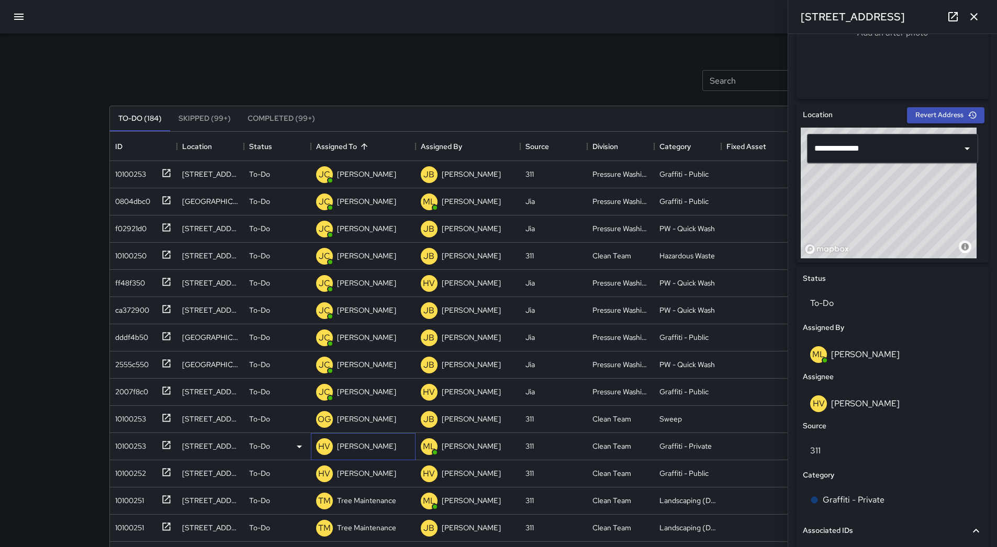
click at [355, 446] on p "[PERSON_NAME]" at bounding box center [366, 446] width 59 height 10
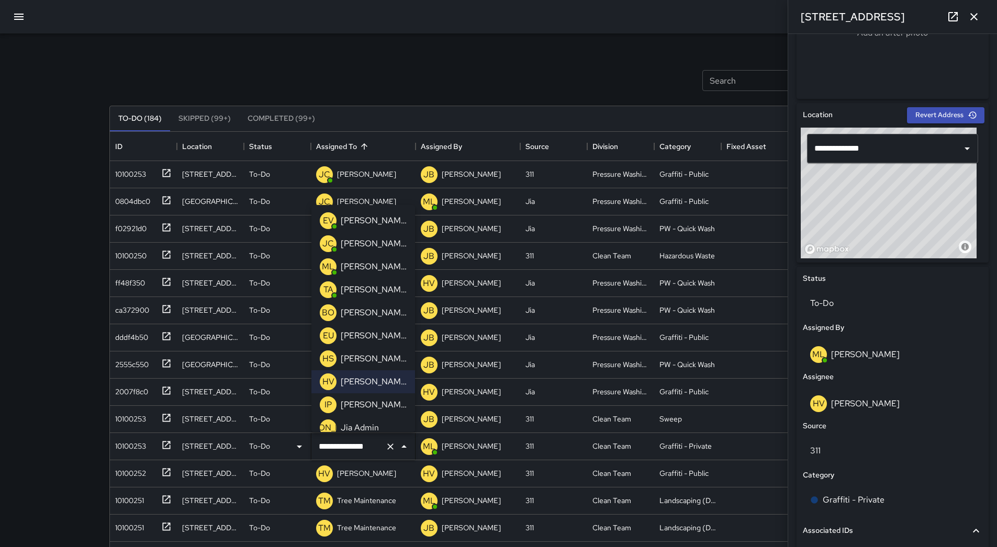
click at [374, 337] on p "[PERSON_NAME]" at bounding box center [374, 336] width 66 height 13
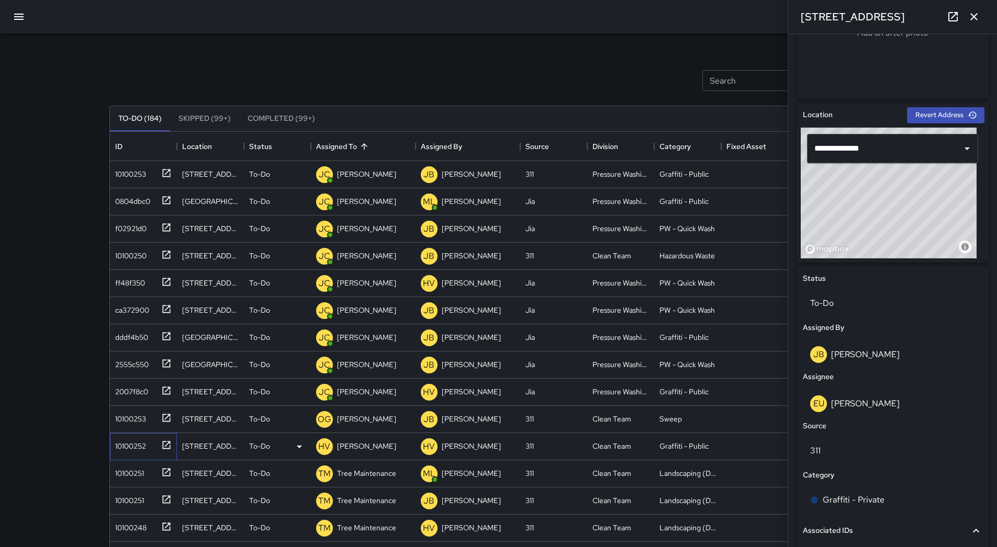
click at [125, 451] on div "10100252" at bounding box center [128, 444] width 35 height 15
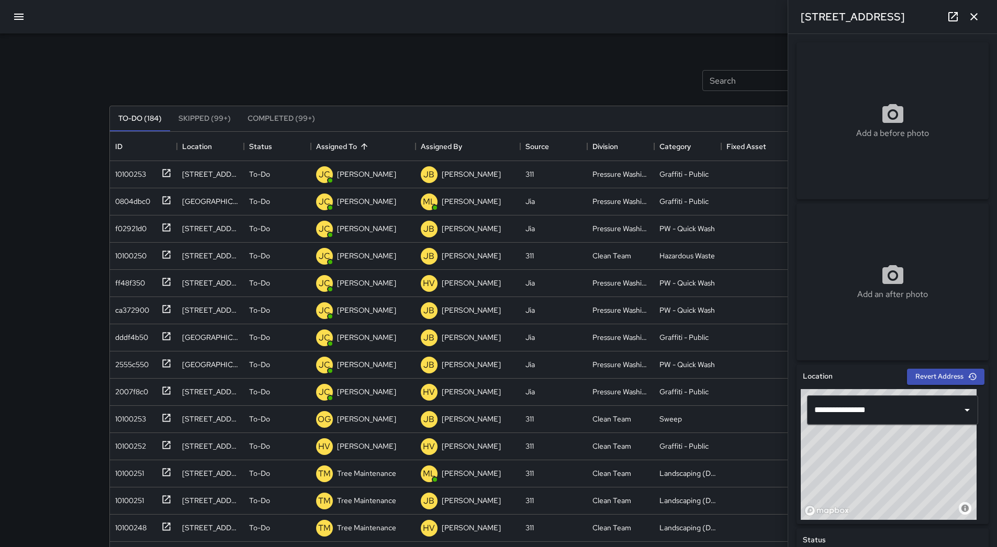
drag, startPoint x: 85, startPoint y: 74, endPoint x: 76, endPoint y: 71, distance: 9.4
click at [84, 74] on div "Search Search New Task To-Do (184) Skipped (99+) Completed (99+) ID Location St…" at bounding box center [498, 309] width 997 height 618
click at [21, 20] on icon "button" at bounding box center [19, 16] width 13 height 13
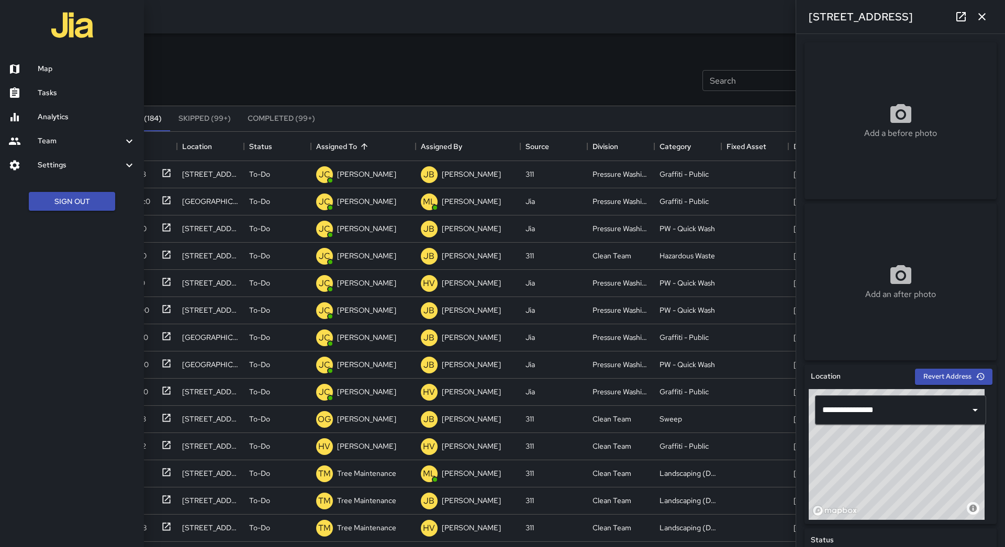
click at [59, 63] on link "Map" at bounding box center [72, 69] width 144 height 24
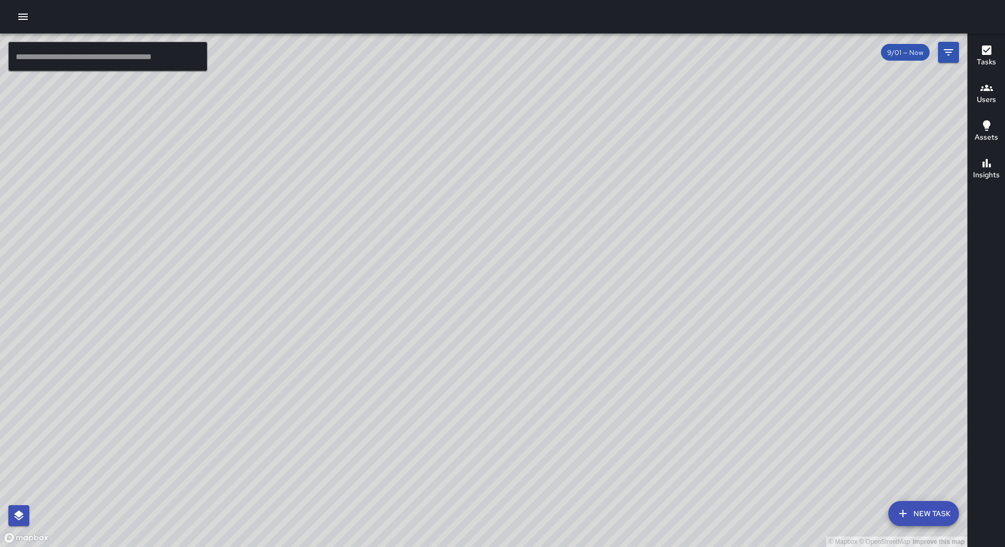
drag, startPoint x: 926, startPoint y: 508, endPoint x: 865, endPoint y: 465, distance: 74.3
click at [926, 508] on button "New Task" at bounding box center [923, 513] width 71 height 25
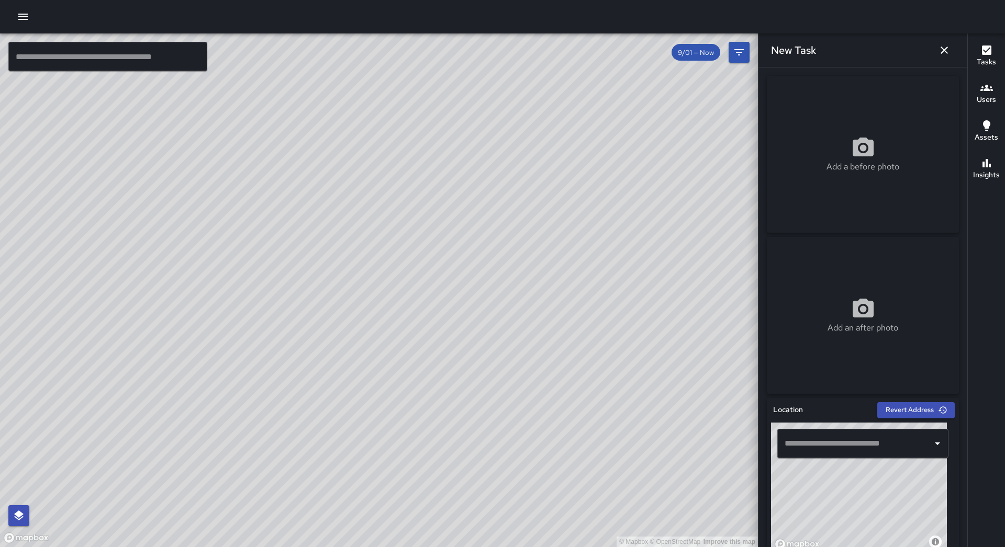
drag, startPoint x: 890, startPoint y: 471, endPoint x: 859, endPoint y: 531, distance: 67.2
click at [859, 531] on div "© Mapbox © OpenStreetMap Improve this map" at bounding box center [859, 488] width 176 height 131
drag, startPoint x: 873, startPoint y: 457, endPoint x: 868, endPoint y: 504, distance: 47.3
click at [868, 504] on div "© Mapbox © OpenStreetMap Improve this map ​" at bounding box center [863, 488] width 184 height 131
drag, startPoint x: 871, startPoint y: 476, endPoint x: 873, endPoint y: 501, distance: 25.7
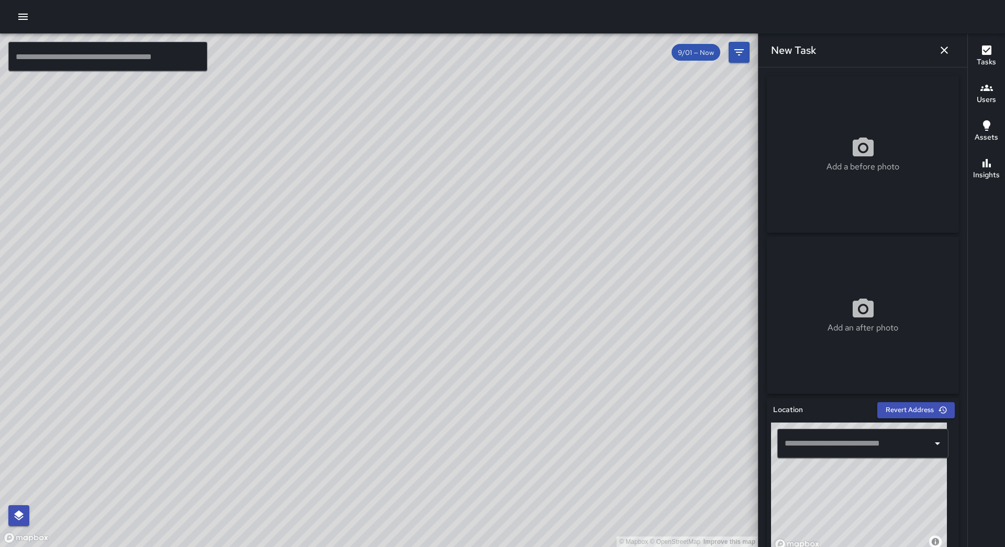
click at [862, 533] on div "© Mapbox © OpenStreetMap Improve this map" at bounding box center [859, 488] width 176 height 131
drag, startPoint x: 896, startPoint y: 480, endPoint x: 868, endPoint y: 493, distance: 31.4
click at [841, 535] on div "© Mapbox © OpenStreetMap Improve this map" at bounding box center [859, 488] width 176 height 131
drag, startPoint x: 875, startPoint y: 485, endPoint x: 838, endPoint y: 532, distance: 59.7
click at [838, 532] on div "© Mapbox © OpenStreetMap Improve this map" at bounding box center [859, 488] width 176 height 131
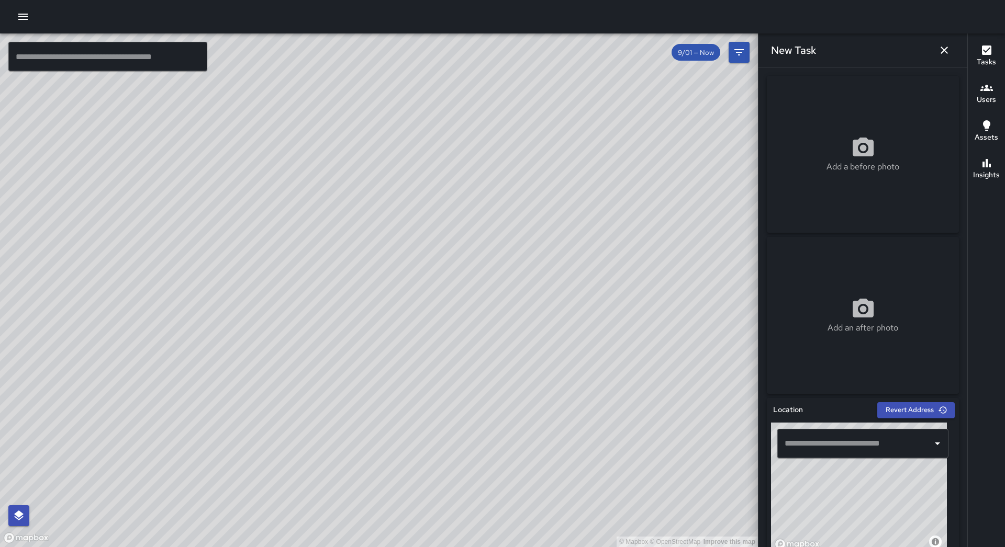
drag, startPoint x: 867, startPoint y: 478, endPoint x: 827, endPoint y: 509, distance: 50.7
click at [817, 537] on div "© Mapbox © OpenStreetMap Improve this map" at bounding box center [859, 488] width 176 height 131
click at [837, 481] on div "© Mapbox © OpenStreetMap Improve this map" at bounding box center [859, 488] width 176 height 131
type input "**********"
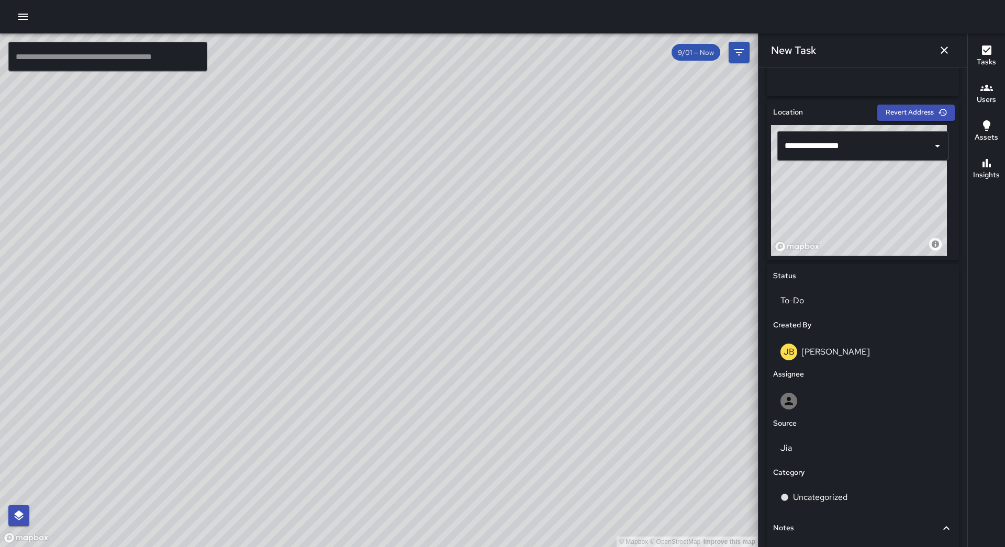
scroll to position [314, 0]
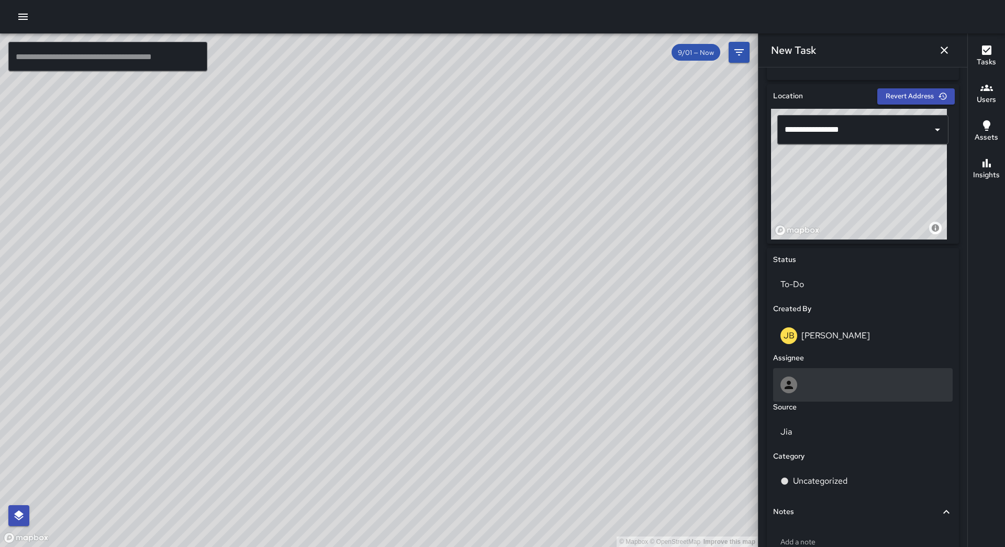
click at [848, 391] on div at bounding box center [862, 385] width 165 height 17
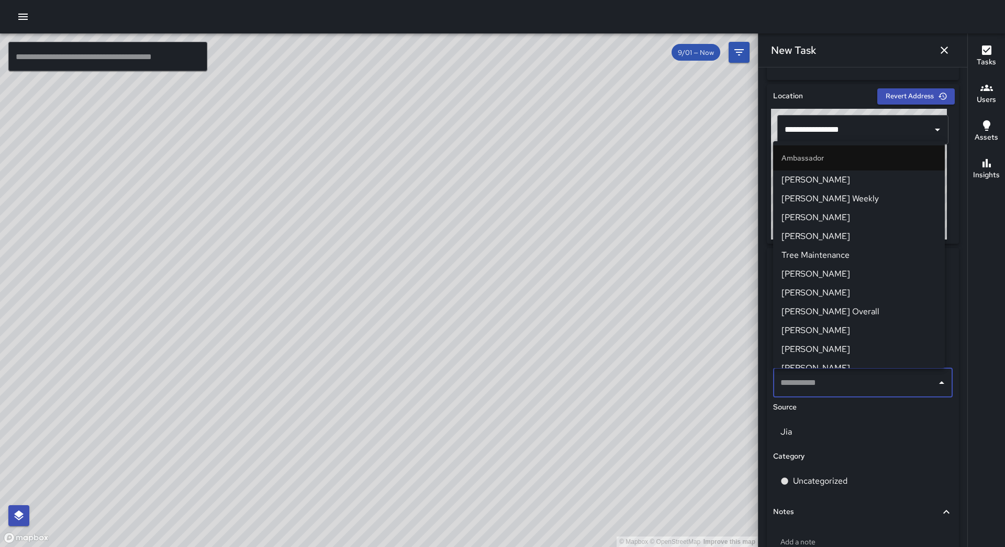
scroll to position [52, 0]
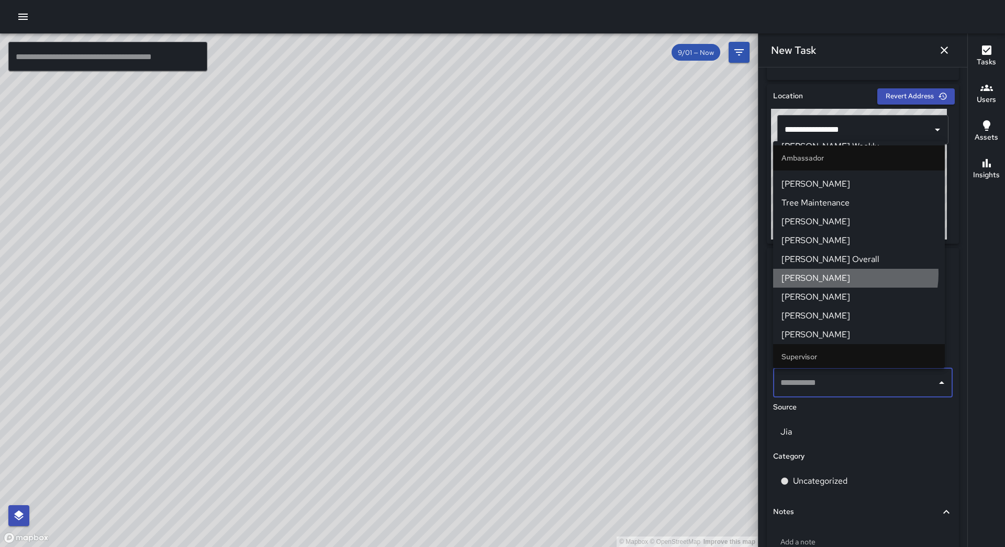
click at [844, 274] on span "[PERSON_NAME]" at bounding box center [858, 278] width 155 height 13
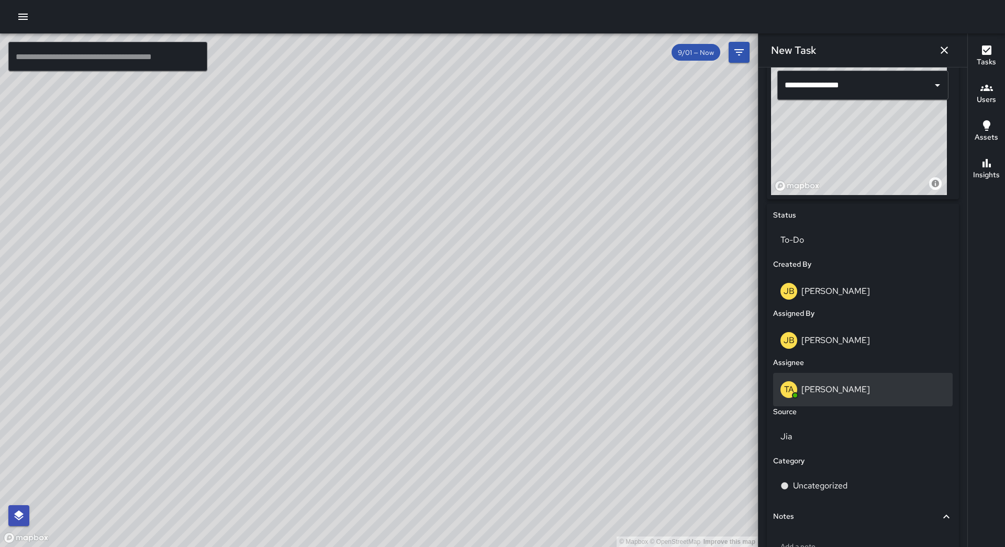
scroll to position [434, 0]
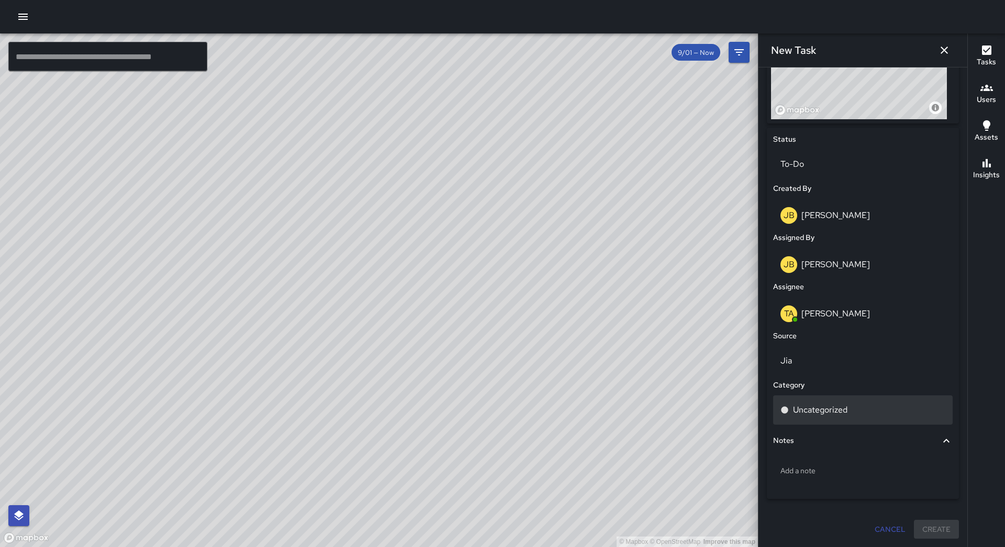
click at [851, 405] on div "Uncategorized" at bounding box center [862, 410] width 165 height 13
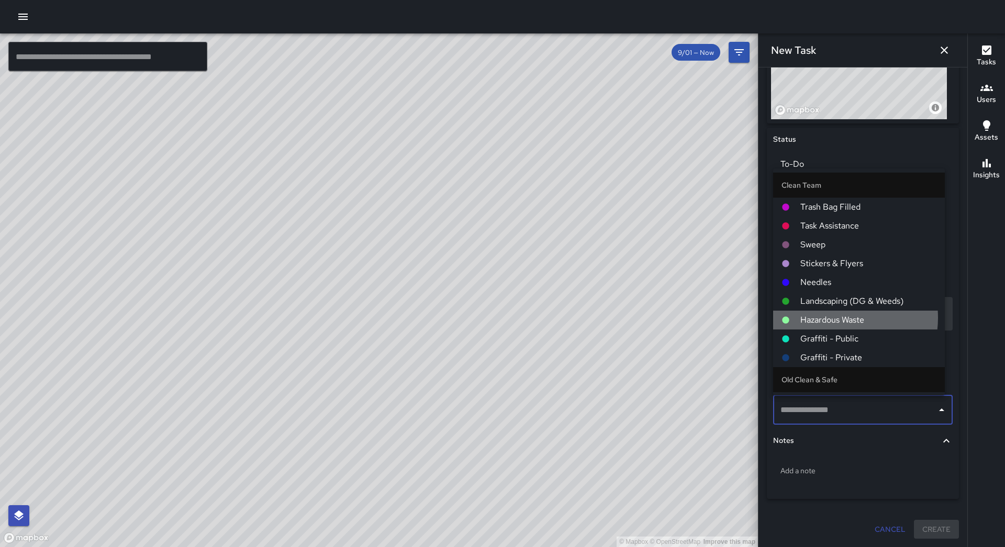
drag, startPoint x: 835, startPoint y: 318, endPoint x: 841, endPoint y: 327, distance: 10.9
click at [835, 319] on span "Hazardous Waste" at bounding box center [868, 320] width 136 height 13
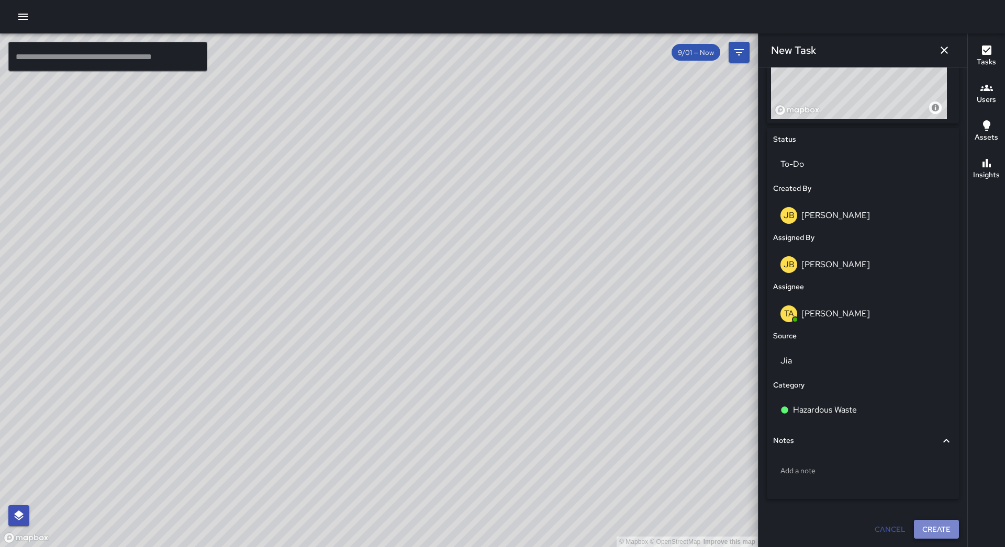
click at [932, 525] on button "Create" at bounding box center [936, 529] width 45 height 19
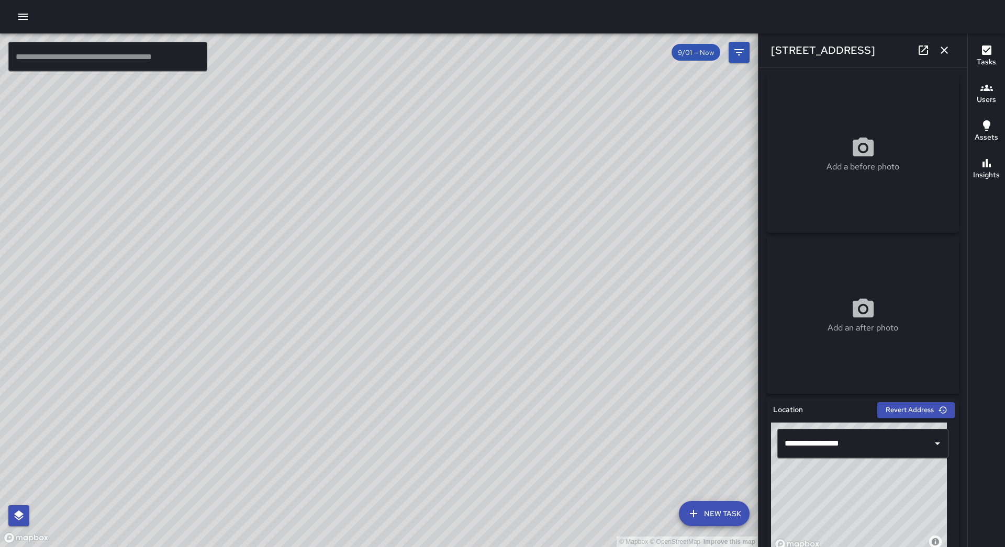
click at [945, 46] on icon "button" at bounding box center [944, 50] width 13 height 13
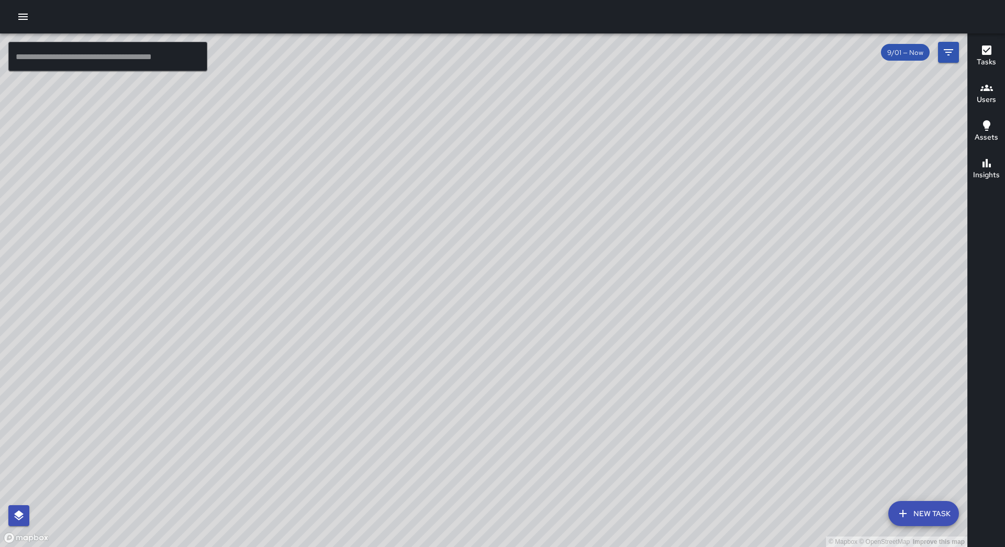
click at [929, 513] on button "New Task" at bounding box center [923, 513] width 71 height 25
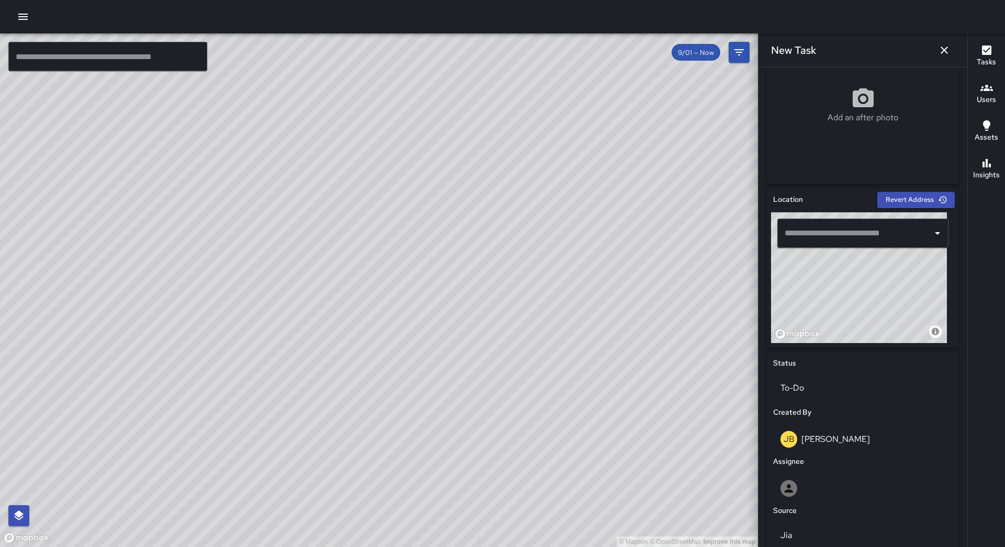
scroll to position [209, 0]
drag, startPoint x: 885, startPoint y: 270, endPoint x: 841, endPoint y: 332, distance: 76.1
click at [833, 356] on div "Location Revert Address © Mapbox © OpenStreetMap Improve this map ​ Status To-D…" at bounding box center [863, 438] width 192 height 499
drag, startPoint x: 883, startPoint y: 267, endPoint x: 823, endPoint y: 336, distance: 92.0
click at [823, 336] on div "© Mapbox © OpenStreetMap Improve this map" at bounding box center [859, 278] width 176 height 131
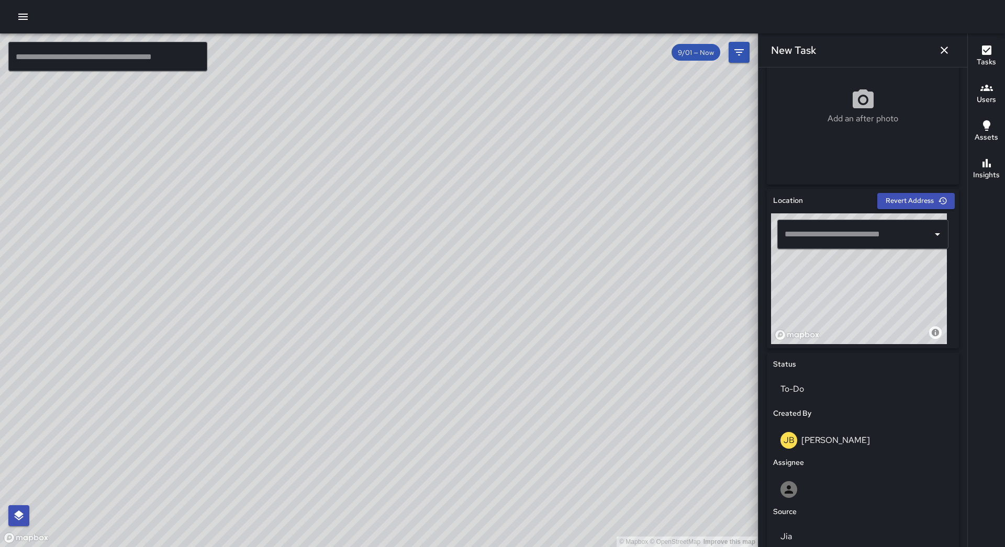
drag, startPoint x: 844, startPoint y: 281, endPoint x: 844, endPoint y: 317, distance: 35.6
click at [844, 317] on div "© Mapbox © OpenStreetMap Improve this map" at bounding box center [859, 278] width 176 height 131
drag, startPoint x: 839, startPoint y: 310, endPoint x: 885, endPoint y: 272, distance: 59.8
click at [885, 272] on div "© Mapbox © OpenStreetMap Improve this map" at bounding box center [859, 278] width 176 height 131
click at [844, 295] on div "© Mapbox © OpenStreetMap Improve this map" at bounding box center [859, 278] width 176 height 131
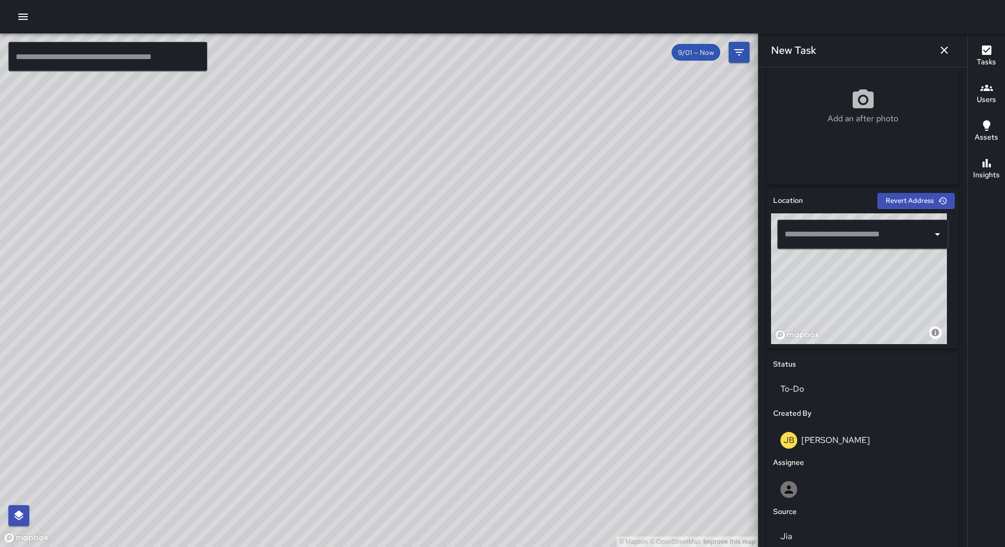
type input "**********"
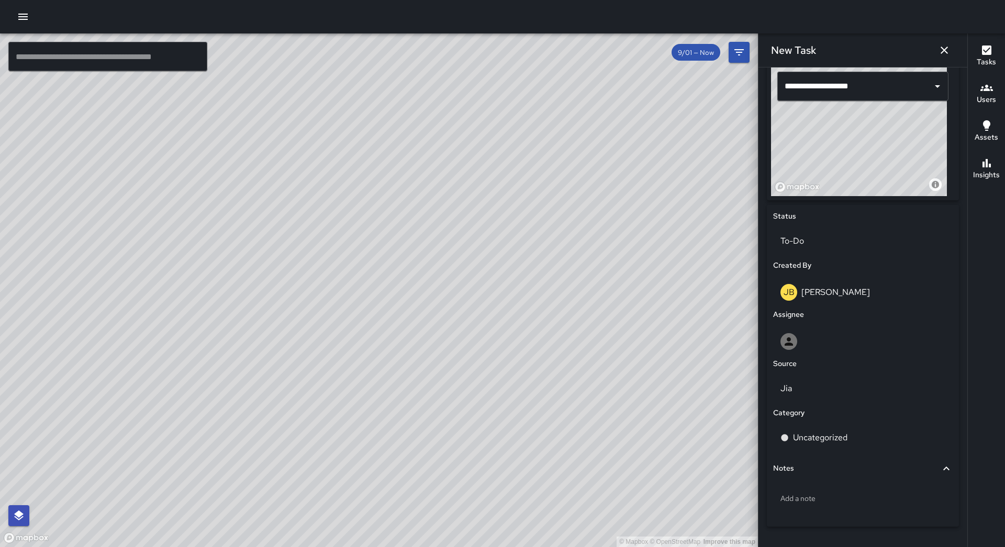
scroll to position [366, 0]
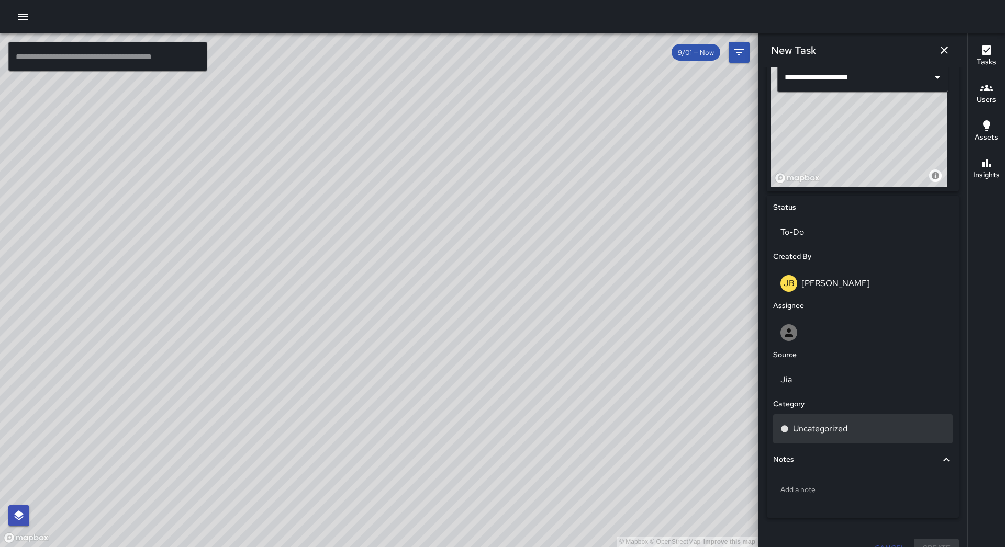
click at [844, 419] on div "Uncategorized" at bounding box center [862, 428] width 179 height 29
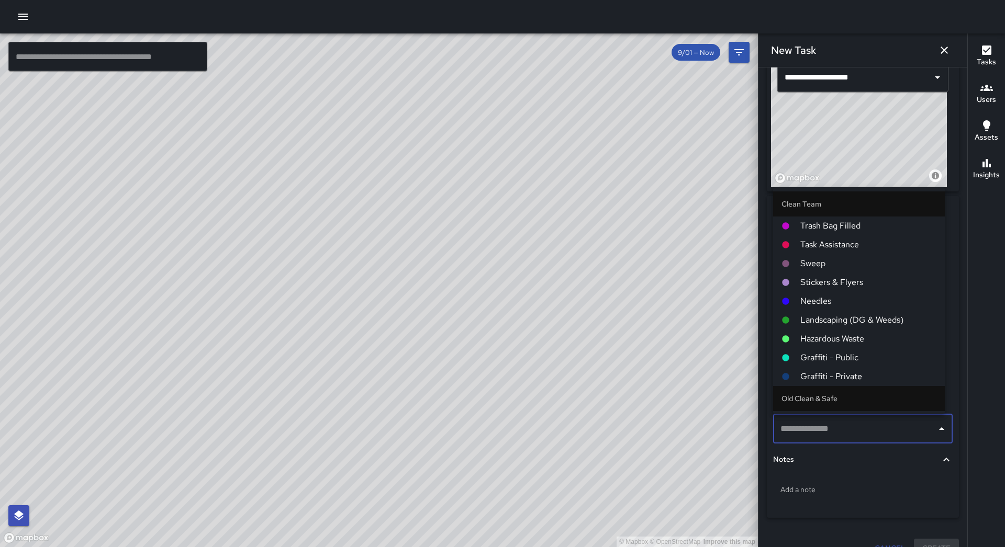
click at [838, 334] on span "Hazardous Waste" at bounding box center [868, 339] width 136 height 13
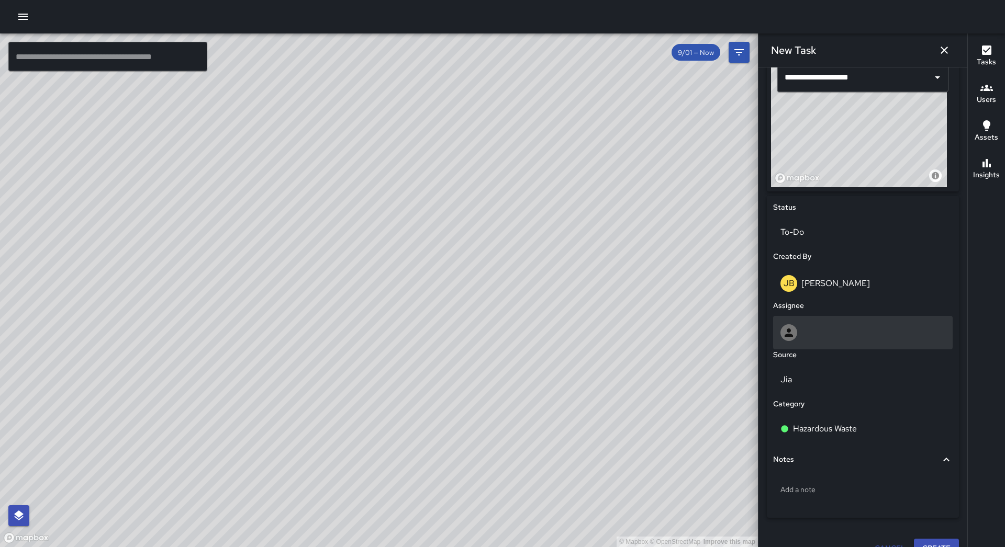
click at [821, 334] on div at bounding box center [862, 332] width 165 height 17
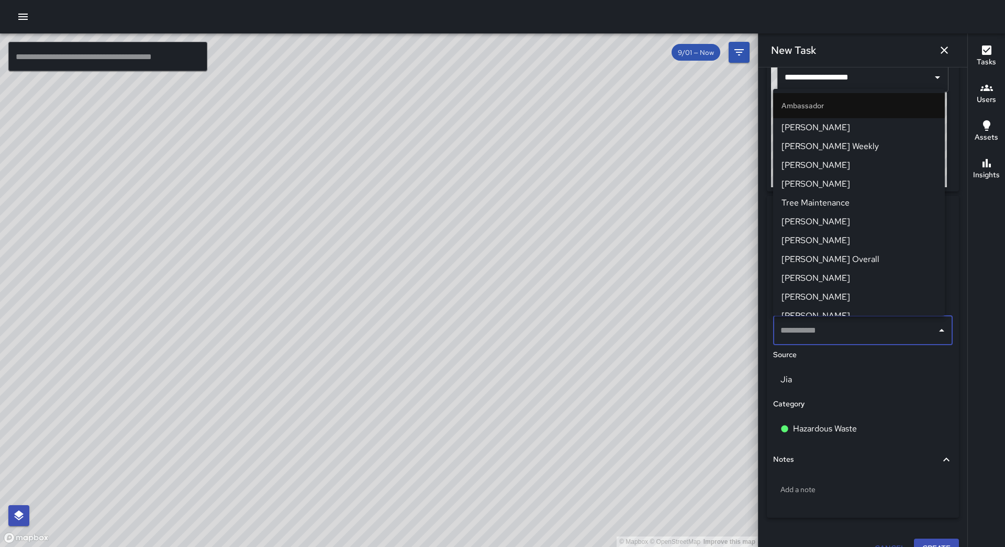
click at [844, 281] on span "[PERSON_NAME]" at bounding box center [858, 278] width 155 height 13
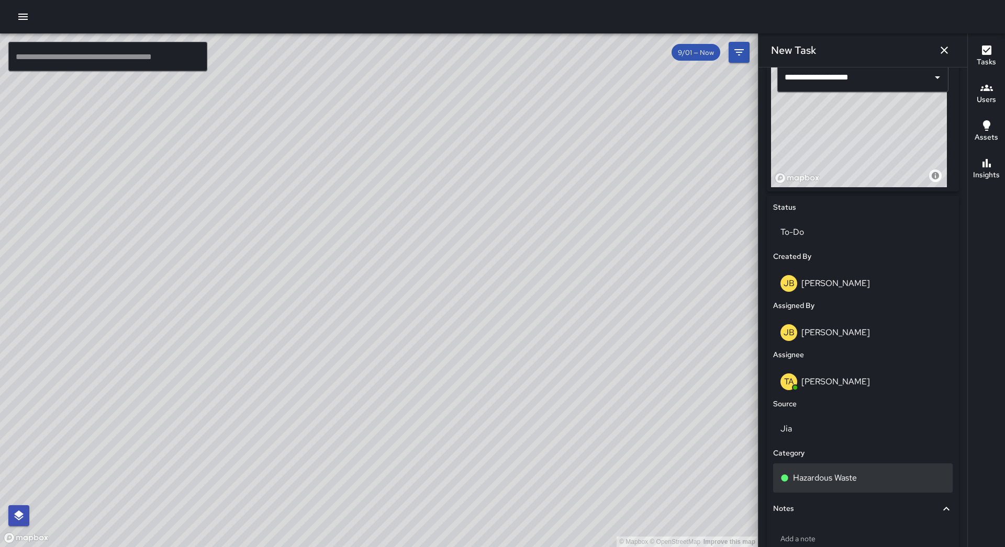
scroll to position [434, 0]
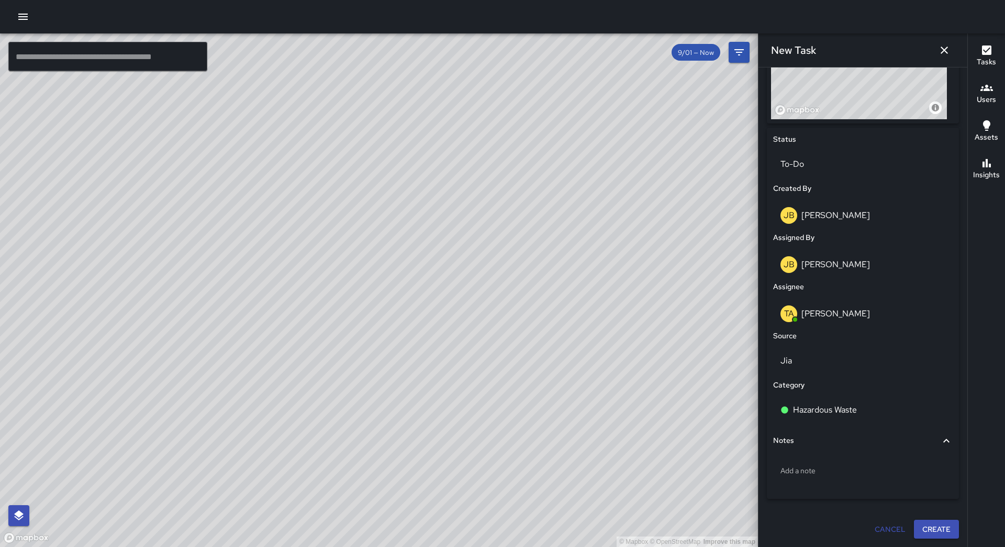
click at [941, 523] on button "Create" at bounding box center [936, 529] width 45 height 19
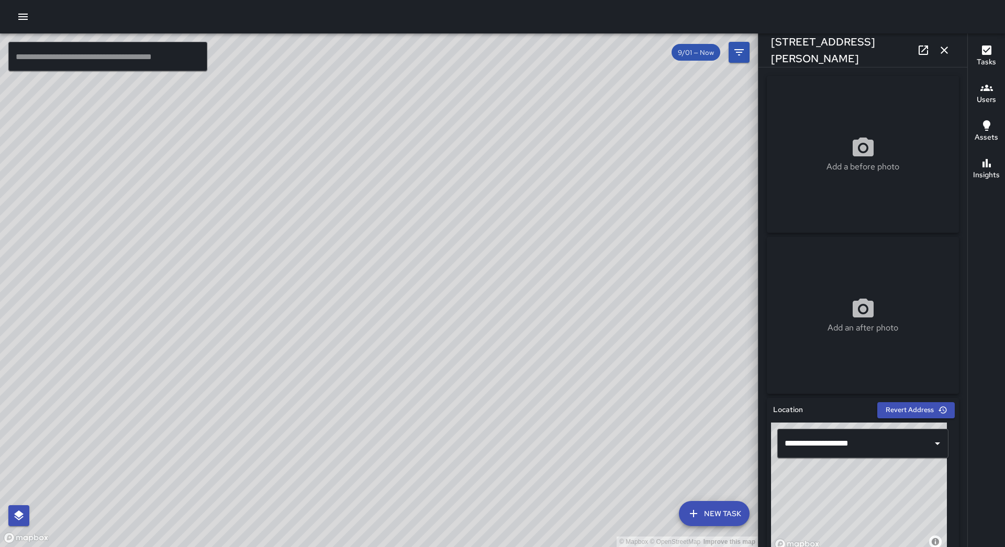
click at [947, 46] on icon "button" at bounding box center [944, 50] width 13 height 13
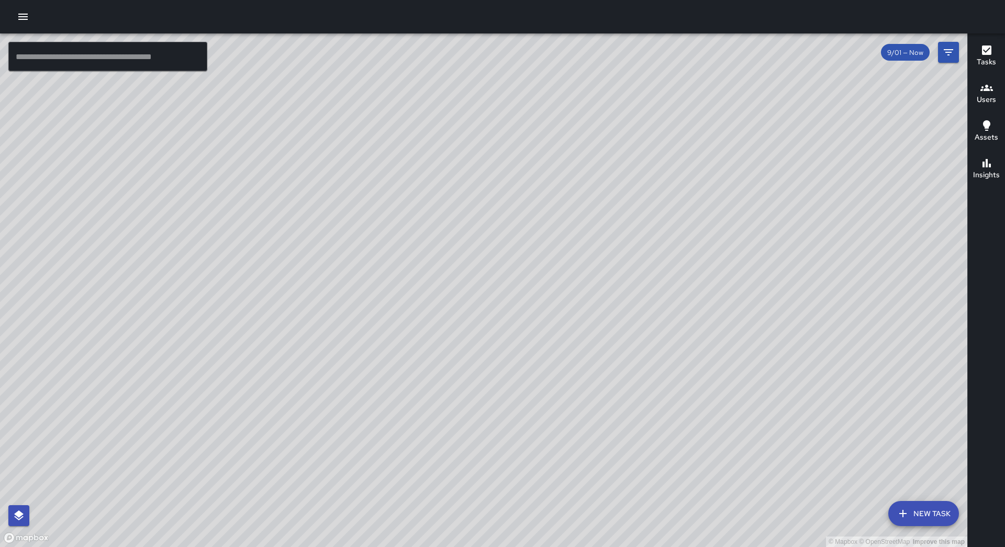
click at [30, 16] on button "button" at bounding box center [23, 16] width 21 height 21
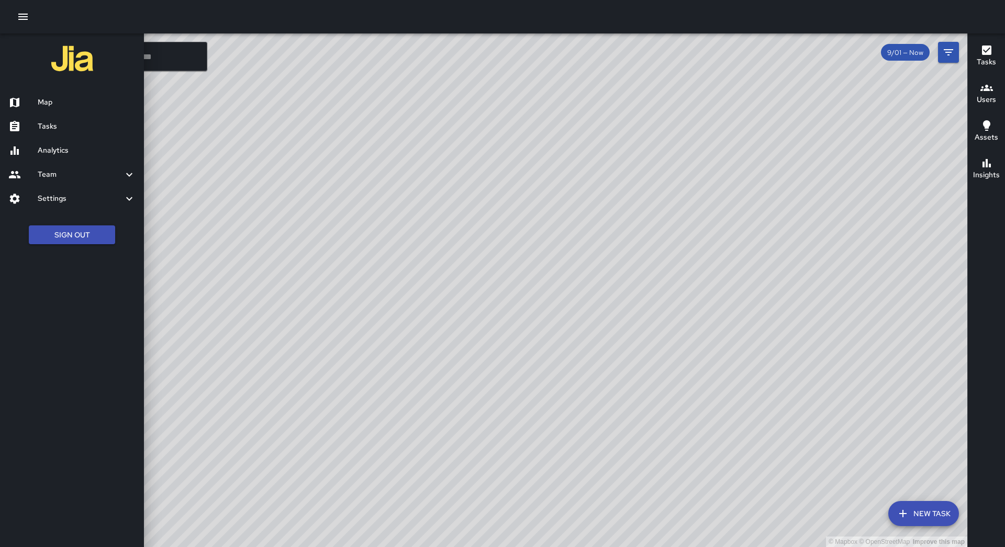
click at [64, 111] on link "Map" at bounding box center [72, 103] width 144 height 24
click at [93, 129] on h6 "Tasks" at bounding box center [87, 127] width 98 height 12
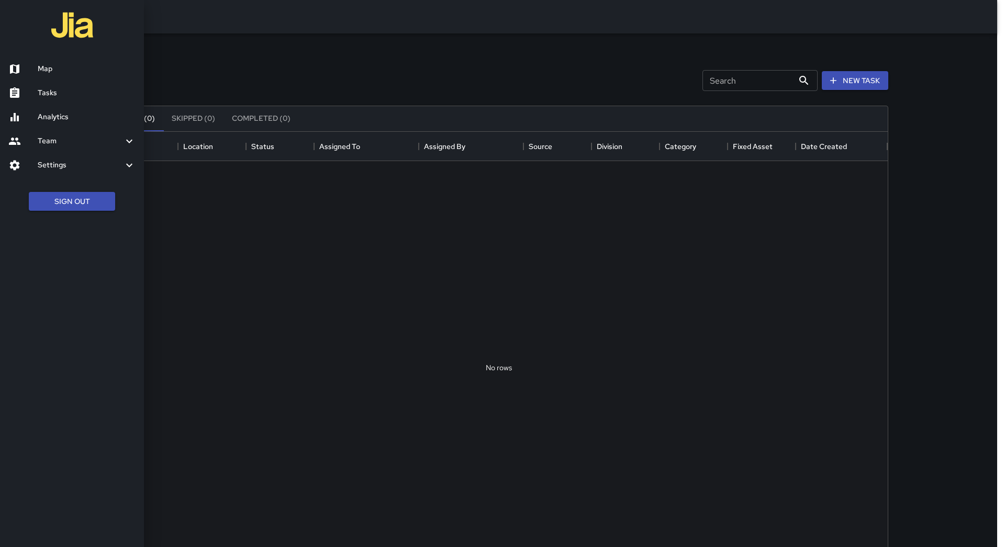
scroll to position [435, 770]
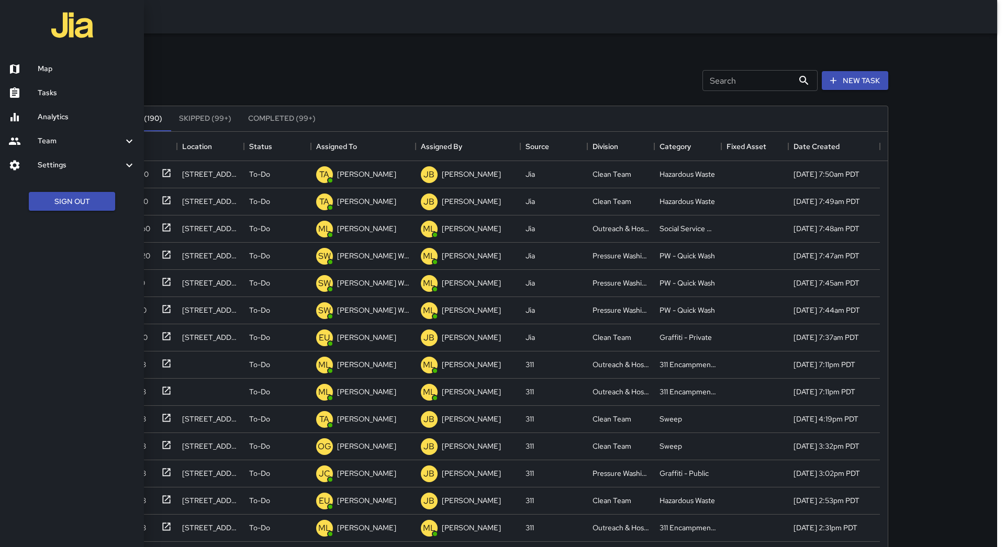
drag, startPoint x: 403, startPoint y: 35, endPoint x: 401, endPoint y: 78, distance: 44.0
click at [404, 36] on div at bounding box center [502, 273] width 1005 height 547
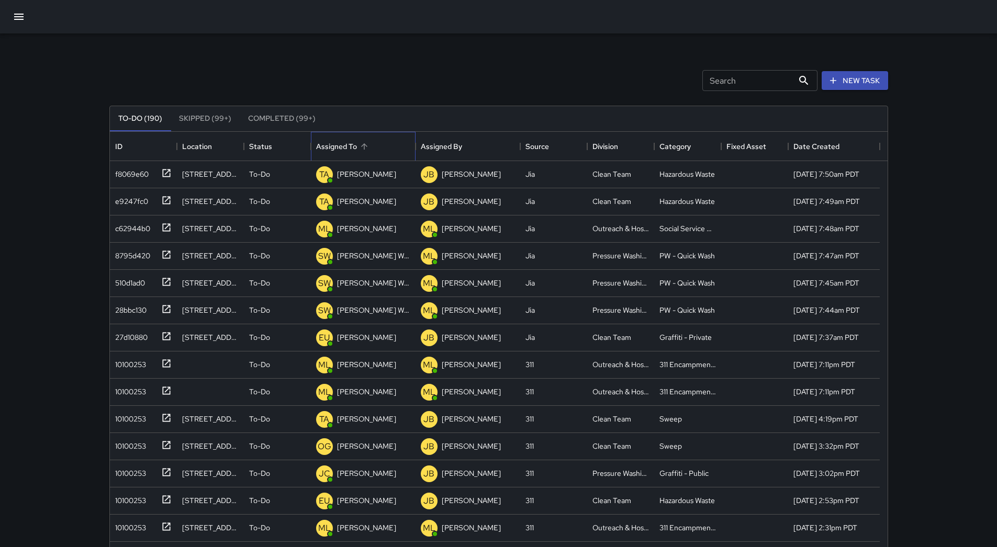
drag, startPoint x: 355, startPoint y: 145, endPoint x: 347, endPoint y: 145, distance: 7.3
click at [355, 145] on div "Assigned To" at bounding box center [336, 146] width 41 height 29
click at [8, 13] on button "button" at bounding box center [18, 16] width 25 height 25
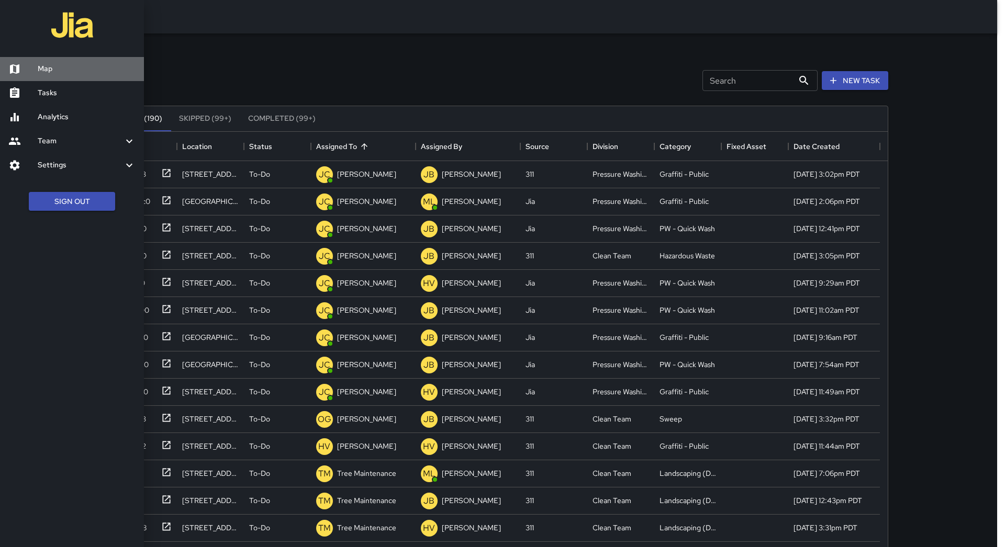
click at [88, 70] on h6 "Map" at bounding box center [87, 69] width 98 height 12
